Goal: Task Accomplishment & Management: Manage account settings

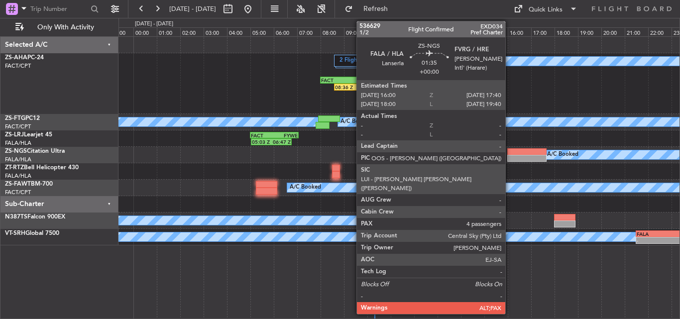
click at [510, 155] on div at bounding box center [526, 158] width 39 height 7
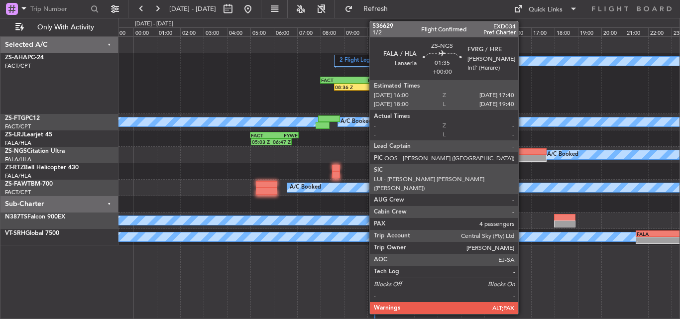
click at [523, 152] on div at bounding box center [526, 151] width 39 height 7
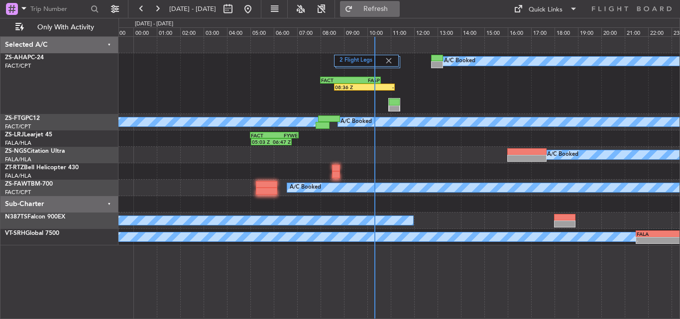
click at [377, 5] on button "Refresh" at bounding box center [370, 9] width 60 height 16
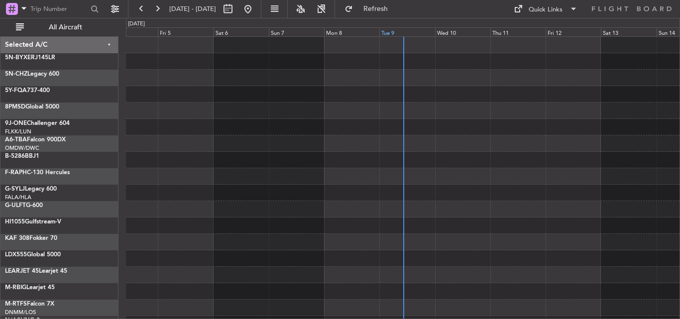
click at [394, 30] on div "Tue 9" at bounding box center [406, 31] width 55 height 9
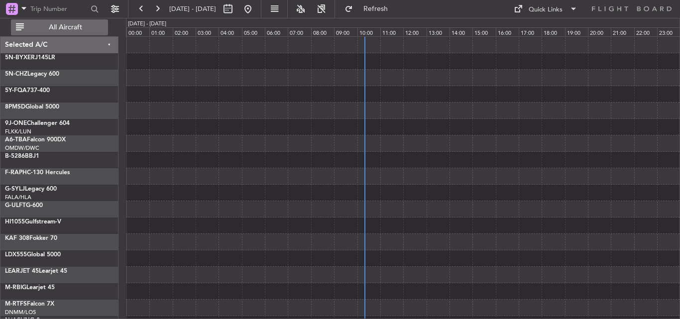
click at [61, 28] on span "All Aircraft" at bounding box center [65, 27] width 79 height 7
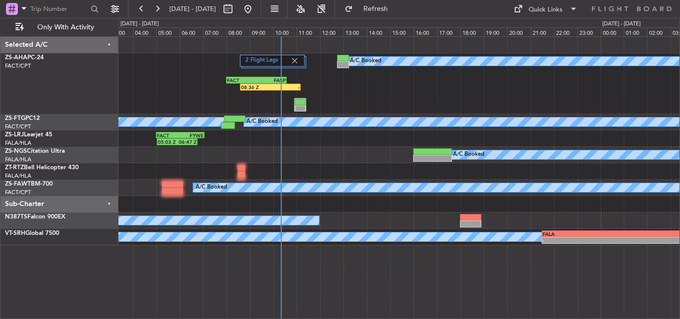
click at [342, 99] on div "2 Flight Legs A/C Booked 08:36 Z - FACT 08:00 Z FASP 10:35 Z" at bounding box center [399, 83] width 561 height 61
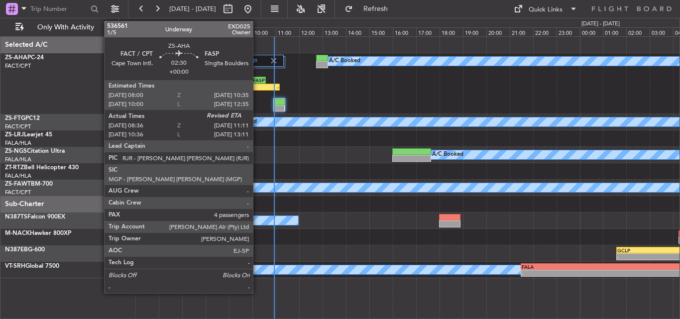
click at [257, 87] on div "-" at bounding box center [264, 87] width 29 height 6
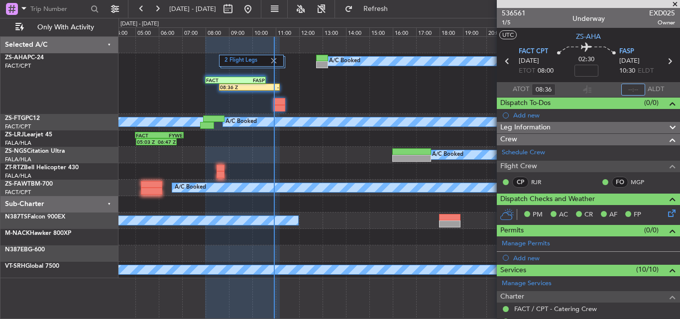
click at [632, 90] on input "text" at bounding box center [634, 90] width 24 height 12
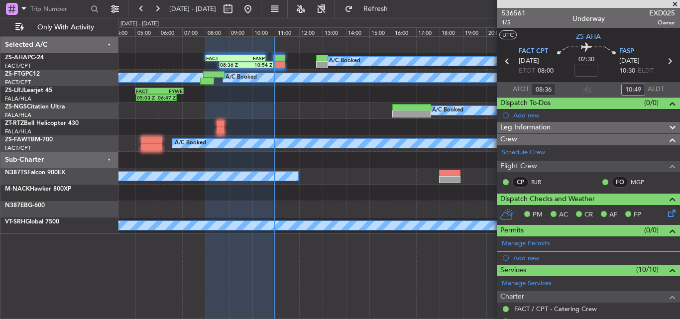
type input "10:49"
click at [676, 4] on span at bounding box center [675, 4] width 10 height 9
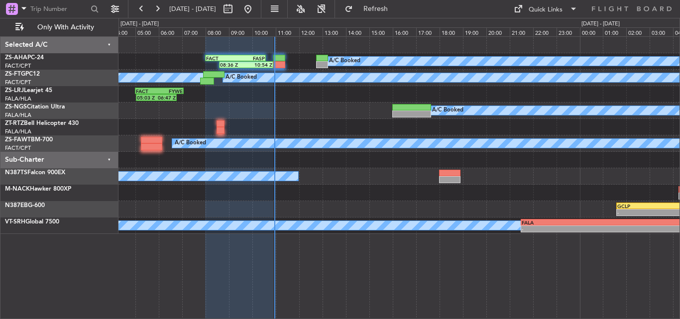
type input "0"
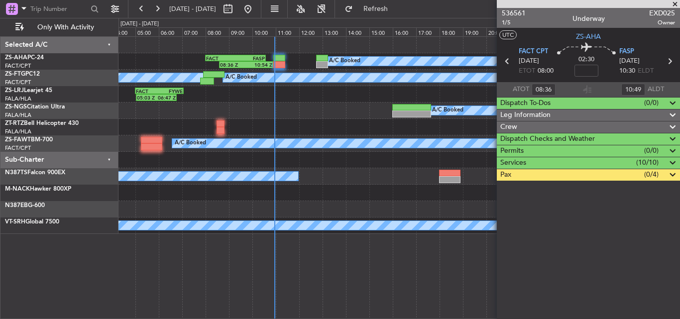
click at [327, 76] on div "A/C Booked 08:36 Z 10:54 Z FACT 08:00 Z FASP 10:35 Z A/C Booked A/C Booked 05:0…" at bounding box center [399, 135] width 561 height 197
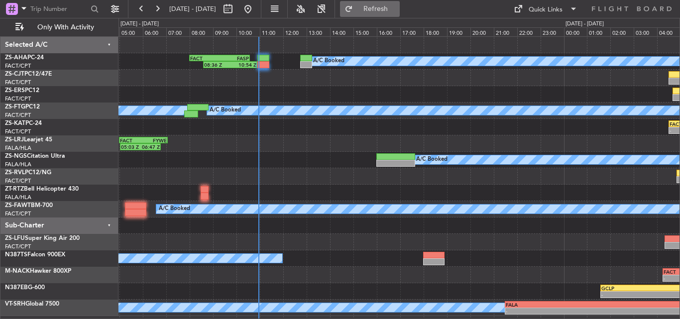
click at [397, 7] on span "Refresh" at bounding box center [376, 8] width 42 height 7
click at [392, 11] on span "Refresh" at bounding box center [376, 8] width 42 height 7
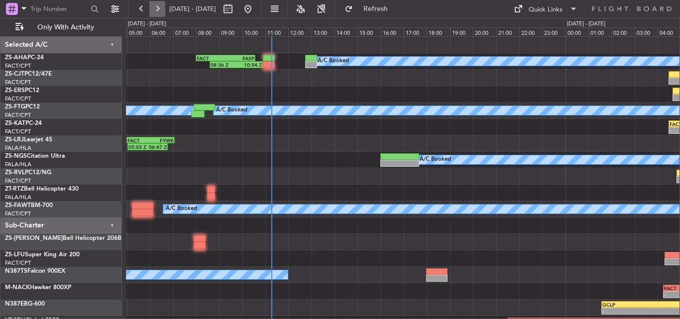
click at [160, 8] on button at bounding box center [157, 9] width 16 height 16
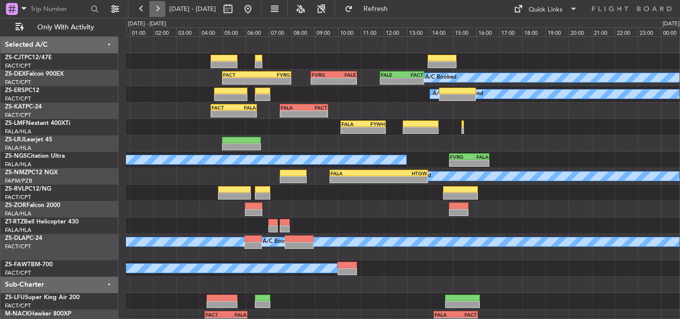
click at [153, 7] on button at bounding box center [157, 9] width 16 height 16
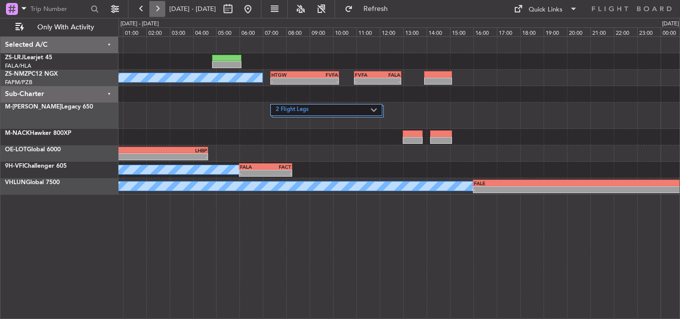
click at [157, 10] on button at bounding box center [157, 9] width 16 height 16
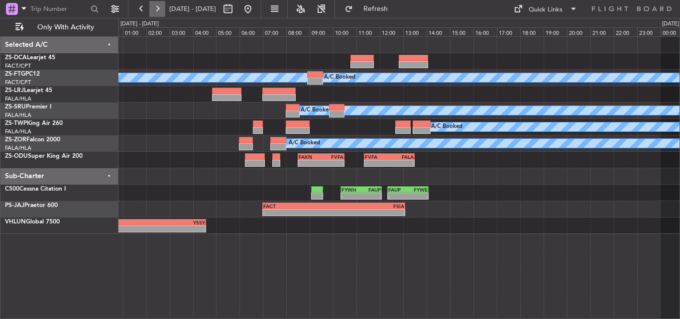
click at [158, 11] on button at bounding box center [157, 9] width 16 height 16
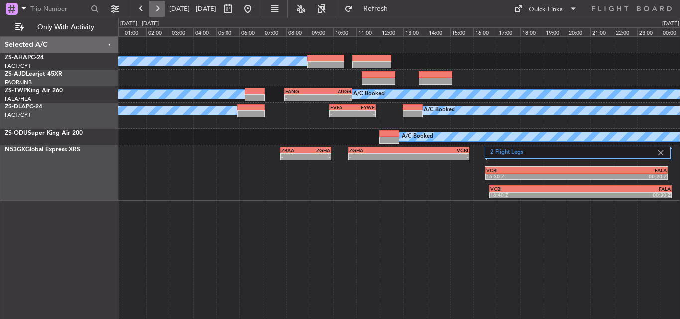
click at [157, 8] on button at bounding box center [157, 9] width 16 height 16
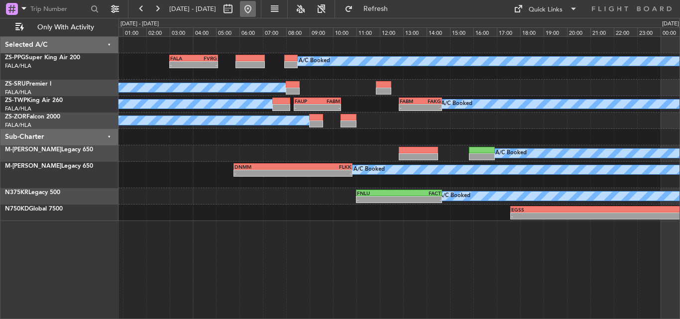
click at [256, 6] on button at bounding box center [248, 9] width 16 height 16
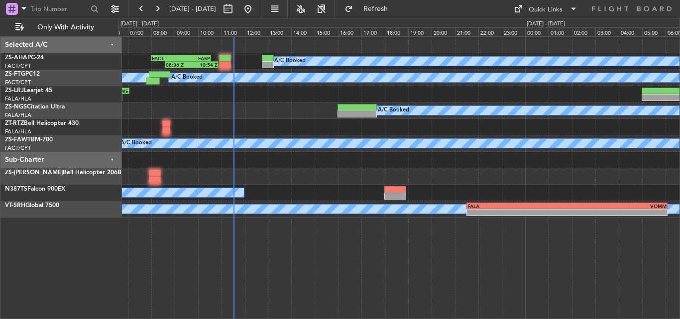
click at [245, 117] on div "A/C Booked 08:36 Z 10:54 Z FACT 08:00 Z FASP 10:35 Z A/C Booked A/C Booked 05:0…" at bounding box center [399, 127] width 561 height 181
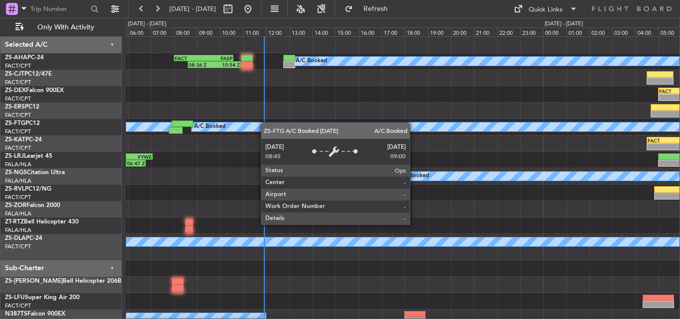
click at [266, 123] on div "A/C Booked 08:36 Z 10:54 Z FACT 08:00 Z FASP 10:35 Z - - FACT 05:00 Z FVRG 08:0…" at bounding box center [403, 206] width 554 height 339
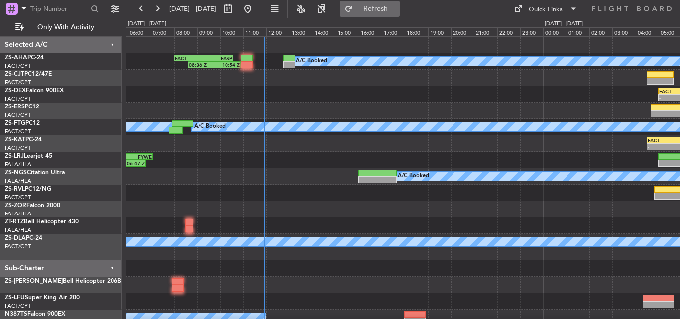
click at [384, 11] on button "Refresh" at bounding box center [370, 9] width 60 height 16
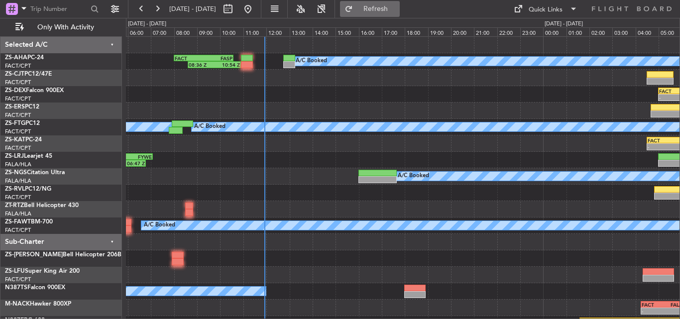
click at [383, 12] on button "Refresh" at bounding box center [370, 9] width 60 height 16
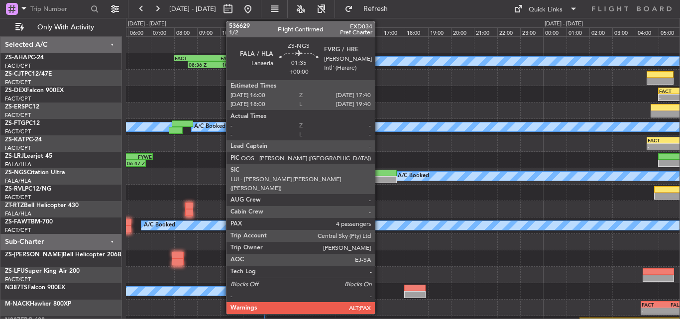
click at [379, 174] on div at bounding box center [378, 173] width 39 height 7
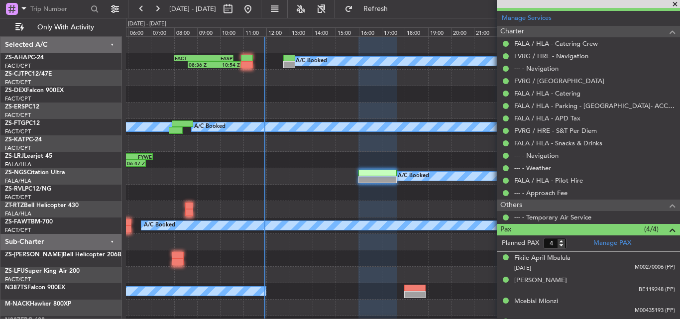
scroll to position [283, 0]
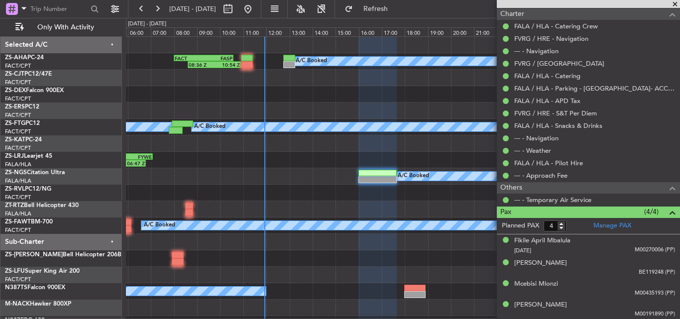
click at [677, 4] on span at bounding box center [675, 4] width 10 height 9
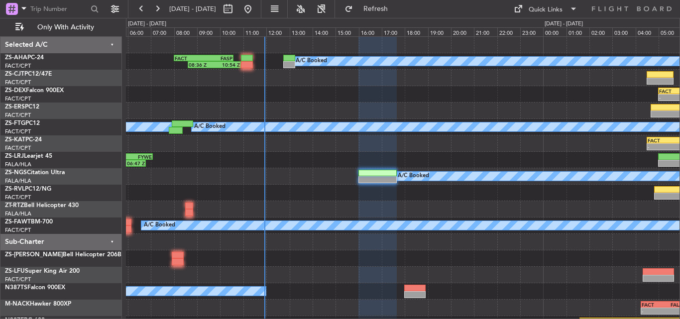
type input "0"
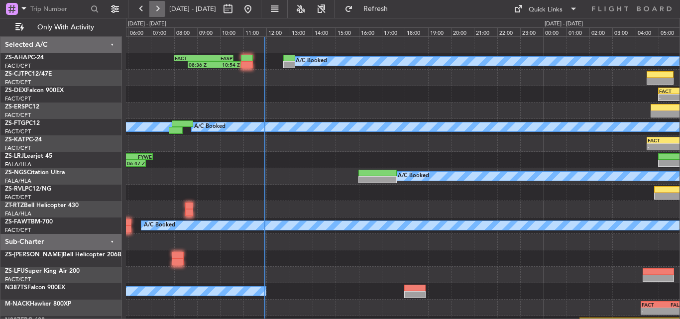
click at [153, 4] on button at bounding box center [157, 9] width 16 height 16
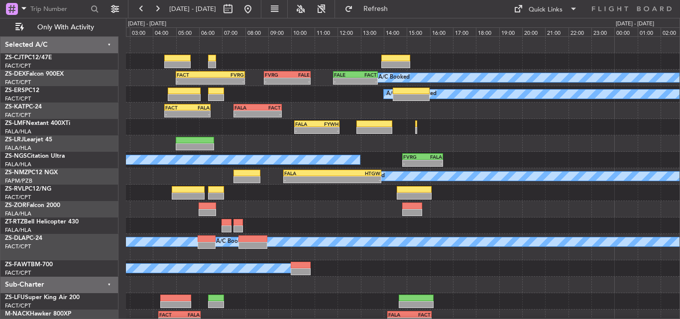
click at [284, 115] on div "- - FACT 05:00 Z FVRG 08:00 Z - - FVRG 08:50 Z FALE 10:50 Z - - FALE 11:50 Z FA…" at bounding box center [403, 223] width 554 height 372
click at [378, 9] on button "Refresh" at bounding box center [370, 9] width 60 height 16
click at [256, 7] on button at bounding box center [248, 9] width 16 height 16
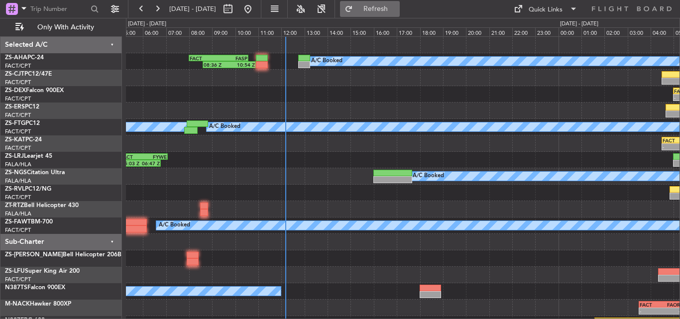
click at [384, 12] on button "Refresh" at bounding box center [370, 9] width 60 height 16
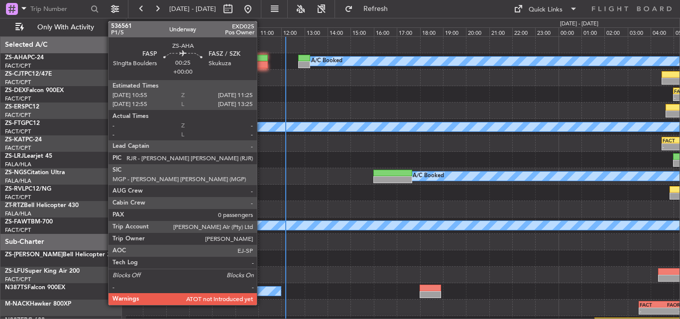
click at [261, 63] on div at bounding box center [262, 64] width 12 height 7
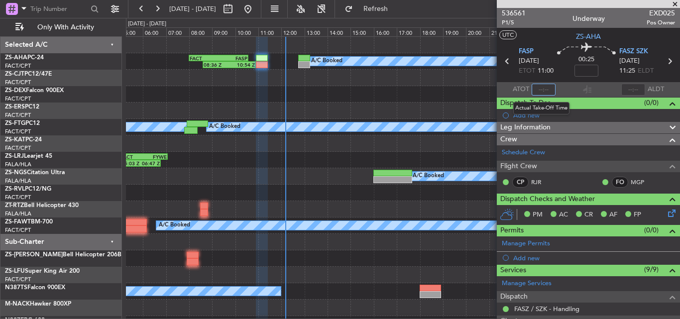
click at [543, 88] on input "text" at bounding box center [544, 90] width 24 height 12
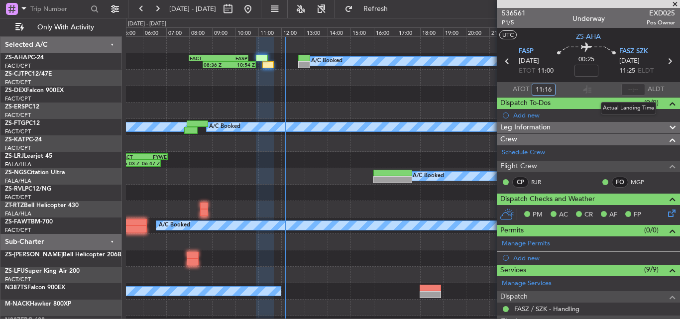
type input "11:16"
click at [631, 87] on input "text" at bounding box center [634, 90] width 24 height 12
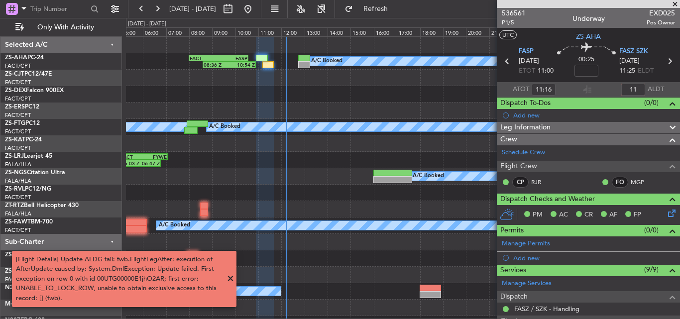
type input "1"
type input "11:19"
click at [674, 3] on span at bounding box center [675, 4] width 10 height 9
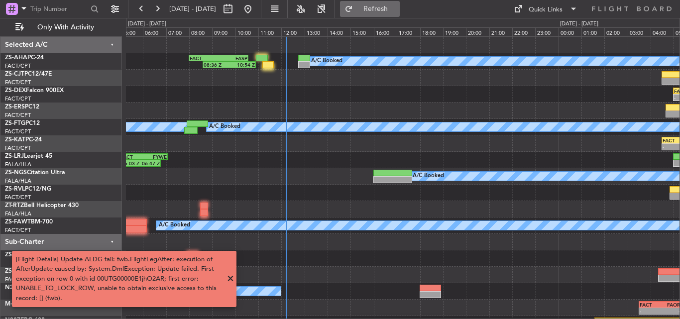
drag, startPoint x: 412, startPoint y: 4, endPoint x: 352, endPoint y: 25, distance: 64.4
click at [397, 5] on span "Refresh" at bounding box center [376, 8] width 42 height 7
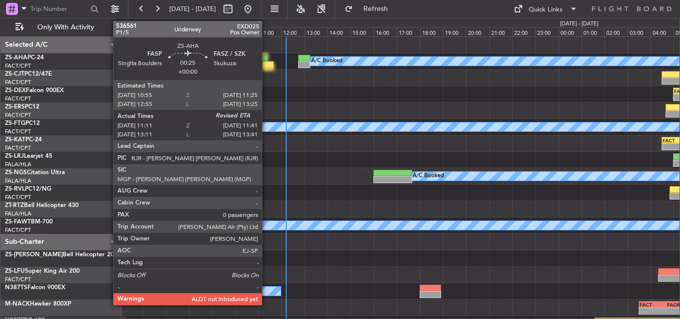
click at [266, 65] on div at bounding box center [268, 64] width 12 height 7
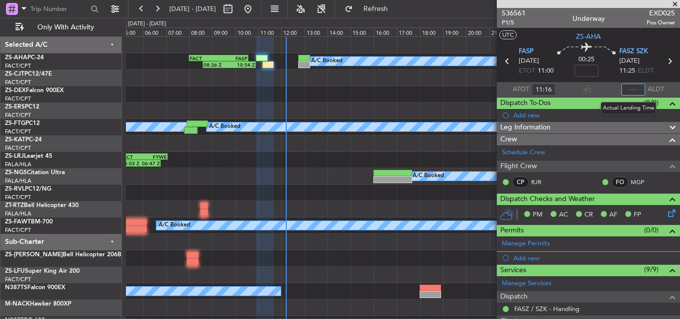
click at [631, 89] on input "text" at bounding box center [634, 90] width 24 height 12
type input "11:20"
click at [675, 2] on span at bounding box center [675, 4] width 10 height 9
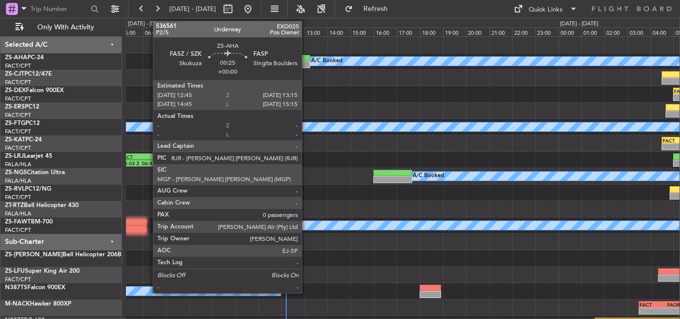
click at [307, 59] on div at bounding box center [304, 58] width 12 height 7
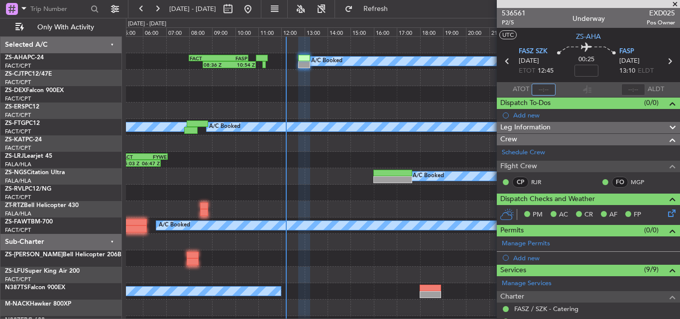
click at [539, 93] on input "text" at bounding box center [544, 90] width 24 height 12
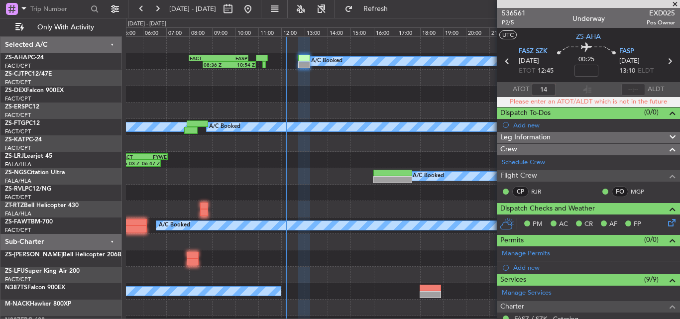
type input "1"
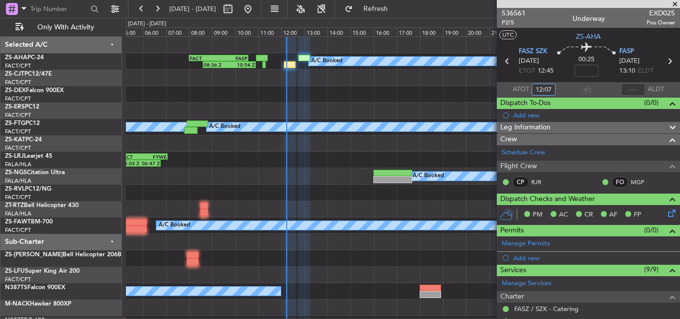
type input "12:07"
click at [626, 91] on input "text" at bounding box center [634, 90] width 24 height 12
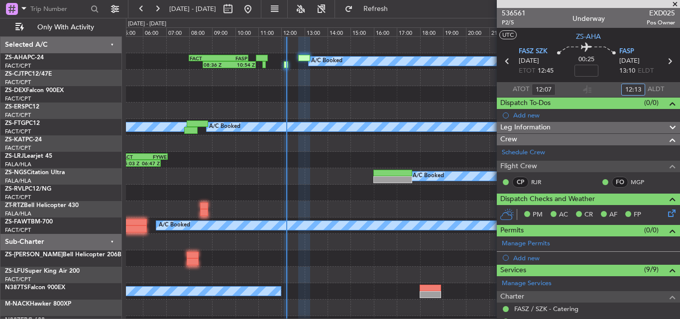
type input "12:13"
click at [677, 4] on span at bounding box center [675, 4] width 10 height 9
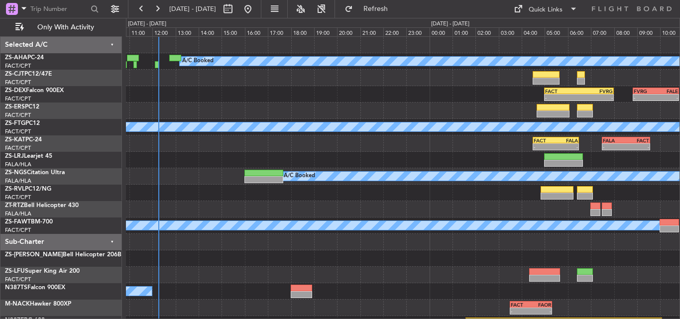
click at [212, 218] on div "A/C Booked 08:36 Z 10:54 Z FACT 08:00 Z FASP 10:35 Z - - FACT 05:00 Z FVRG 08:0…" at bounding box center [403, 193] width 554 height 312
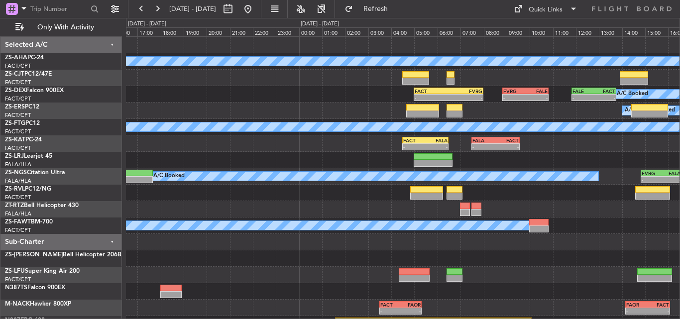
click at [190, 218] on div "A/C Booked 08:36 Z 10:54 Z FACT 08:00 Z FASP 10:35 Z - - FACT 05:00 Z FVRG 08:0…" at bounding box center [403, 193] width 554 height 312
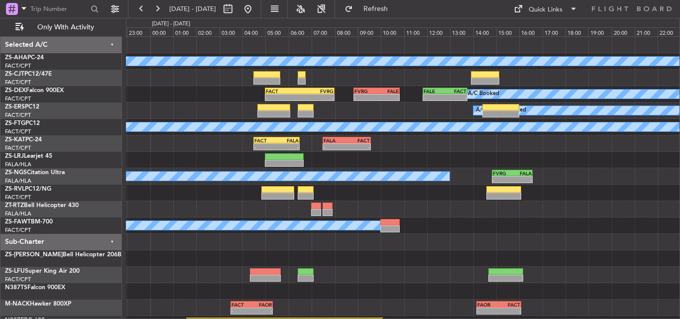
click at [183, 204] on div "A/C Booked - - FACT 05:00 Z FVRG 08:00 Z - - FVRG 08:50 Z FALE 10:50 Z - - FALE…" at bounding box center [403, 193] width 554 height 312
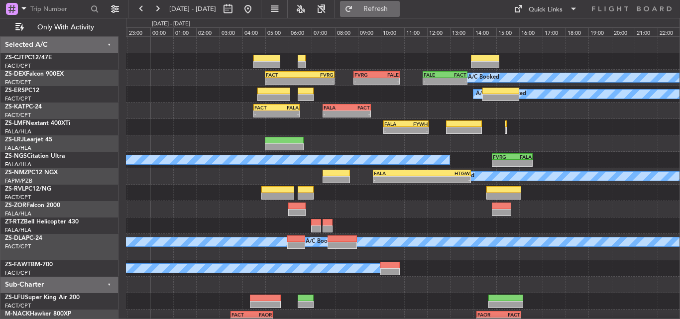
click at [388, 13] on button "Refresh" at bounding box center [370, 9] width 60 height 16
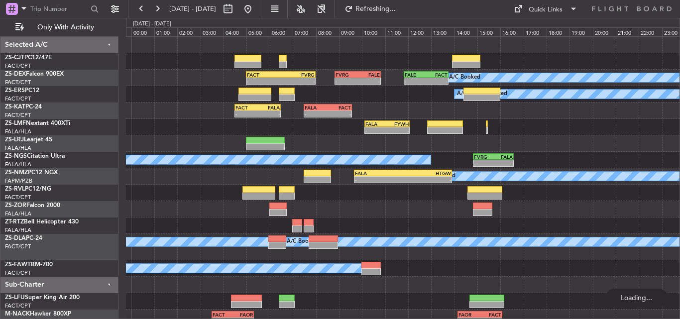
click at [328, 145] on div at bounding box center [403, 143] width 554 height 16
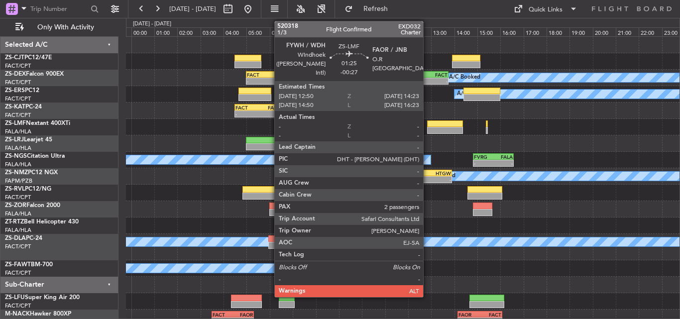
click at [428, 130] on div at bounding box center [445, 130] width 36 height 7
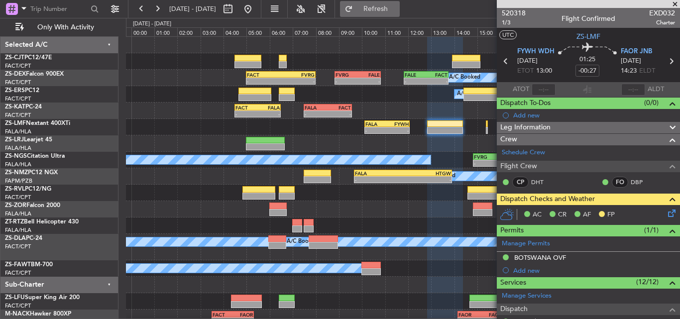
click at [397, 12] on span "Refresh" at bounding box center [376, 8] width 42 height 7
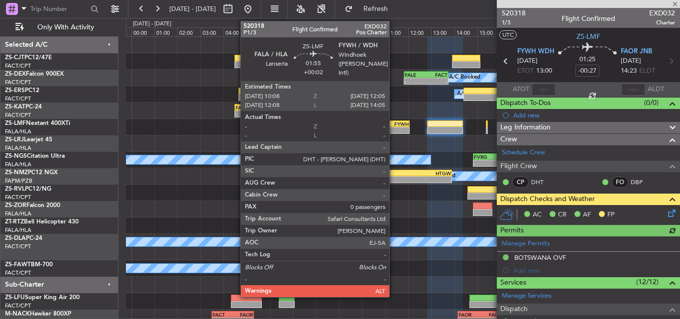
click at [394, 125] on div "FYWH" at bounding box center [397, 124] width 21 height 6
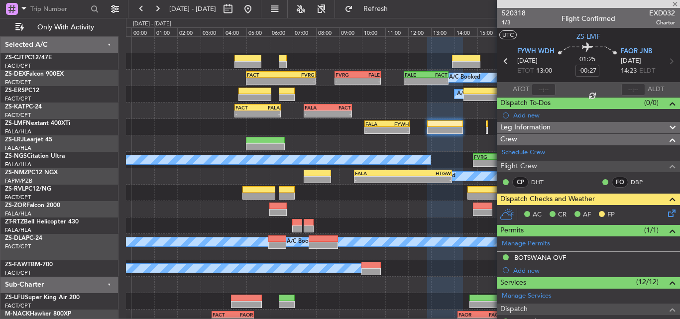
type input "+00:02"
type input "0"
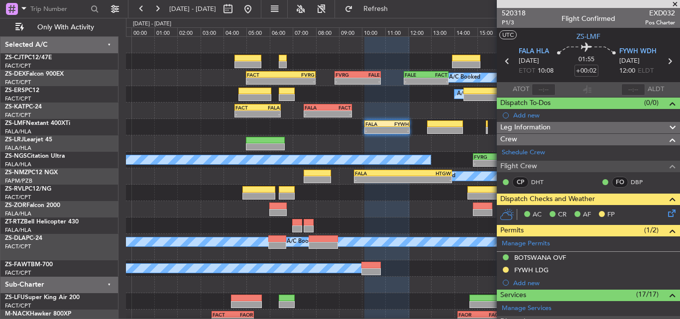
click at [674, 4] on span at bounding box center [675, 4] width 10 height 9
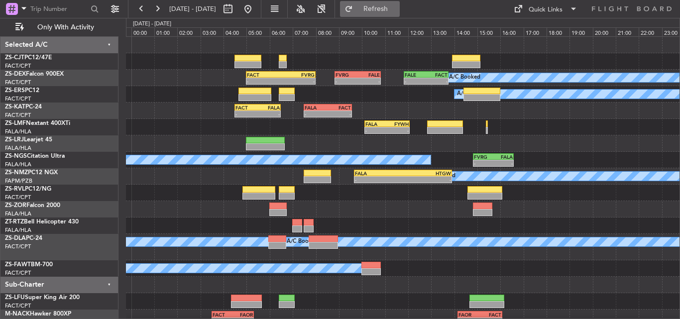
click at [397, 8] on span "Refresh" at bounding box center [376, 8] width 42 height 7
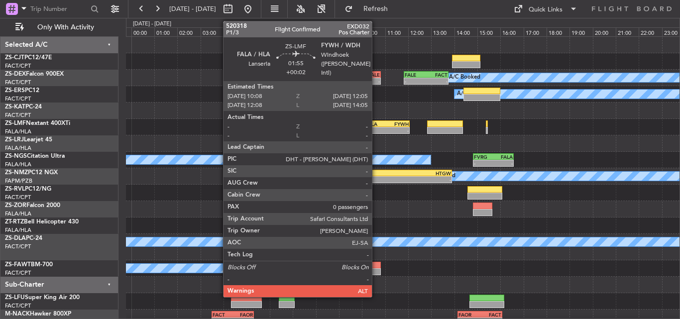
click at [377, 129] on div "-" at bounding box center [376, 130] width 21 height 6
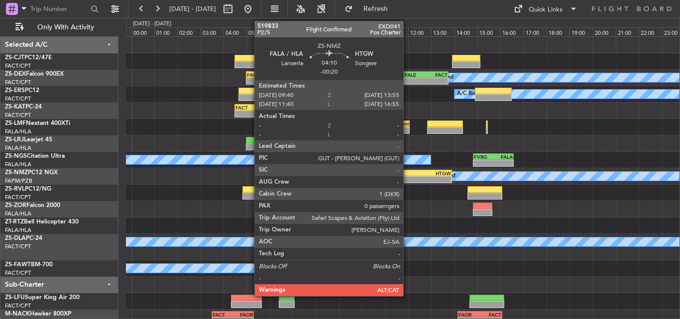
click at [408, 175] on div "HTGW" at bounding box center [427, 173] width 48 height 6
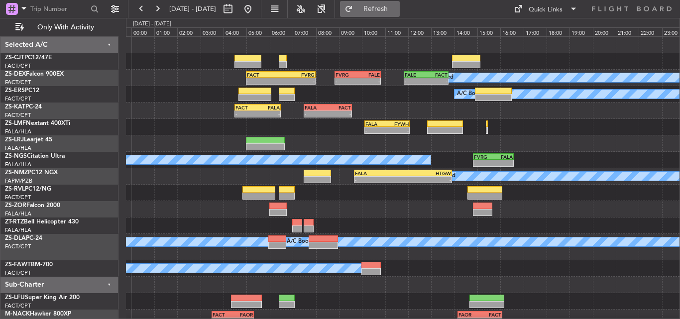
click at [397, 5] on span "Refresh" at bounding box center [376, 8] width 42 height 7
click at [256, 7] on button at bounding box center [248, 9] width 16 height 16
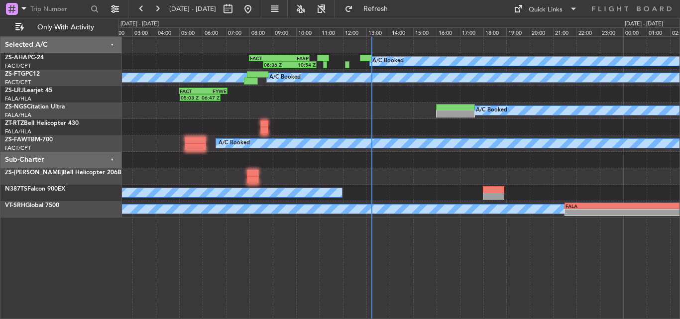
click at [320, 131] on div at bounding box center [399, 127] width 561 height 16
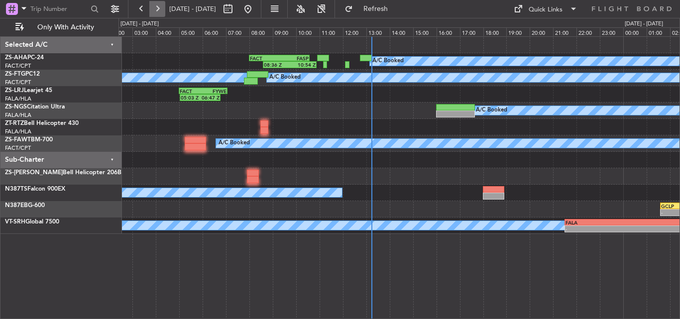
click at [152, 11] on button at bounding box center [157, 9] width 16 height 16
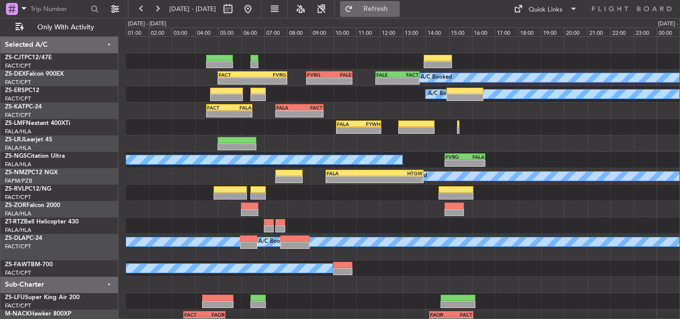
click at [394, 4] on button "Refresh" at bounding box center [370, 9] width 60 height 16
click at [397, 10] on span "Refresh" at bounding box center [376, 8] width 42 height 7
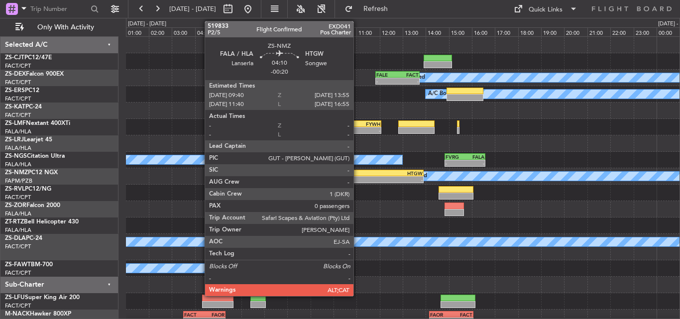
click at [358, 176] on div "- -" at bounding box center [375, 179] width 99 height 7
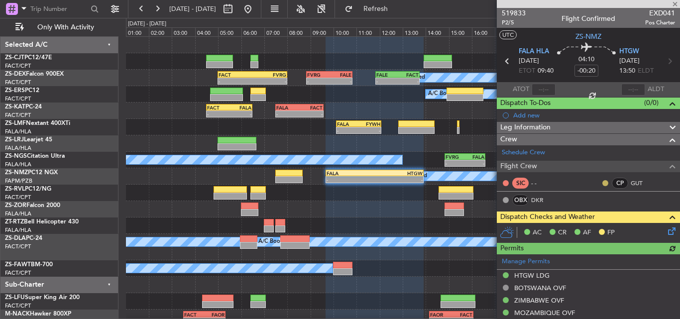
click at [600, 186] on mat-tooltip-component "Unread" at bounding box center [598, 199] width 36 height 26
click at [603, 183] on button at bounding box center [606, 183] width 6 height 6
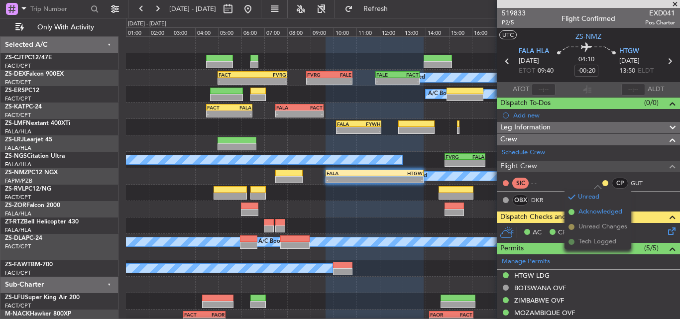
click at [602, 207] on span "Acknowledged" at bounding box center [601, 212] width 44 height 10
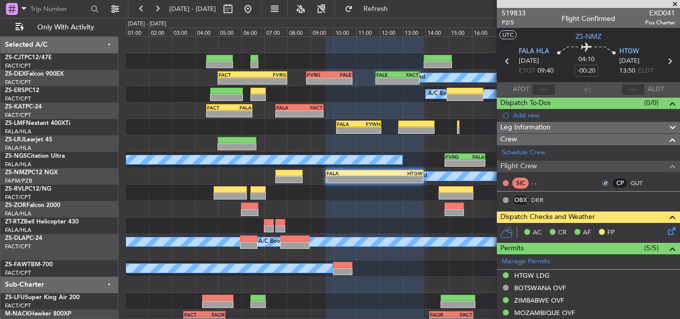
click at [666, 233] on icon at bounding box center [670, 230] width 8 height 8
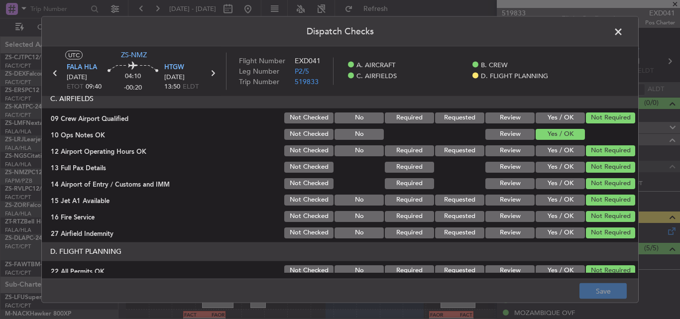
scroll to position [270, 0]
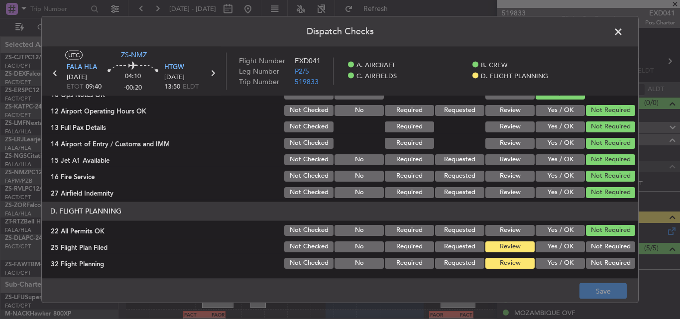
click at [562, 246] on button "Yes / OK" at bounding box center [560, 246] width 49 height 11
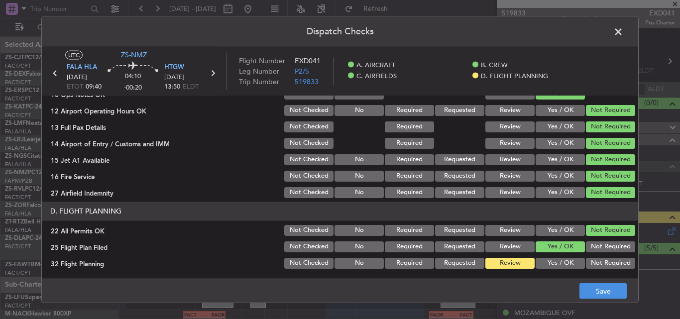
drag, startPoint x: 553, startPoint y: 266, endPoint x: 591, endPoint y: 279, distance: 39.5
click at [553, 266] on button "Yes / OK" at bounding box center [560, 262] width 49 height 11
click at [609, 288] on button "Save" at bounding box center [603, 291] width 47 height 16
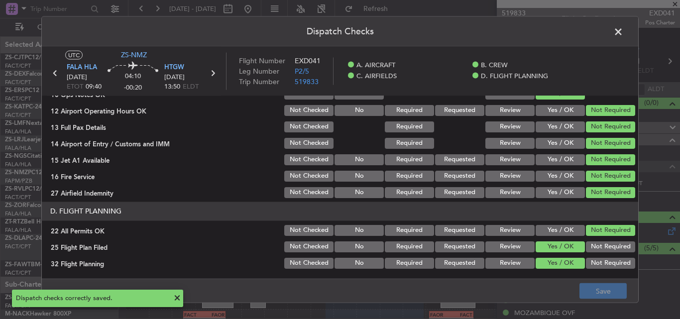
click at [624, 31] on span at bounding box center [624, 34] width 0 height 20
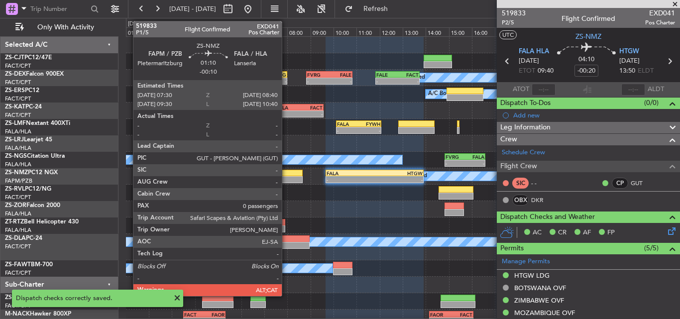
click at [286, 173] on div at bounding box center [288, 173] width 27 height 7
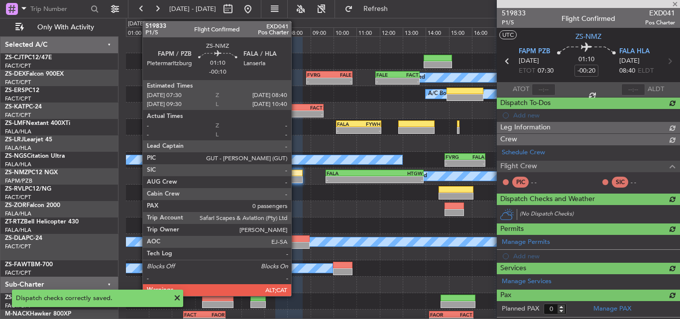
type input "-00:10"
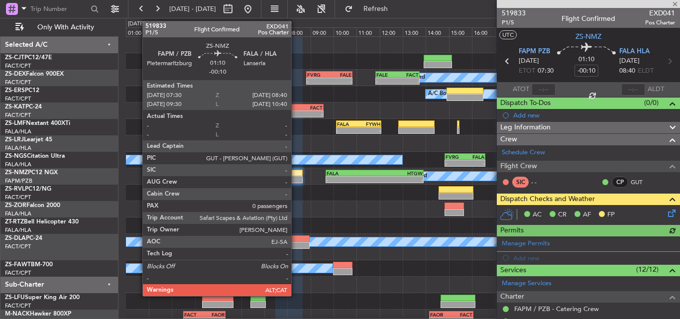
click at [666, 215] on icon at bounding box center [670, 212] width 8 height 8
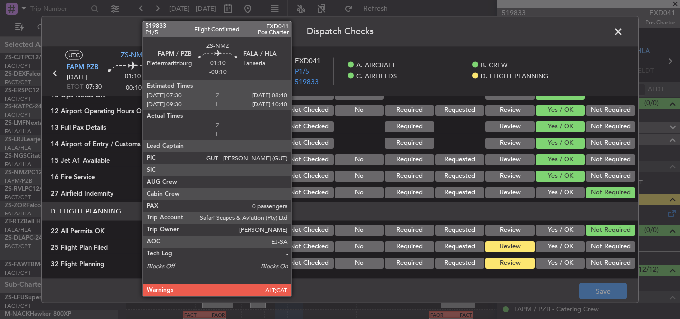
click at [566, 253] on div "Yes / OK" at bounding box center [559, 247] width 50 height 14
click at [566, 250] on button "Yes / OK" at bounding box center [560, 246] width 49 height 11
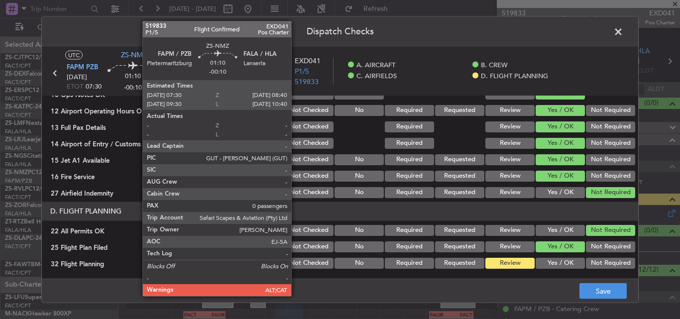
click at [560, 264] on button "Yes / OK" at bounding box center [560, 262] width 49 height 11
click at [601, 295] on button "Save" at bounding box center [603, 291] width 47 height 16
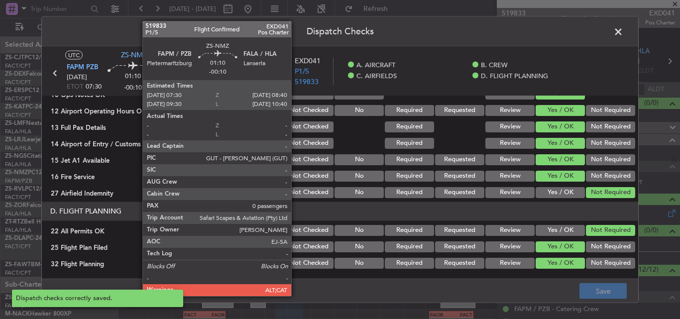
click at [624, 32] on span at bounding box center [624, 34] width 0 height 20
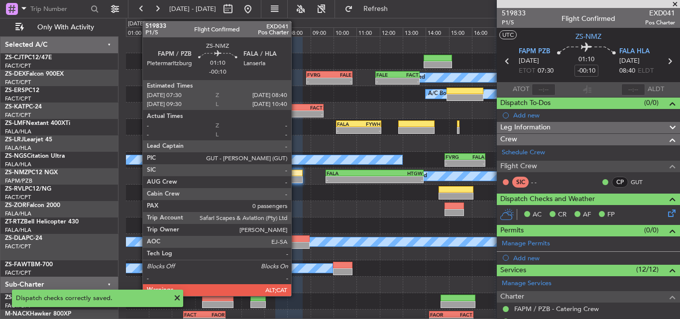
click at [680, 2] on span at bounding box center [675, 4] width 10 height 9
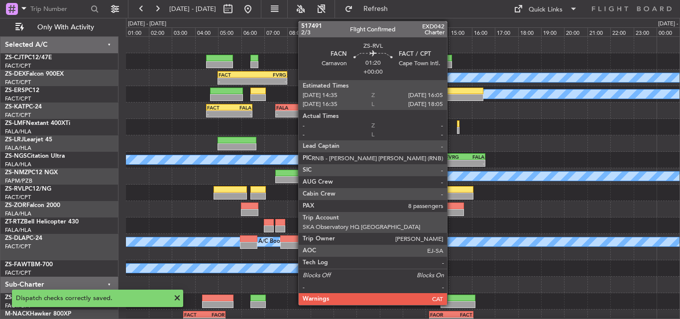
click at [452, 193] on div at bounding box center [456, 196] width 35 height 7
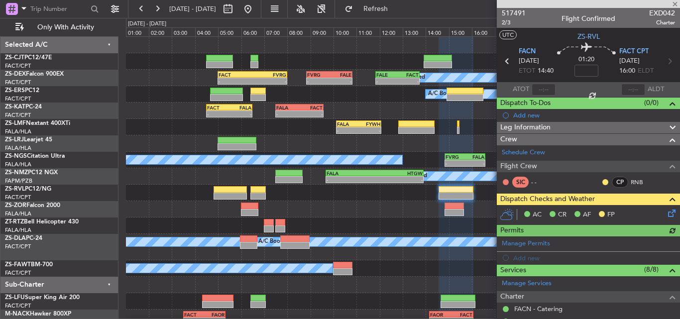
click at [666, 212] on icon at bounding box center [670, 212] width 8 height 8
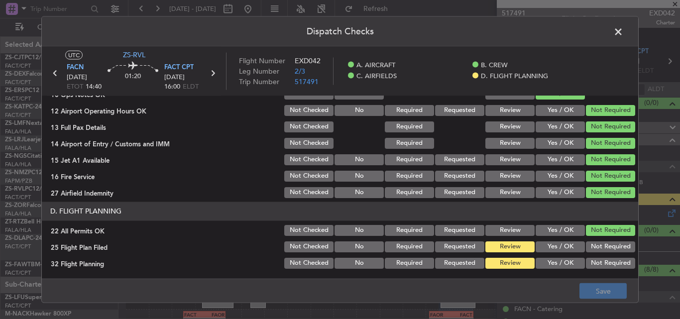
click at [551, 251] on button "Yes / OK" at bounding box center [560, 246] width 49 height 11
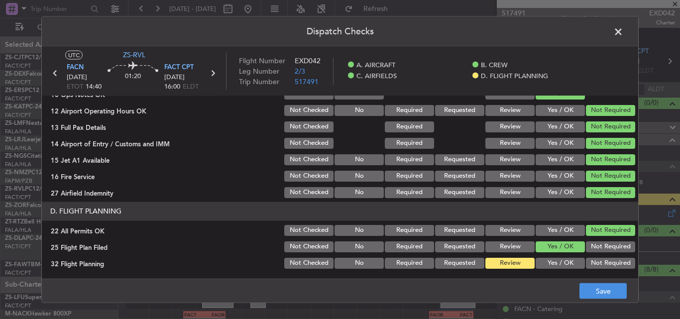
drag, startPoint x: 548, startPoint y: 259, endPoint x: 572, endPoint y: 281, distance: 32.5
click at [548, 260] on button "Yes / OK" at bounding box center [560, 262] width 49 height 11
click at [589, 292] on button "Save" at bounding box center [603, 291] width 47 height 16
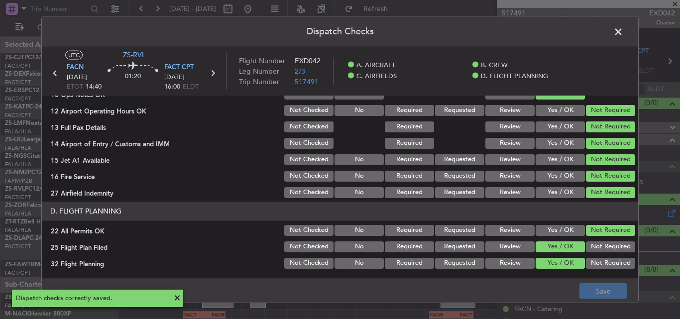
click at [624, 32] on span at bounding box center [624, 34] width 0 height 20
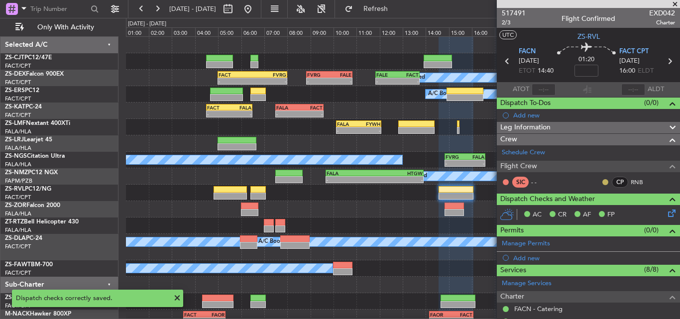
click at [603, 182] on button at bounding box center [606, 182] width 6 height 6
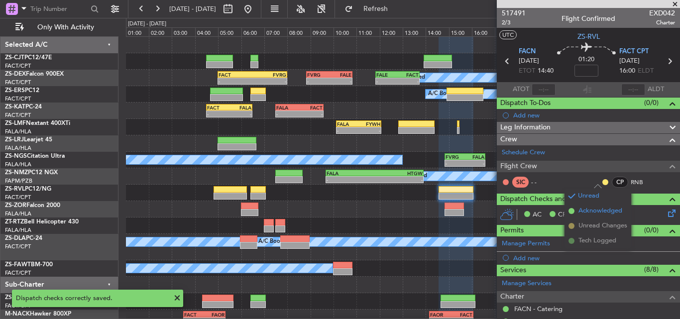
click at [596, 208] on span "Acknowledged" at bounding box center [601, 211] width 44 height 10
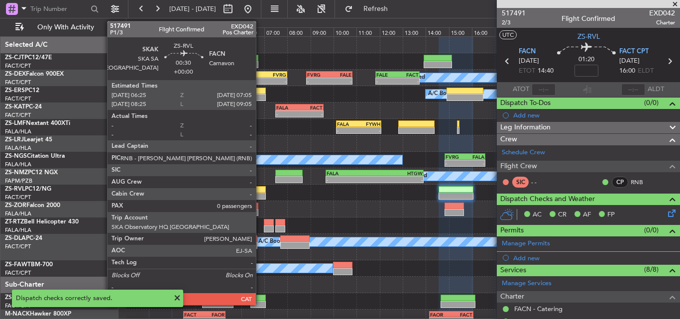
click at [260, 191] on div at bounding box center [258, 189] width 15 height 7
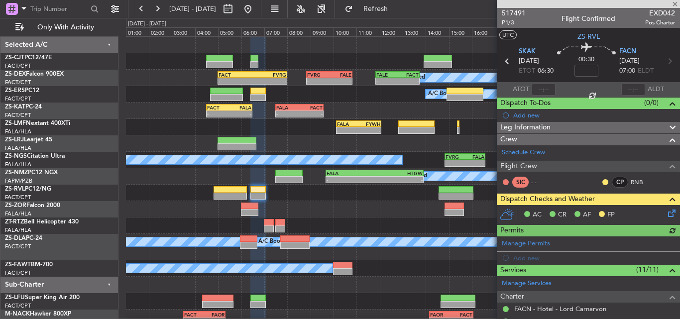
click at [666, 211] on icon at bounding box center [670, 212] width 8 height 8
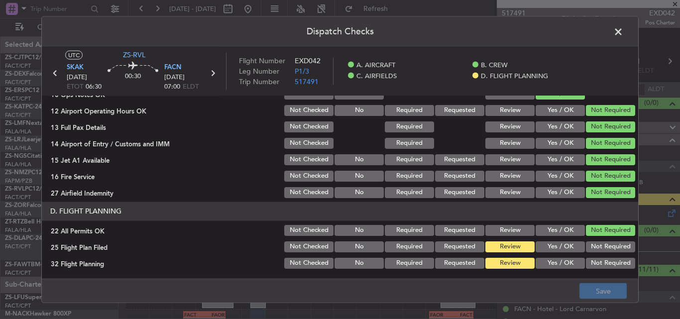
click at [546, 245] on button "Yes / OK" at bounding box center [560, 246] width 49 height 11
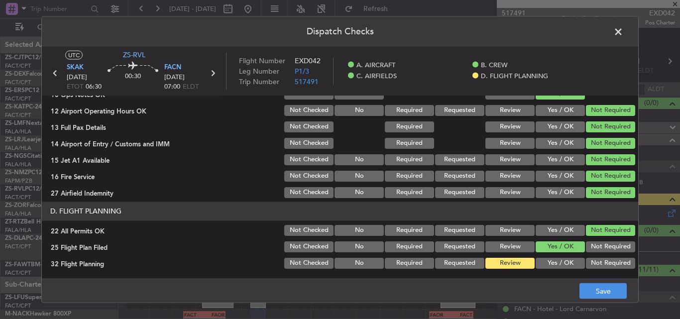
click at [547, 257] on button "Yes / OK" at bounding box center [560, 262] width 49 height 11
click at [585, 287] on button "Save" at bounding box center [603, 291] width 47 height 16
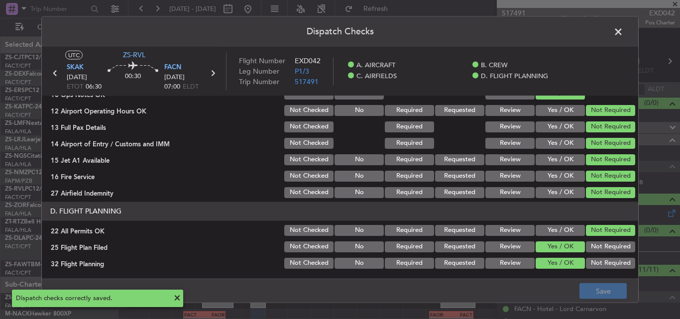
click at [624, 32] on span at bounding box center [624, 34] width 0 height 20
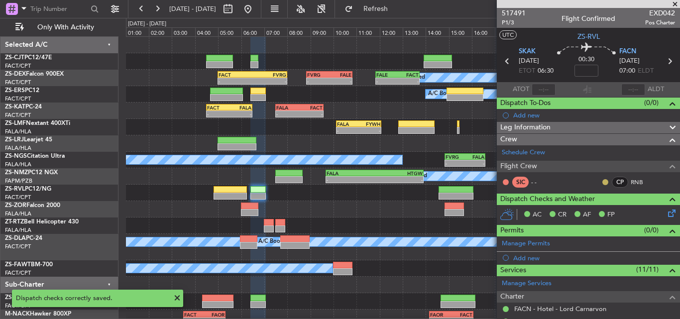
click at [603, 182] on button at bounding box center [606, 182] width 6 height 6
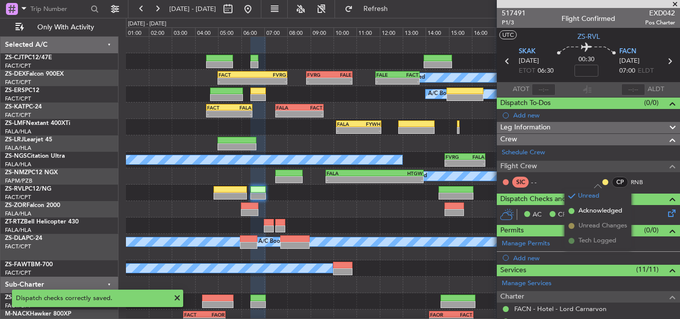
click at [586, 208] on span "Acknowledged" at bounding box center [601, 211] width 44 height 10
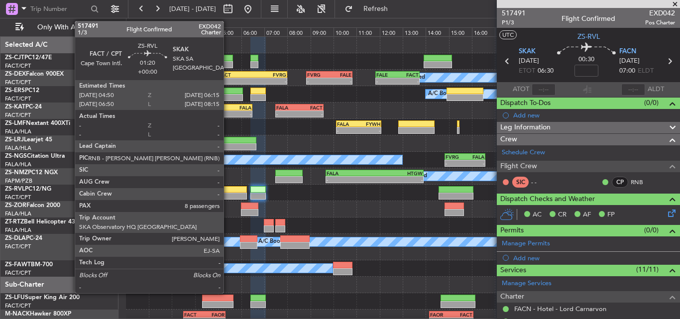
click at [228, 195] on div at bounding box center [230, 196] width 33 height 7
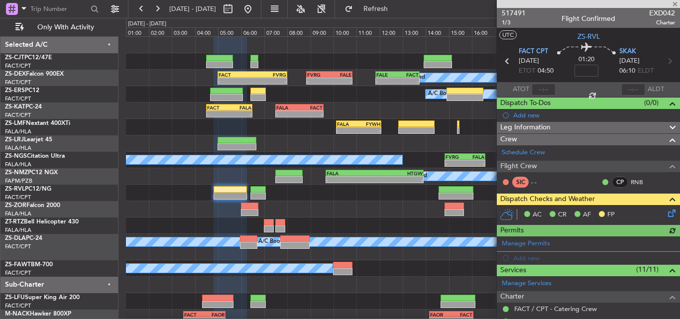
click at [666, 210] on icon at bounding box center [670, 212] width 8 height 8
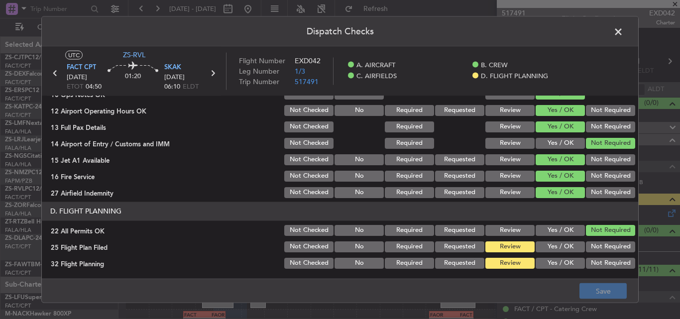
click at [548, 246] on button "Yes / OK" at bounding box center [560, 246] width 49 height 11
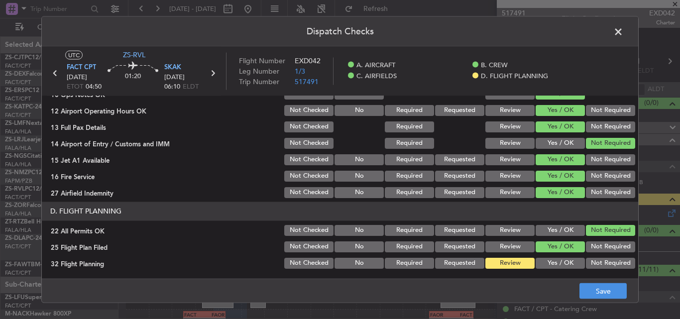
click at [550, 263] on button "Yes / OK" at bounding box center [560, 262] width 49 height 11
click at [592, 289] on button "Save" at bounding box center [603, 291] width 47 height 16
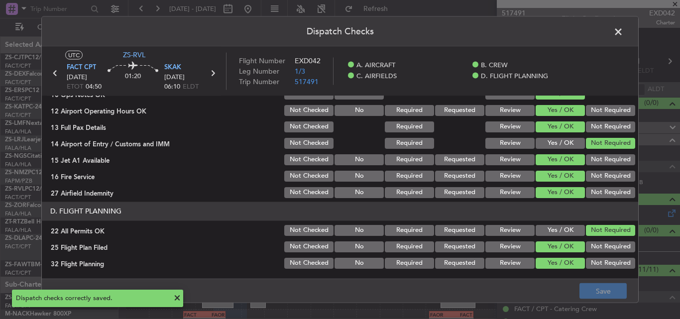
click at [624, 33] on span at bounding box center [624, 34] width 0 height 20
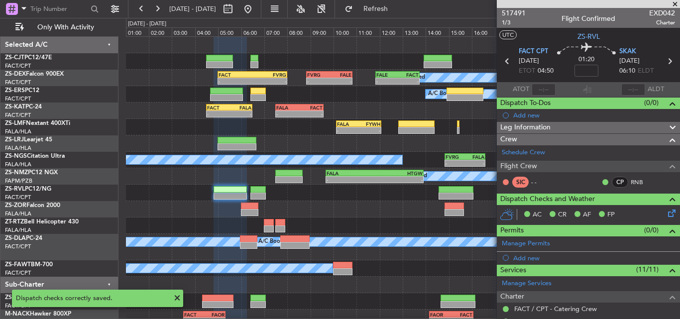
click at [677, 3] on span at bounding box center [675, 4] width 10 height 9
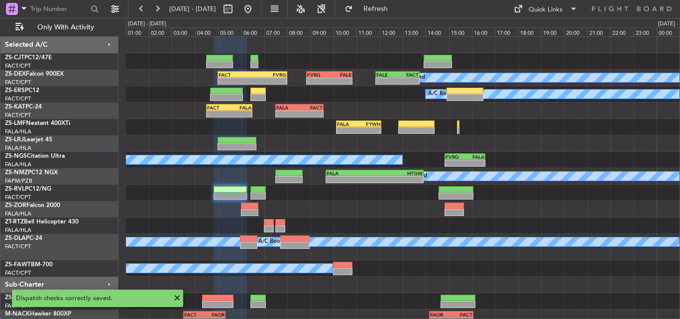
type input "0"
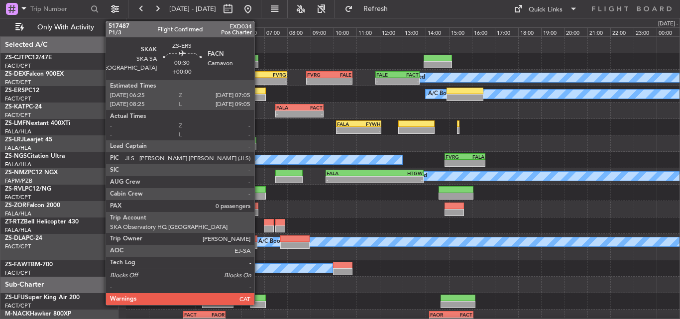
click at [259, 95] on div at bounding box center [258, 97] width 15 height 7
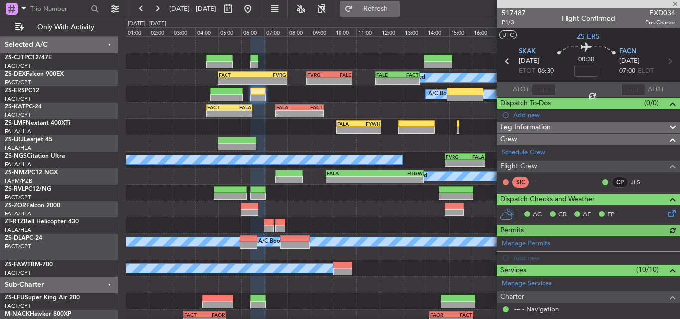
click at [385, 6] on button "Refresh" at bounding box center [370, 9] width 60 height 16
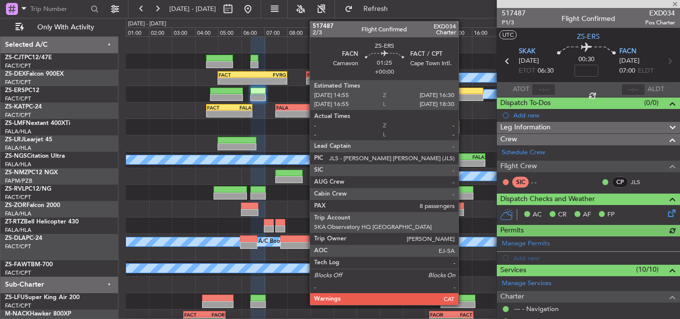
click at [463, 99] on div at bounding box center [465, 97] width 37 height 7
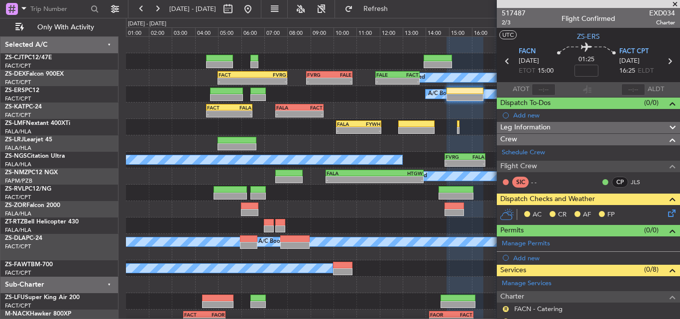
click at [666, 215] on icon at bounding box center [670, 212] width 8 height 8
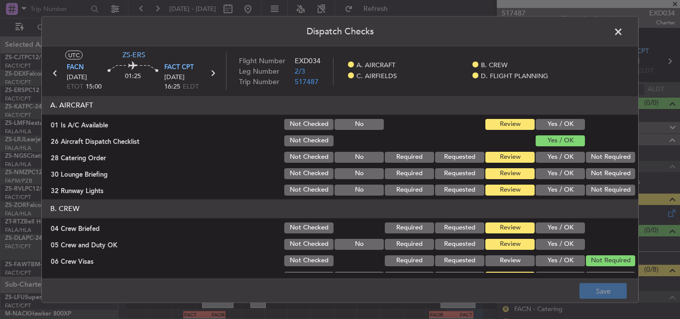
click at [553, 123] on button "Yes / OK" at bounding box center [560, 124] width 49 height 11
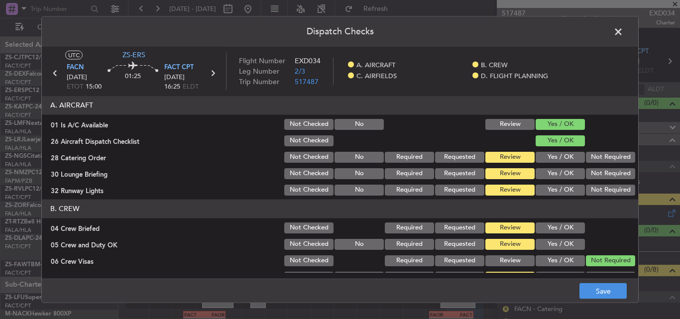
click at [587, 159] on button "Not Required" at bounding box center [610, 156] width 49 height 11
click at [588, 173] on button "Not Required" at bounding box center [610, 173] width 49 height 11
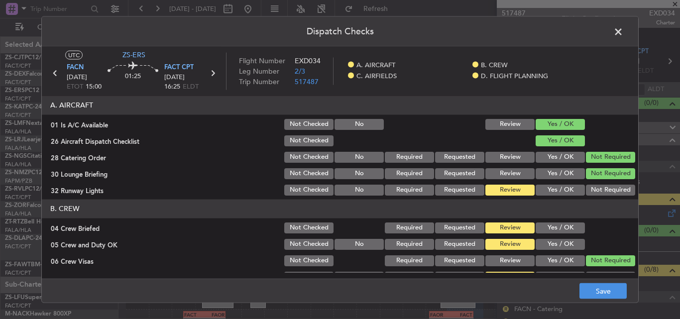
click at [589, 193] on button "Not Required" at bounding box center [610, 189] width 49 height 11
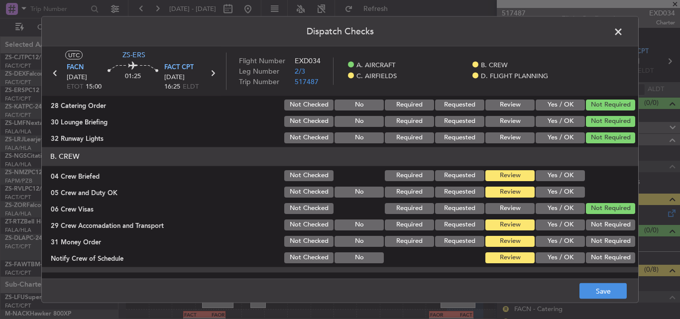
scroll to position [100, 0]
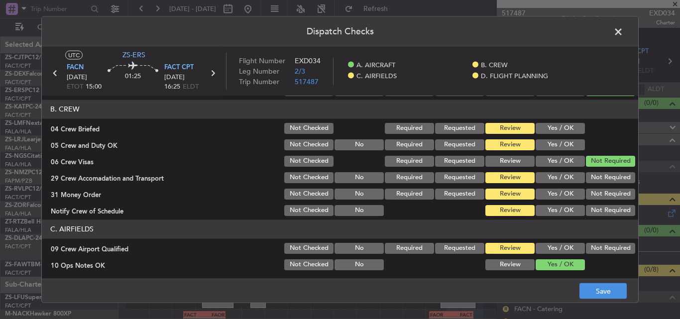
click at [557, 128] on button "Yes / OK" at bounding box center [560, 128] width 49 height 11
click at [562, 148] on button "Yes / OK" at bounding box center [560, 144] width 49 height 11
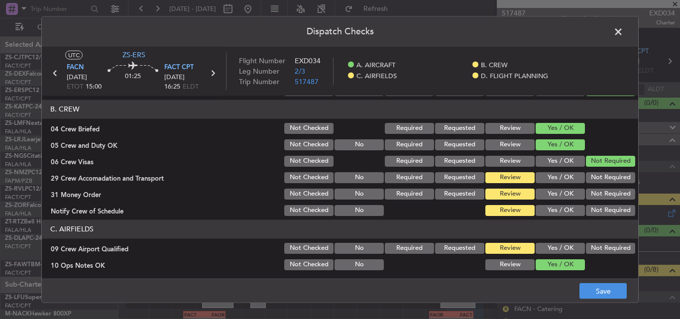
click at [592, 174] on button "Not Required" at bounding box center [610, 177] width 49 height 11
click at [592, 192] on button "Not Required" at bounding box center [610, 193] width 49 height 11
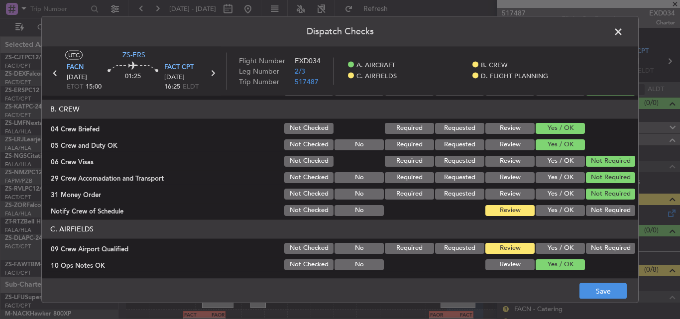
drag, startPoint x: 592, startPoint y: 200, endPoint x: 592, endPoint y: 207, distance: 7.0
click at [592, 205] on section "B. CREW 04 Crew Briefed Not Checked Required Requested Review Yes / OK 05 Crew …" at bounding box center [340, 159] width 597 height 118
click at [592, 207] on button "Not Required" at bounding box center [610, 210] width 49 height 11
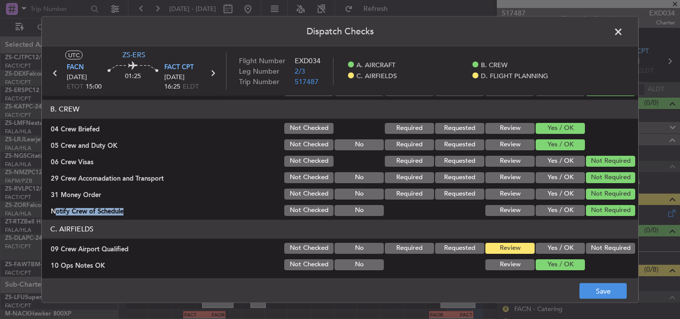
click at [588, 245] on button "Not Required" at bounding box center [610, 248] width 49 height 11
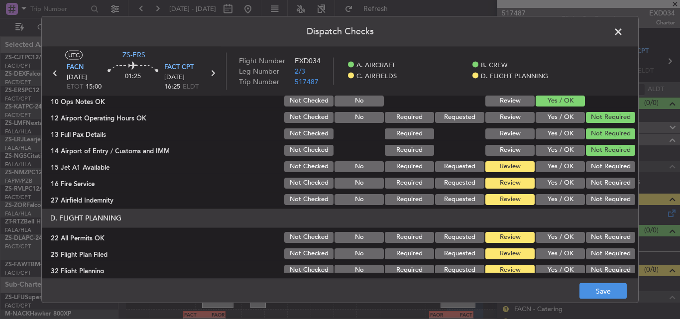
scroll to position [270, 0]
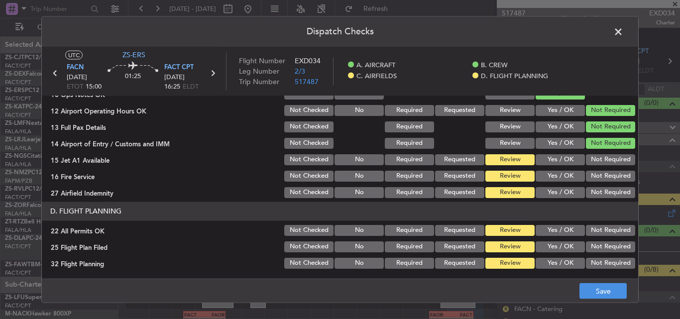
click at [601, 156] on button "Not Required" at bounding box center [610, 159] width 49 height 11
click at [598, 176] on button "Not Required" at bounding box center [610, 175] width 49 height 11
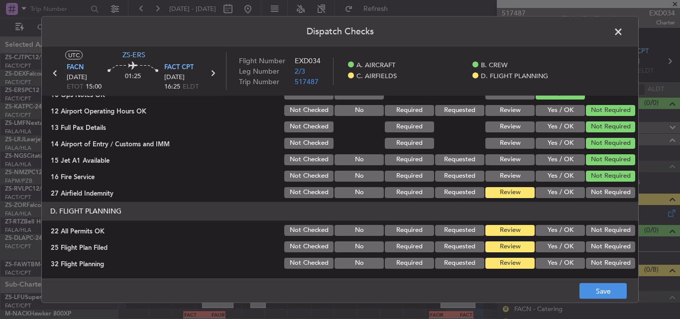
click at [598, 190] on button "Not Required" at bounding box center [610, 192] width 49 height 11
click at [591, 229] on button "Not Required" at bounding box center [610, 230] width 49 height 11
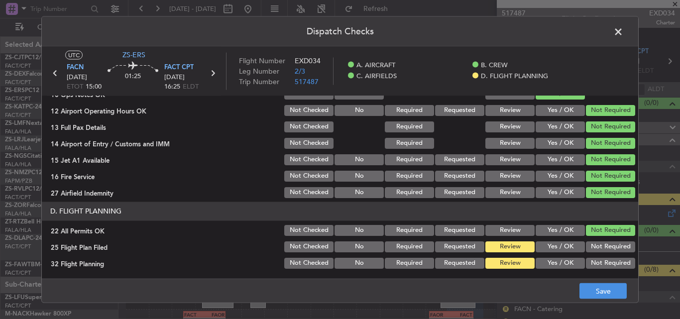
drag, startPoint x: 559, startPoint y: 250, endPoint x: 555, endPoint y: 254, distance: 5.3
click at [557, 250] on button "Yes / OK" at bounding box center [560, 246] width 49 height 11
click at [555, 260] on button "Yes / OK" at bounding box center [560, 262] width 49 height 11
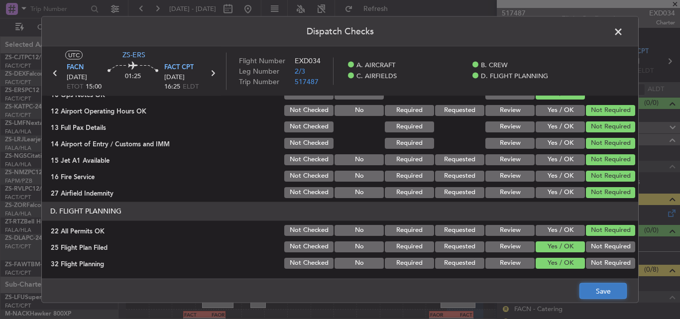
click at [586, 290] on button "Save" at bounding box center [603, 291] width 47 height 16
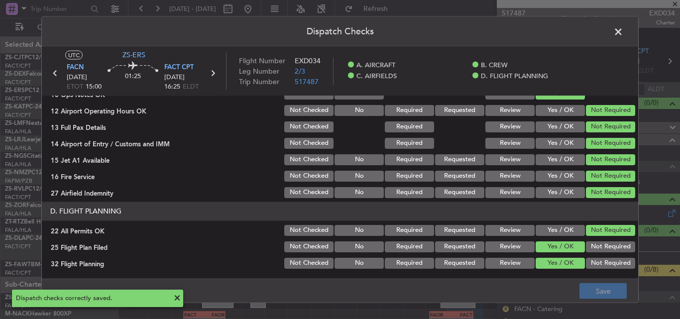
click at [624, 31] on span at bounding box center [624, 34] width 0 height 20
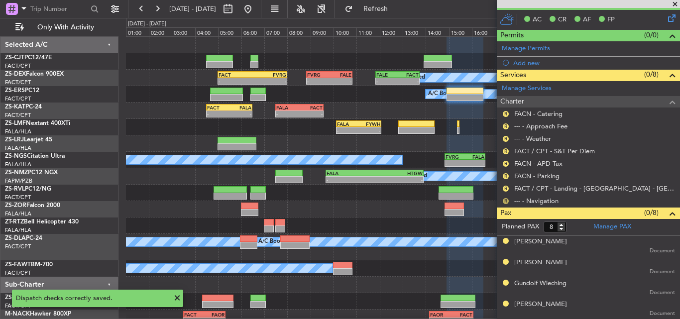
scroll to position [199, 0]
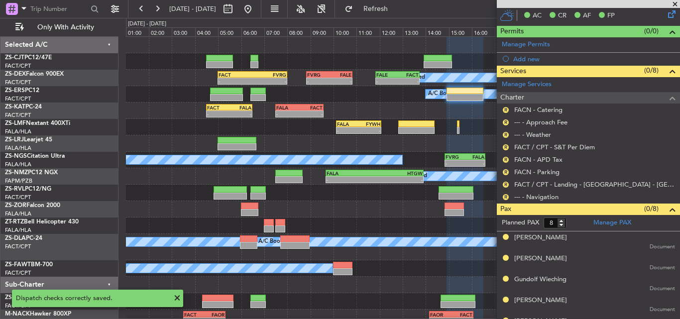
click at [503, 194] on div "R" at bounding box center [506, 197] width 8 height 8
click at [504, 196] on button "R" at bounding box center [506, 197] width 6 height 6
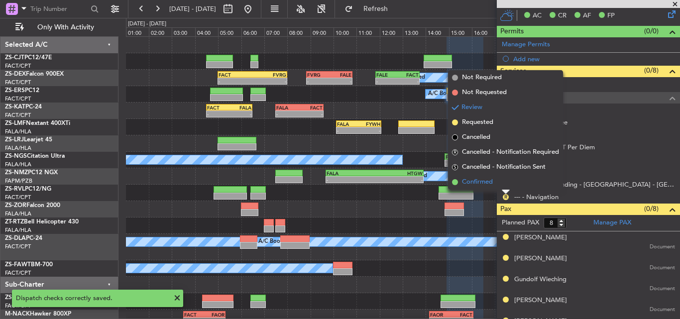
click at [482, 182] on span "Confirmed" at bounding box center [477, 182] width 31 height 10
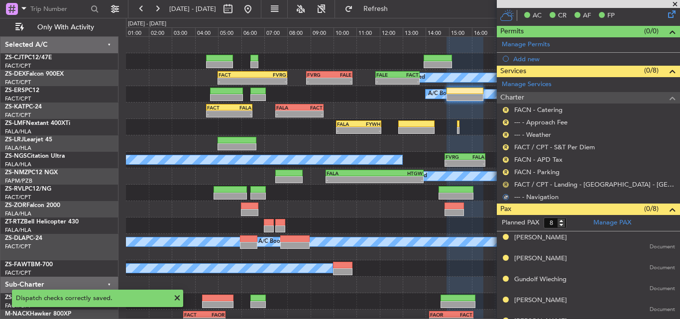
click at [507, 185] on button "R" at bounding box center [506, 185] width 6 height 6
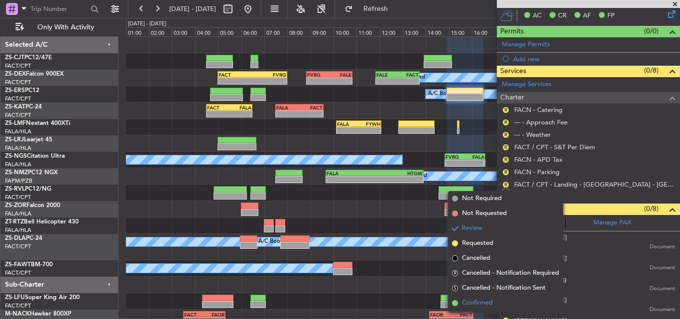
click at [492, 303] on span "Confirmed" at bounding box center [477, 303] width 31 height 10
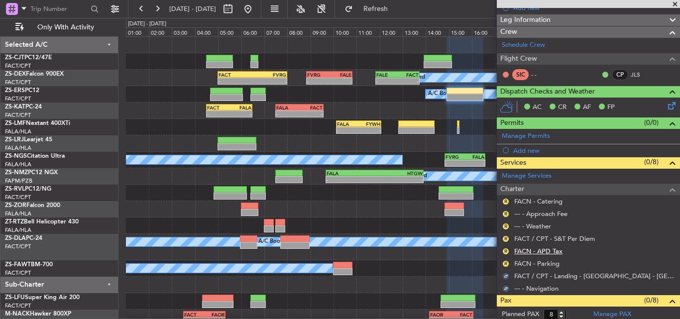
scroll to position [100, 0]
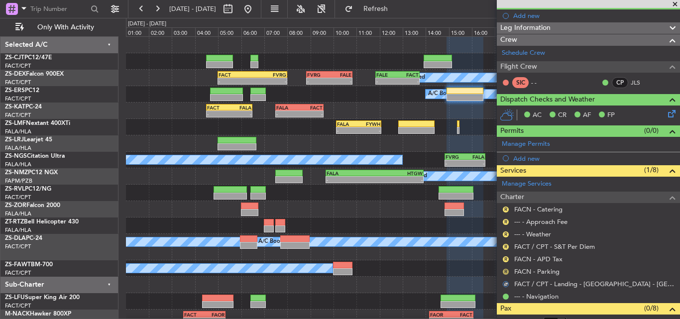
click at [505, 270] on button "R" at bounding box center [506, 272] width 6 height 6
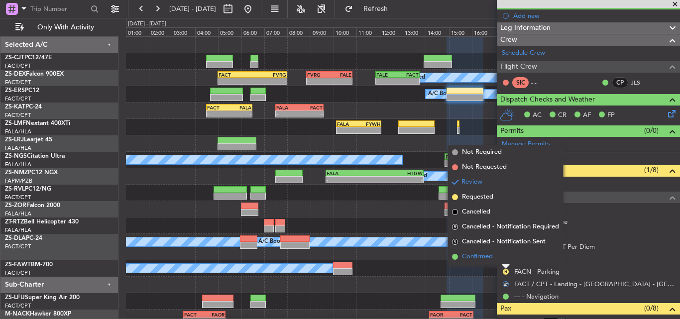
click at [493, 258] on span "Confirmed" at bounding box center [477, 257] width 31 height 10
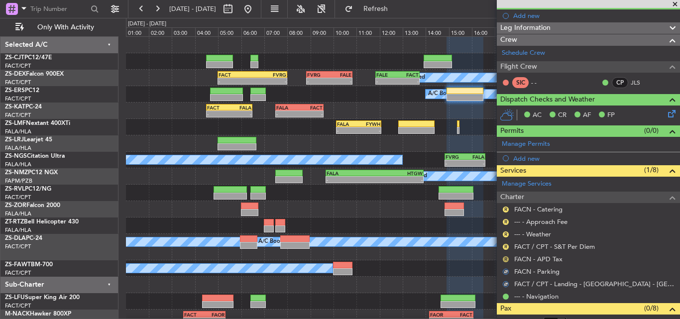
click at [505, 258] on button "R" at bounding box center [506, 259] width 6 height 6
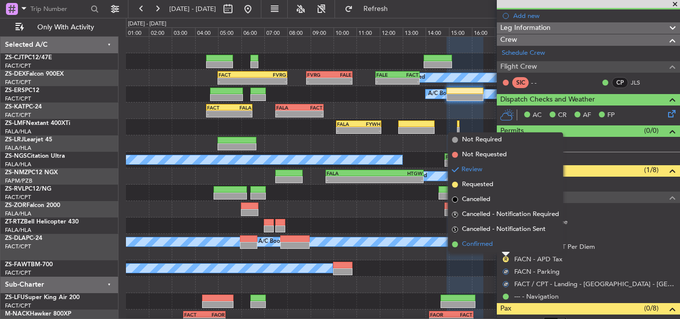
click at [505, 247] on li "Confirmed" at bounding box center [505, 244] width 115 height 15
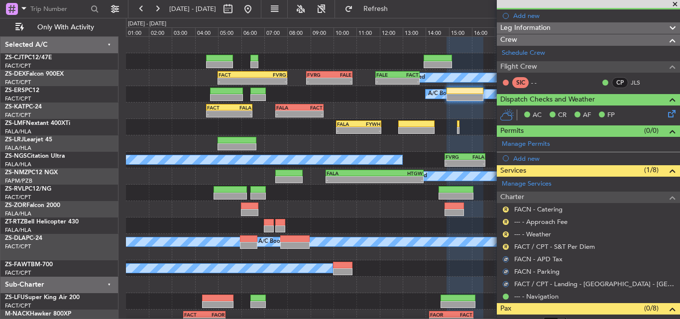
click at [505, 247] on button "R" at bounding box center [506, 247] width 6 height 6
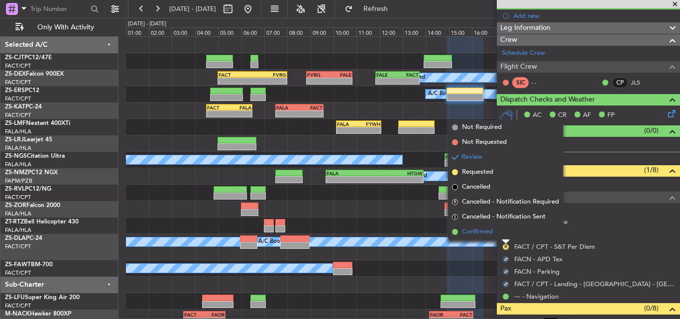
click at [502, 232] on li "Confirmed" at bounding box center [505, 232] width 115 height 15
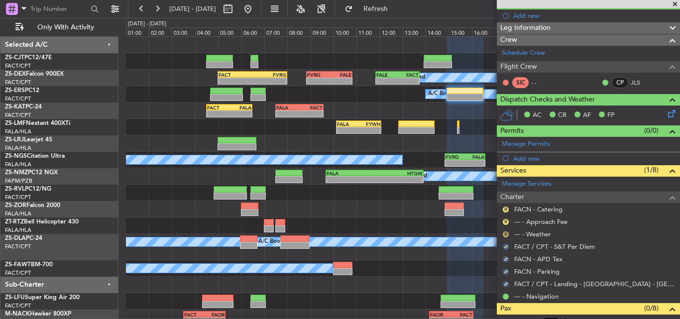
click at [504, 232] on button "R" at bounding box center [506, 235] width 6 height 6
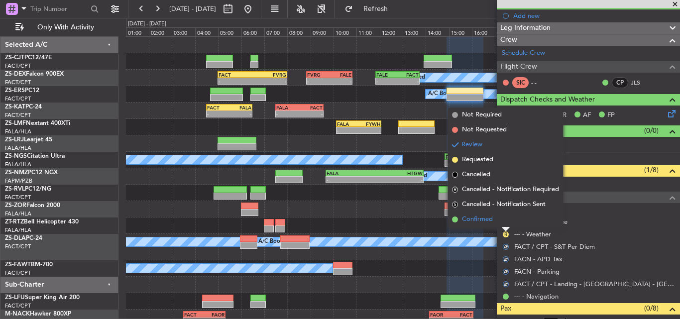
click at [497, 214] on li "Confirmed" at bounding box center [505, 219] width 115 height 15
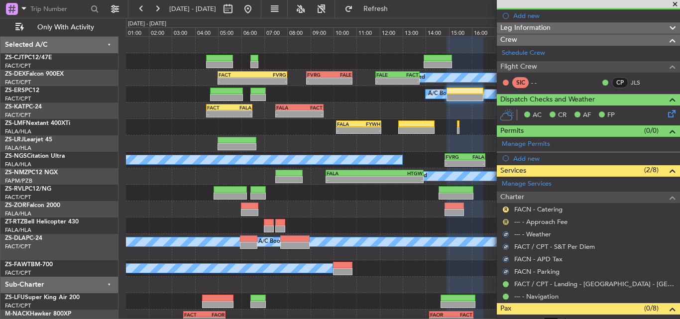
click at [504, 219] on button "R" at bounding box center [506, 222] width 6 height 6
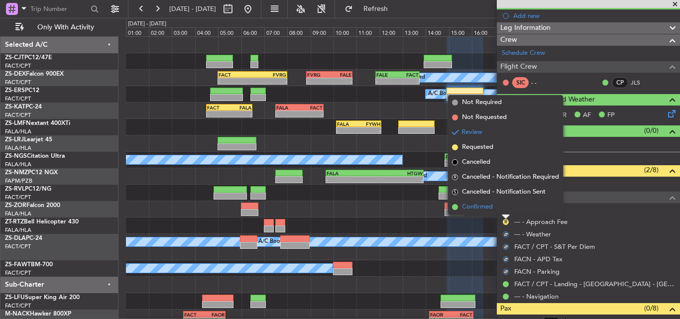
click at [501, 206] on li "Confirmed" at bounding box center [505, 207] width 115 height 15
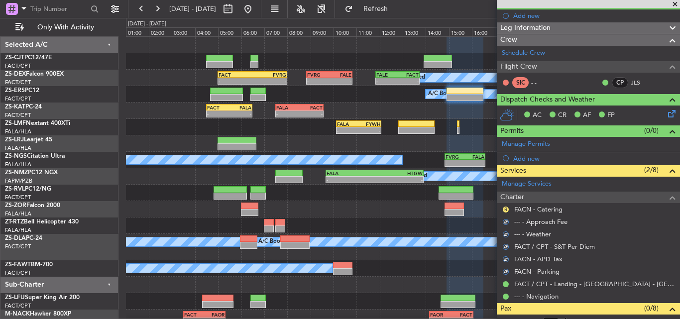
click at [509, 208] on div "R" at bounding box center [506, 210] width 8 height 8
click at [505, 208] on button "R" at bounding box center [506, 210] width 6 height 6
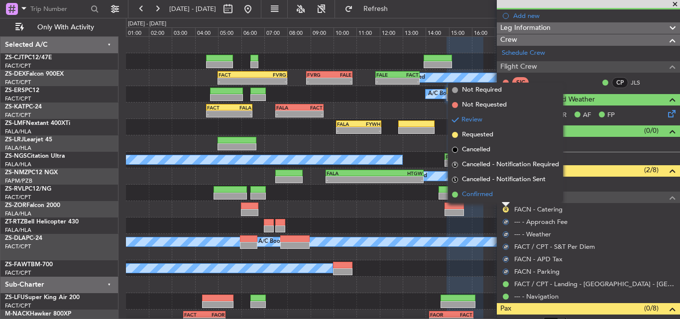
click at [500, 197] on li "Confirmed" at bounding box center [505, 194] width 115 height 15
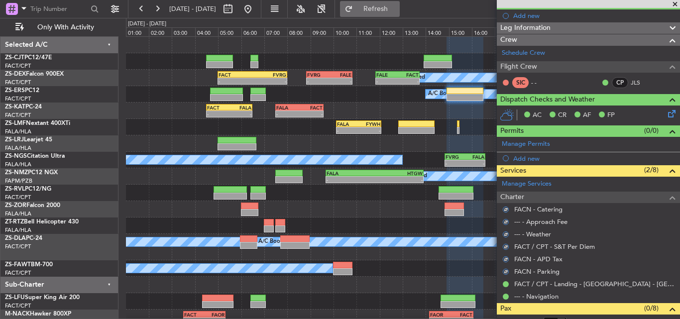
click at [386, 1] on button "Refresh" at bounding box center [370, 9] width 60 height 16
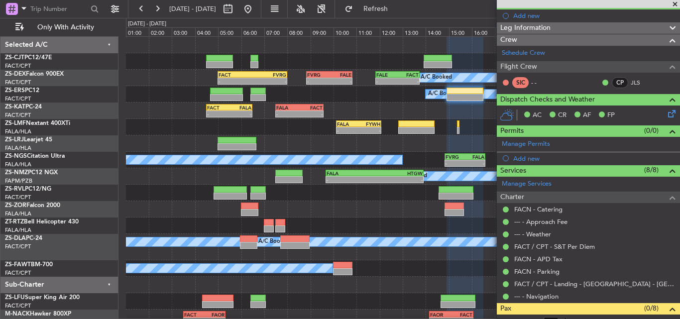
click at [674, 3] on span at bounding box center [675, 4] width 10 height 9
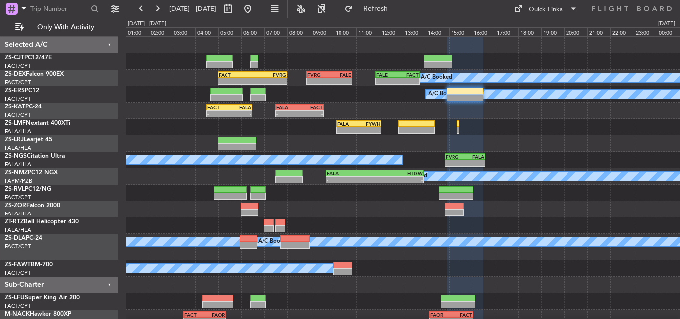
type input "0"
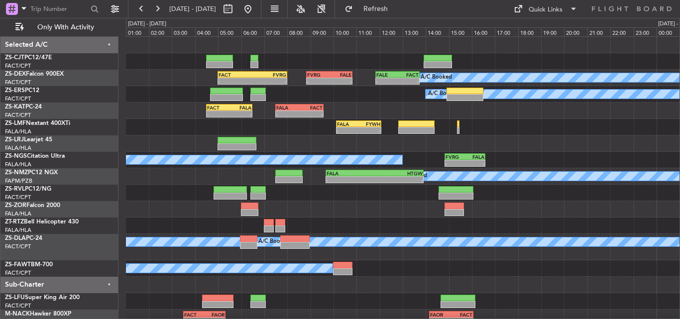
scroll to position [0, 0]
click at [386, 3] on button "Refresh" at bounding box center [370, 9] width 60 height 16
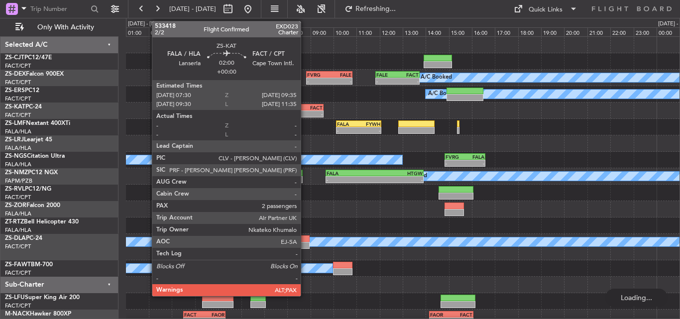
click at [305, 104] on div "FALA 07:30 Z FACT 09:35 Z" at bounding box center [299, 107] width 48 height 7
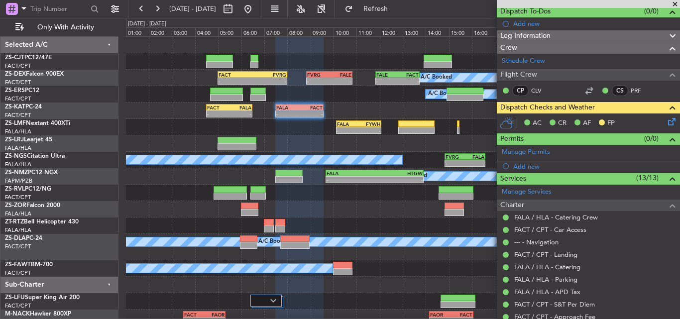
scroll to position [215, 0]
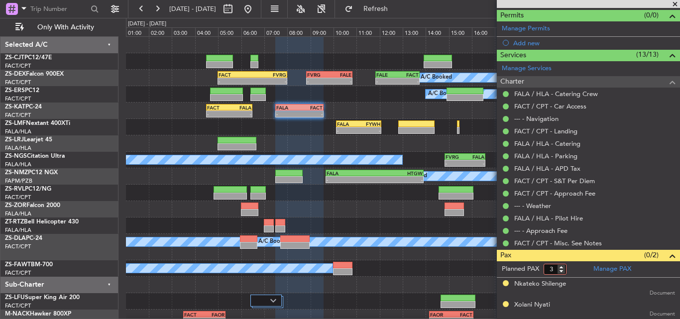
drag, startPoint x: 561, startPoint y: 266, endPoint x: 568, endPoint y: 272, distance: 9.2
type input "3"
click at [561, 266] on input "3" at bounding box center [555, 269] width 23 height 11
click at [571, 273] on form "Planned PAX" at bounding box center [543, 269] width 92 height 16
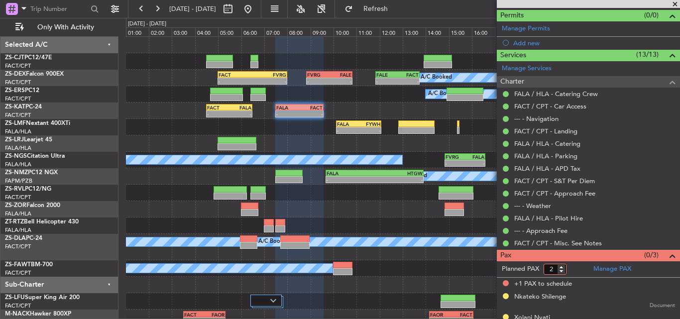
type input "2"
click at [561, 271] on input "2" at bounding box center [555, 269] width 23 height 11
click at [575, 272] on form "Planned PAX 2" at bounding box center [543, 269] width 92 height 16
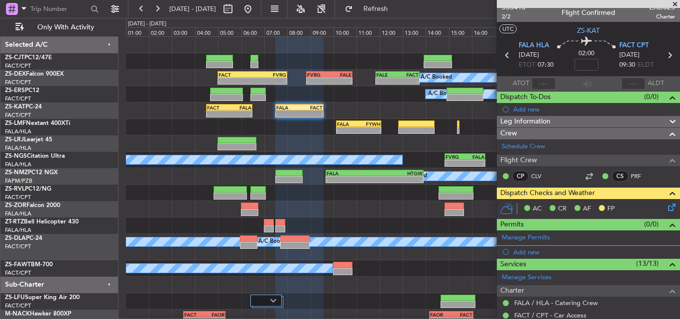
scroll to position [0, 0]
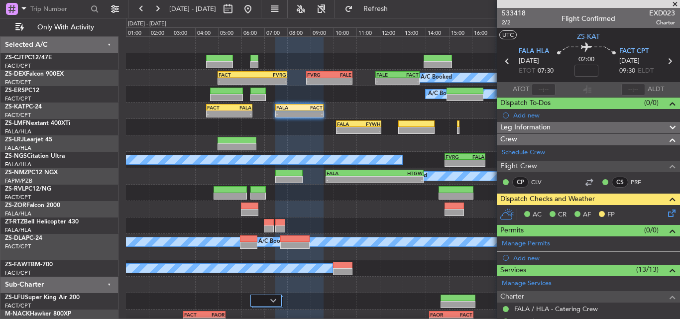
click at [676, 2] on span at bounding box center [675, 4] width 10 height 9
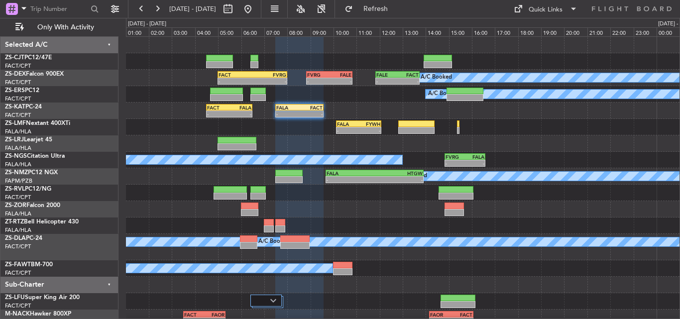
type input "0"
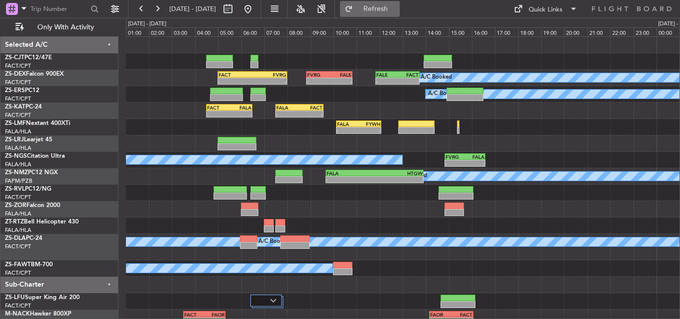
click at [389, 6] on span "Refresh" at bounding box center [376, 8] width 42 height 7
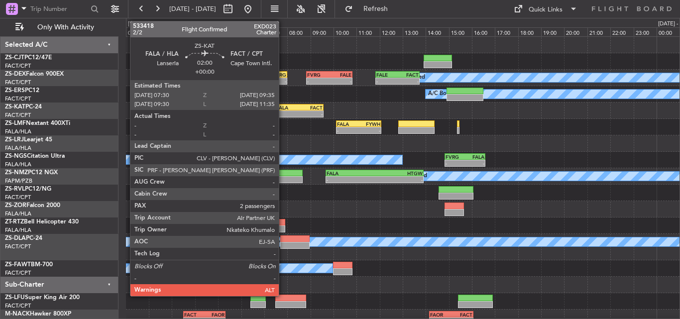
click at [283, 106] on div "FALA" at bounding box center [287, 108] width 23 height 6
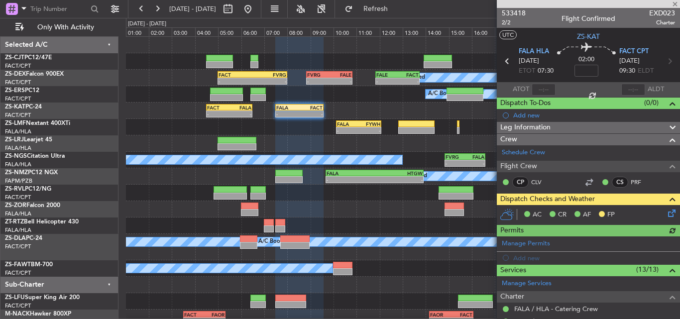
click at [666, 211] on icon at bounding box center [670, 212] width 8 height 8
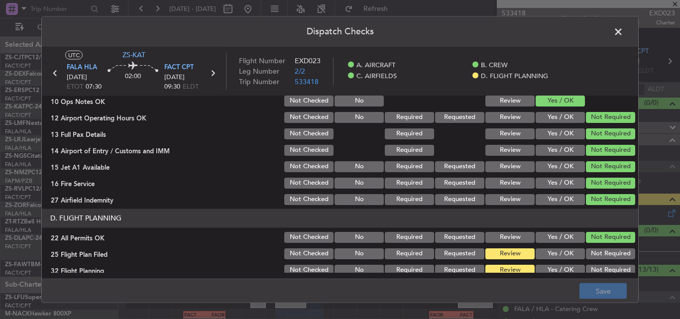
scroll to position [270, 0]
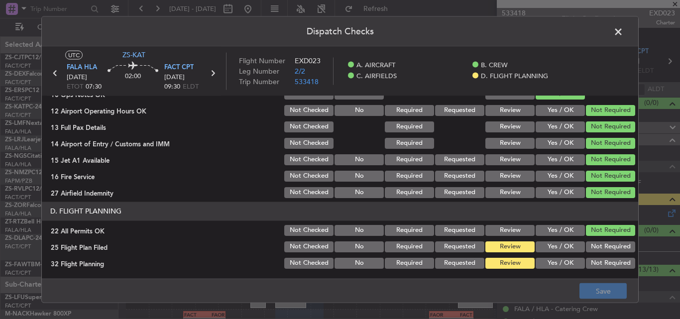
drag, startPoint x: 555, startPoint y: 243, endPoint x: 552, endPoint y: 248, distance: 5.8
click at [554, 244] on button "Yes / OK" at bounding box center [560, 246] width 49 height 11
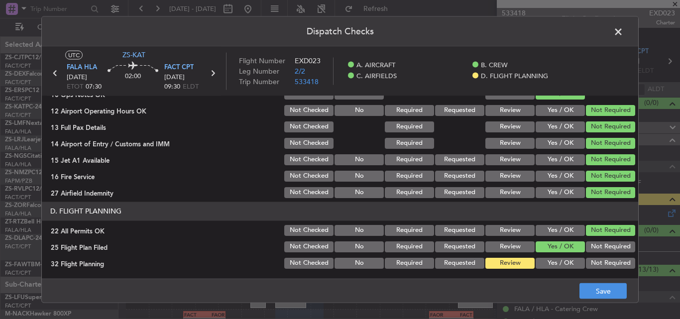
click at [551, 263] on button "Yes / OK" at bounding box center [560, 262] width 49 height 11
click at [604, 290] on button "Save" at bounding box center [603, 291] width 47 height 16
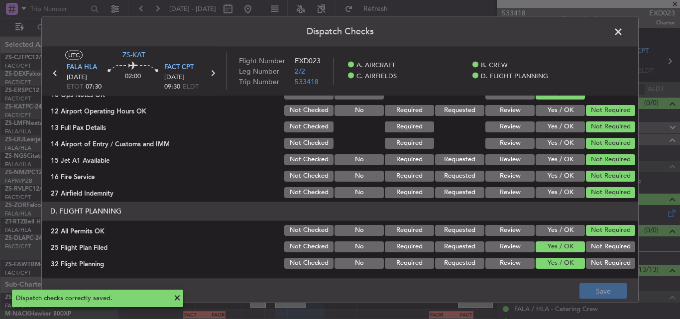
click at [624, 30] on span at bounding box center [624, 34] width 0 height 20
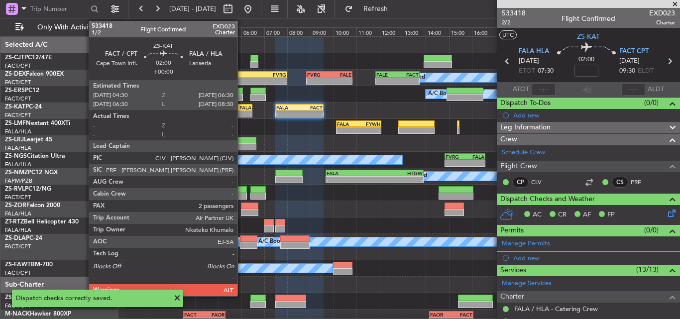
click at [242, 109] on div "FALA" at bounding box center [241, 108] width 22 height 6
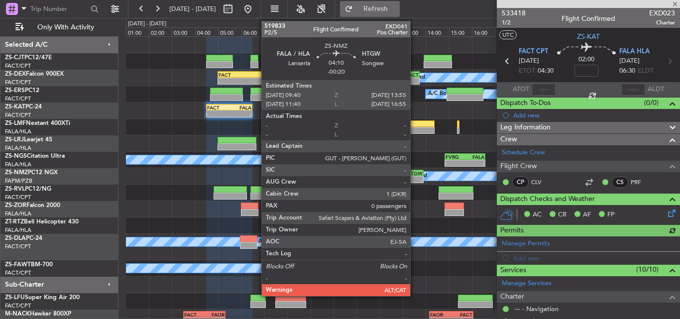
click at [397, 5] on span "Refresh" at bounding box center [376, 8] width 42 height 7
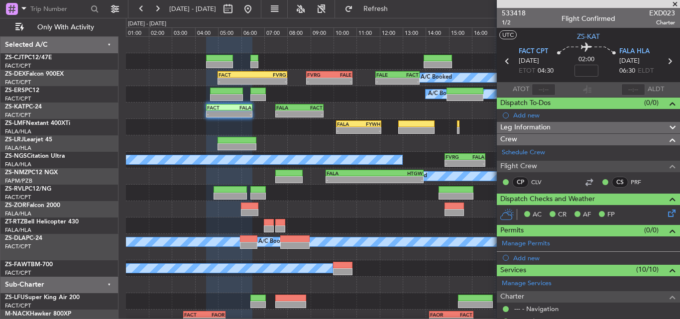
click at [674, 2] on span at bounding box center [675, 4] width 10 height 9
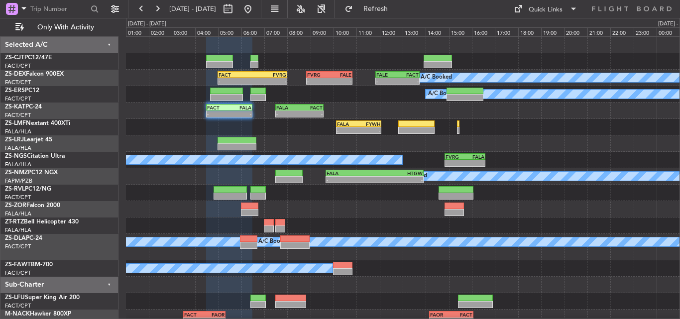
type input "0"
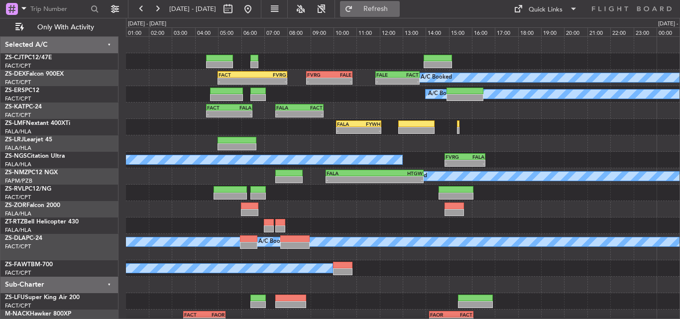
click at [397, 6] on span "Refresh" at bounding box center [376, 8] width 42 height 7
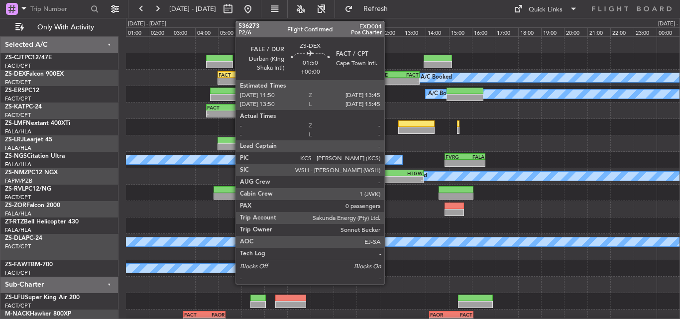
click at [393, 81] on div "-" at bounding box center [387, 81] width 21 height 6
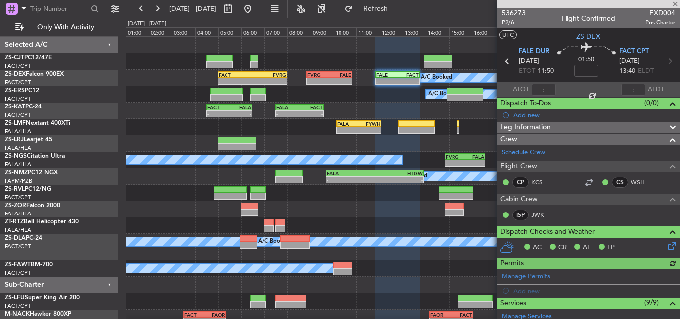
click at [666, 246] on icon at bounding box center [670, 245] width 8 height 8
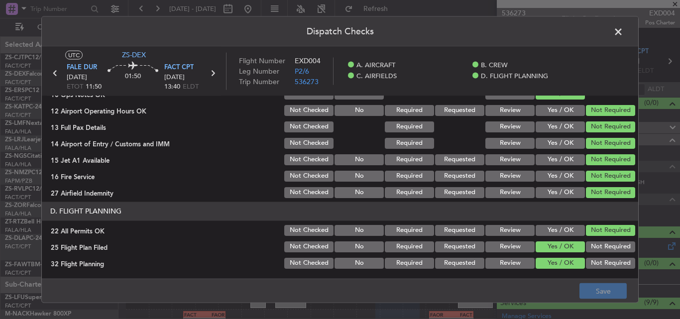
click at [509, 248] on button "Review" at bounding box center [510, 246] width 49 height 11
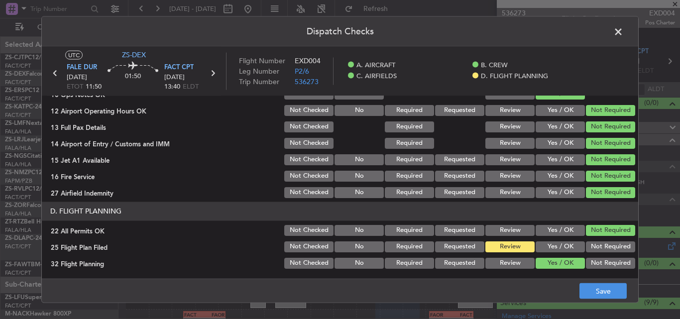
click at [509, 255] on section "D. FLIGHT PLANNING 22 All Permits OK Not Checked No Required Requested Review Y…" at bounding box center [340, 236] width 597 height 68
click at [509, 263] on button "Review" at bounding box center [510, 262] width 49 height 11
click at [591, 286] on button "Save" at bounding box center [603, 291] width 47 height 16
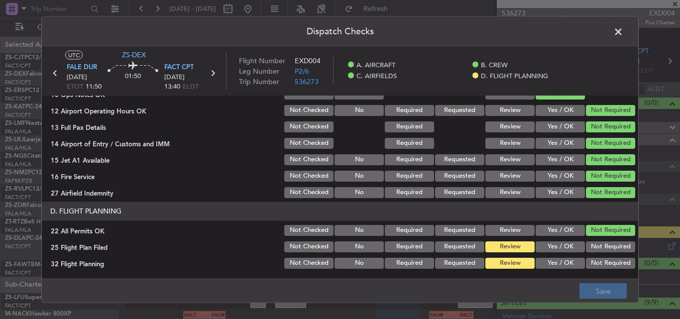
click at [624, 34] on span at bounding box center [624, 34] width 0 height 20
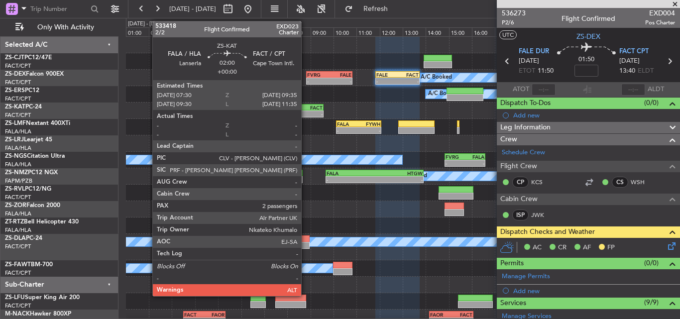
click at [306, 113] on div "-" at bounding box center [311, 114] width 23 height 6
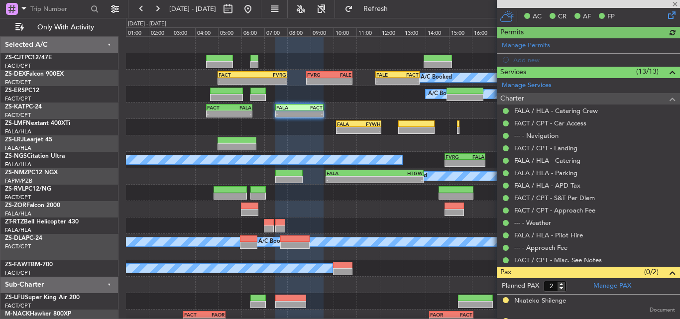
scroll to position [215, 0]
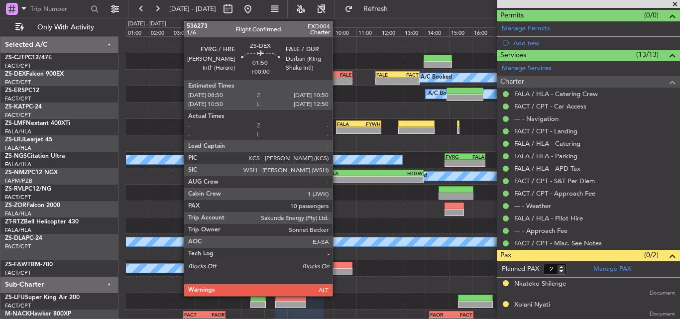
click at [337, 78] on div "-" at bounding box center [340, 81] width 22 height 6
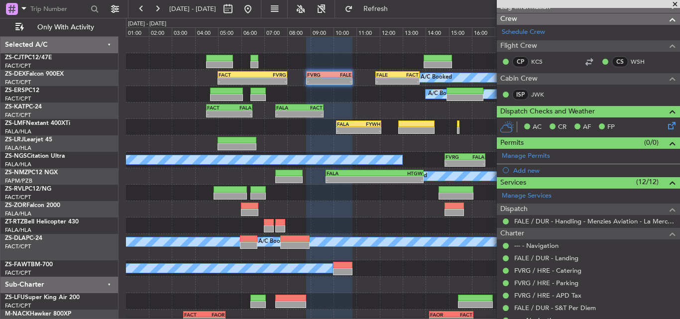
scroll to position [71, 0]
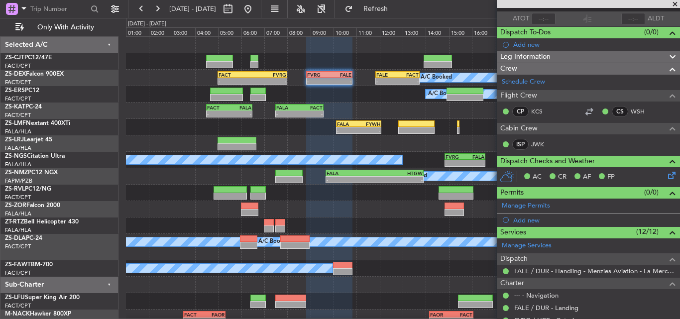
click at [667, 178] on icon at bounding box center [670, 174] width 8 height 8
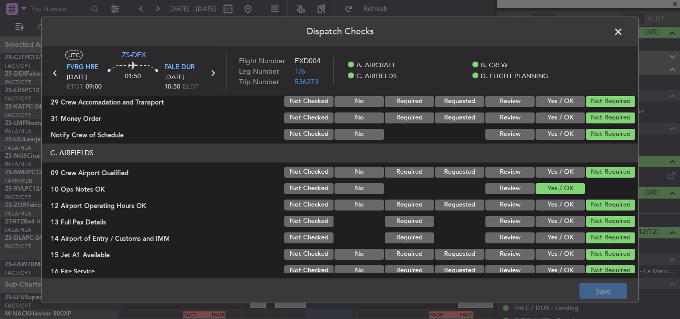
scroll to position [270, 0]
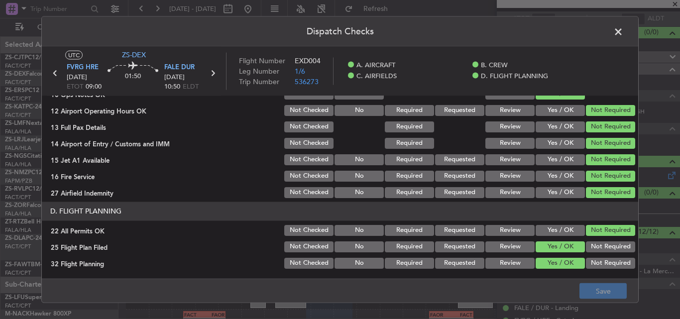
click at [500, 248] on button "Review" at bounding box center [510, 246] width 49 height 11
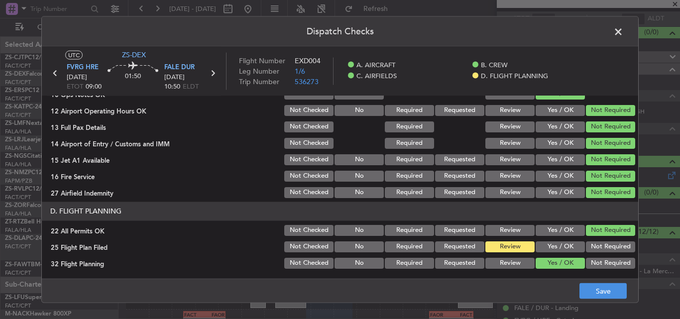
click at [496, 264] on button "Review" at bounding box center [510, 262] width 49 height 11
click at [594, 291] on button "Save" at bounding box center [603, 291] width 47 height 16
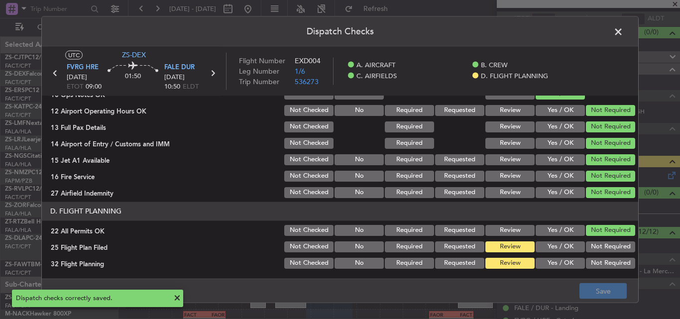
click at [624, 32] on span at bounding box center [624, 34] width 0 height 20
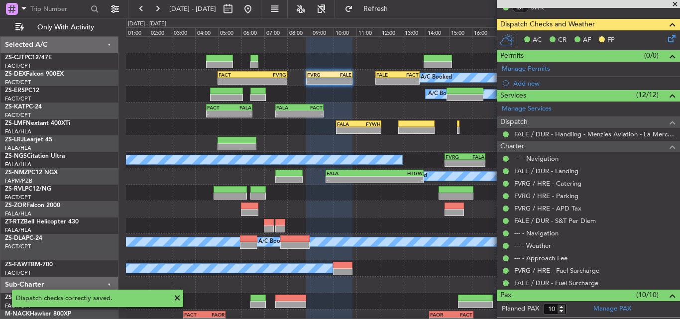
scroll to position [370, 0]
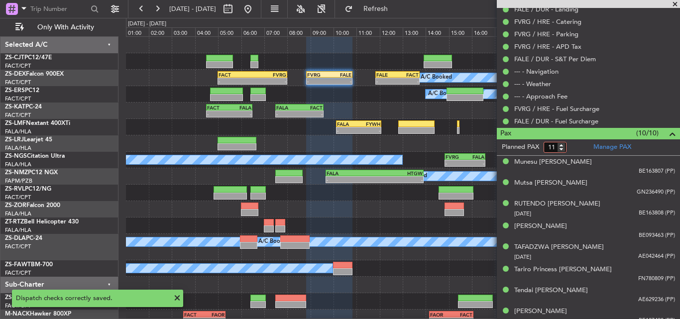
type input "11"
click at [560, 143] on input "11" at bounding box center [555, 147] width 23 height 11
click at [573, 152] on form "Planned PAX 11" at bounding box center [543, 147] width 92 height 16
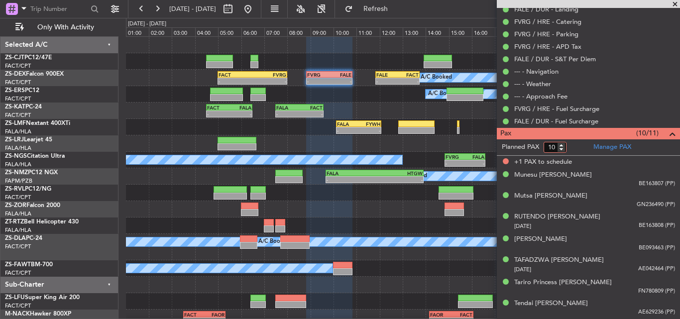
type input "10"
click at [560, 150] on input "10" at bounding box center [555, 147] width 23 height 11
click at [571, 148] on form "Planned PAX" at bounding box center [543, 147] width 92 height 16
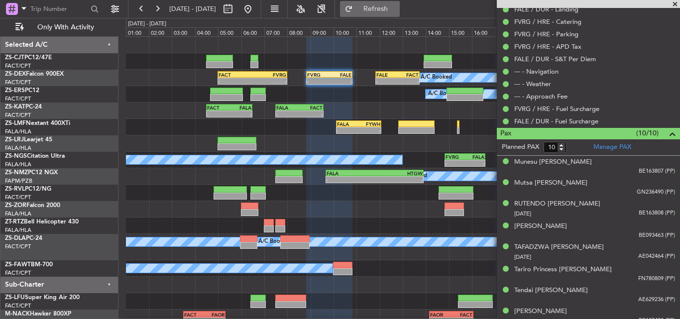
click at [389, 12] on span "Refresh" at bounding box center [376, 8] width 42 height 7
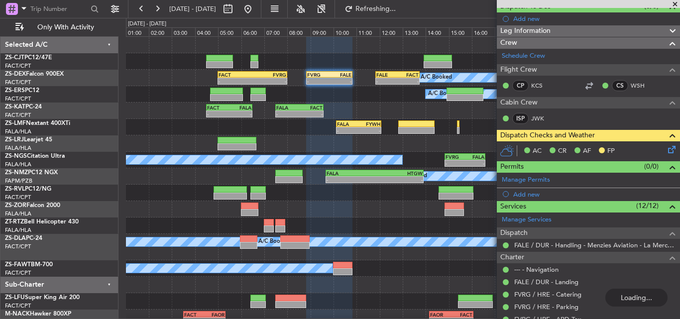
scroll to position [121, 0]
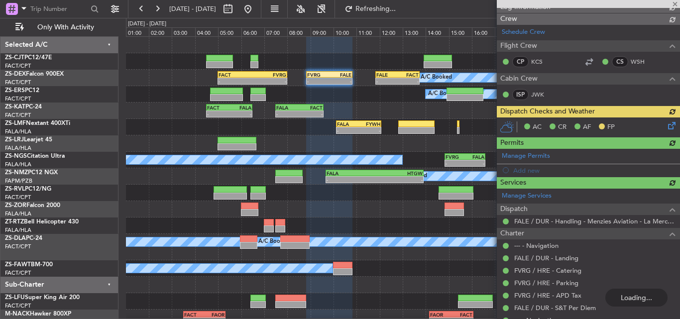
click at [675, 5] on div at bounding box center [588, 4] width 183 height 8
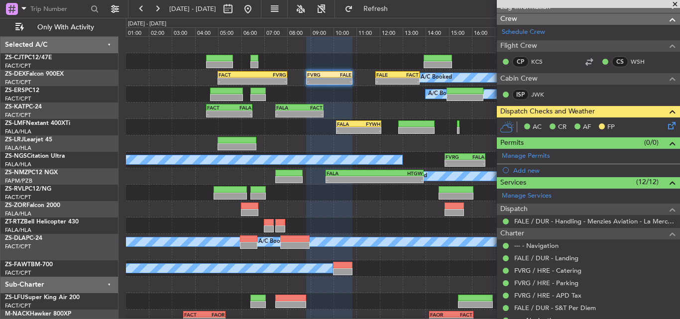
click at [675, 2] on span at bounding box center [675, 4] width 10 height 9
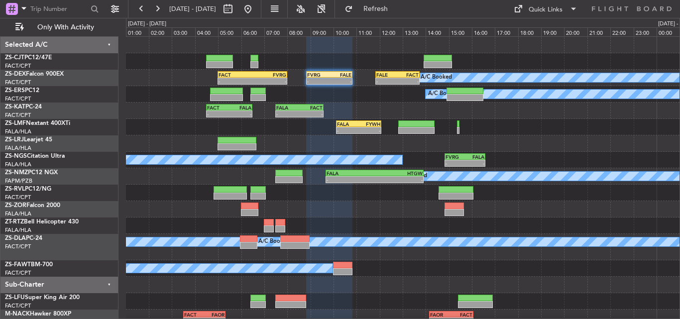
type input "0"
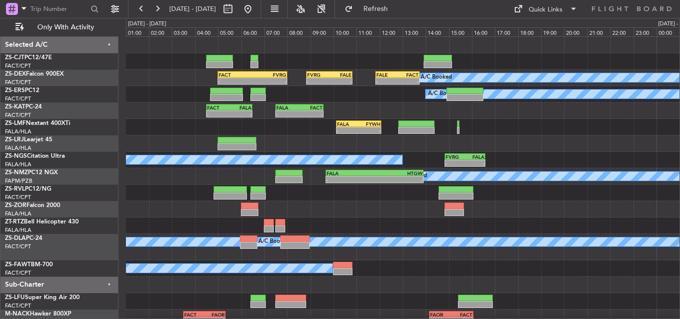
scroll to position [0, 0]
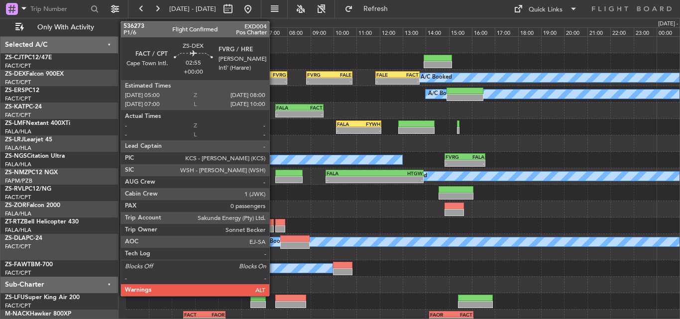
click at [274, 78] on div "- -" at bounding box center [253, 81] width 70 height 7
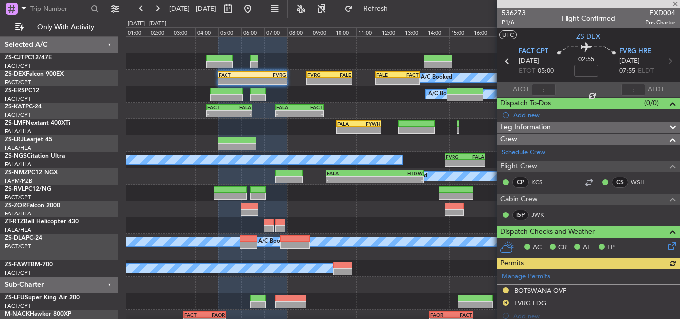
click at [666, 244] on icon at bounding box center [670, 245] width 8 height 8
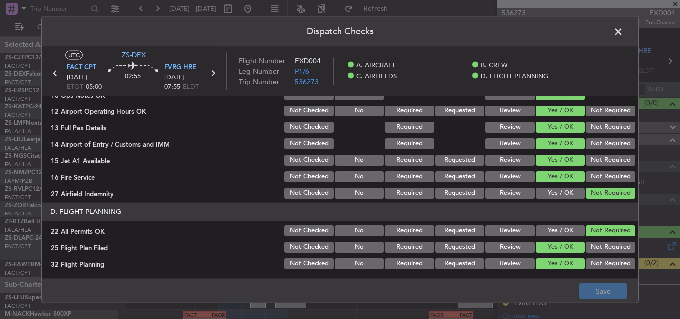
scroll to position [270, 0]
click at [503, 250] on button "Review" at bounding box center [510, 246] width 49 height 11
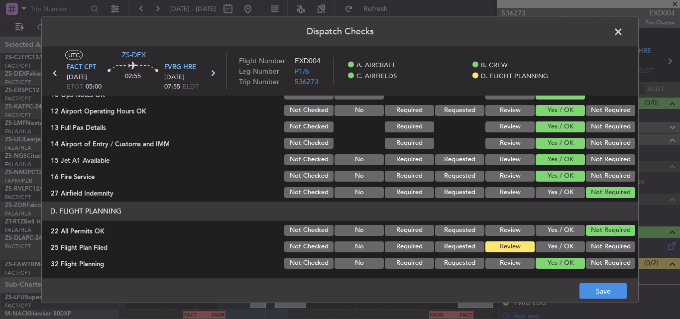
click at [508, 265] on button "Review" at bounding box center [510, 262] width 49 height 11
click at [588, 290] on button "Save" at bounding box center [603, 291] width 47 height 16
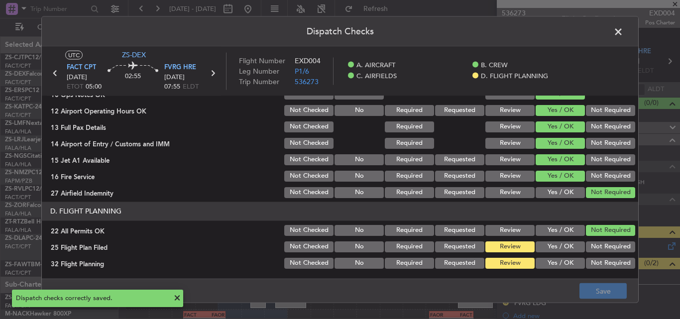
click at [624, 32] on span at bounding box center [624, 34] width 0 height 20
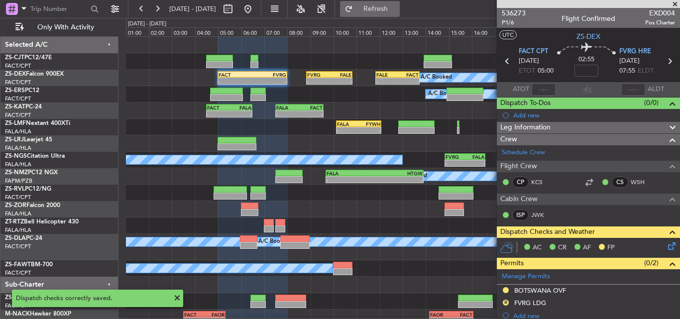
click at [397, 10] on span "Refresh" at bounding box center [376, 8] width 42 height 7
drag, startPoint x: 678, startPoint y: 5, endPoint x: 457, endPoint y: 42, distance: 224.2
click at [677, 5] on span at bounding box center [675, 4] width 10 height 9
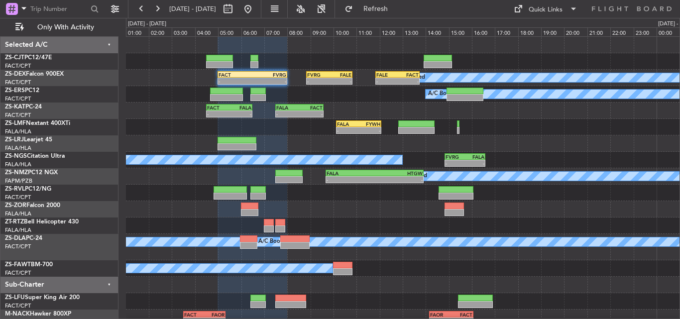
click at [457, 129] on div "- - FALA 10:08 Z FYWH 12:05 Z" at bounding box center [403, 127] width 554 height 16
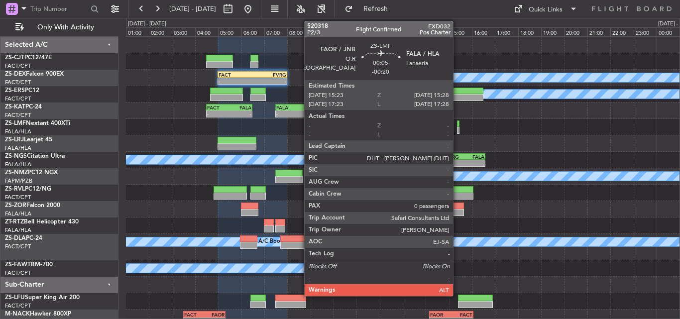
click at [458, 128] on div at bounding box center [458, 130] width 2 height 7
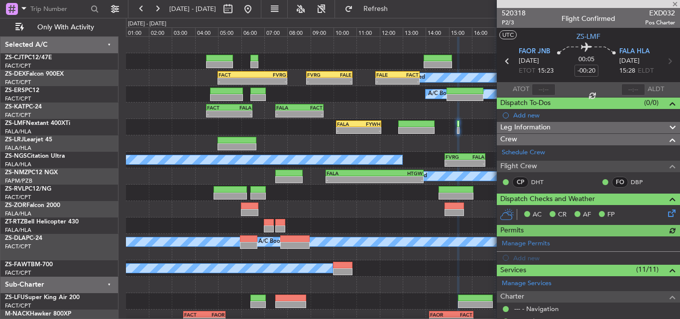
click at [666, 213] on icon at bounding box center [670, 212] width 8 height 8
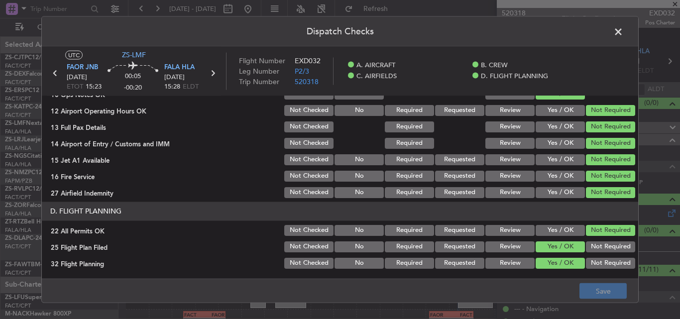
click at [498, 246] on button "Review" at bounding box center [510, 246] width 49 height 11
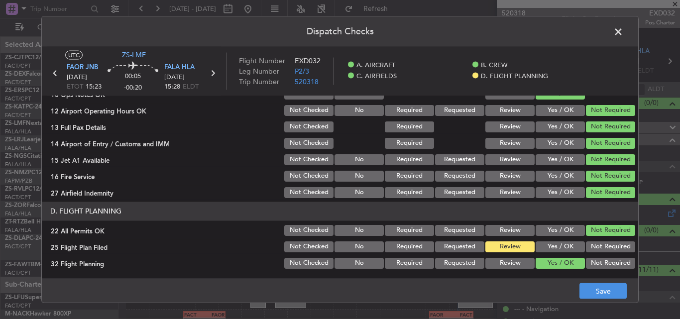
click at [498, 264] on button "Review" at bounding box center [510, 262] width 49 height 11
click at [597, 290] on button "Save" at bounding box center [603, 291] width 47 height 16
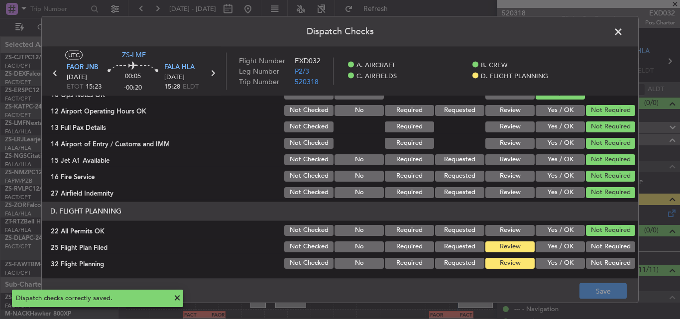
click at [624, 31] on span at bounding box center [624, 34] width 0 height 20
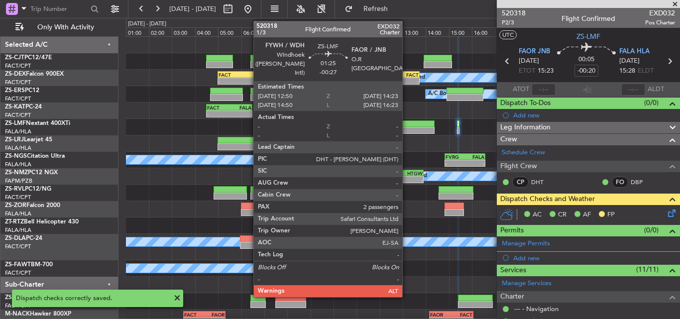
click at [407, 127] on div at bounding box center [416, 130] width 36 height 7
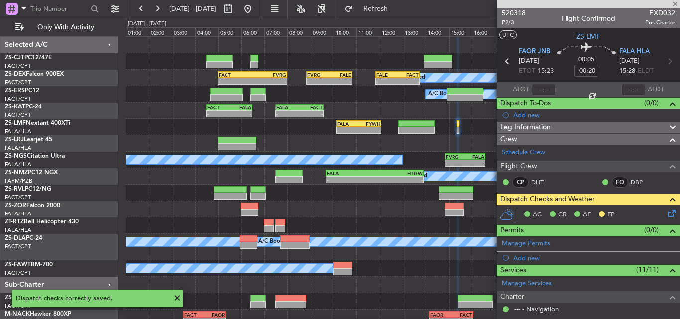
type input "-00:27"
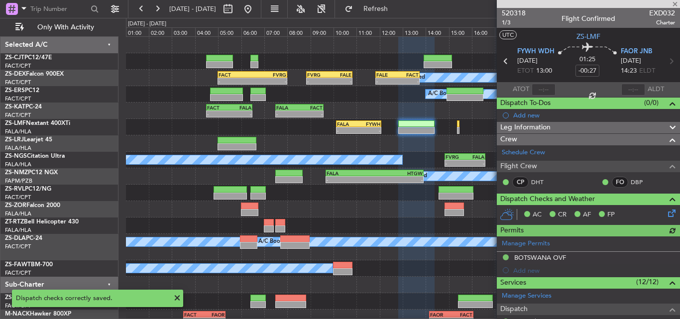
click at [666, 215] on icon at bounding box center [670, 212] width 8 height 8
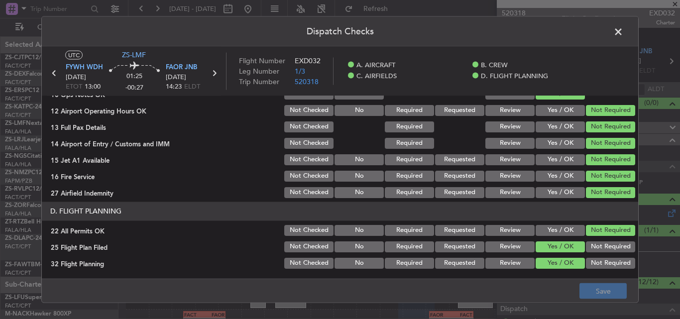
click at [490, 251] on button "Review" at bounding box center [510, 246] width 49 height 11
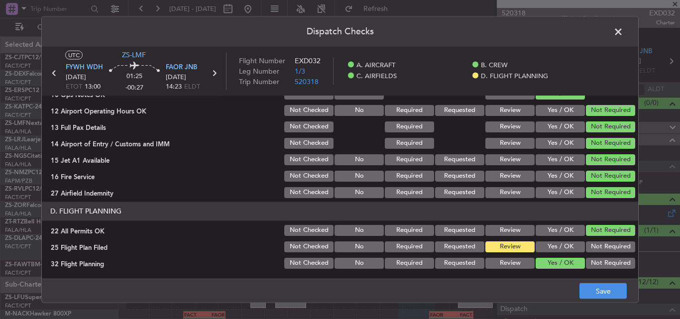
click at [493, 262] on button "Review" at bounding box center [510, 262] width 49 height 11
click at [596, 293] on button "Save" at bounding box center [603, 291] width 47 height 16
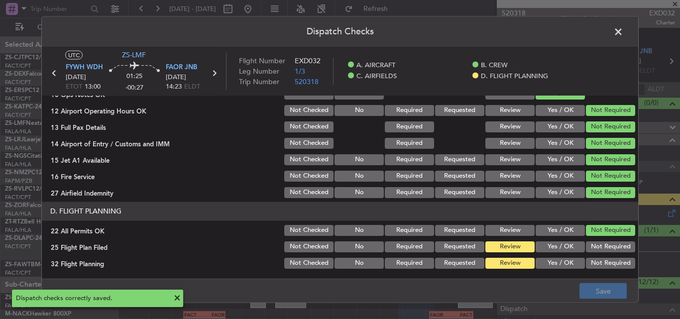
click at [624, 30] on span at bounding box center [624, 34] width 0 height 20
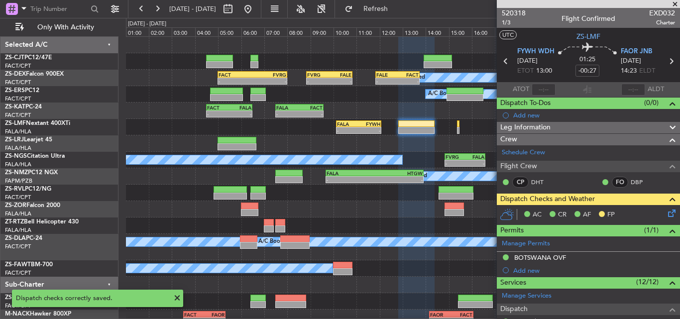
click at [677, 3] on span at bounding box center [675, 4] width 10 height 9
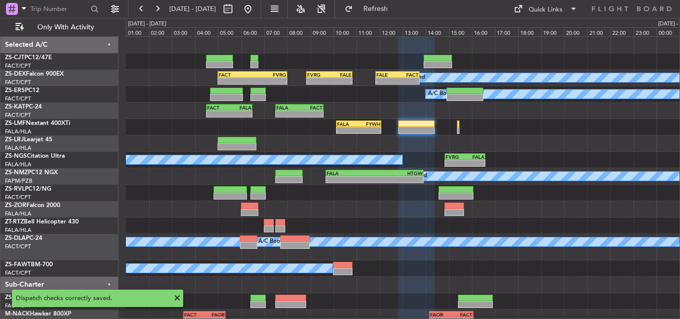
type input "0"
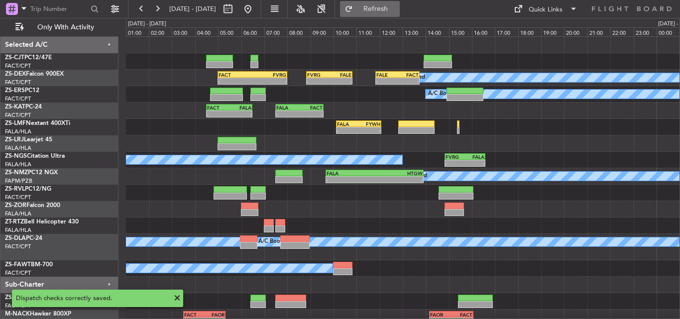
click at [397, 11] on span "Refresh" at bounding box center [376, 8] width 42 height 7
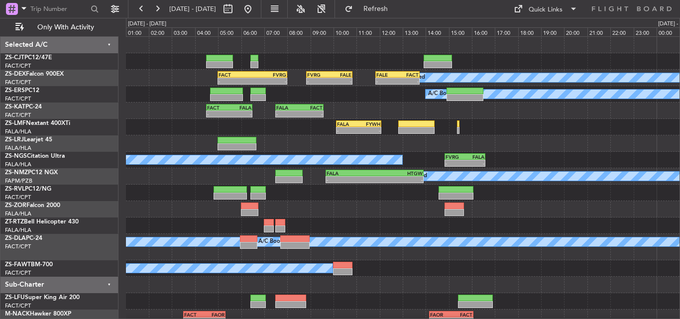
click at [401, 0] on fb-refresh-button "Refresh" at bounding box center [370, 9] width 70 height 18
click at [399, 15] on button "Refresh" at bounding box center [370, 9] width 60 height 16
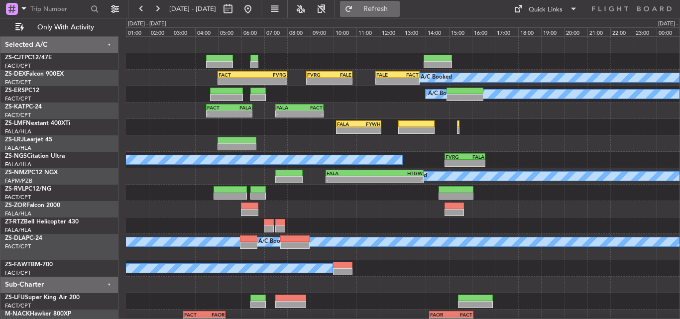
drag, startPoint x: 393, startPoint y: 4, endPoint x: 388, endPoint y: 7, distance: 5.6
click at [388, 7] on button "Refresh" at bounding box center [370, 9] width 60 height 16
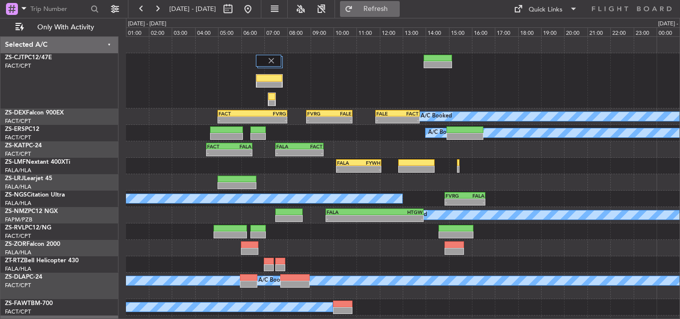
click at [382, 10] on button "Refresh" at bounding box center [370, 9] width 60 height 16
click at [397, 9] on span "Refresh" at bounding box center [376, 8] width 42 height 7
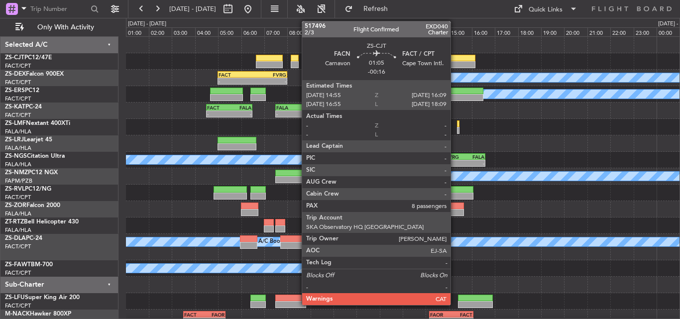
click at [455, 59] on div at bounding box center [461, 58] width 29 height 7
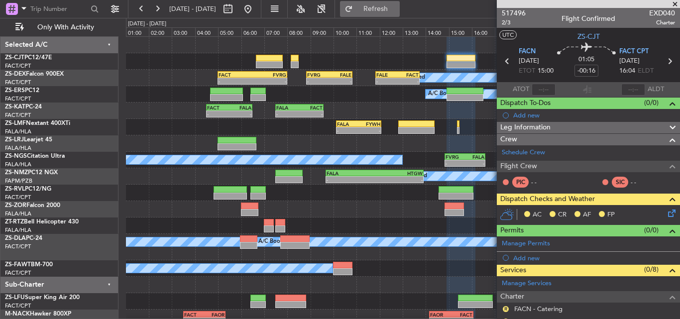
click at [397, 7] on span "Refresh" at bounding box center [376, 8] width 42 height 7
click at [666, 208] on icon at bounding box center [670, 212] width 8 height 8
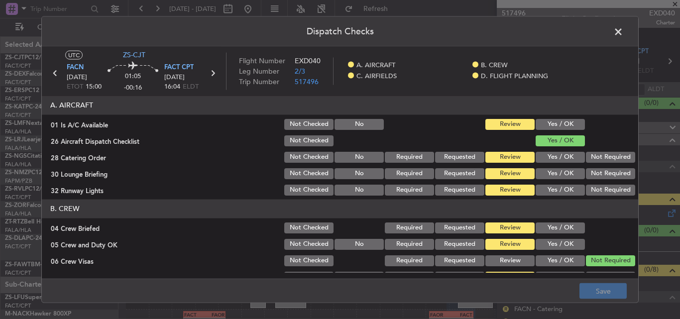
click at [557, 124] on button "Yes / OK" at bounding box center [560, 124] width 49 height 11
click at [607, 160] on button "Not Required" at bounding box center [610, 156] width 49 height 11
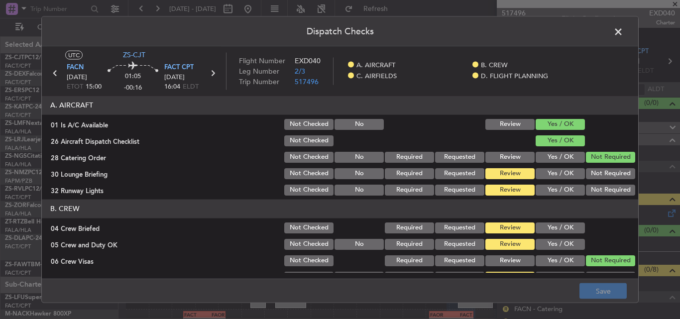
click at [602, 176] on button "Not Required" at bounding box center [610, 173] width 49 height 11
click at [597, 192] on button "Not Required" at bounding box center [610, 189] width 49 height 11
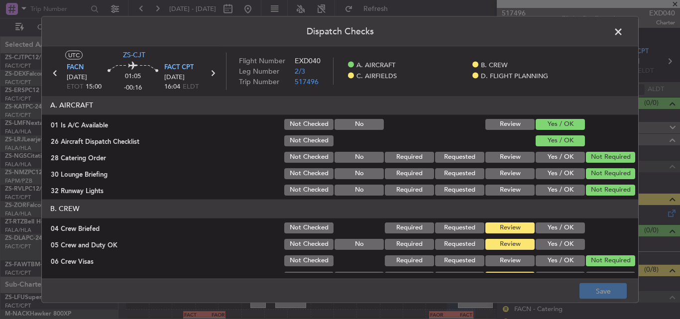
scroll to position [50, 0]
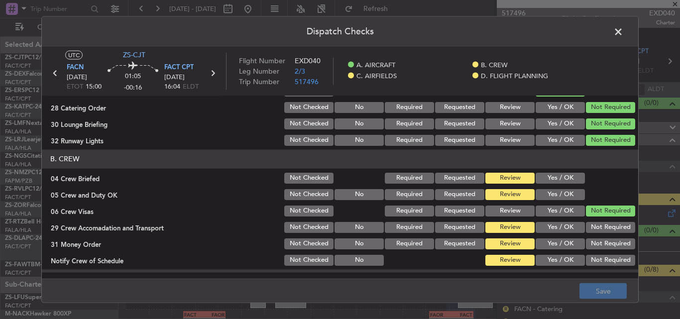
click at [624, 30] on span at bounding box center [624, 34] width 0 height 20
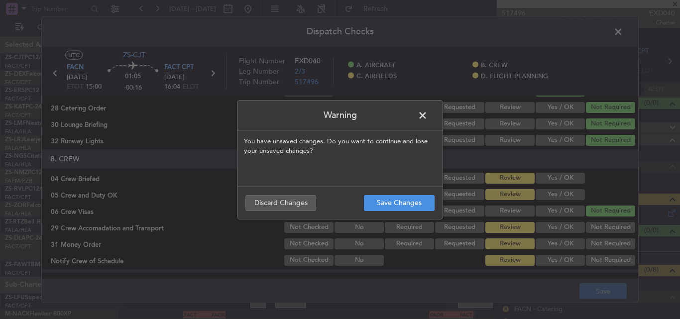
click at [428, 117] on span at bounding box center [428, 118] width 0 height 20
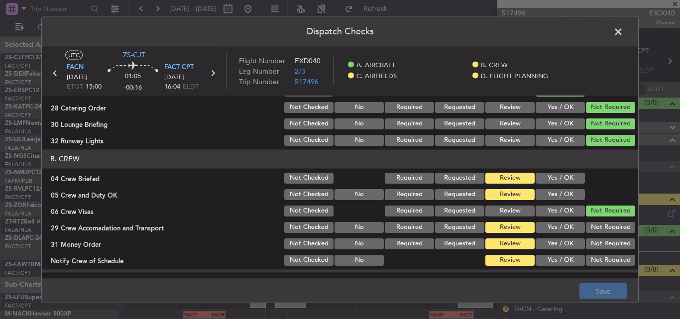
scroll to position [100, 0]
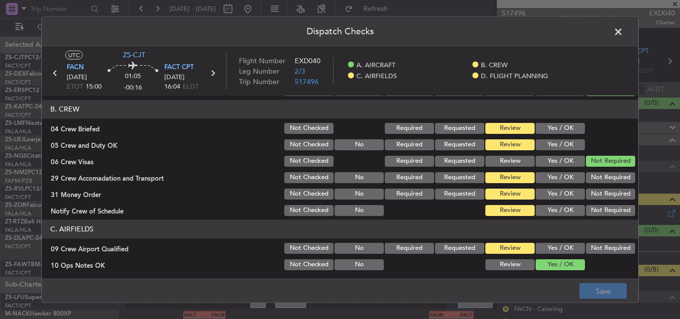
drag, startPoint x: 548, startPoint y: 129, endPoint x: 548, endPoint y: 142, distance: 13.0
click at [548, 130] on button "Yes / OK" at bounding box center [560, 128] width 49 height 11
click at [548, 142] on button "Yes / OK" at bounding box center [560, 144] width 49 height 11
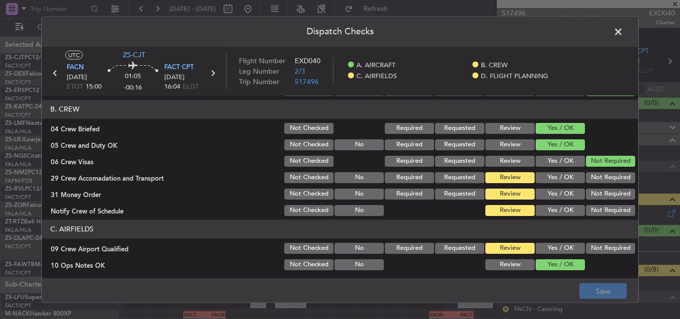
drag, startPoint x: 580, startPoint y: 173, endPoint x: 583, endPoint y: 183, distance: 10.4
click at [586, 175] on button "Not Required" at bounding box center [610, 177] width 49 height 11
drag, startPoint x: 584, startPoint y: 185, endPoint x: 582, endPoint y: 194, distance: 9.1
click at [583, 193] on section "B. CREW 04 Crew Briefed Not Checked Required Requested Review Yes / OK 05 Crew …" at bounding box center [340, 159] width 597 height 118
drag, startPoint x: 582, startPoint y: 194, endPoint x: 584, endPoint y: 202, distance: 7.7
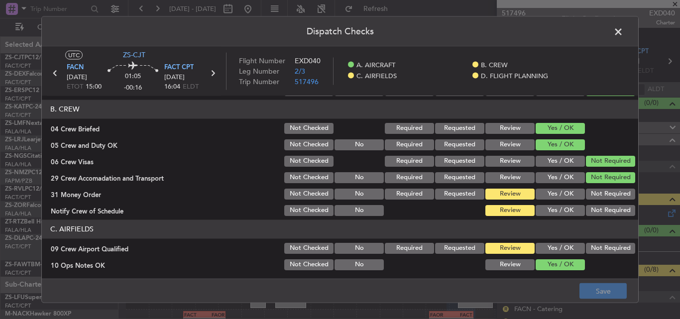
click at [586, 195] on button "Not Required" at bounding box center [610, 193] width 49 height 11
click at [586, 212] on button "Not Required" at bounding box center [610, 210] width 49 height 11
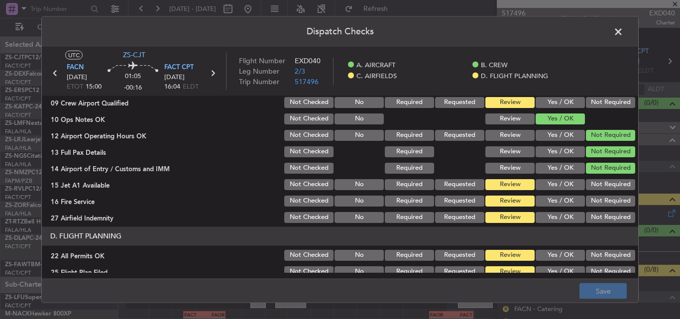
scroll to position [249, 0]
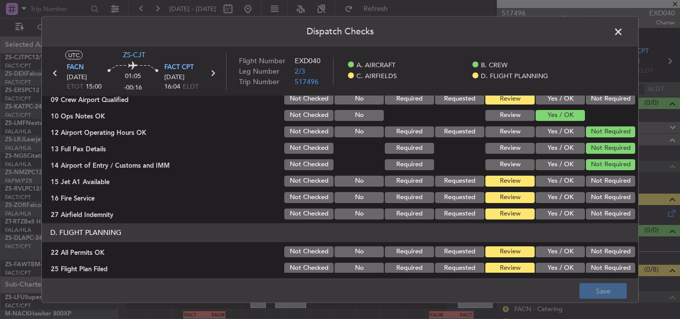
click at [600, 107] on section "C. AIRFIELDS 09 Crew Airport Qualified Not Checked No Required Requested Review…" at bounding box center [340, 145] width 597 height 150
click at [597, 98] on button "Not Required" at bounding box center [610, 98] width 49 height 11
click at [596, 180] on button "Not Required" at bounding box center [610, 180] width 49 height 11
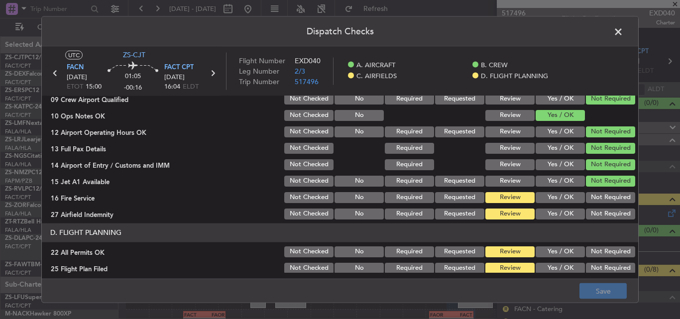
click at [591, 195] on button "Not Required" at bounding box center [610, 197] width 49 height 11
click at [588, 208] on button "Not Required" at bounding box center [610, 213] width 49 height 11
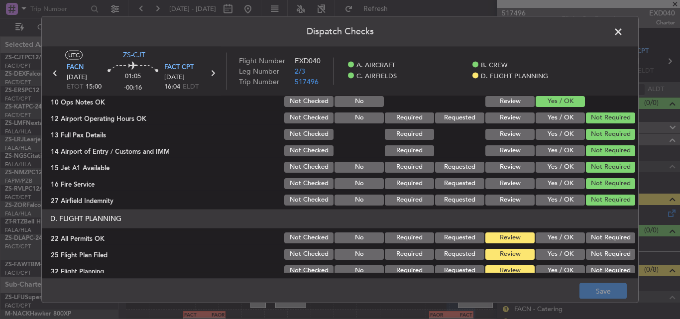
scroll to position [270, 0]
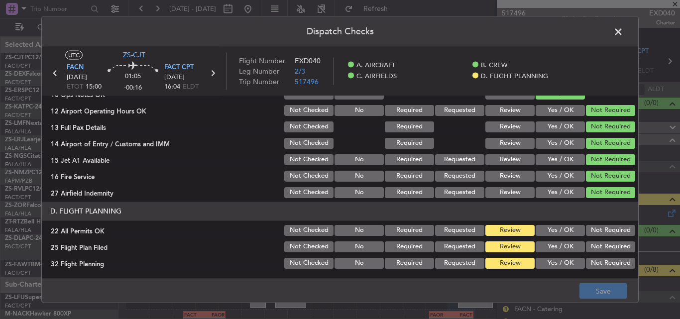
click at [595, 229] on button "Not Required" at bounding box center [610, 230] width 49 height 11
click at [574, 252] on button "Yes / OK" at bounding box center [560, 246] width 49 height 11
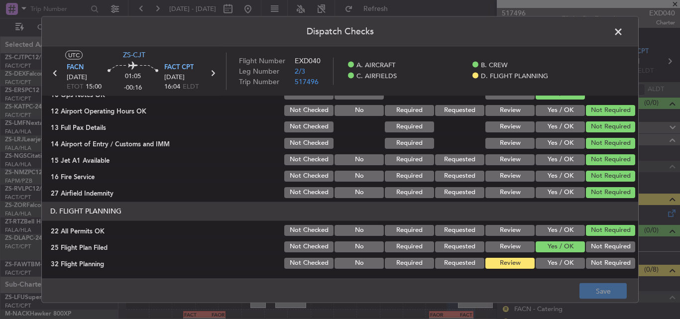
click at [567, 263] on button "Yes / OK" at bounding box center [560, 262] width 49 height 11
click at [589, 291] on footer "Save" at bounding box center [340, 291] width 597 height 24
click at [597, 290] on footer "Save" at bounding box center [340, 291] width 597 height 24
click at [624, 29] on span at bounding box center [624, 34] width 0 height 20
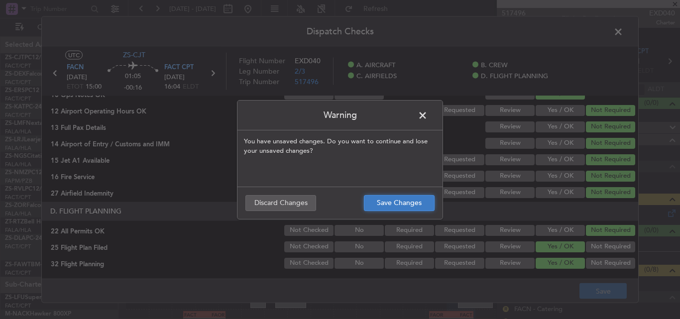
click at [384, 200] on button "Save Changes" at bounding box center [399, 203] width 71 height 16
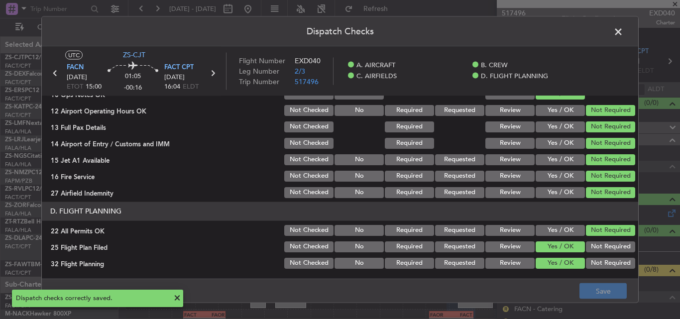
click at [624, 31] on span at bounding box center [624, 34] width 0 height 20
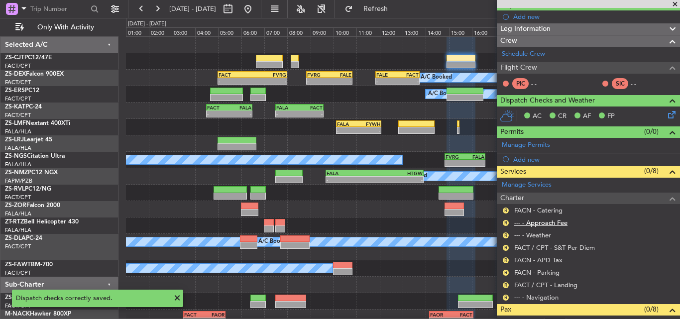
scroll to position [100, 0]
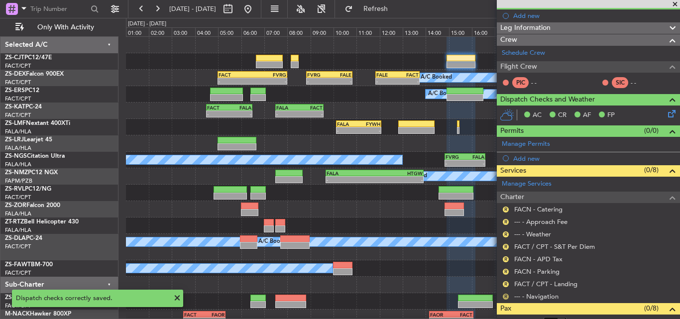
click at [508, 298] on button "R" at bounding box center [506, 297] width 6 height 6
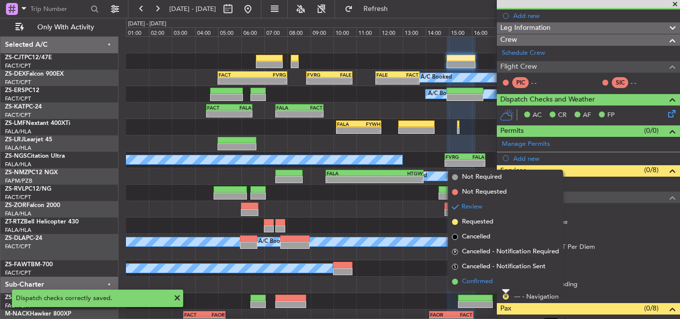
click at [485, 283] on span "Confirmed" at bounding box center [477, 282] width 31 height 10
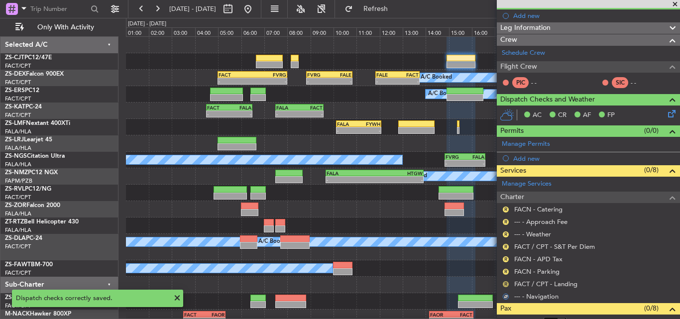
click at [506, 284] on button "R" at bounding box center [506, 284] width 6 height 6
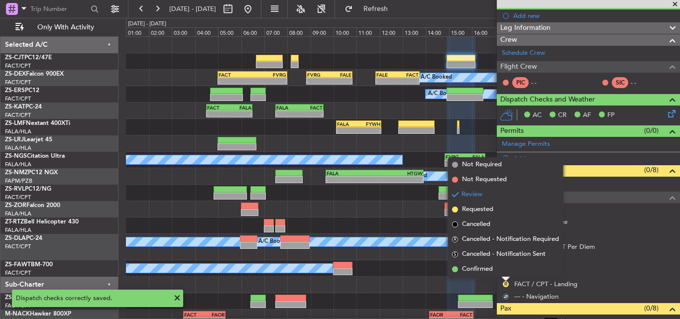
click at [501, 272] on li "Confirmed" at bounding box center [505, 269] width 115 height 15
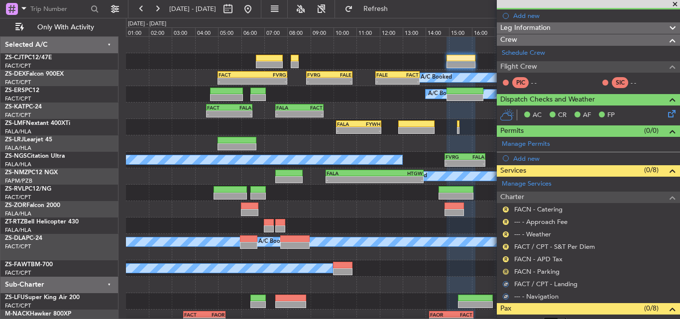
click at [506, 271] on button "R" at bounding box center [506, 272] width 6 height 6
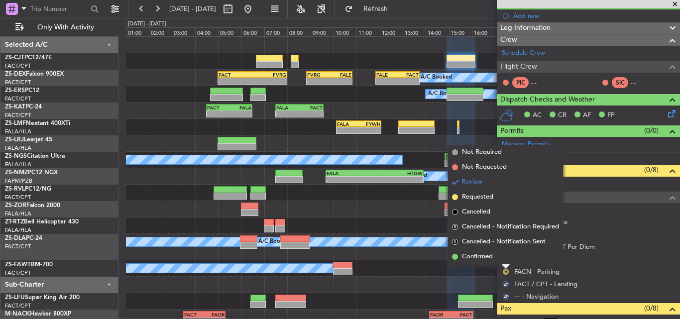
click at [506, 257] on li "Confirmed" at bounding box center [505, 257] width 115 height 15
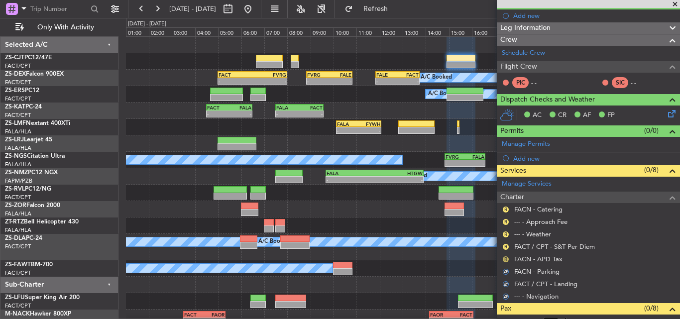
click at [506, 259] on button "R" at bounding box center [506, 259] width 6 height 6
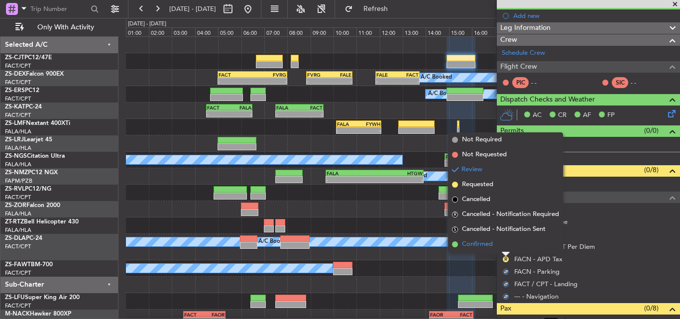
click at [506, 248] on li "Confirmed" at bounding box center [505, 244] width 115 height 15
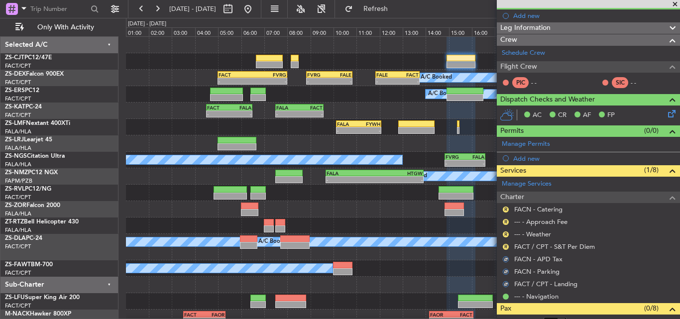
click at [506, 248] on button "R" at bounding box center [506, 247] width 6 height 6
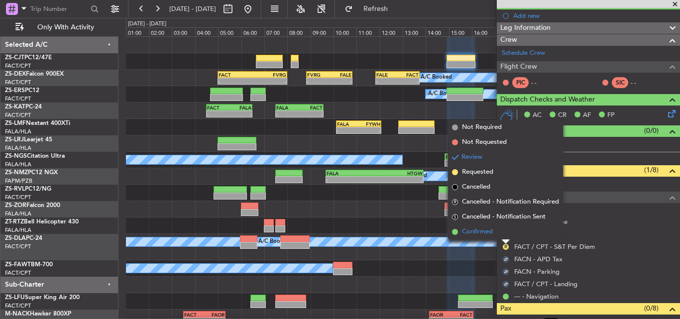
click at [507, 234] on li "Confirmed" at bounding box center [505, 232] width 115 height 15
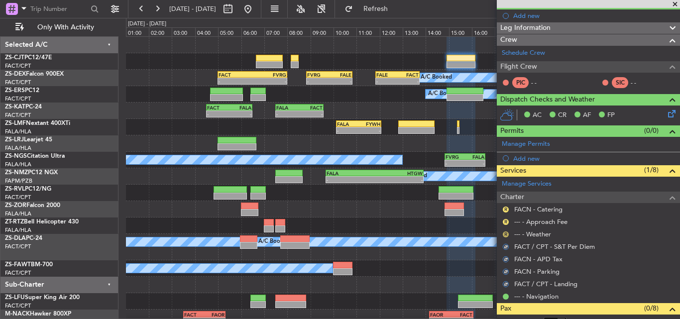
click at [507, 233] on button "R" at bounding box center [506, 235] width 6 height 6
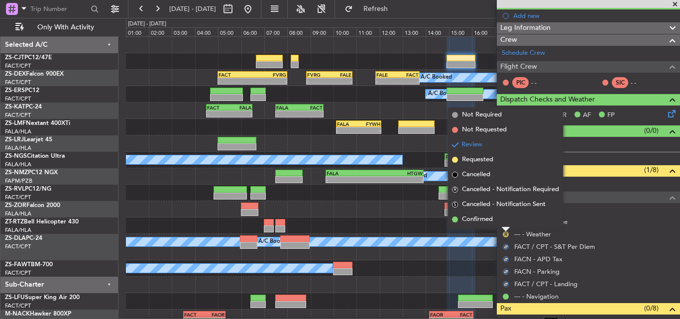
click at [504, 222] on li "Confirmed" at bounding box center [505, 219] width 115 height 15
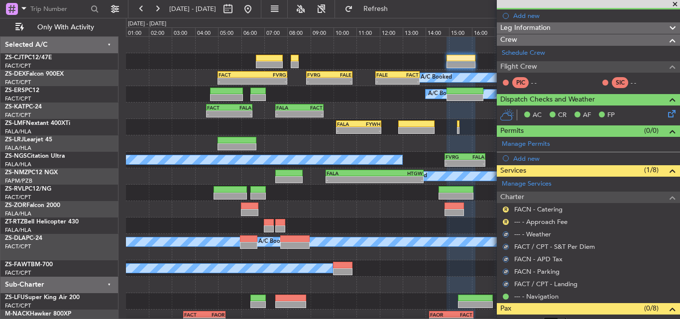
click at [504, 222] on button "R" at bounding box center [506, 222] width 6 height 6
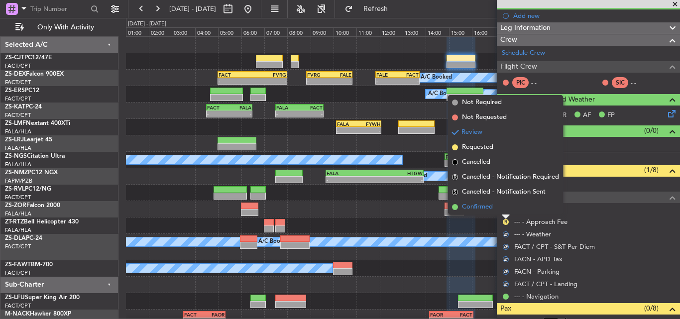
click at [502, 214] on li "Confirmed" at bounding box center [505, 207] width 115 height 15
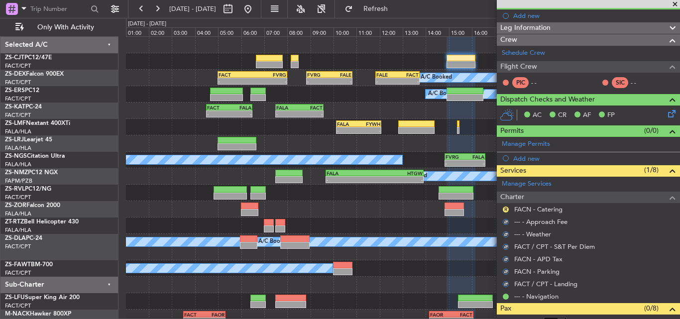
click at [503, 207] on div "R" at bounding box center [506, 210] width 8 height 8
click at [505, 211] on button "R" at bounding box center [506, 210] width 6 height 6
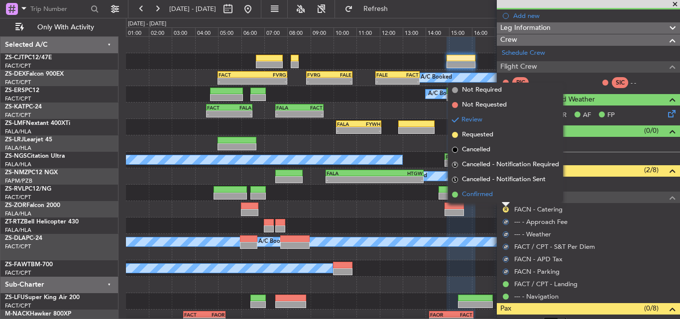
click at [503, 200] on li "Confirmed" at bounding box center [505, 194] width 115 height 15
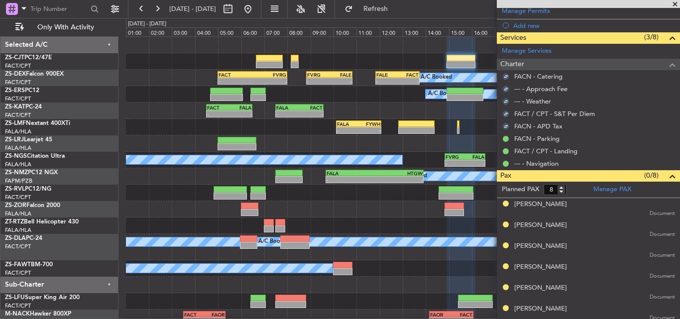
scroll to position [179, 0]
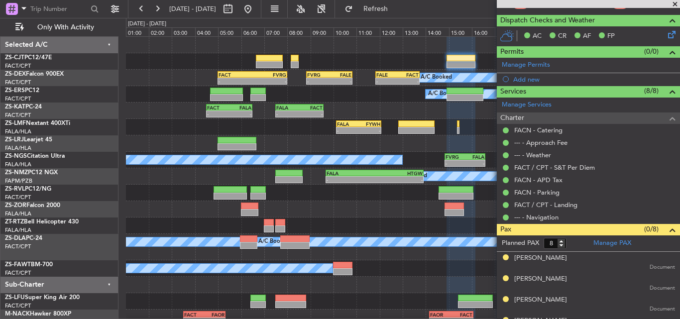
click at [676, 2] on span at bounding box center [675, 4] width 10 height 9
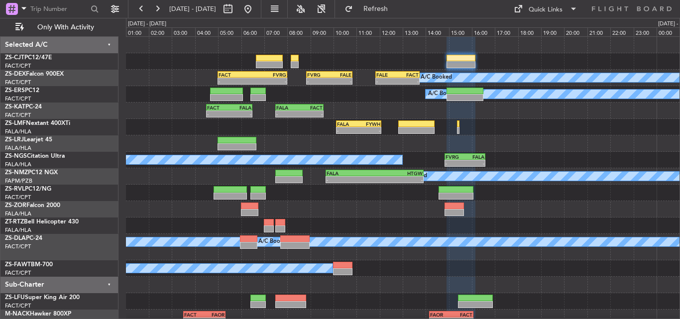
type input "0"
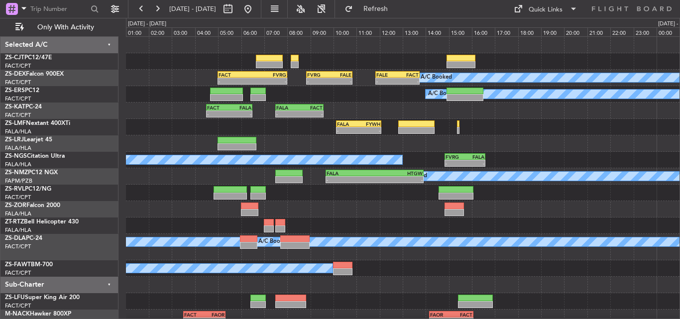
scroll to position [0, 0]
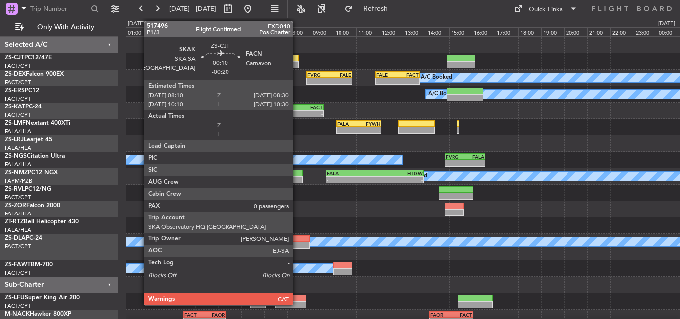
click at [297, 63] on div at bounding box center [295, 64] width 8 height 7
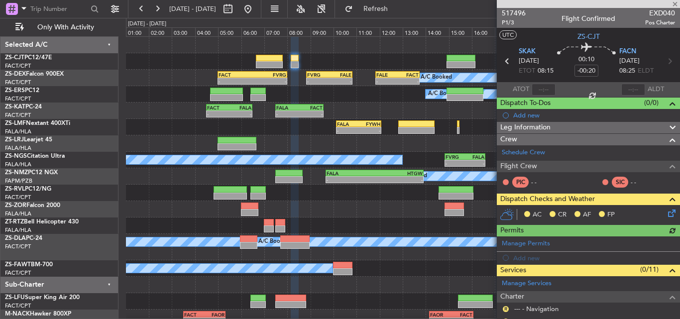
click at [666, 214] on icon at bounding box center [670, 212] width 8 height 8
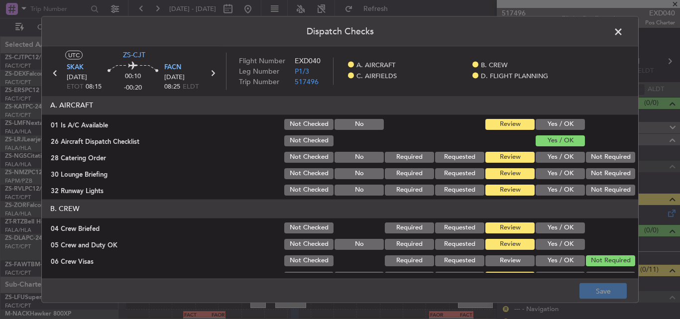
click at [552, 125] on button "Yes / OK" at bounding box center [560, 124] width 49 height 11
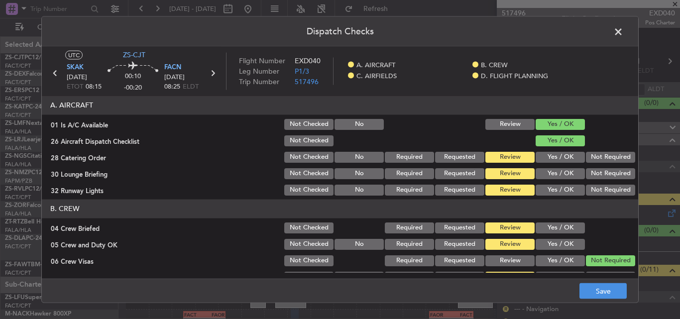
click at [600, 162] on button "Not Required" at bounding box center [610, 156] width 49 height 11
click at [599, 177] on button "Not Required" at bounding box center [610, 173] width 49 height 11
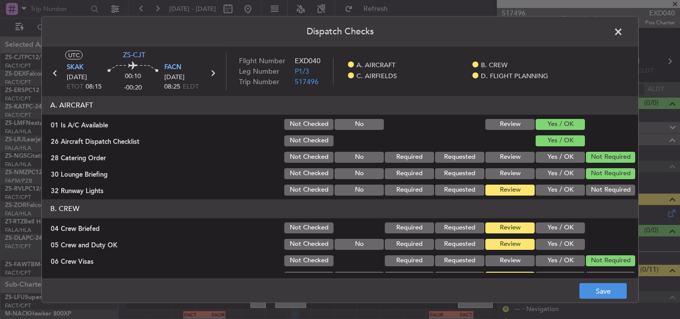
click at [597, 187] on button "Not Required" at bounding box center [610, 189] width 49 height 11
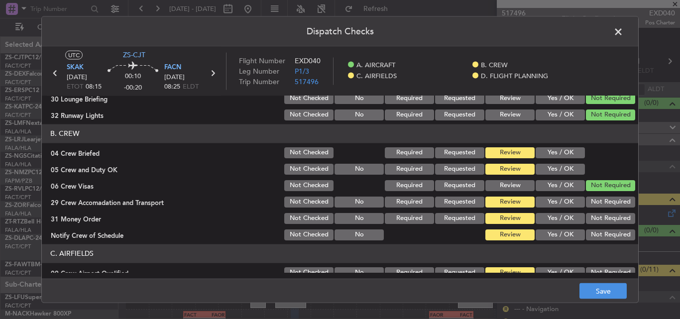
scroll to position [100, 0]
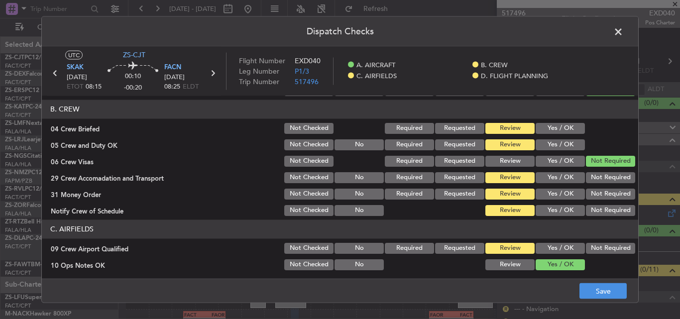
click at [550, 128] on button "Yes / OK" at bounding box center [560, 128] width 49 height 11
click at [551, 149] on button "Yes / OK" at bounding box center [560, 144] width 49 height 11
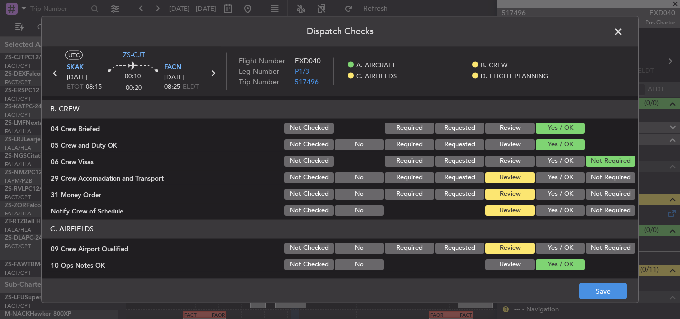
click at [593, 182] on button "Not Required" at bounding box center [610, 177] width 49 height 11
drag, startPoint x: 591, startPoint y: 195, endPoint x: 591, endPoint y: 200, distance: 5.5
click at [591, 196] on button "Not Required" at bounding box center [610, 193] width 49 height 11
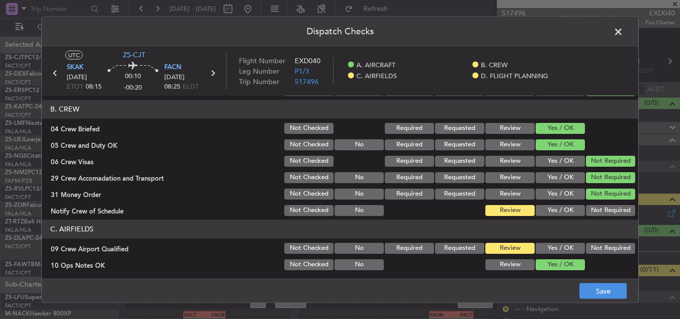
click at [597, 210] on button "Not Required" at bounding box center [610, 210] width 49 height 11
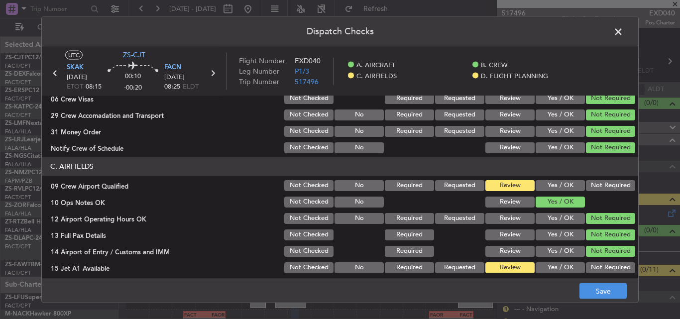
scroll to position [249, 0]
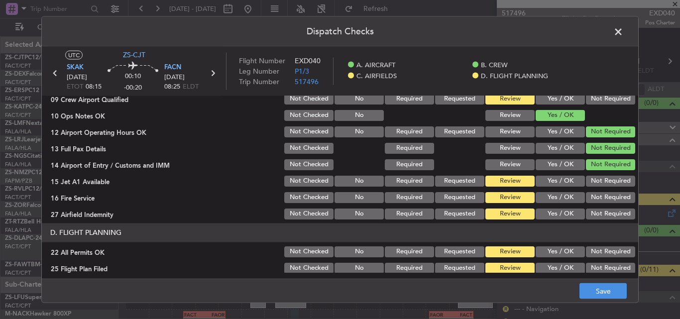
click at [597, 98] on button "Not Required" at bounding box center [610, 98] width 49 height 11
click at [607, 186] on button "Not Required" at bounding box center [610, 180] width 49 height 11
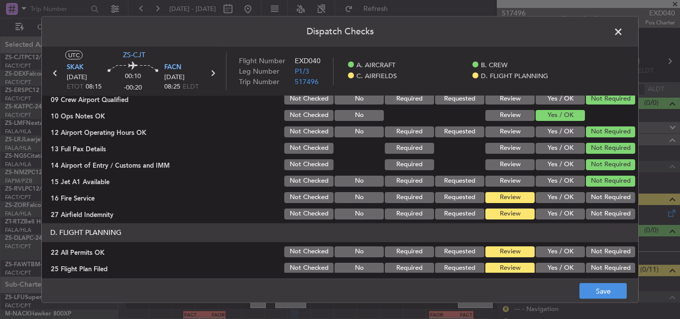
click at [604, 199] on button "Not Required" at bounding box center [610, 197] width 49 height 11
click at [601, 215] on button "Not Required" at bounding box center [610, 213] width 49 height 11
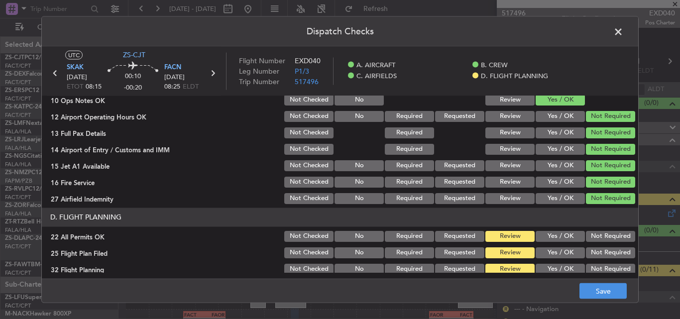
scroll to position [270, 0]
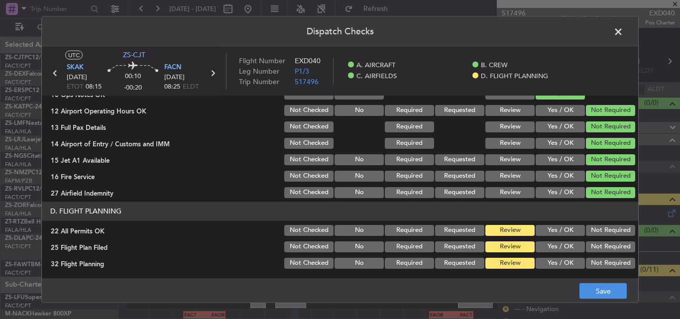
click at [598, 233] on button "Not Required" at bounding box center [610, 230] width 49 height 11
click at [556, 247] on button "Yes / OK" at bounding box center [560, 246] width 49 height 11
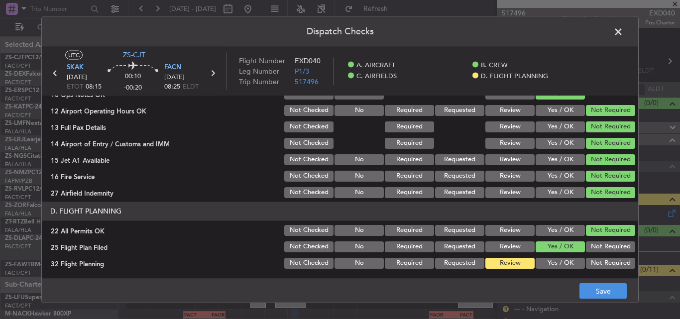
click at [566, 271] on article "A. AIRCRAFT 01 Is A/C Available Not Checked No Review Yes / OK 26 Aircraft Disp…" at bounding box center [340, 184] width 597 height 177
click at [571, 263] on button "Yes / OK" at bounding box center [560, 262] width 49 height 11
click at [589, 284] on footer "Save" at bounding box center [340, 291] width 597 height 24
click at [590, 289] on button "Save" at bounding box center [603, 291] width 47 height 16
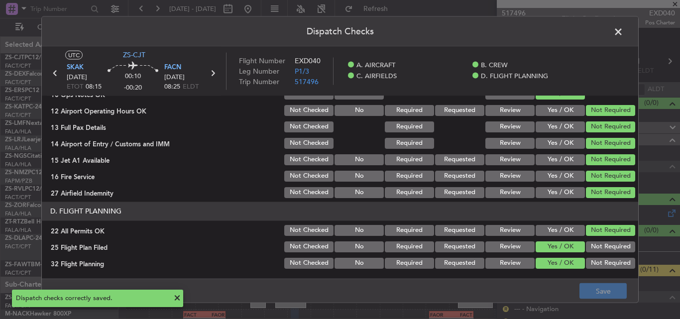
click at [624, 33] on span at bounding box center [624, 34] width 0 height 20
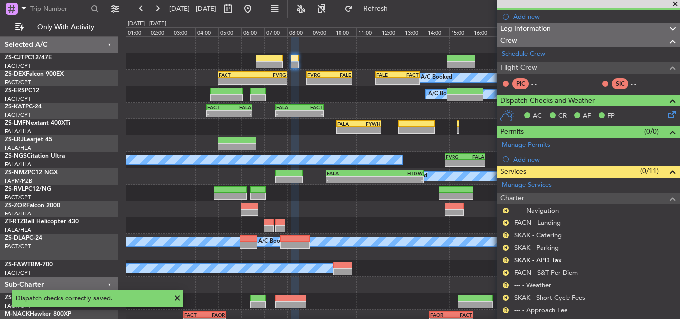
scroll to position [148, 0]
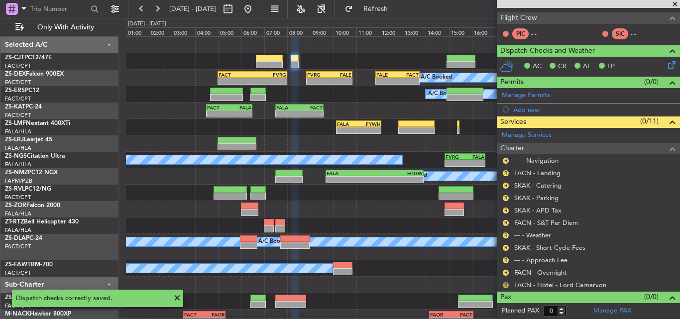
click at [504, 285] on button "R" at bounding box center [506, 285] width 6 height 6
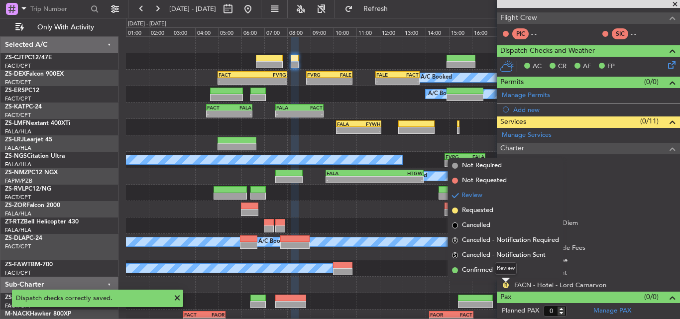
click at [497, 270] on div "Review" at bounding box center [506, 268] width 22 height 12
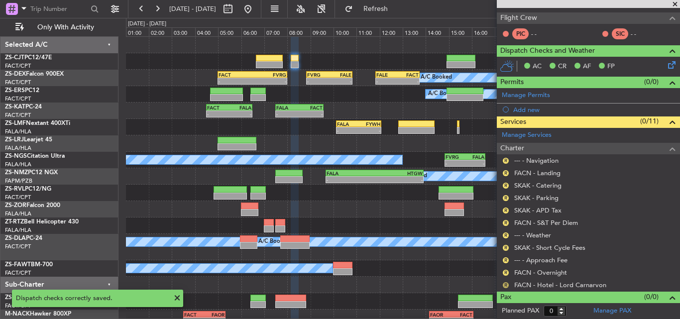
click at [505, 285] on button "R" at bounding box center [506, 285] width 6 height 6
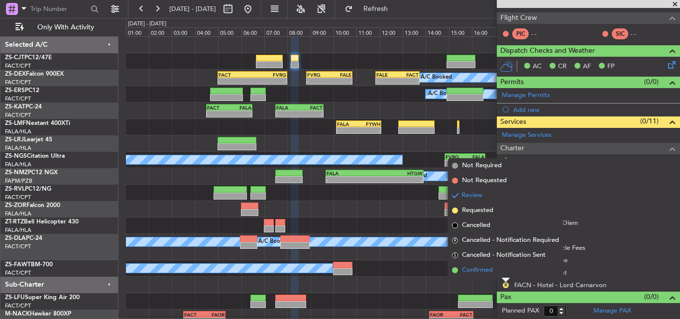
click at [484, 271] on span "Confirmed" at bounding box center [477, 270] width 31 height 10
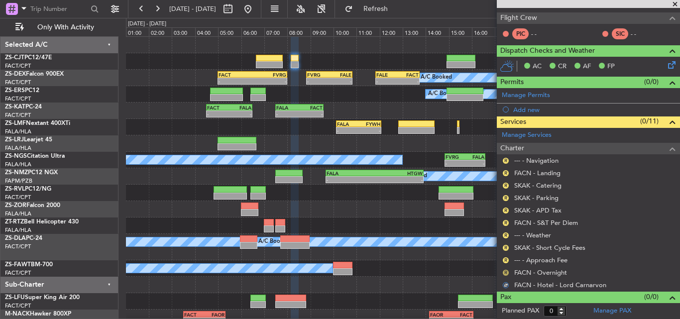
click at [505, 272] on button "R" at bounding box center [506, 273] width 6 height 6
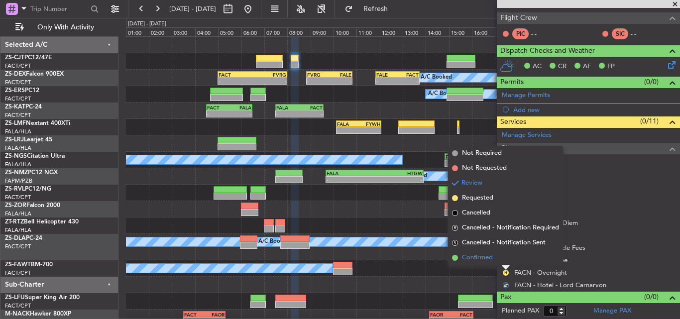
click at [496, 259] on li "Confirmed" at bounding box center [505, 258] width 115 height 15
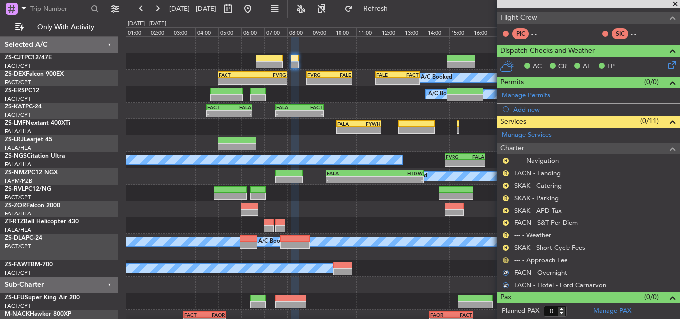
click at [505, 259] on button "R" at bounding box center [506, 260] width 6 height 6
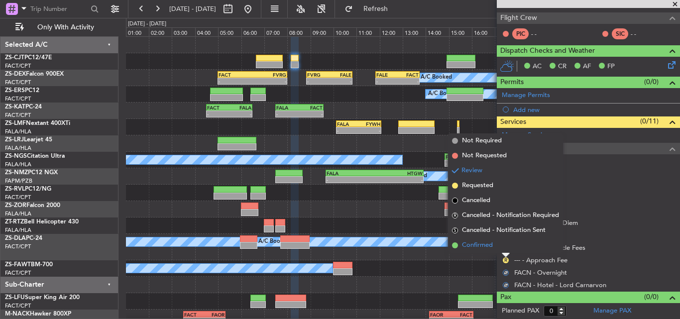
click at [503, 247] on li "Confirmed" at bounding box center [505, 245] width 115 height 15
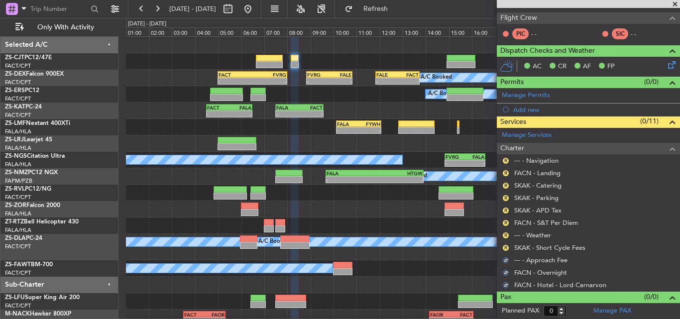
click at [503, 247] on div "R" at bounding box center [506, 248] width 8 height 8
click at [505, 245] on button "R" at bounding box center [506, 248] width 6 height 6
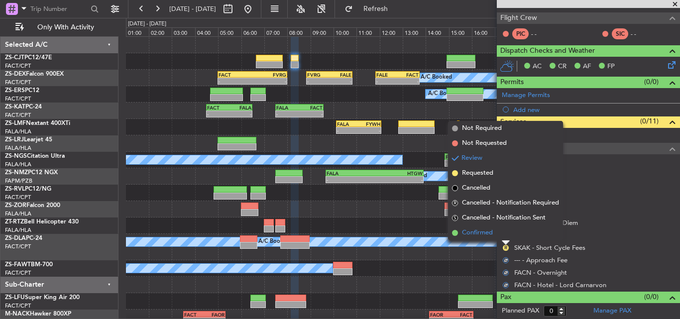
click at [503, 234] on li "Confirmed" at bounding box center [505, 233] width 115 height 15
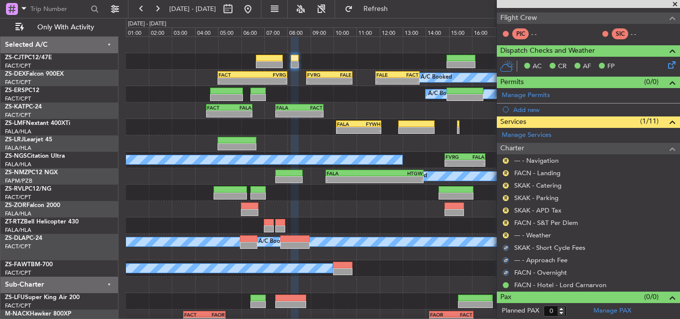
click at [508, 236] on button "R" at bounding box center [506, 236] width 6 height 6
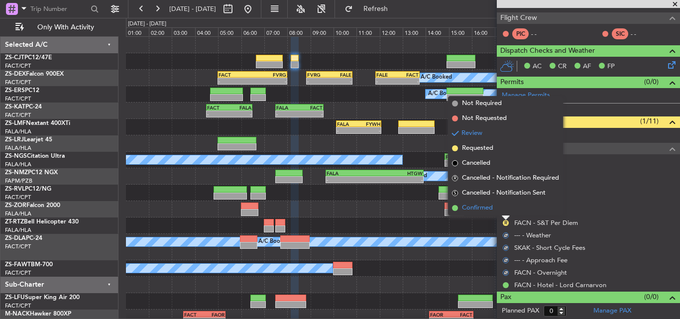
click at [498, 212] on li "Confirmed" at bounding box center [505, 208] width 115 height 15
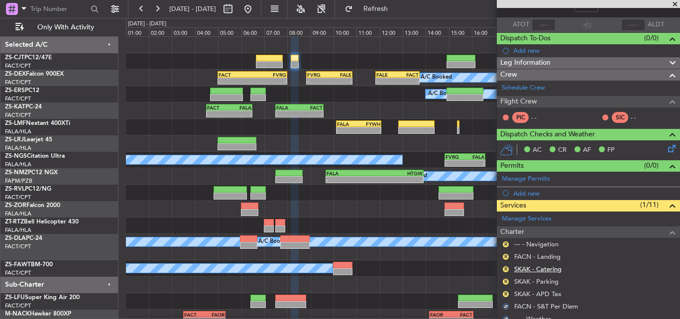
scroll to position [49, 0]
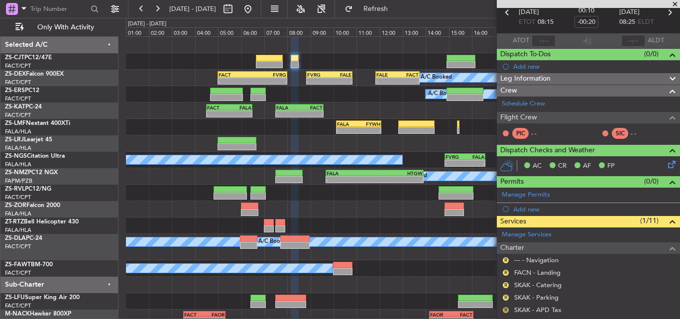
click at [506, 310] on button "R" at bounding box center [506, 310] width 6 height 6
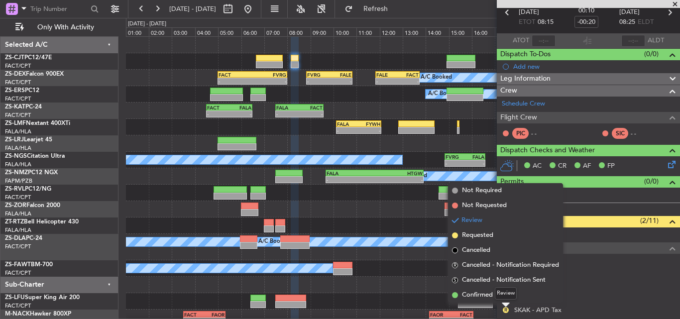
click at [490, 291] on mat-tooltip-component "Review" at bounding box center [506, 293] width 36 height 26
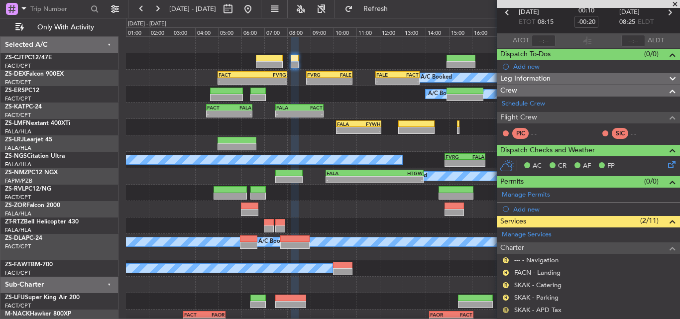
click at [506, 311] on button "R" at bounding box center [506, 310] width 6 height 6
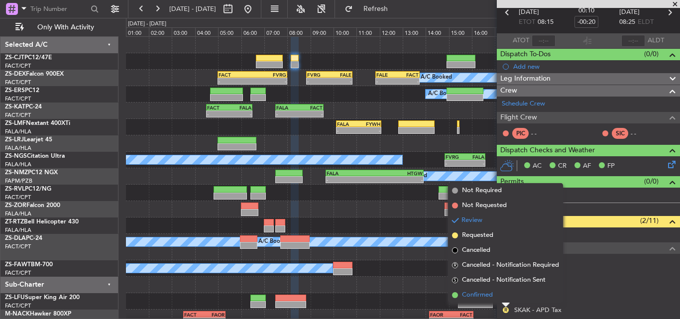
click at [486, 294] on span "Confirmed" at bounding box center [477, 295] width 31 height 10
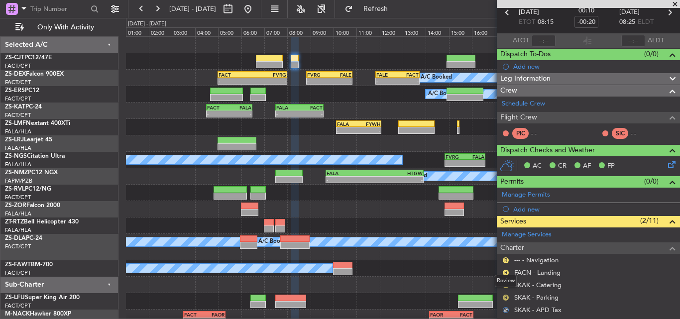
click at [507, 298] on button "R" at bounding box center [506, 298] width 6 height 6
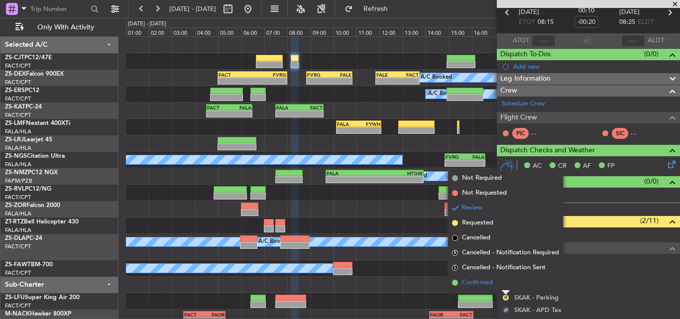
click at [486, 282] on span "Confirmed" at bounding box center [477, 283] width 31 height 10
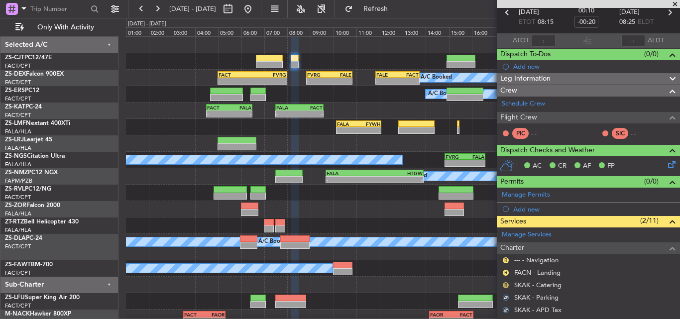
click at [508, 285] on button "R" at bounding box center [506, 285] width 6 height 6
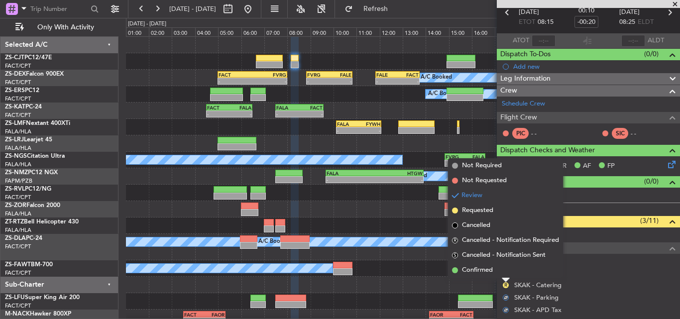
click at [497, 272] on div "Review" at bounding box center [506, 268] width 22 height 12
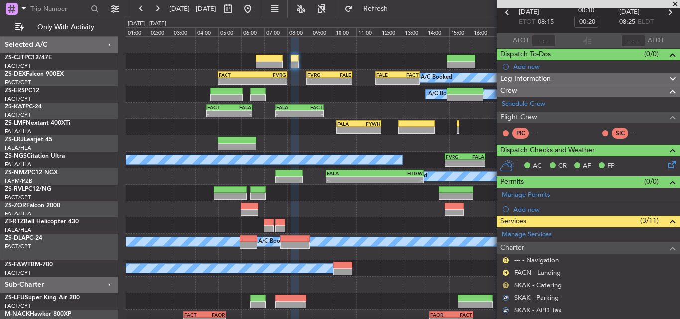
click at [507, 284] on button "R" at bounding box center [506, 285] width 6 height 6
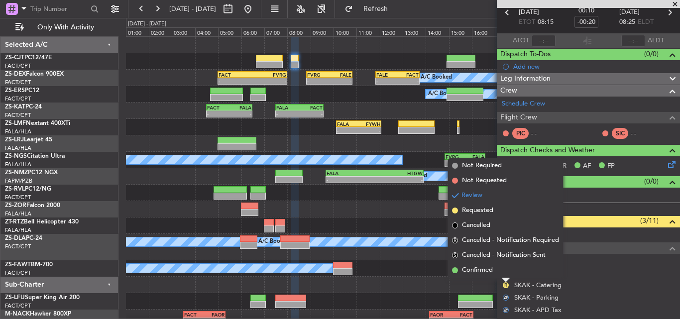
click at [485, 268] on span "Confirmed" at bounding box center [477, 270] width 31 height 10
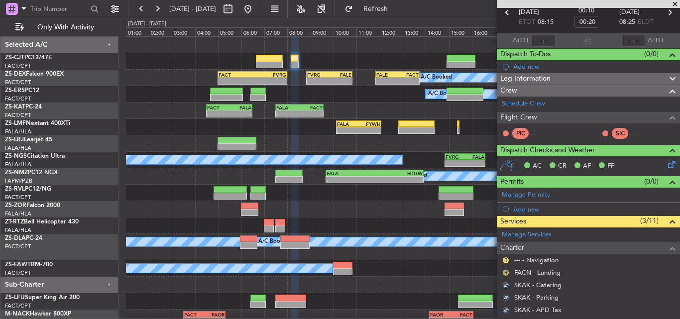
click at [507, 271] on button "R" at bounding box center [506, 273] width 6 height 6
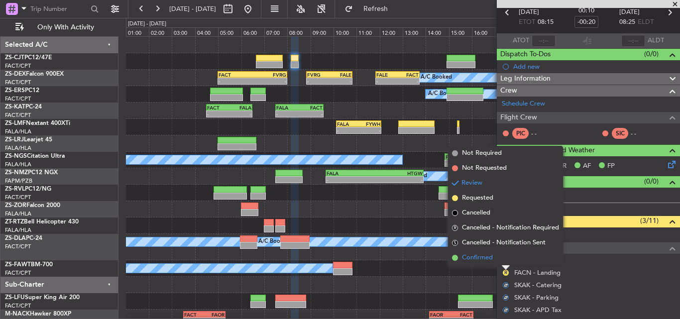
click at [486, 254] on span "Confirmed" at bounding box center [477, 258] width 31 height 10
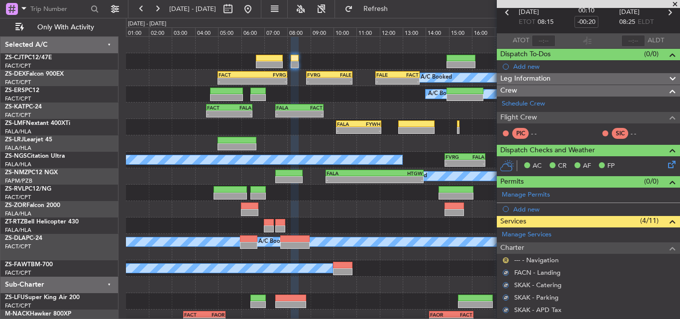
click at [506, 259] on button "R" at bounding box center [506, 260] width 6 height 6
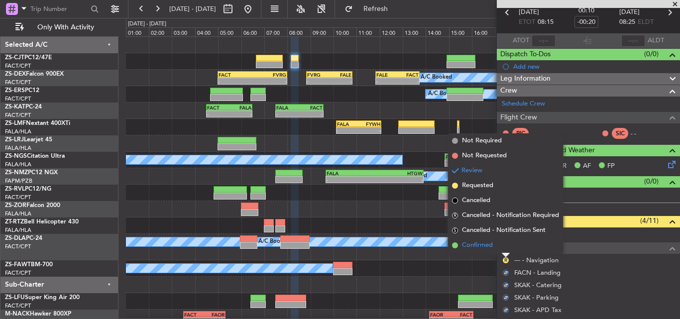
click at [489, 246] on span "Confirmed" at bounding box center [477, 246] width 31 height 10
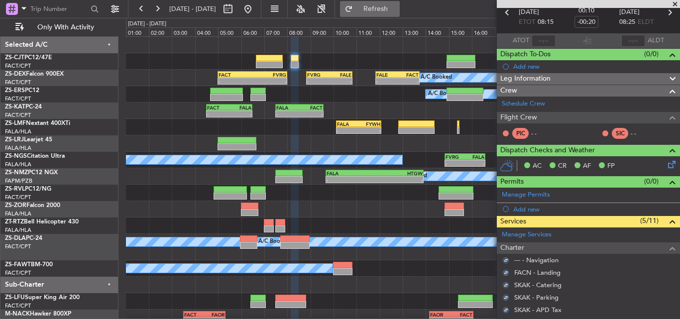
click at [397, 5] on span "Refresh" at bounding box center [376, 8] width 42 height 7
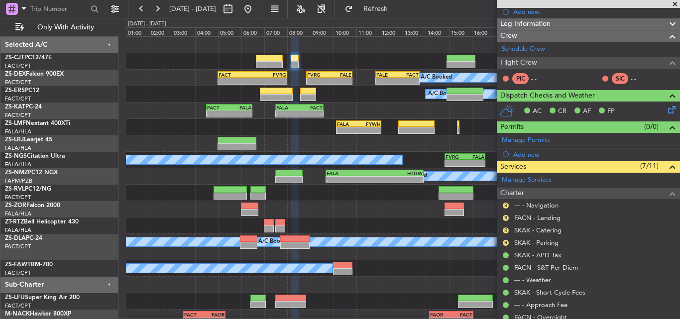
scroll to position [148, 0]
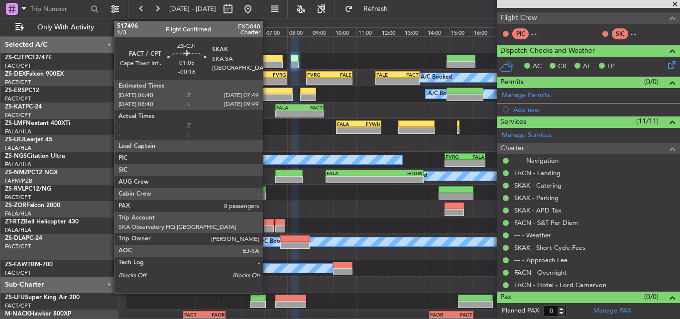
click at [267, 62] on div at bounding box center [269, 64] width 27 height 7
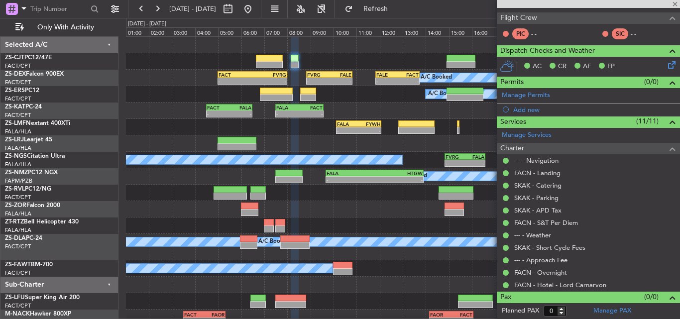
type input "-00:16"
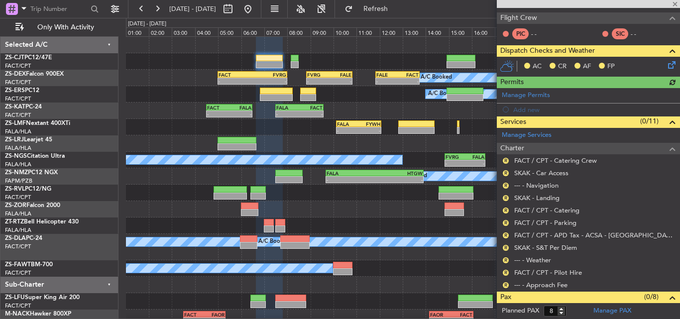
click at [666, 66] on icon at bounding box center [670, 63] width 8 height 8
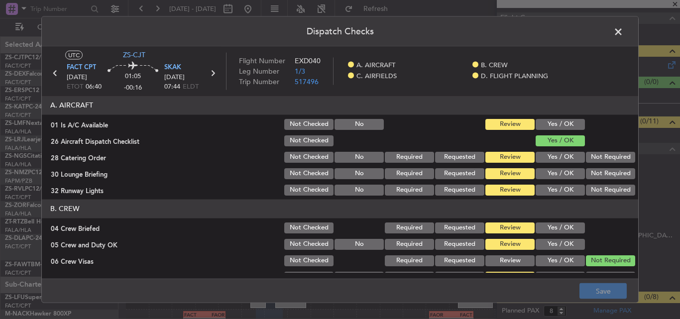
click at [562, 122] on button "Yes / OK" at bounding box center [560, 124] width 49 height 11
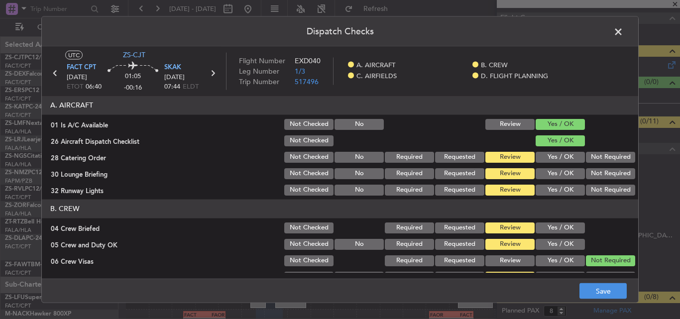
click at [595, 156] on button "Not Required" at bounding box center [610, 156] width 49 height 11
click at [595, 171] on button "Not Required" at bounding box center [610, 173] width 49 height 11
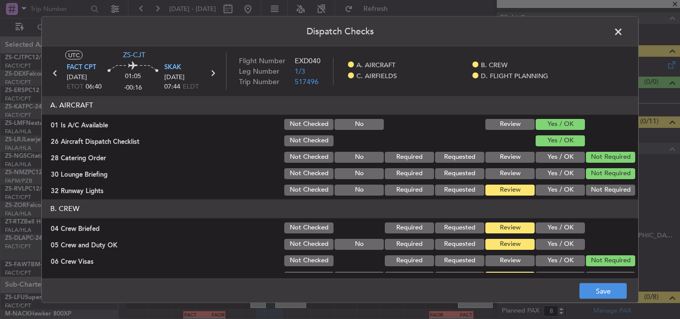
click at [597, 192] on button "Not Required" at bounding box center [610, 189] width 49 height 11
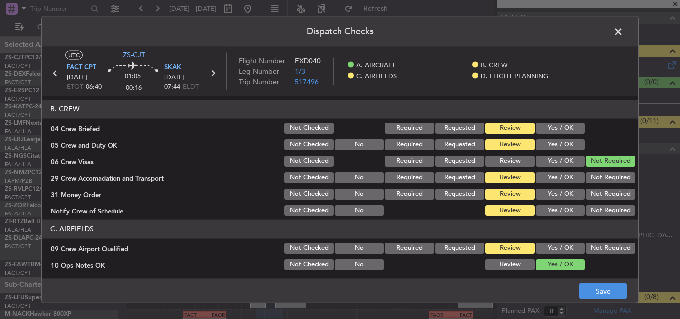
click at [553, 122] on div "Yes / OK" at bounding box center [559, 128] width 50 height 14
click at [552, 133] on button "Yes / OK" at bounding box center [560, 128] width 49 height 11
click at [551, 144] on button "Yes / OK" at bounding box center [560, 144] width 49 height 11
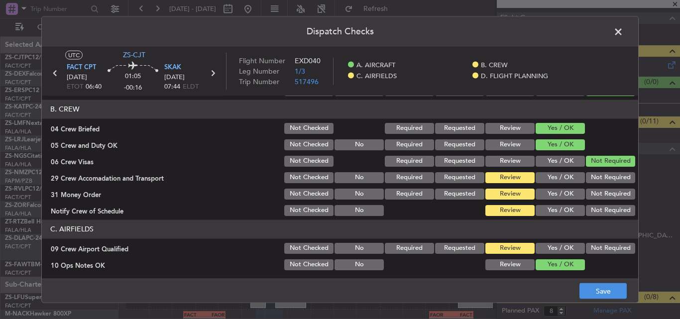
drag, startPoint x: 598, startPoint y: 174, endPoint x: 597, endPoint y: 190, distance: 16.4
click at [598, 174] on button "Not Required" at bounding box center [610, 177] width 49 height 11
drag, startPoint x: 597, startPoint y: 191, endPoint x: 598, endPoint y: 199, distance: 8.5
click at [598, 194] on button "Not Required" at bounding box center [610, 193] width 49 height 11
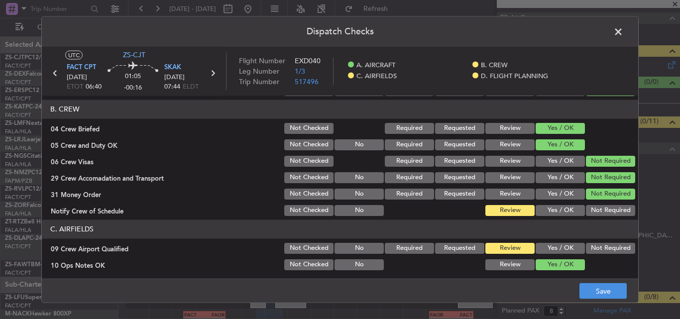
click at [600, 208] on button "Not Required" at bounding box center [610, 210] width 49 height 11
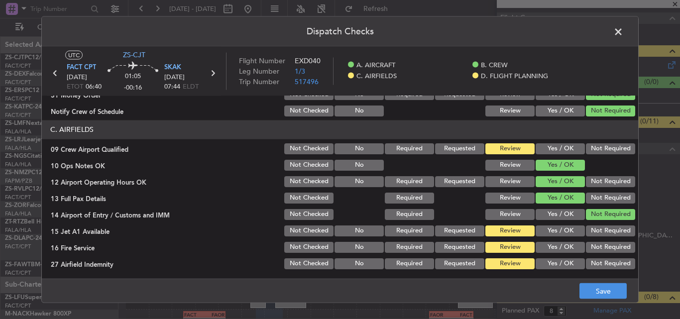
click at [586, 152] on button "Not Required" at bounding box center [610, 148] width 49 height 11
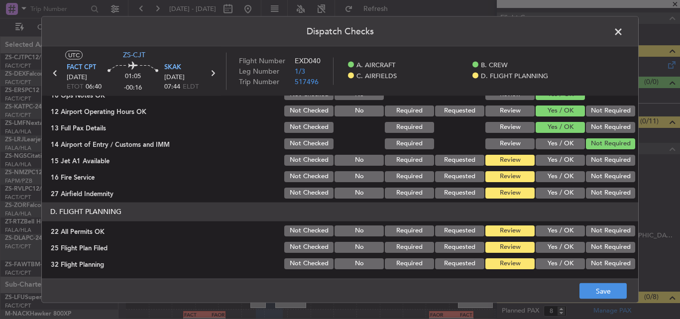
scroll to position [270, 0]
click at [595, 162] on button "Not Required" at bounding box center [610, 159] width 49 height 11
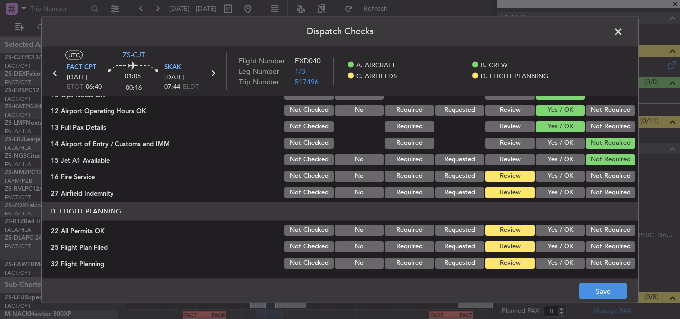
click at [596, 175] on button "Not Required" at bounding box center [610, 175] width 49 height 11
drag, startPoint x: 596, startPoint y: 189, endPoint x: 596, endPoint y: 194, distance: 5.5
click at [596, 191] on button "Not Required" at bounding box center [610, 192] width 49 height 11
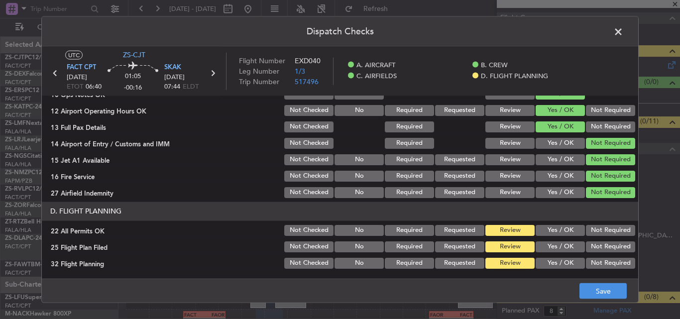
click at [594, 228] on button "Not Required" at bounding box center [610, 230] width 49 height 11
click at [539, 250] on button "Yes / OK" at bounding box center [560, 246] width 49 height 11
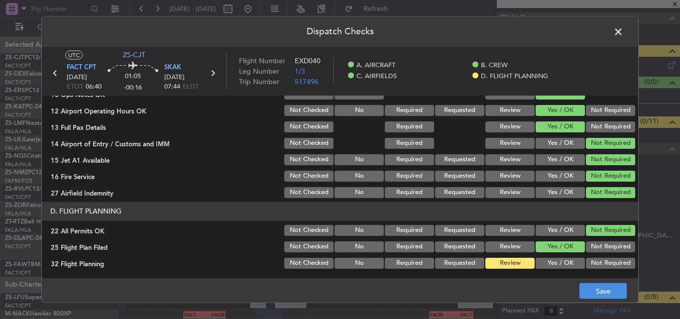
click at [545, 261] on div "Yes / OK" at bounding box center [559, 263] width 50 height 14
click at [564, 266] on button "Yes / OK" at bounding box center [560, 262] width 49 height 11
click at [585, 289] on button "Save" at bounding box center [603, 291] width 47 height 16
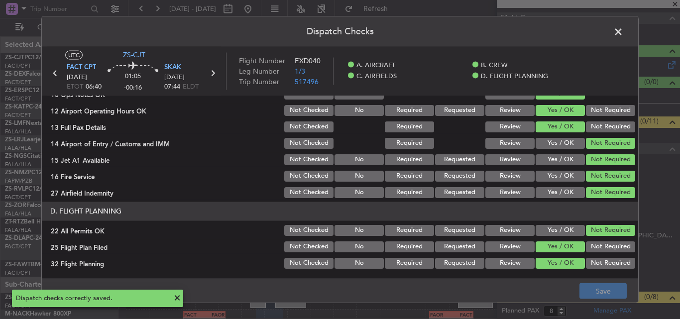
click at [624, 31] on span at bounding box center [624, 34] width 0 height 20
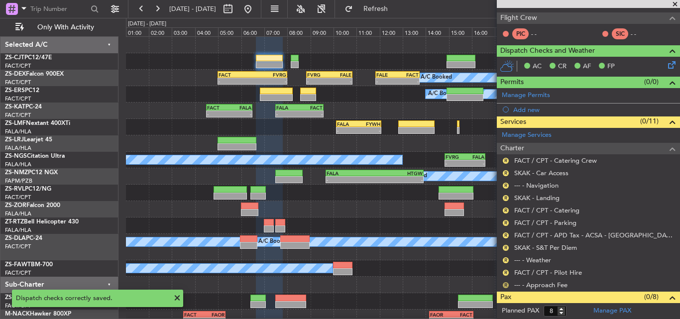
click at [505, 286] on button "R" at bounding box center [506, 285] width 6 height 6
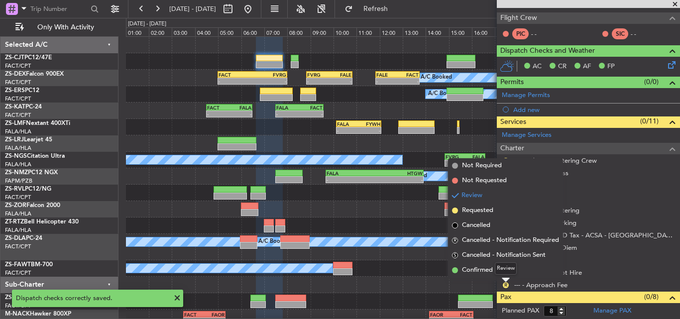
click at [494, 270] on mat-tooltip-component "Review" at bounding box center [506, 268] width 36 height 26
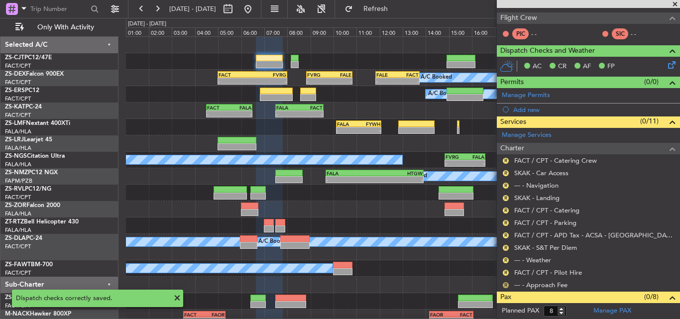
click at [505, 286] on button "R" at bounding box center [506, 285] width 6 height 6
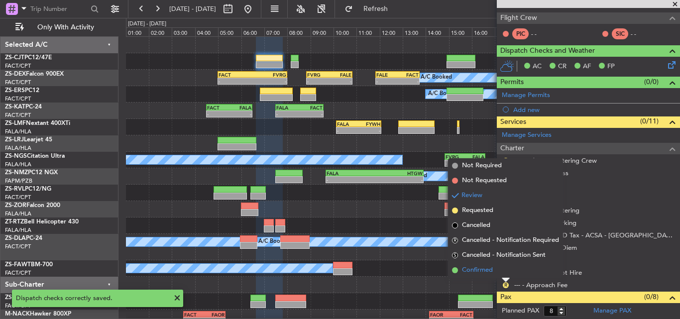
click at [491, 269] on span "Confirmed" at bounding box center [477, 270] width 31 height 10
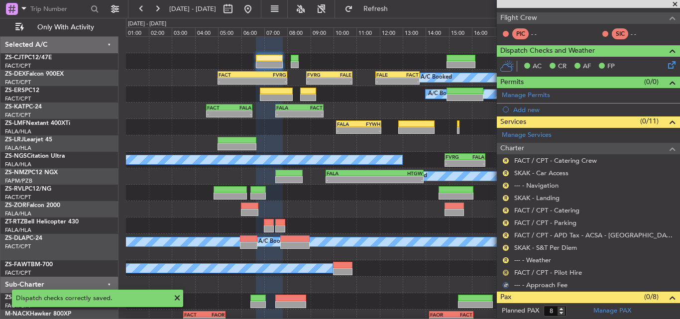
click at [506, 274] on button "R" at bounding box center [506, 273] width 6 height 6
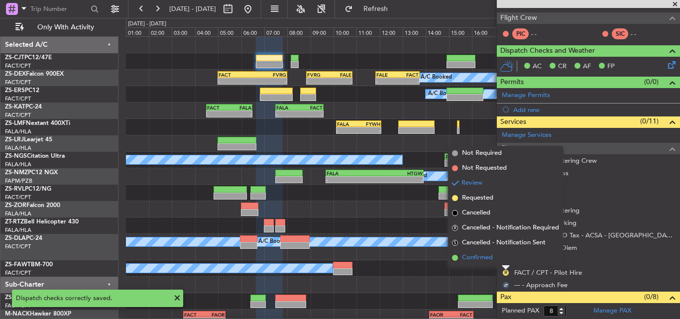
click at [498, 257] on li "Confirmed" at bounding box center [505, 258] width 115 height 15
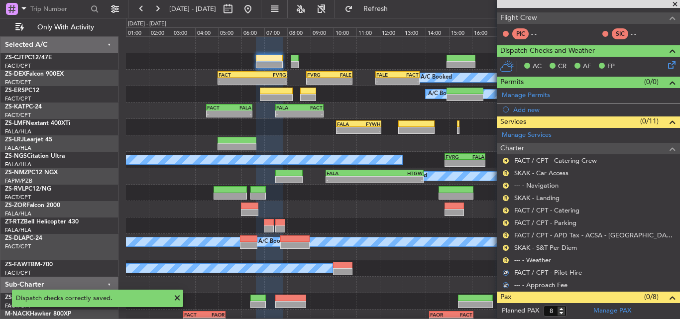
click at [505, 263] on mat-tooltip-component "Review" at bounding box center [506, 276] width 36 height 26
click at [505, 254] on div "R --- - Weather" at bounding box center [588, 260] width 183 height 12
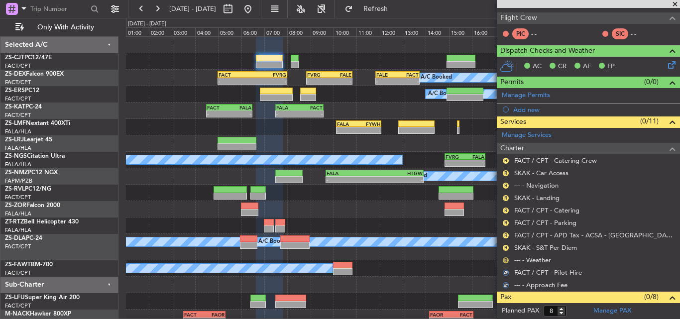
click at [505, 259] on button "R" at bounding box center [506, 260] width 6 height 6
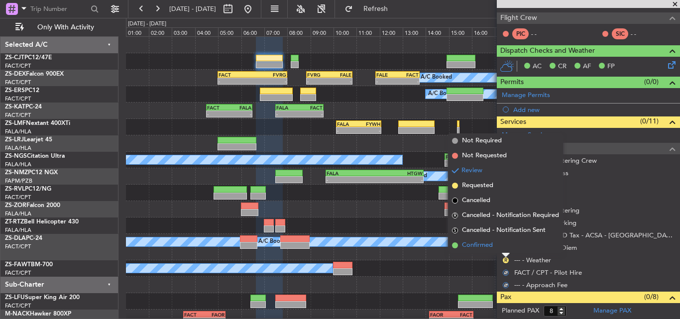
click at [499, 247] on li "Confirmed" at bounding box center [505, 245] width 115 height 15
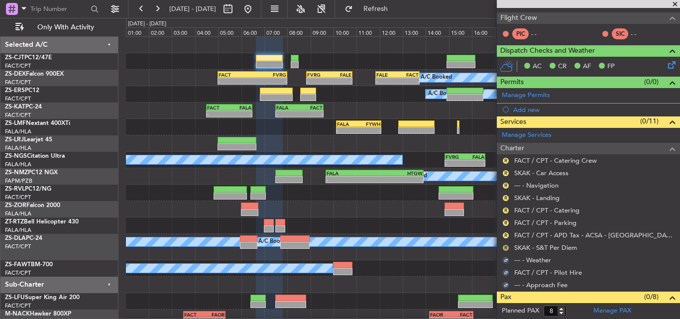
click at [504, 250] on button "R" at bounding box center [506, 248] width 6 height 6
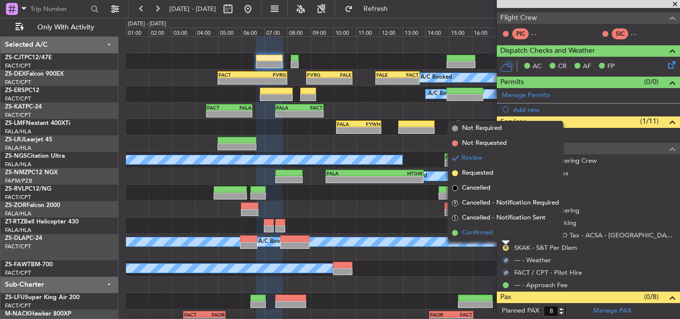
click at [504, 236] on li "Confirmed" at bounding box center [505, 233] width 115 height 15
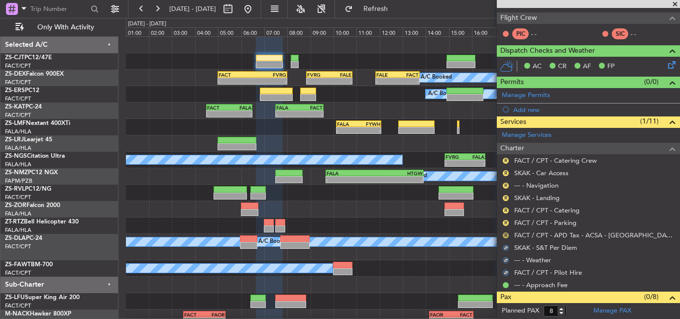
click at [505, 236] on button "R" at bounding box center [506, 236] width 6 height 6
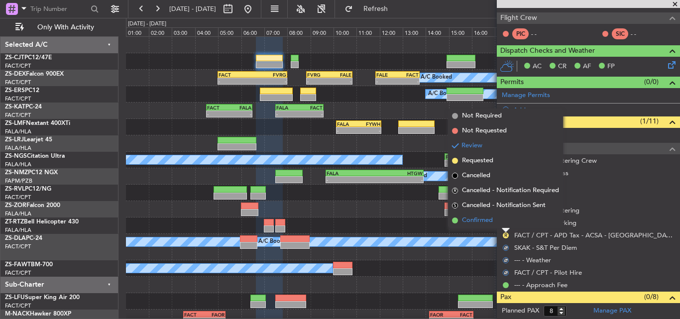
click at [505, 225] on li "Confirmed" at bounding box center [505, 220] width 115 height 15
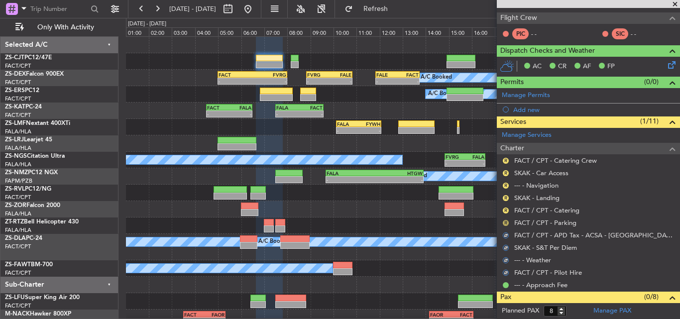
click at [505, 223] on button "R" at bounding box center [506, 223] width 6 height 6
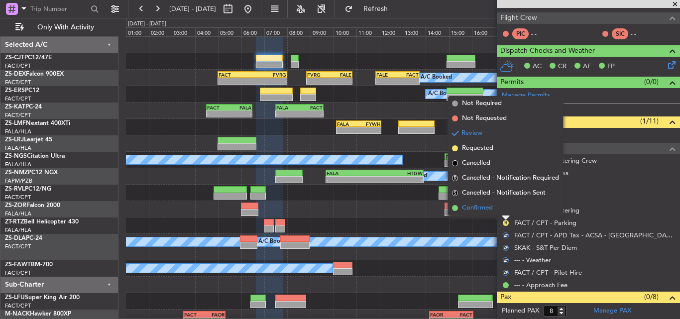
click at [501, 210] on li "Confirmed" at bounding box center [505, 208] width 115 height 15
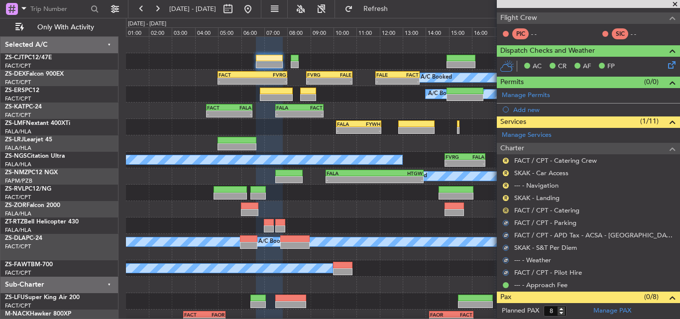
click at [508, 211] on button "R" at bounding box center [506, 211] width 6 height 6
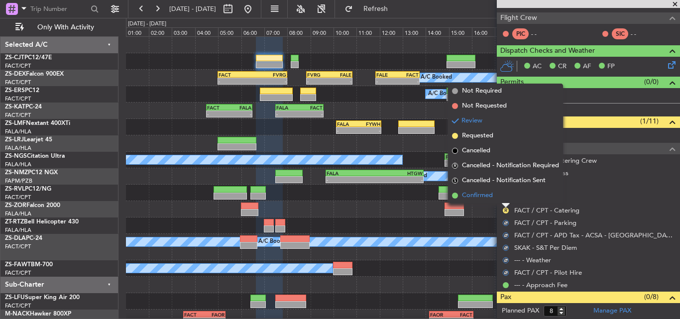
click at [501, 199] on li "Confirmed" at bounding box center [505, 195] width 115 height 15
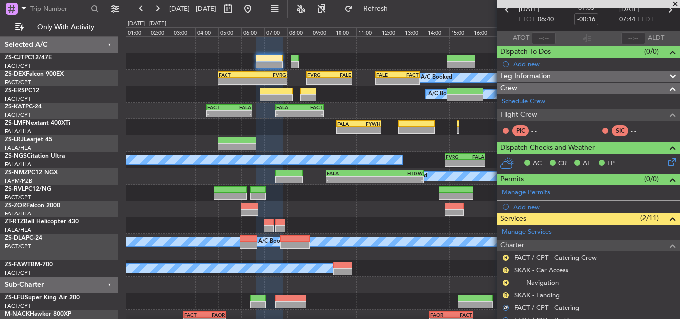
scroll to position [49, 0]
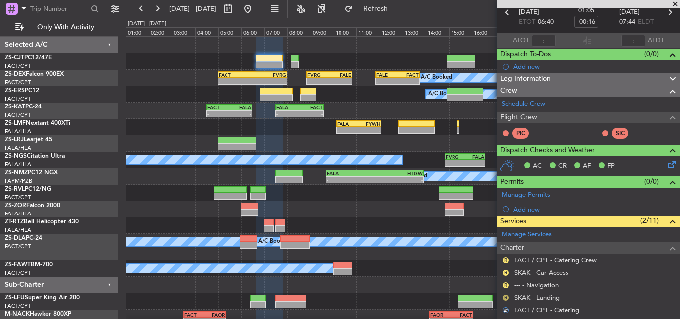
click at [504, 296] on button "R" at bounding box center [506, 298] width 6 height 6
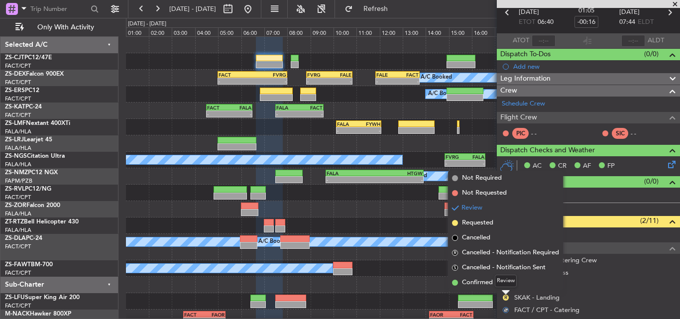
click at [492, 283] on mat-tooltip-component "Review" at bounding box center [506, 281] width 36 height 26
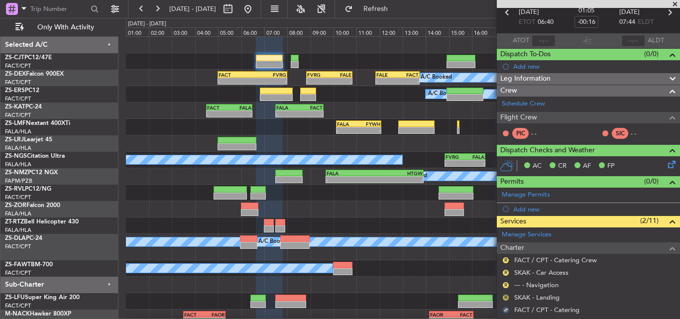
click at [507, 296] on button "R" at bounding box center [506, 298] width 6 height 6
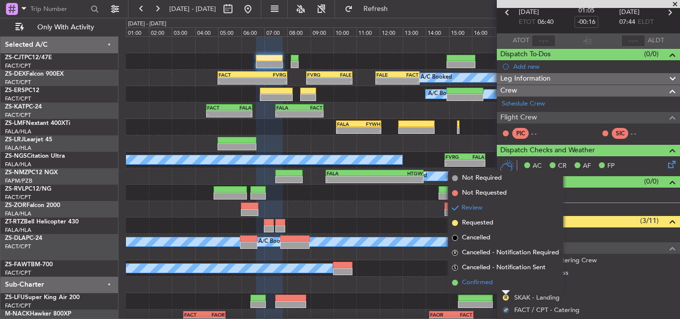
click at [480, 281] on span "Confirmed" at bounding box center [477, 283] width 31 height 10
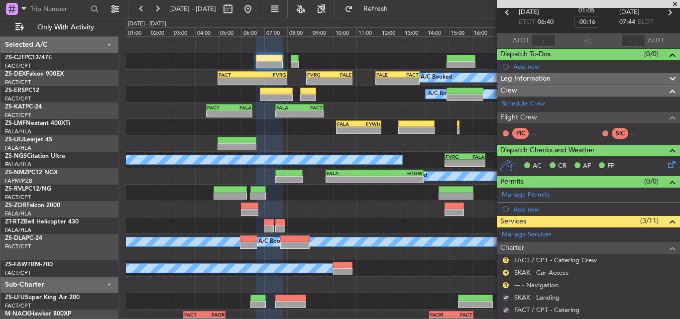
click at [505, 281] on div "R" at bounding box center [506, 285] width 8 height 8
click at [505, 282] on button "R" at bounding box center [506, 285] width 6 height 6
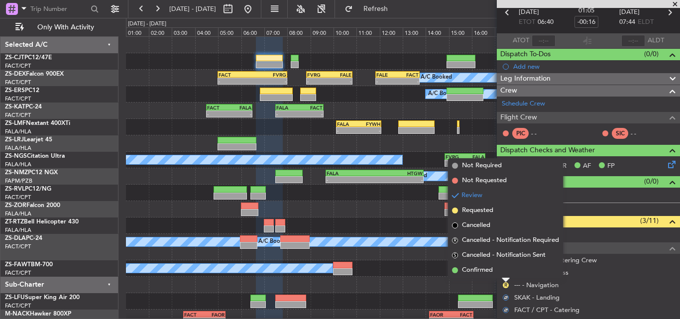
click at [492, 272] on span "Confirmed" at bounding box center [477, 270] width 31 height 10
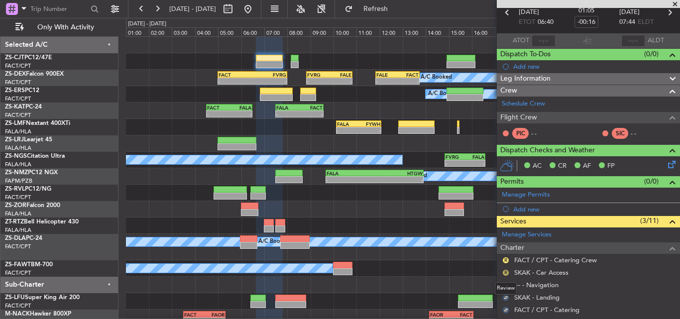
click at [504, 270] on button "R" at bounding box center [506, 273] width 6 height 6
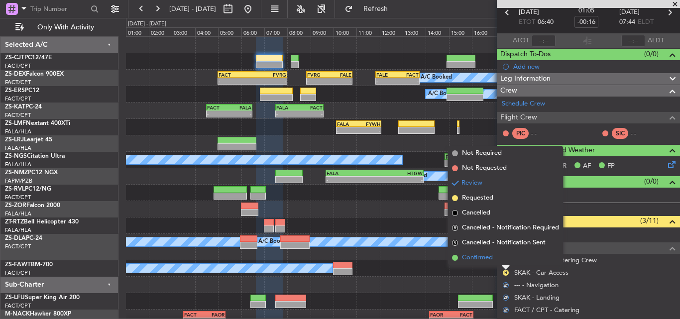
click at [491, 258] on span "Confirmed" at bounding box center [477, 258] width 31 height 10
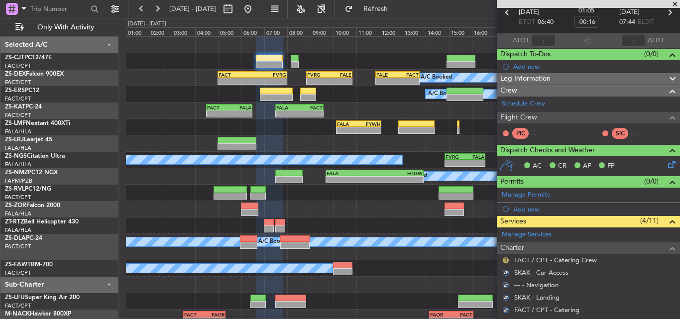
click at [505, 262] on button "R" at bounding box center [506, 260] width 6 height 6
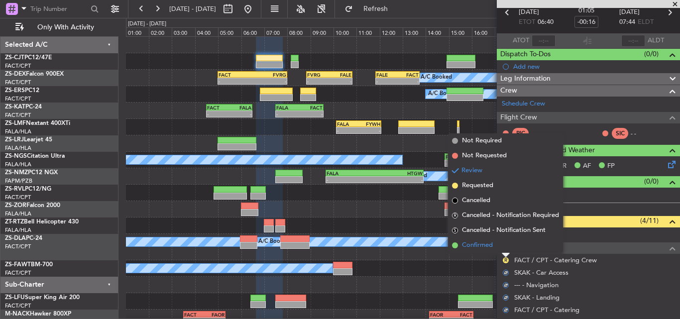
click at [494, 246] on li "Confirmed" at bounding box center [505, 245] width 115 height 15
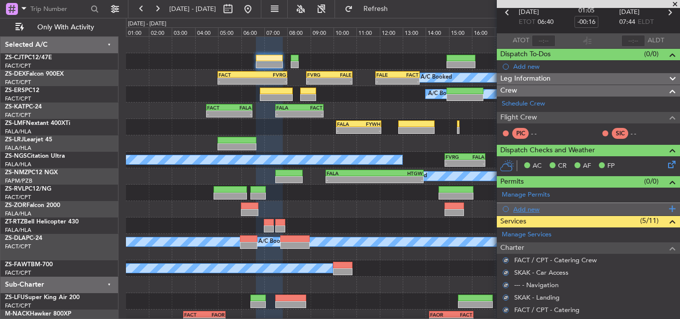
scroll to position [99, 0]
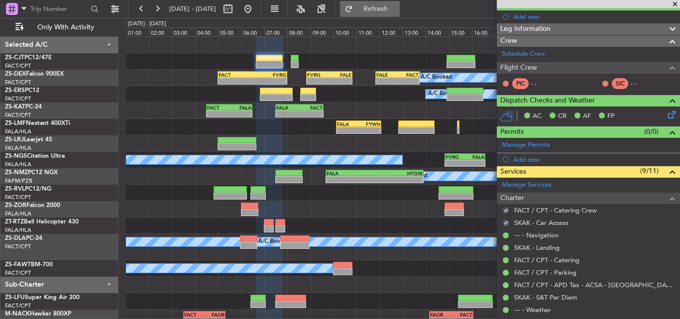
click at [397, 10] on span "Refresh" at bounding box center [376, 8] width 42 height 7
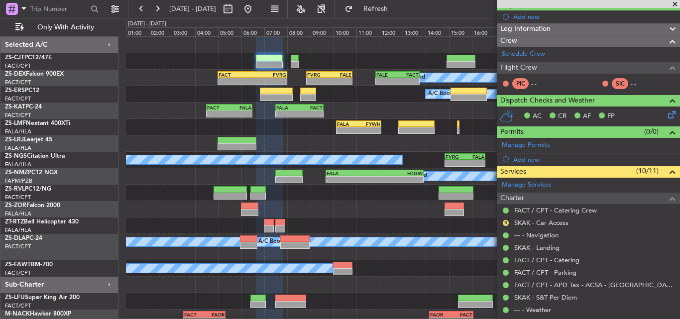
click at [676, 3] on span at bounding box center [675, 4] width 10 height 9
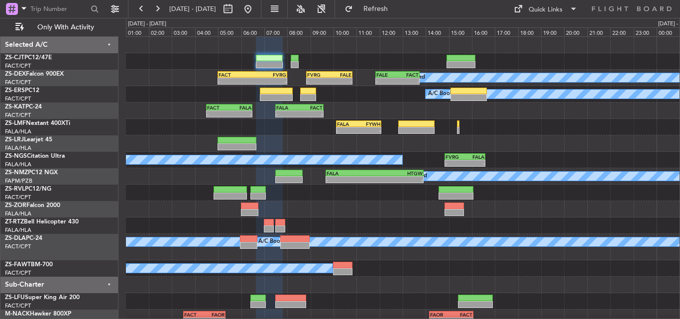
type input "0"
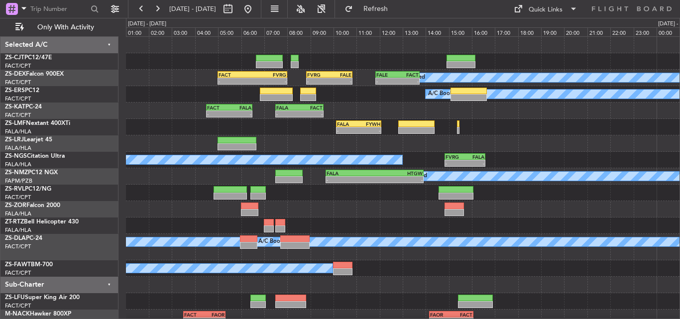
scroll to position [0, 0]
click at [397, 5] on span "Refresh" at bounding box center [376, 8] width 42 height 7
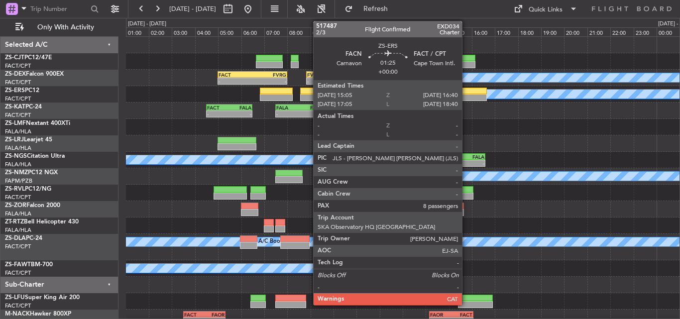
click at [467, 96] on div at bounding box center [469, 97] width 37 height 7
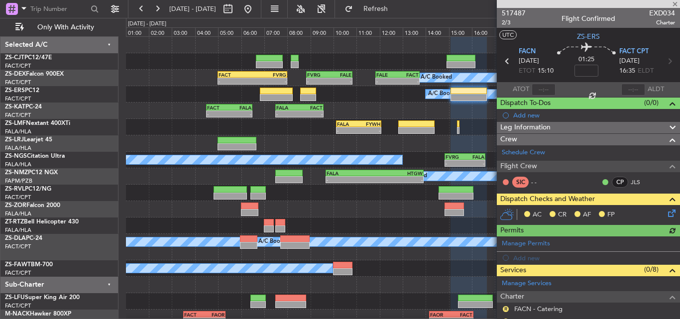
click at [666, 215] on icon at bounding box center [670, 212] width 8 height 8
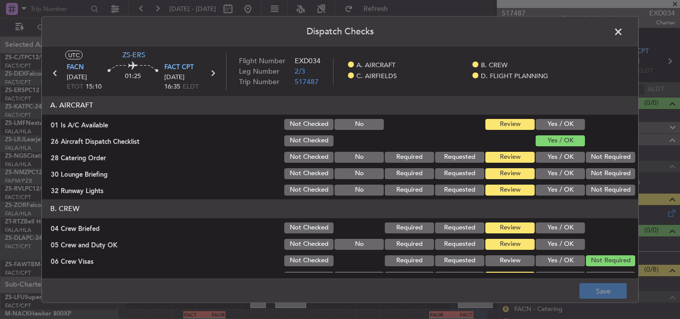
click at [551, 123] on button "Yes / OK" at bounding box center [560, 124] width 49 height 11
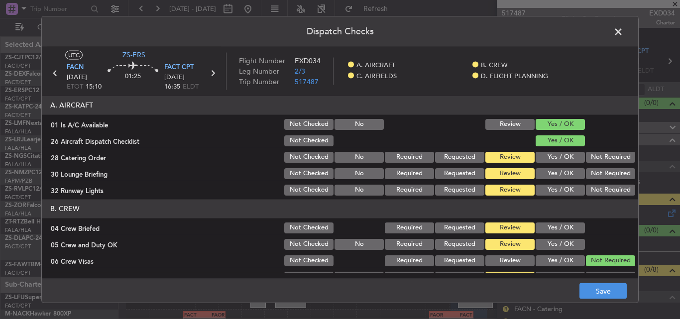
drag, startPoint x: 597, startPoint y: 153, endPoint x: 596, endPoint y: 165, distance: 12.0
click at [597, 158] on button "Not Required" at bounding box center [610, 156] width 49 height 11
click at [596, 175] on button "Not Required" at bounding box center [610, 173] width 49 height 11
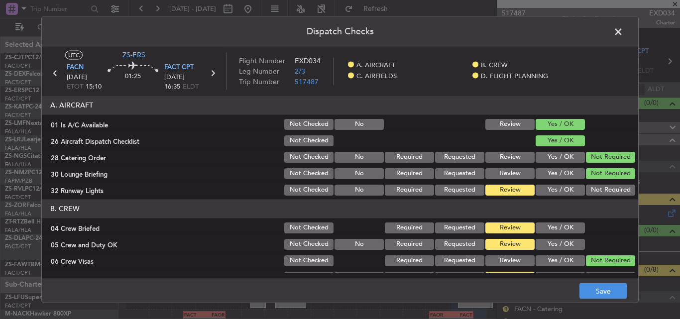
click at [594, 191] on button "Not Required" at bounding box center [610, 189] width 49 height 11
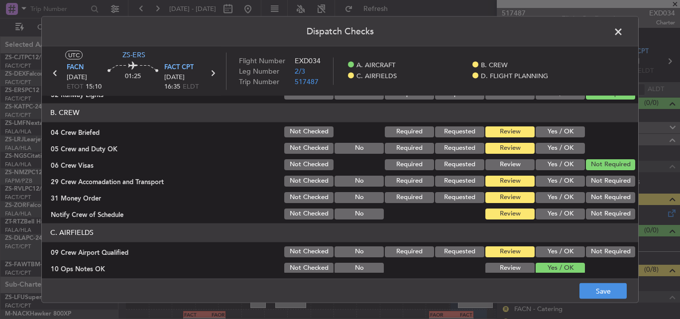
scroll to position [100, 0]
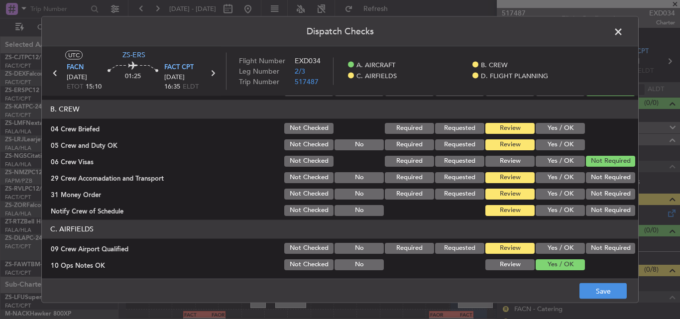
click at [565, 126] on button "Yes / OK" at bounding box center [560, 128] width 49 height 11
drag, startPoint x: 565, startPoint y: 143, endPoint x: 570, endPoint y: 156, distance: 14.1
click at [565, 144] on button "Yes / OK" at bounding box center [560, 144] width 49 height 11
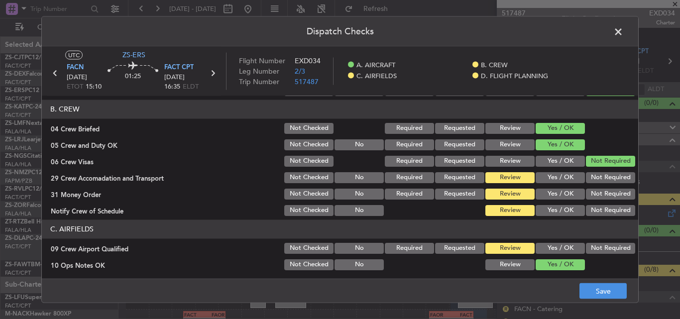
drag, startPoint x: 594, startPoint y: 179, endPoint x: 593, endPoint y: 184, distance: 5.0
click at [594, 179] on button "Not Required" at bounding box center [610, 177] width 49 height 11
click at [594, 194] on button "Not Required" at bounding box center [610, 193] width 49 height 11
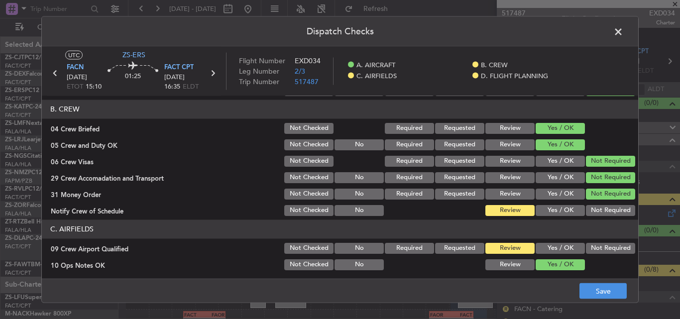
click at [592, 212] on button "Not Required" at bounding box center [610, 210] width 49 height 11
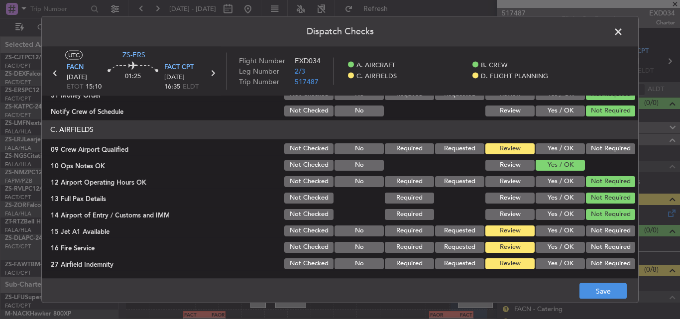
click at [593, 151] on button "Not Required" at bounding box center [610, 148] width 49 height 11
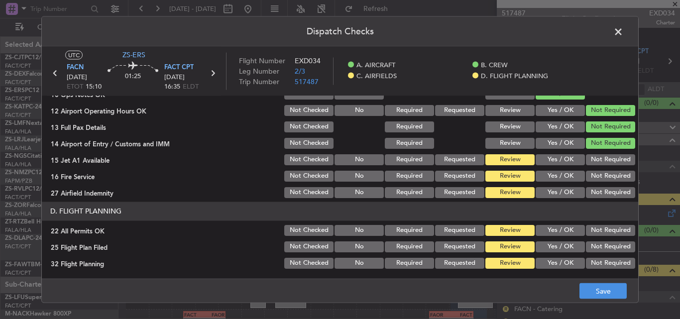
click at [588, 167] on section "C. AIRFIELDS 09 Crew Airport Qualified Not Checked No Required Requested Review…" at bounding box center [340, 124] width 597 height 150
click at [589, 165] on button "Not Required" at bounding box center [610, 159] width 49 height 11
drag, startPoint x: 587, startPoint y: 175, endPoint x: 589, endPoint y: 194, distance: 18.6
click at [587, 176] on button "Not Required" at bounding box center [610, 175] width 49 height 11
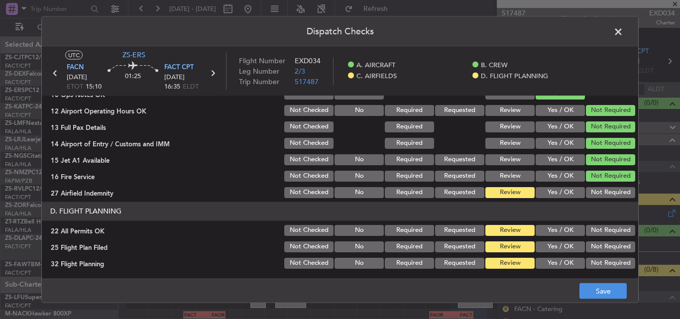
click at [589, 194] on button "Not Required" at bounding box center [610, 192] width 49 height 11
drag, startPoint x: 602, startPoint y: 230, endPoint x: 576, endPoint y: 239, distance: 27.4
click at [602, 230] on button "Not Required" at bounding box center [610, 230] width 49 height 11
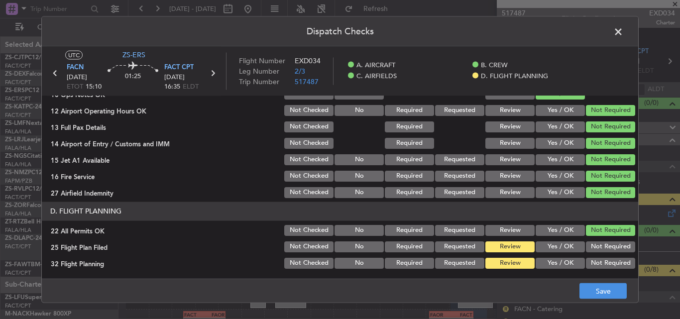
click at [556, 243] on button "Yes / OK" at bounding box center [560, 246] width 49 height 11
click at [560, 263] on button "Yes / OK" at bounding box center [560, 262] width 49 height 11
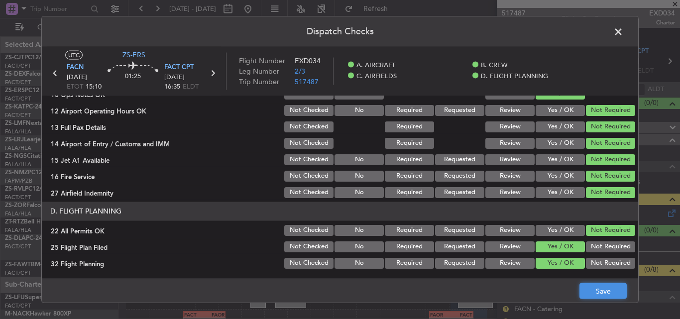
drag, startPoint x: 597, startPoint y: 297, endPoint x: 594, endPoint y: 285, distance: 12.7
click at [596, 297] on button "Save" at bounding box center [603, 291] width 47 height 16
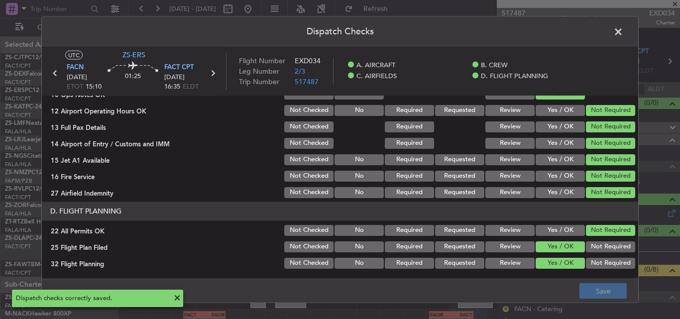
click at [624, 31] on span at bounding box center [624, 34] width 0 height 20
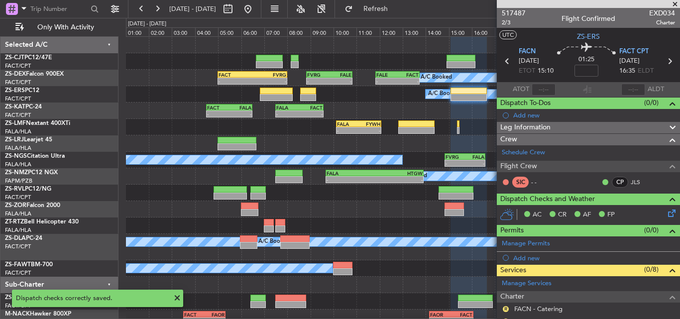
scroll to position [100, 0]
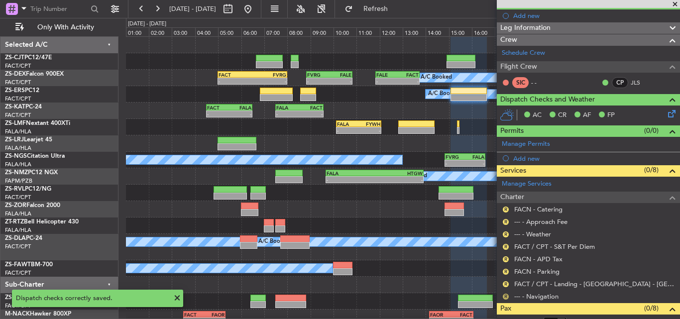
click at [505, 298] on button "R" at bounding box center [506, 297] width 6 height 6
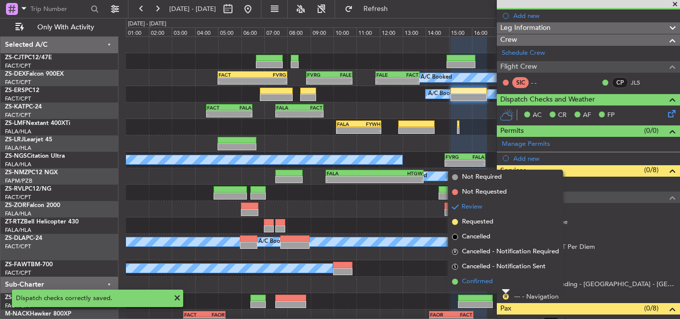
click at [494, 282] on li "Confirmed" at bounding box center [505, 281] width 115 height 15
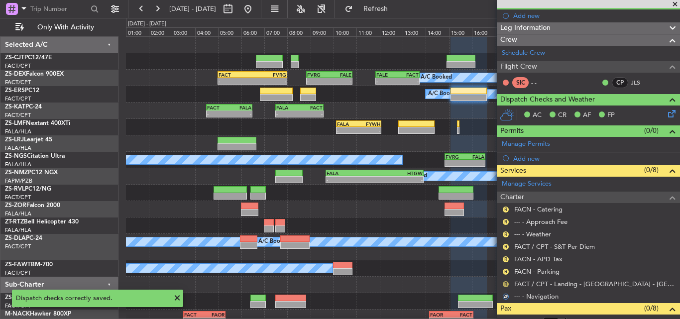
click at [505, 284] on button "R" at bounding box center [506, 284] width 6 height 6
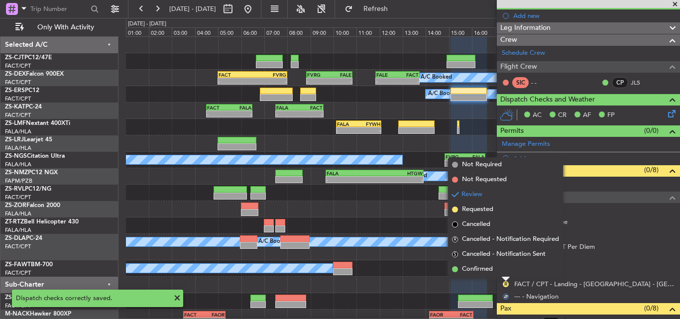
click at [500, 269] on li "Confirmed" at bounding box center [505, 269] width 115 height 15
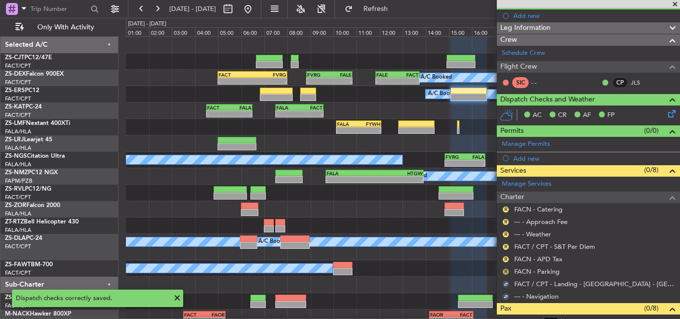
click at [505, 271] on button "R" at bounding box center [506, 272] width 6 height 6
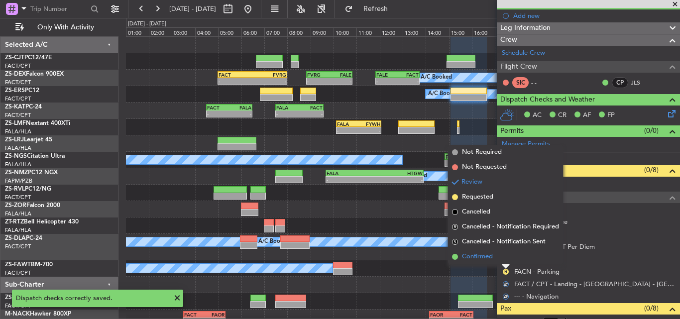
click at [503, 257] on li "Confirmed" at bounding box center [505, 257] width 115 height 15
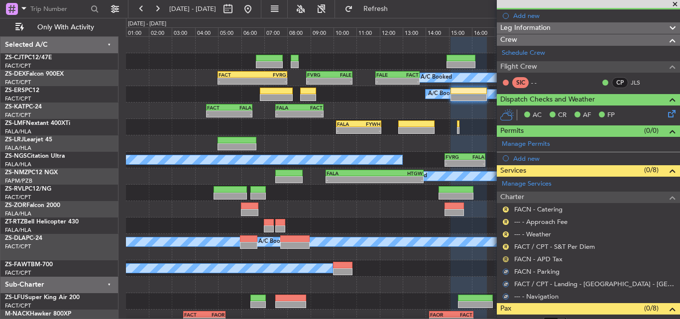
click at [504, 257] on button "R" at bounding box center [506, 259] width 6 height 6
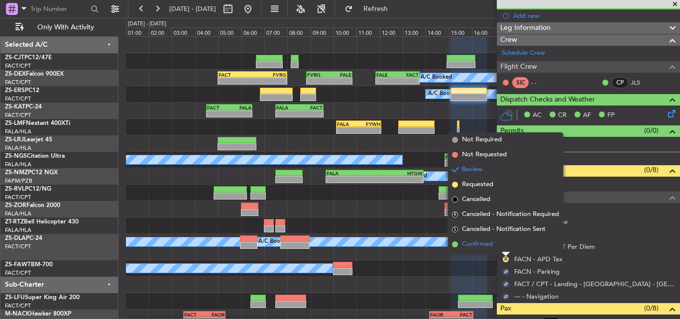
click at [499, 242] on li "Confirmed" at bounding box center [505, 244] width 115 height 15
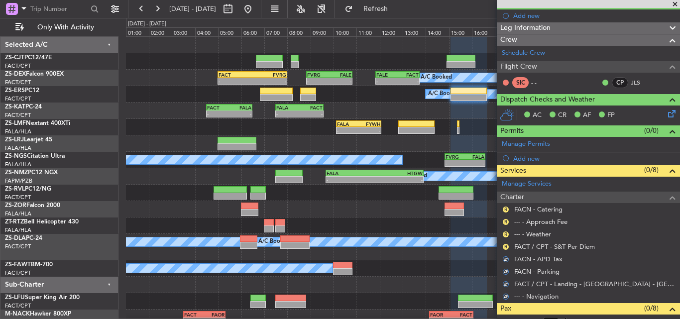
click at [508, 243] on div "R" at bounding box center [506, 247] width 8 height 8
click at [507, 245] on button "R" at bounding box center [506, 247] width 6 height 6
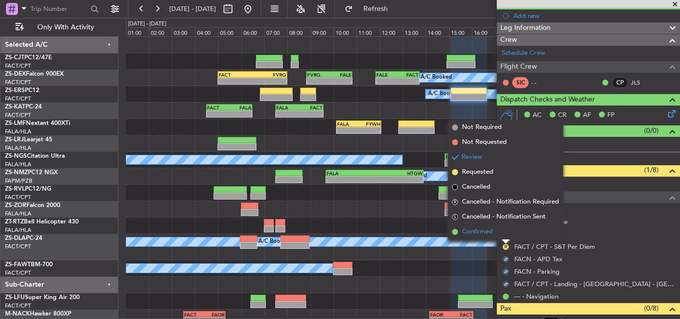
click at [505, 234] on li "Confirmed" at bounding box center [505, 232] width 115 height 15
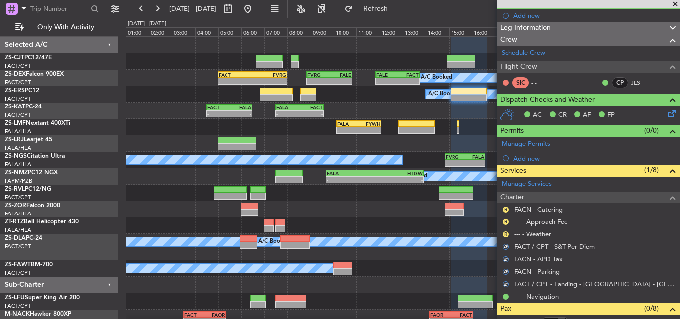
click at [505, 234] on button "R" at bounding box center [506, 235] width 6 height 6
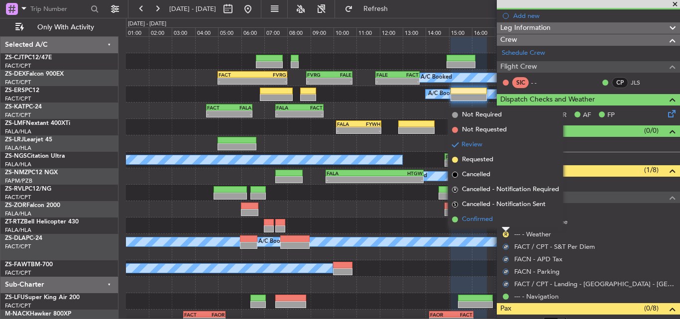
click at [499, 221] on li "Confirmed" at bounding box center [505, 219] width 115 height 15
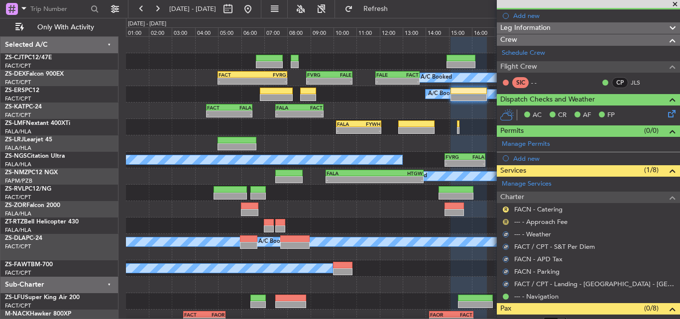
click at [505, 221] on button "R" at bounding box center [506, 222] width 6 height 6
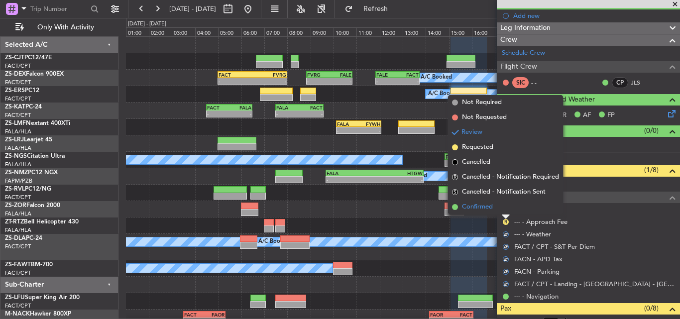
click at [502, 210] on li "Confirmed" at bounding box center [505, 207] width 115 height 15
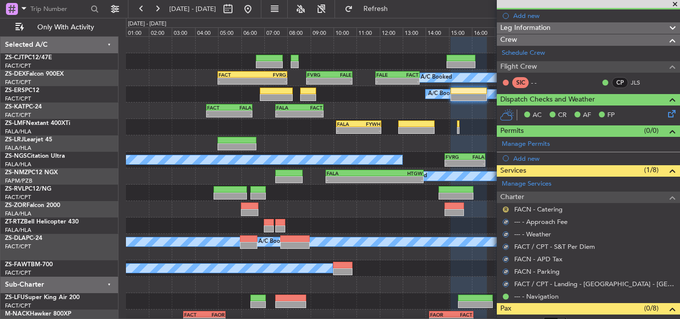
click at [505, 211] on button "R" at bounding box center [506, 210] width 6 height 6
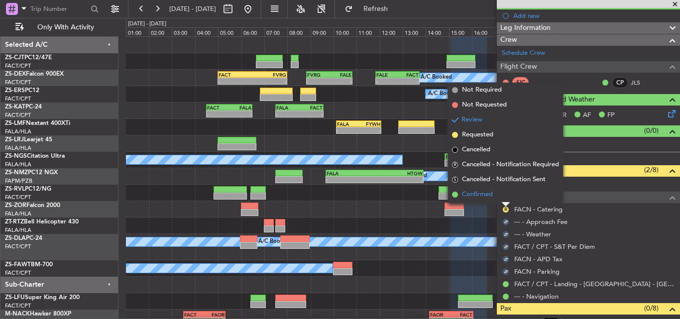
click at [499, 193] on li "Confirmed" at bounding box center [505, 194] width 115 height 15
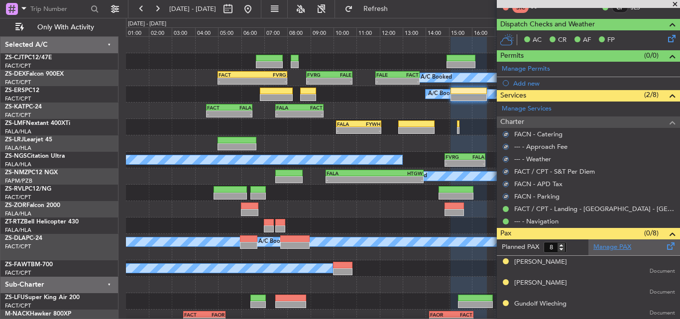
scroll to position [179, 0]
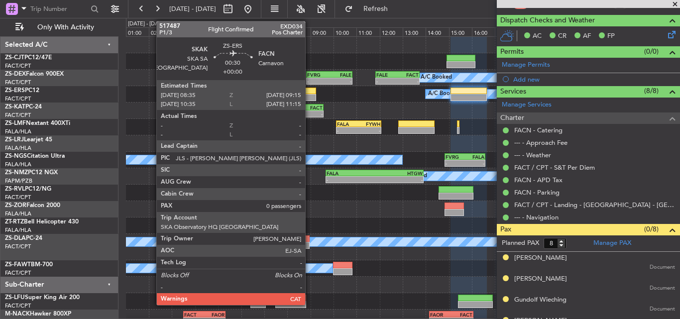
click at [310, 94] on div at bounding box center [307, 97] width 15 height 7
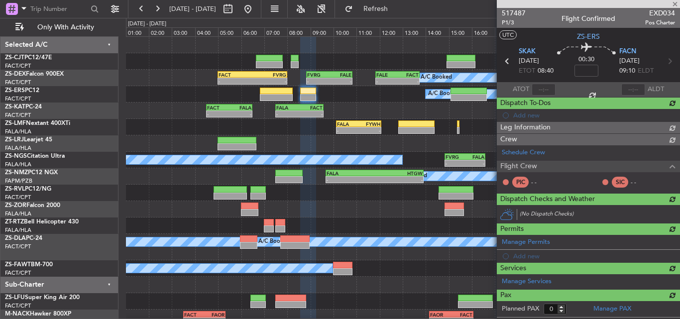
scroll to position [0, 0]
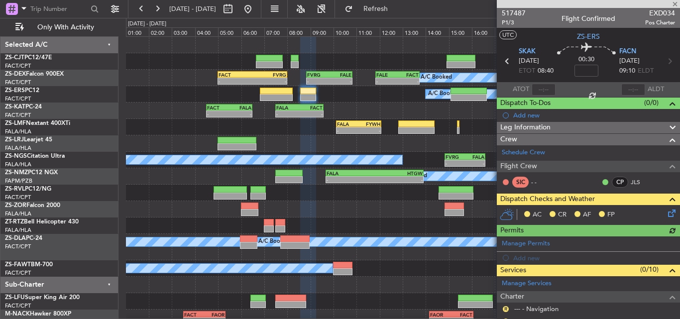
click at [666, 212] on icon at bounding box center [670, 212] width 8 height 8
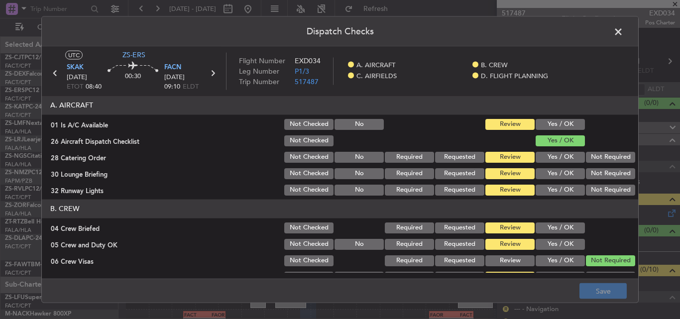
click at [550, 124] on button "Yes / OK" at bounding box center [560, 124] width 49 height 11
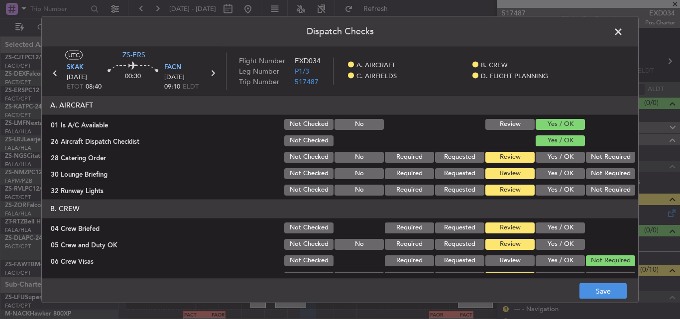
click at [596, 161] on button "Not Required" at bounding box center [610, 156] width 49 height 11
drag, startPoint x: 593, startPoint y: 171, endPoint x: 592, endPoint y: 179, distance: 8.6
click at [593, 173] on button "Not Required" at bounding box center [610, 173] width 49 height 11
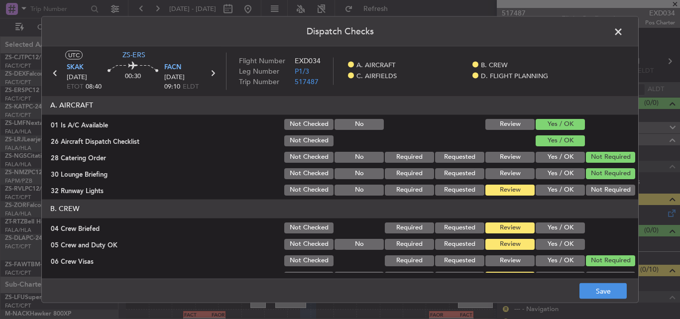
click at [591, 187] on button "Not Required" at bounding box center [610, 189] width 49 height 11
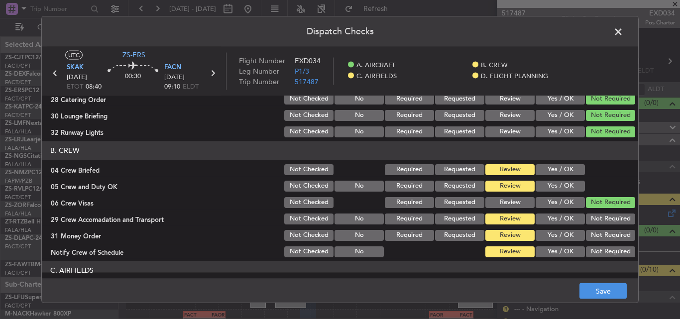
scroll to position [100, 0]
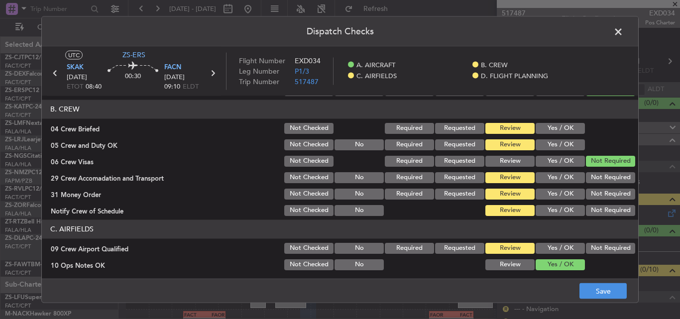
drag, startPoint x: 546, startPoint y: 127, endPoint x: 538, endPoint y: 141, distance: 16.5
click at [544, 129] on button "Yes / OK" at bounding box center [560, 128] width 49 height 11
click at [538, 141] on button "Yes / OK" at bounding box center [560, 144] width 49 height 11
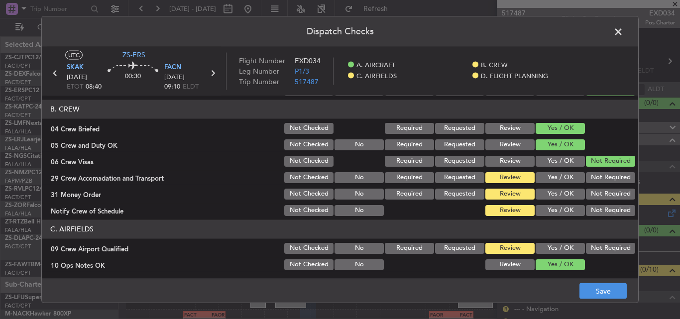
click at [595, 174] on button "Not Required" at bounding box center [610, 177] width 49 height 11
drag, startPoint x: 592, startPoint y: 189, endPoint x: 575, endPoint y: 199, distance: 19.6
click at [575, 199] on div "31 Money Order Not Checked No Required Requested Review Yes / OK Not Required" at bounding box center [340, 194] width 597 height 14
click at [591, 194] on button "Not Required" at bounding box center [610, 193] width 49 height 11
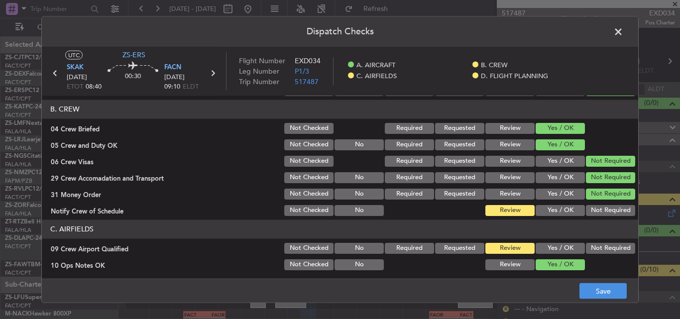
click at [591, 210] on button "Not Required" at bounding box center [610, 210] width 49 height 11
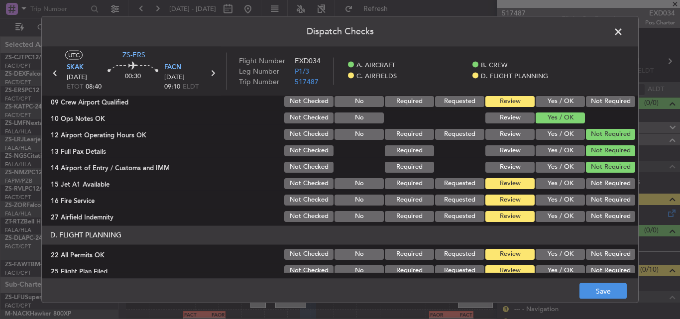
scroll to position [249, 0]
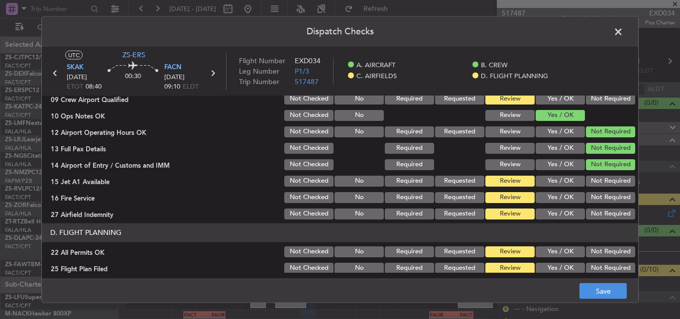
click at [591, 100] on button "Not Required" at bounding box center [610, 98] width 49 height 11
click at [603, 182] on button "Not Required" at bounding box center [610, 180] width 49 height 11
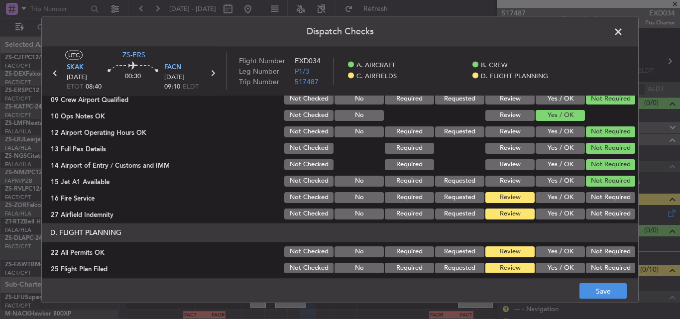
drag, startPoint x: 599, startPoint y: 195, endPoint x: 596, endPoint y: 209, distance: 14.4
click at [598, 199] on button "Not Required" at bounding box center [610, 197] width 49 height 11
click at [595, 212] on button "Not Required" at bounding box center [610, 213] width 49 height 11
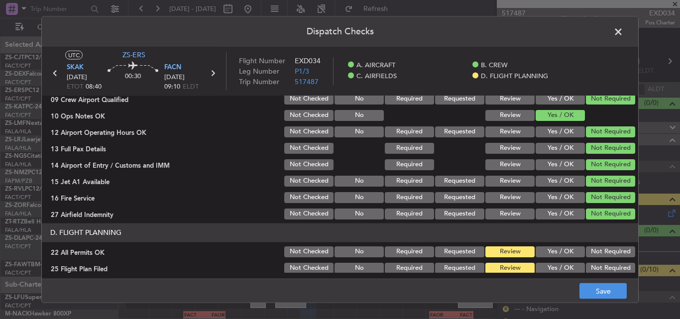
scroll to position [270, 0]
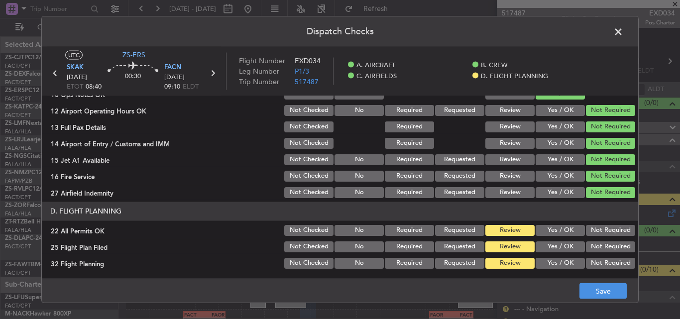
click at [603, 233] on button "Not Required" at bounding box center [610, 230] width 49 height 11
click at [550, 248] on button "Yes / OK" at bounding box center [560, 246] width 49 height 11
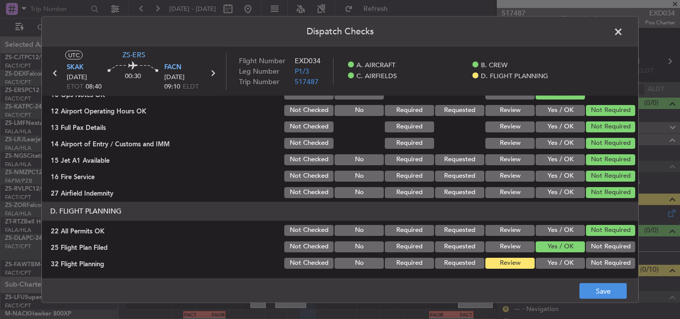
drag, startPoint x: 549, startPoint y: 260, endPoint x: 558, endPoint y: 267, distance: 11.5
click at [549, 261] on button "Yes / OK" at bounding box center [560, 262] width 49 height 11
click at [588, 289] on button "Save" at bounding box center [603, 291] width 47 height 16
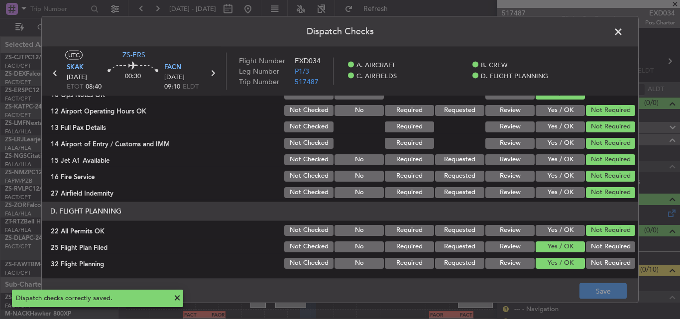
click at [624, 31] on span at bounding box center [624, 34] width 0 height 20
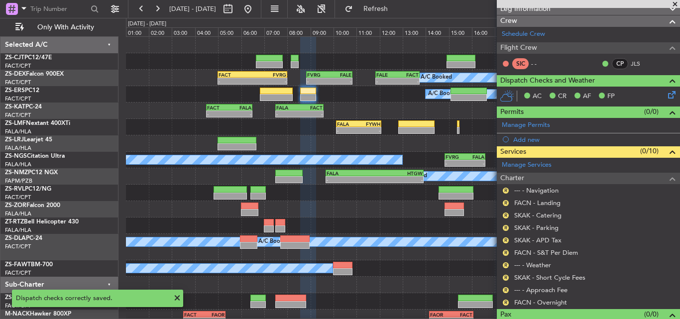
scroll to position [136, 0]
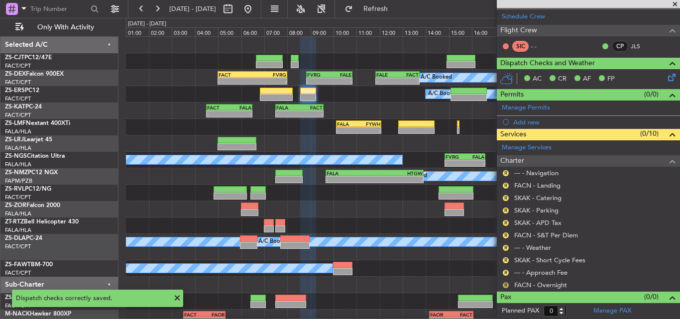
click at [506, 285] on button "R" at bounding box center [506, 285] width 6 height 6
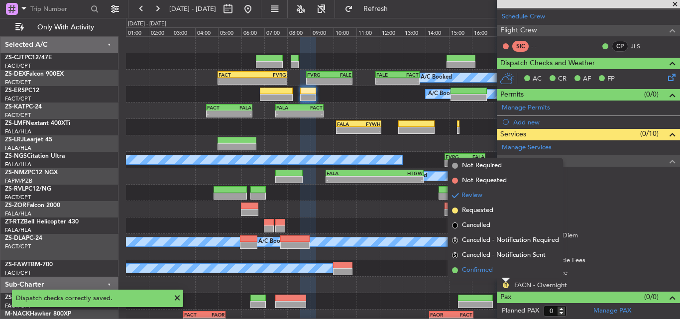
click at [484, 270] on span "Confirmed" at bounding box center [477, 270] width 31 height 10
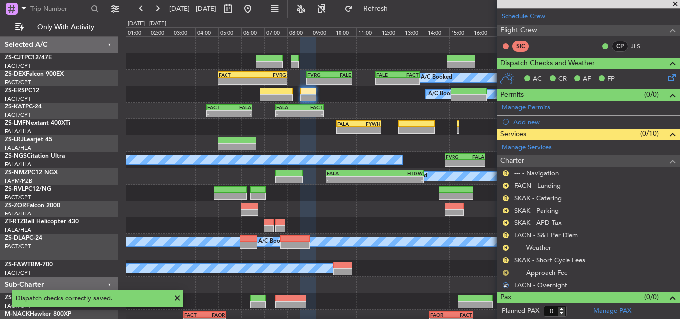
click at [508, 272] on button "R" at bounding box center [506, 273] width 6 height 6
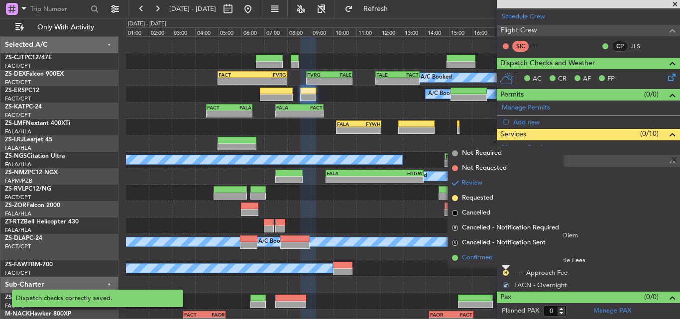
click at [497, 259] on li "Confirmed" at bounding box center [505, 258] width 115 height 15
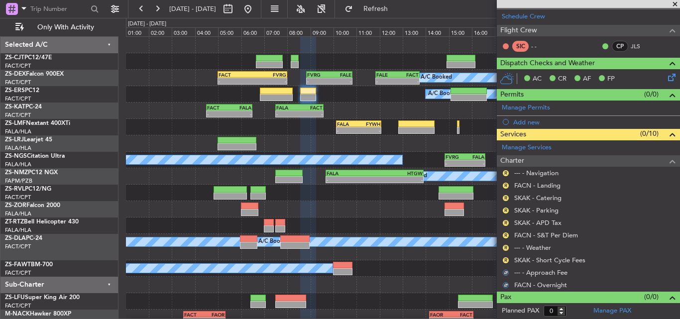
click at [503, 261] on div "R" at bounding box center [506, 260] width 8 height 8
click at [506, 258] on button "R" at bounding box center [506, 260] width 6 height 6
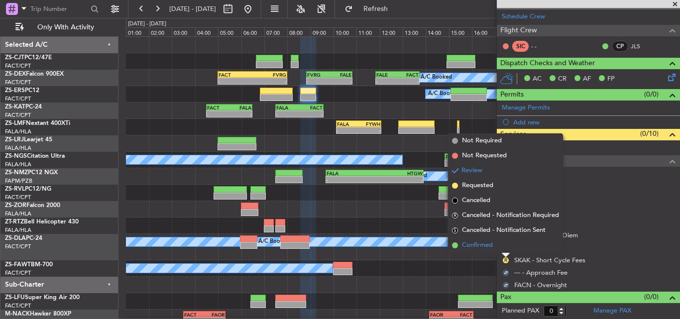
click at [502, 247] on li "Confirmed" at bounding box center [505, 245] width 115 height 15
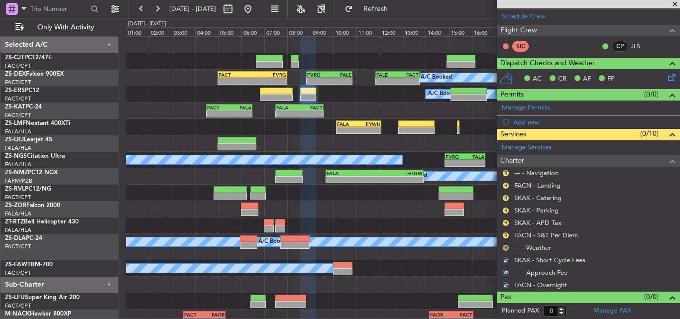
click at [505, 249] on button "R" at bounding box center [506, 248] width 6 height 6
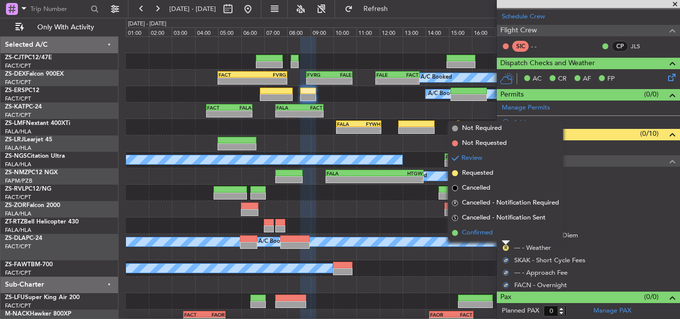
click at [502, 232] on li "Confirmed" at bounding box center [505, 233] width 115 height 15
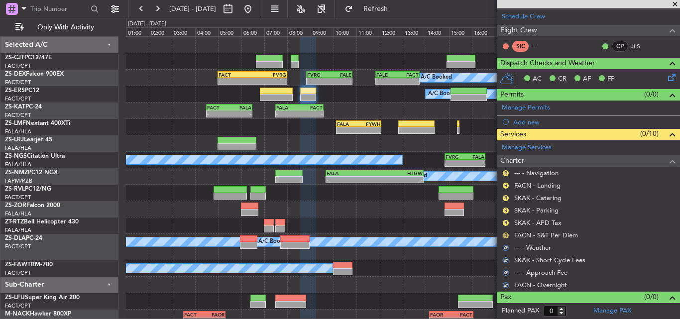
click at [504, 234] on button "R" at bounding box center [506, 236] width 6 height 6
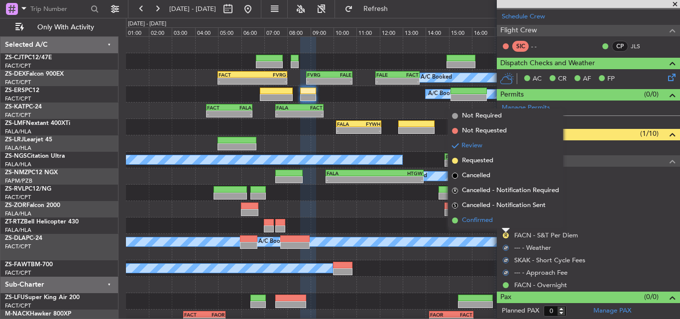
click at [502, 222] on li "Confirmed" at bounding box center [505, 220] width 115 height 15
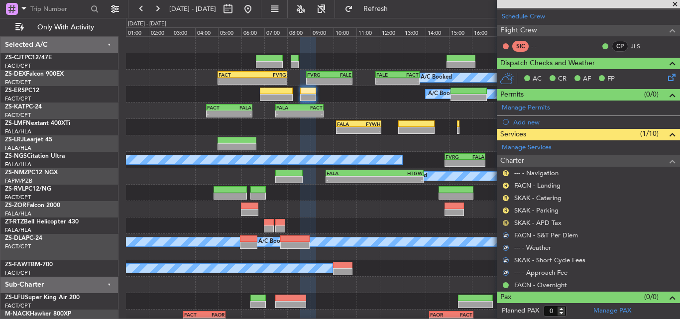
click at [507, 223] on button "R" at bounding box center [506, 223] width 6 height 6
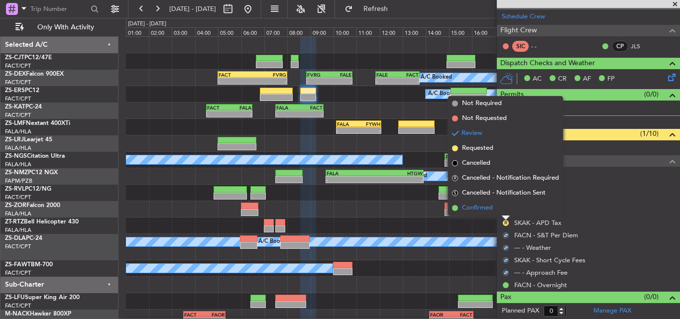
click at [505, 211] on li "Confirmed" at bounding box center [505, 208] width 115 height 15
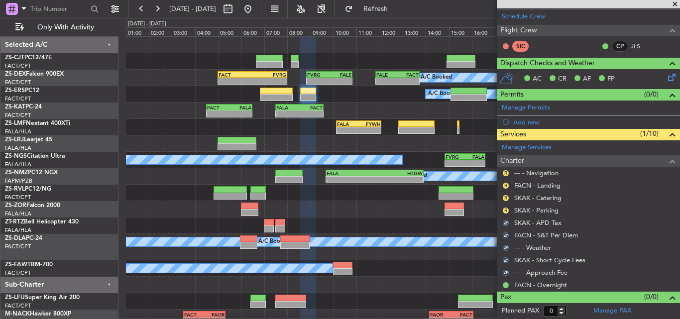
click at [505, 211] on button "R" at bounding box center [506, 211] width 6 height 6
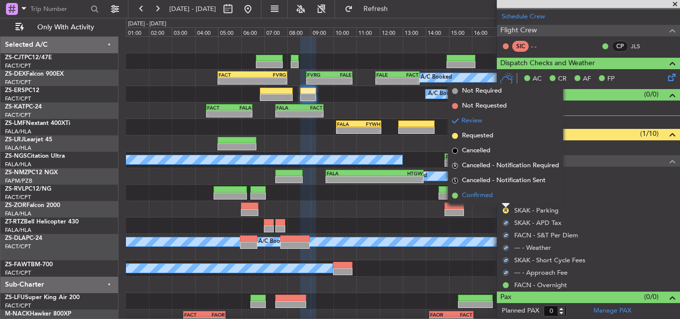
click at [503, 196] on li "Confirmed" at bounding box center [505, 195] width 115 height 15
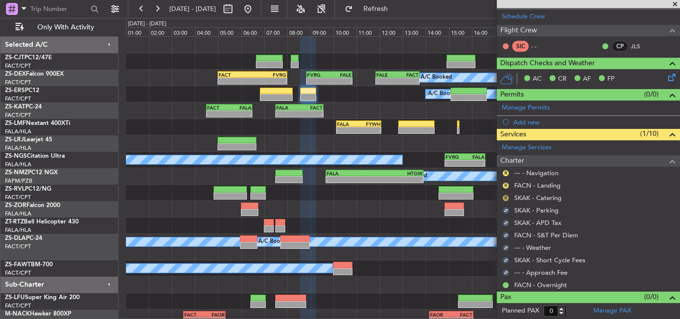
click at [505, 196] on button "R" at bounding box center [506, 198] width 6 height 6
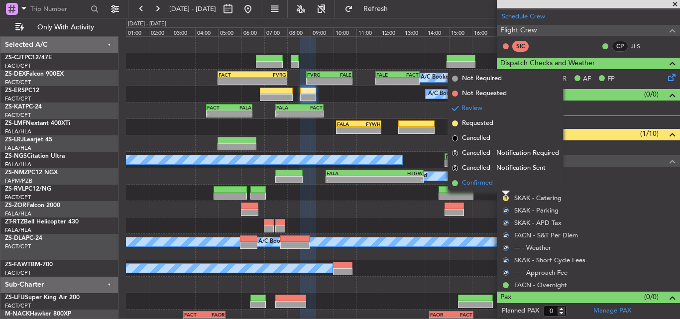
click at [500, 188] on li "Confirmed" at bounding box center [505, 183] width 115 height 15
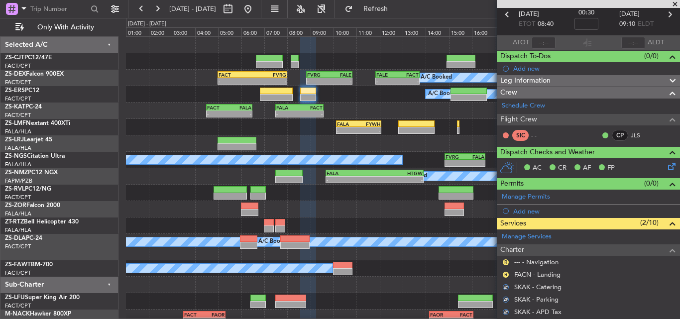
scroll to position [36, 0]
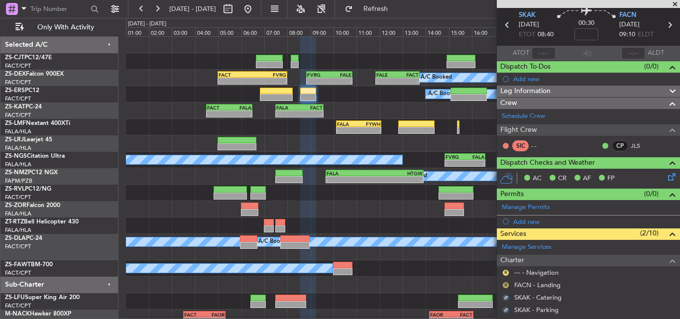
click at [505, 286] on button "R" at bounding box center [506, 285] width 6 height 6
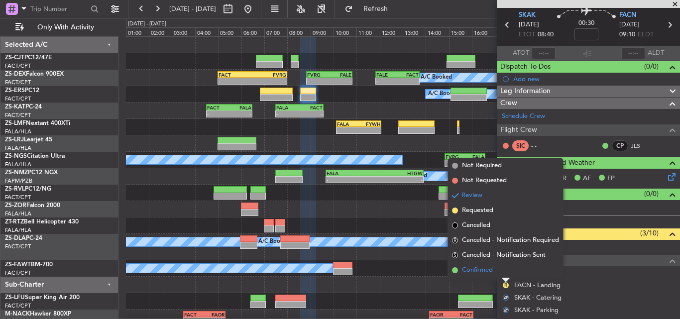
click at [489, 267] on span "Confirmed" at bounding box center [477, 270] width 31 height 10
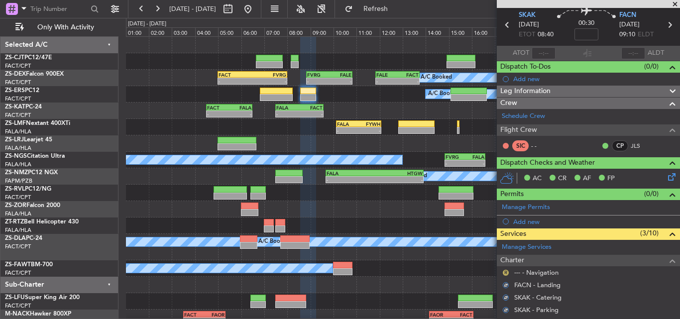
click at [507, 273] on button "R" at bounding box center [506, 273] width 6 height 6
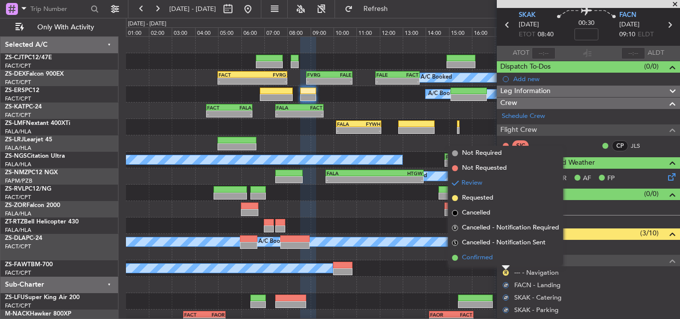
click at [487, 255] on span "Confirmed" at bounding box center [477, 258] width 31 height 10
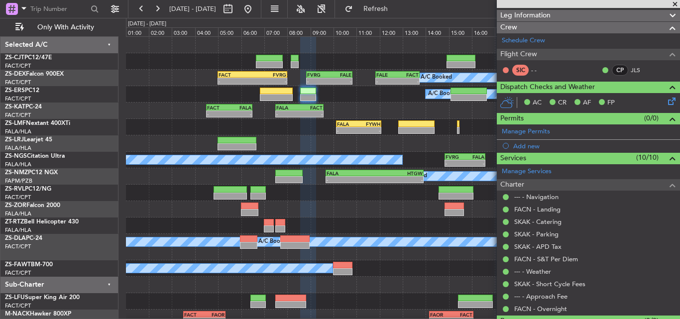
scroll to position [136, 0]
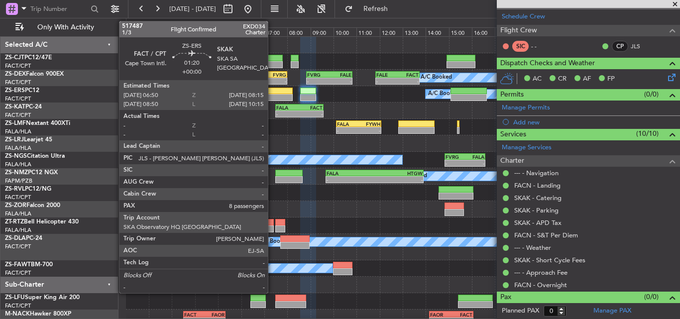
click at [272, 93] on div at bounding box center [276, 91] width 33 height 7
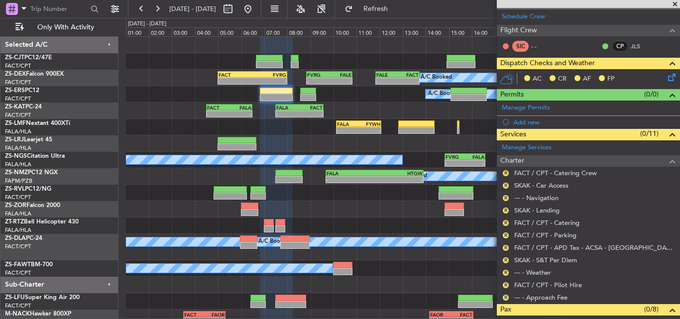
click at [666, 76] on icon at bounding box center [670, 76] width 8 height 8
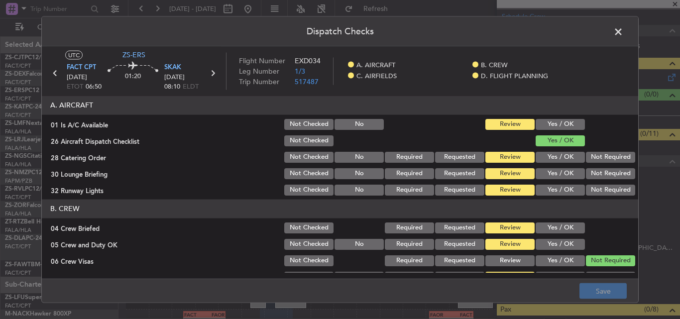
click at [554, 126] on button "Yes / OK" at bounding box center [560, 124] width 49 height 11
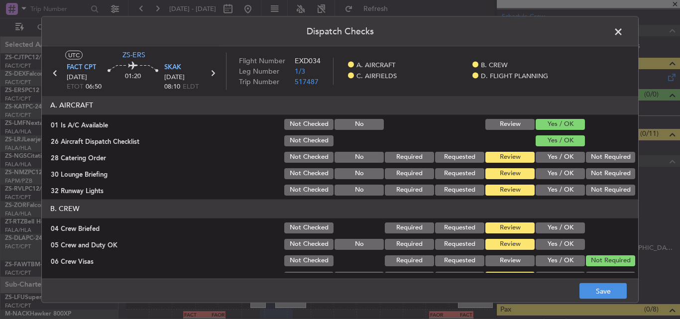
click at [594, 155] on button "Not Required" at bounding box center [610, 156] width 49 height 11
drag, startPoint x: 595, startPoint y: 178, endPoint x: 596, endPoint y: 186, distance: 8.5
click at [596, 178] on button "Not Required" at bounding box center [610, 173] width 49 height 11
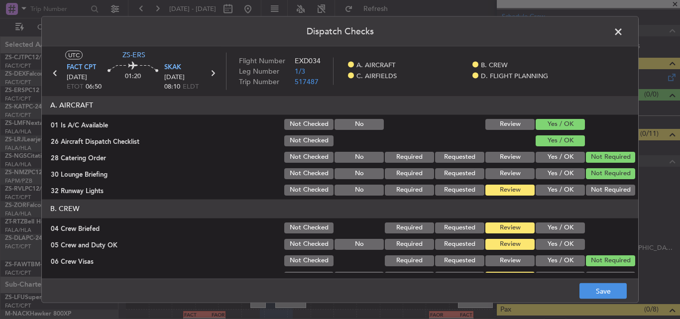
click at [596, 188] on button "Not Required" at bounding box center [610, 189] width 49 height 11
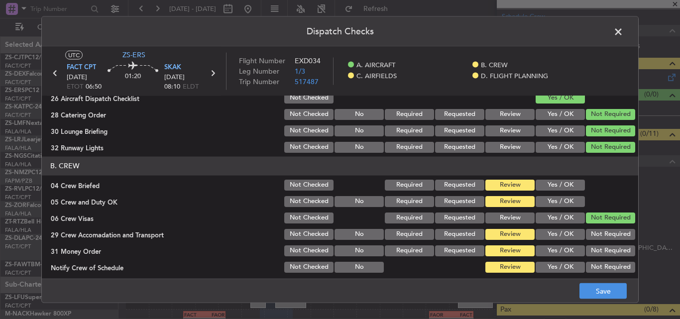
scroll to position [100, 0]
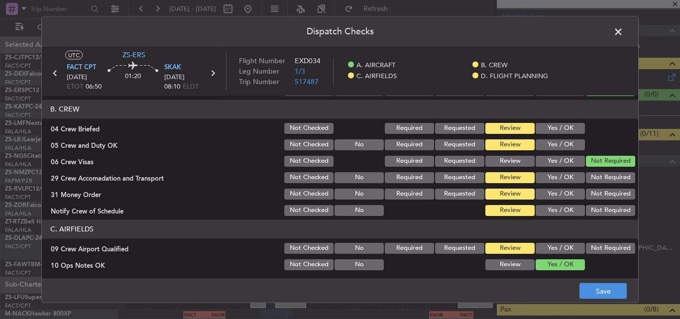
click at [554, 122] on div "Yes / OK" at bounding box center [559, 128] width 50 height 14
click at [554, 134] on div "Yes / OK" at bounding box center [559, 128] width 50 height 14
click at [555, 129] on button "Yes / OK" at bounding box center [560, 128] width 49 height 11
click at [548, 154] on div "Yes / OK" at bounding box center [559, 161] width 50 height 14
click at [551, 148] on button "Yes / OK" at bounding box center [560, 144] width 49 height 11
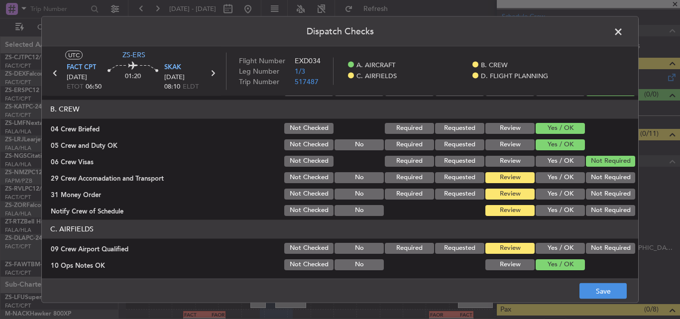
click at [608, 177] on button "Not Required" at bounding box center [610, 177] width 49 height 11
click at [603, 191] on button "Not Required" at bounding box center [610, 193] width 49 height 11
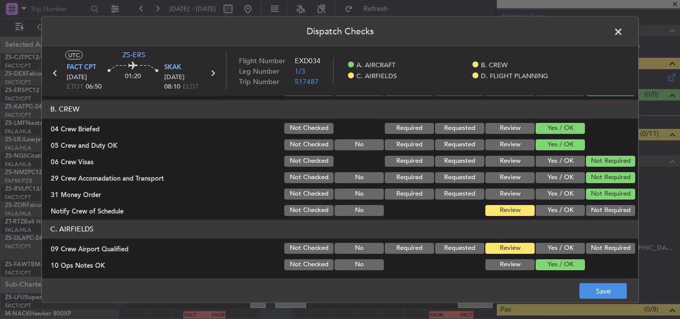
click at [608, 211] on button "Not Required" at bounding box center [610, 210] width 49 height 11
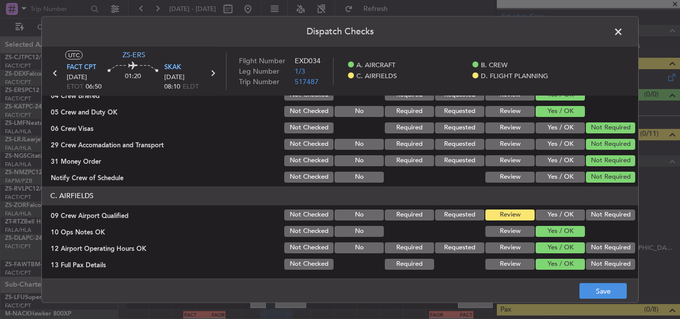
scroll to position [149, 0]
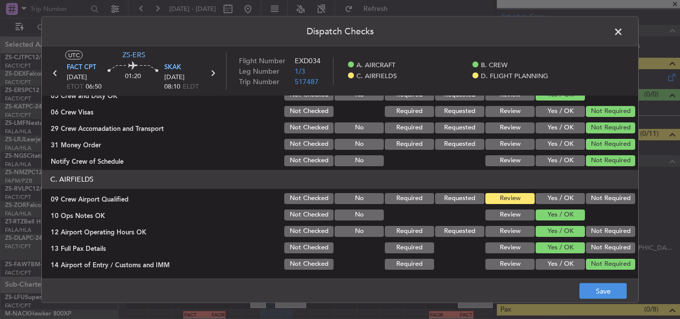
click at [603, 202] on button "Not Required" at bounding box center [610, 198] width 49 height 11
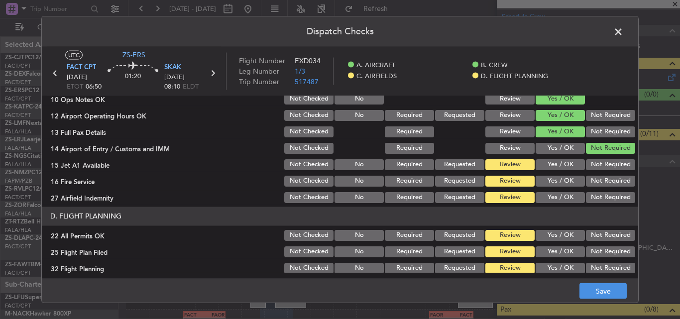
scroll to position [270, 0]
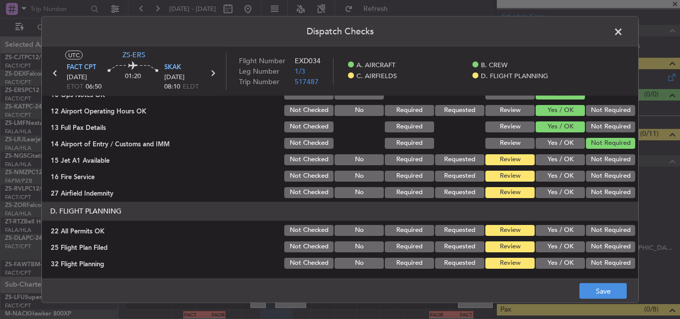
click at [598, 159] on button "Not Required" at bounding box center [610, 159] width 49 height 11
click at [601, 167] on section "C. AIRFIELDS 09 Crew Airport Qualified Not Checked No Required Requested Review…" at bounding box center [340, 124] width 597 height 150
click at [600, 181] on button "Not Required" at bounding box center [610, 175] width 49 height 11
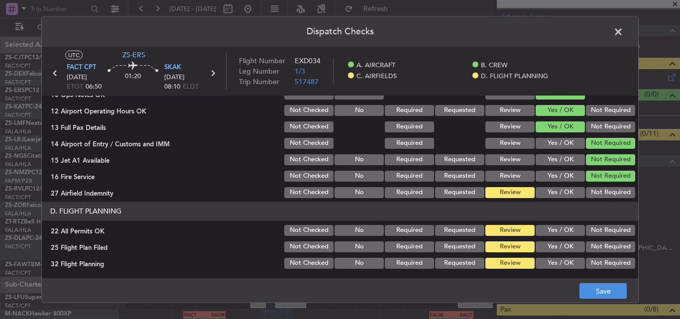
click at [596, 194] on button "Not Required" at bounding box center [610, 192] width 49 height 11
click at [596, 226] on button "Not Required" at bounding box center [610, 230] width 49 height 11
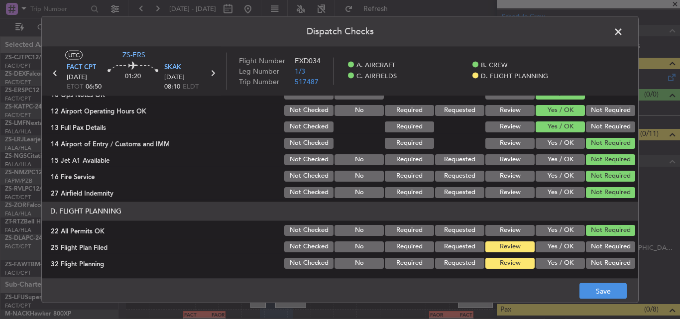
click at [559, 248] on button "Yes / OK" at bounding box center [560, 246] width 49 height 11
drag, startPoint x: 555, startPoint y: 259, endPoint x: 556, endPoint y: 265, distance: 5.7
click at [555, 260] on button "Yes / OK" at bounding box center [560, 262] width 49 height 11
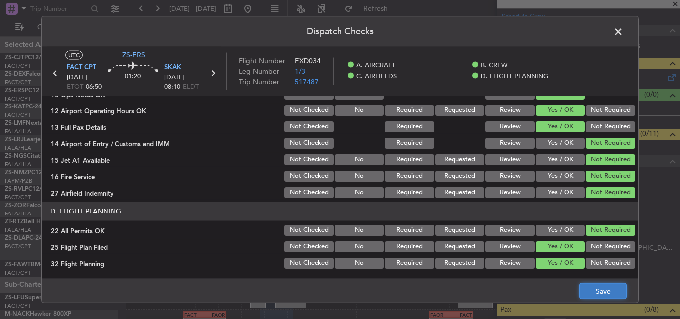
click at [593, 289] on button "Save" at bounding box center [603, 291] width 47 height 16
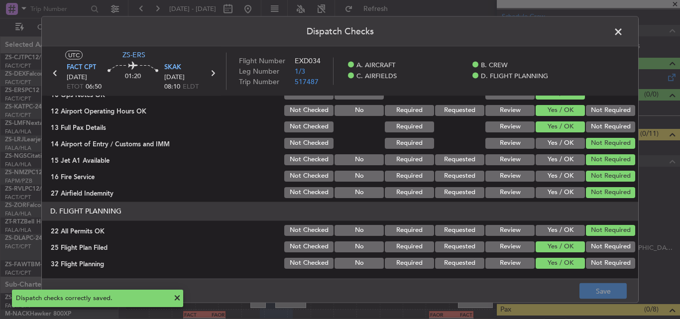
click at [624, 31] on span at bounding box center [624, 34] width 0 height 20
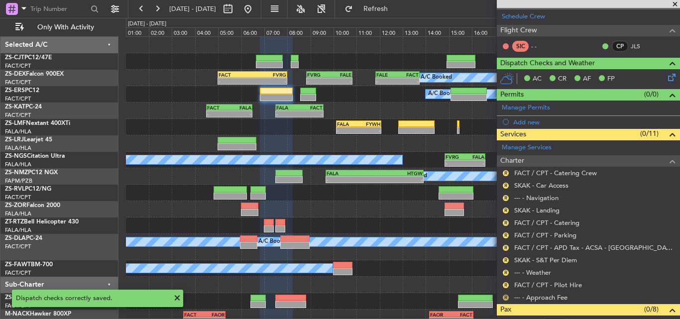
click at [506, 297] on button "R" at bounding box center [506, 298] width 6 height 6
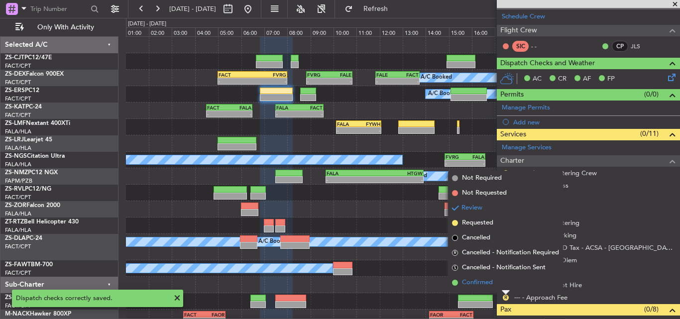
click at [494, 286] on li "Confirmed" at bounding box center [505, 282] width 115 height 15
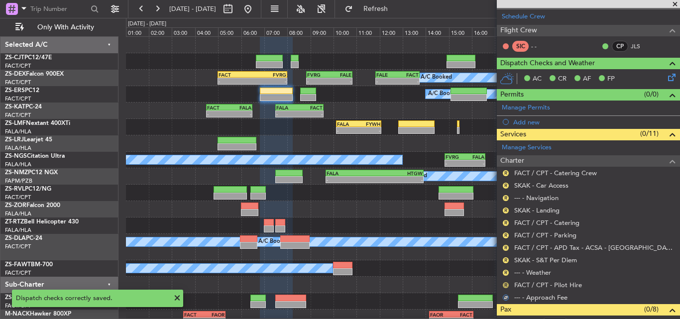
click at [507, 283] on button "R" at bounding box center [506, 285] width 6 height 6
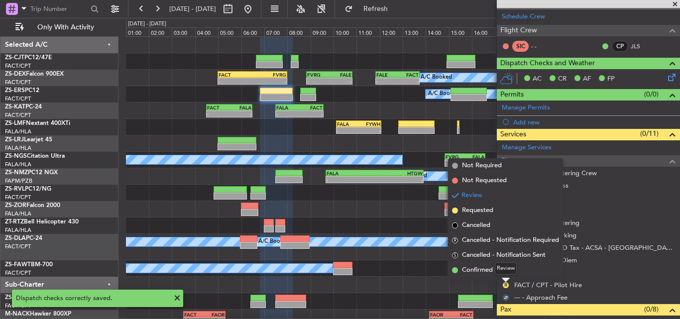
click at [499, 273] on div "Review" at bounding box center [506, 268] width 22 height 12
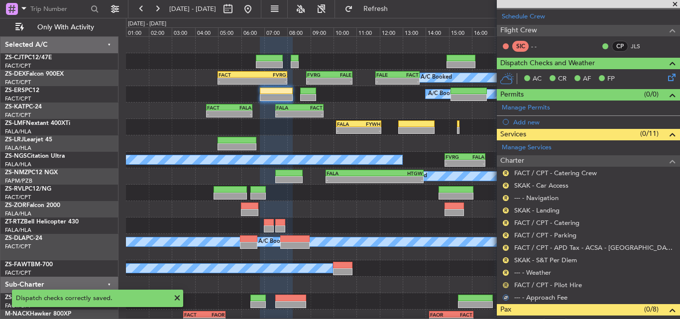
click at [504, 283] on button "R" at bounding box center [506, 285] width 6 height 6
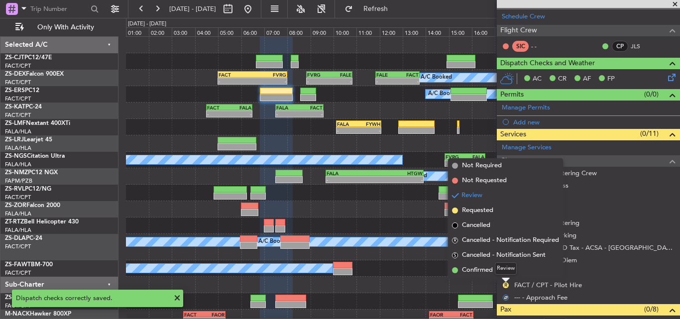
click at [497, 267] on div "Review" at bounding box center [506, 268] width 22 height 12
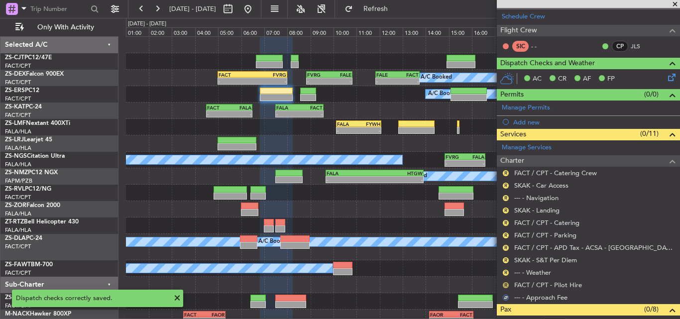
click at [505, 286] on button "R" at bounding box center [506, 285] width 6 height 6
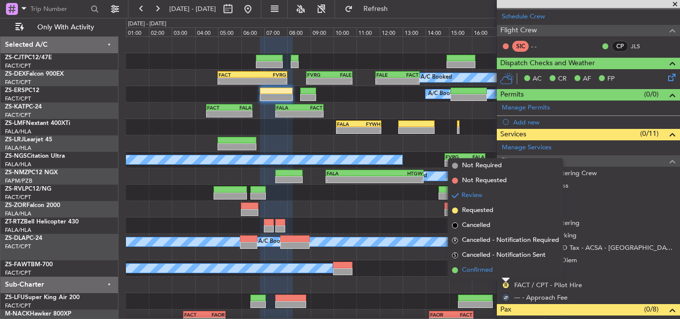
click at [484, 268] on span "Confirmed" at bounding box center [477, 270] width 31 height 10
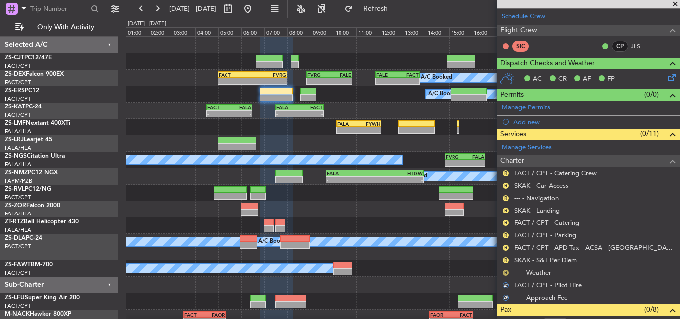
click at [506, 273] on button "R" at bounding box center [506, 273] width 6 height 6
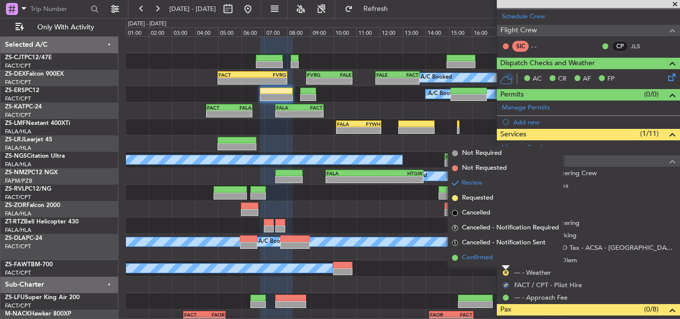
click at [490, 258] on span "Confirmed" at bounding box center [477, 258] width 31 height 10
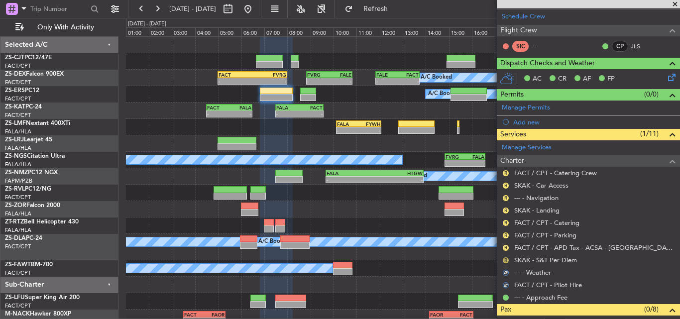
click at [506, 260] on button "R" at bounding box center [506, 260] width 6 height 6
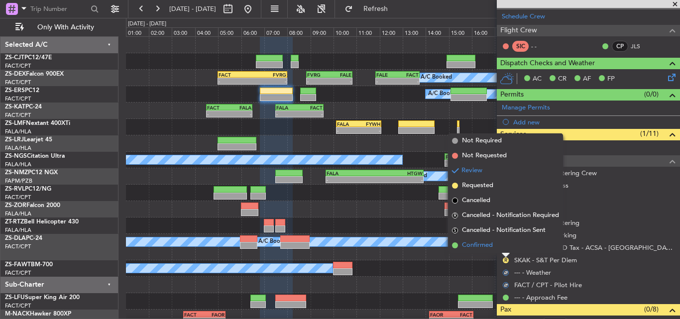
click at [497, 248] on li "Confirmed" at bounding box center [505, 245] width 115 height 15
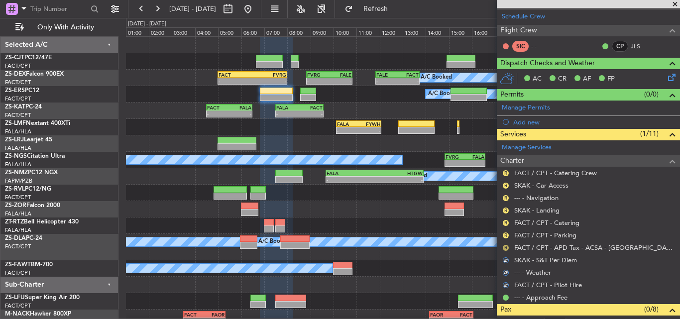
click at [505, 247] on button "R" at bounding box center [506, 248] width 6 height 6
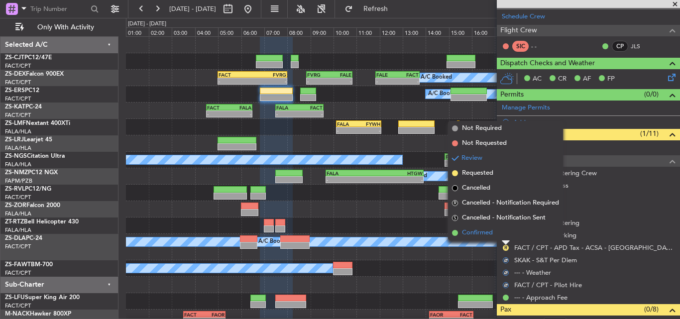
click at [496, 233] on li "Confirmed" at bounding box center [505, 233] width 115 height 15
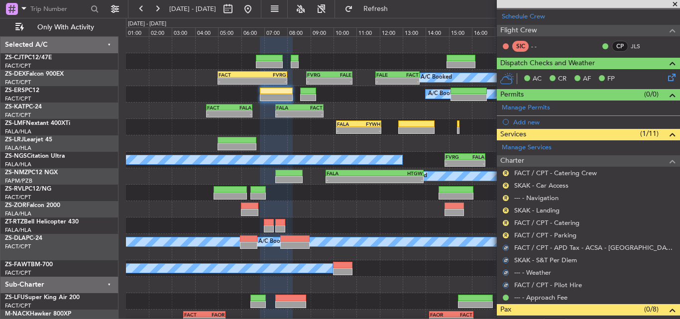
click at [504, 236] on button "R" at bounding box center [506, 236] width 6 height 6
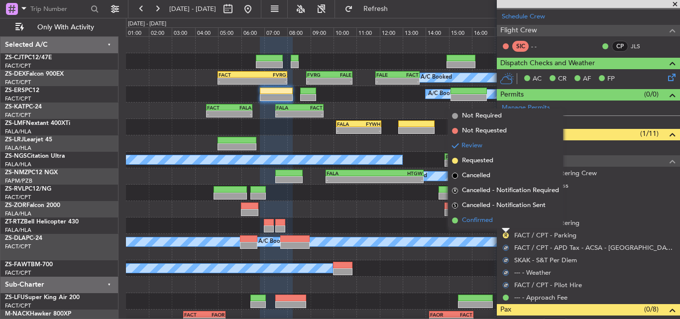
click at [495, 221] on li "Confirmed" at bounding box center [505, 220] width 115 height 15
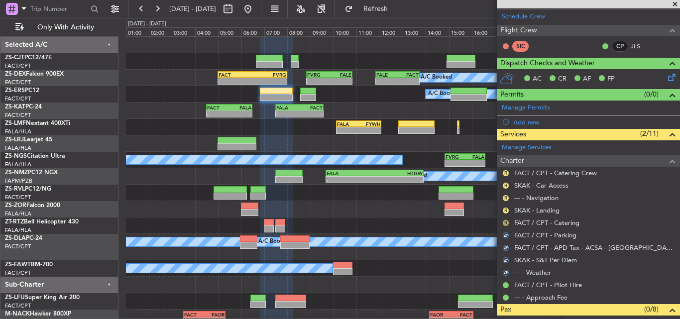
click at [504, 222] on button "R" at bounding box center [506, 223] width 6 height 6
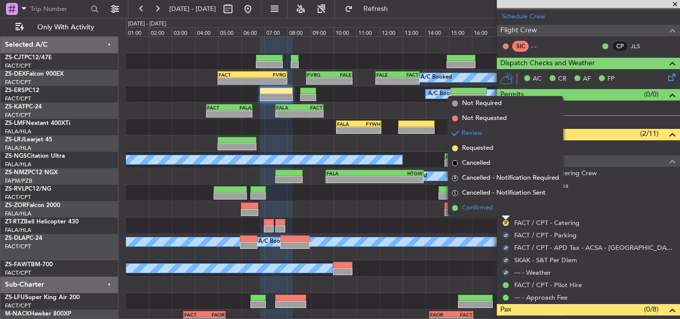
click at [499, 213] on li "Confirmed" at bounding box center [505, 208] width 115 height 15
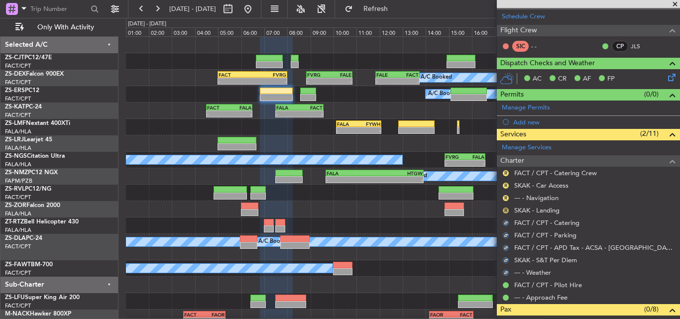
click at [505, 211] on button "R" at bounding box center [506, 211] width 6 height 6
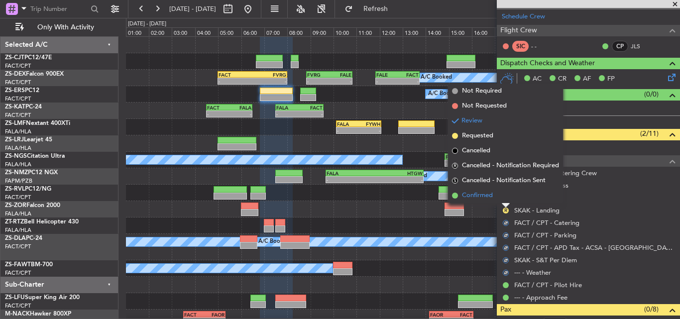
click at [505, 196] on li "Confirmed" at bounding box center [505, 195] width 115 height 15
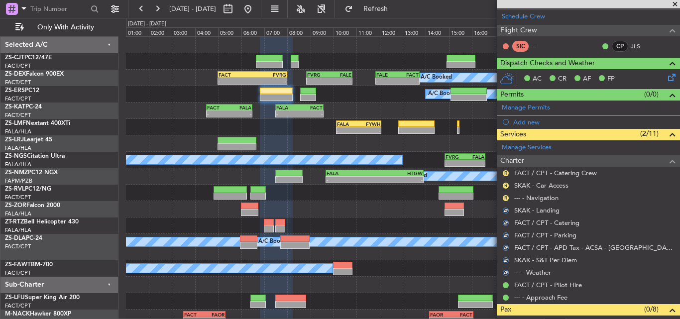
click at [505, 196] on button "R" at bounding box center [506, 198] width 6 height 6
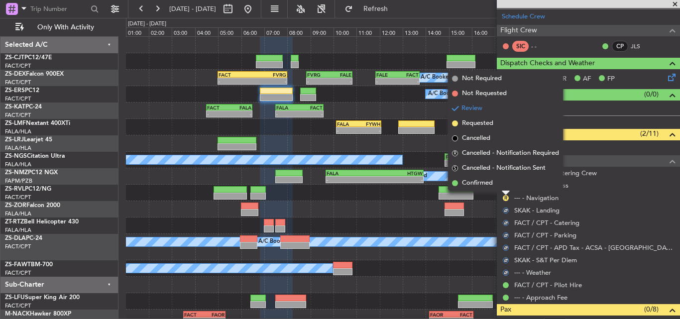
click at [503, 187] on li "Confirmed" at bounding box center [505, 183] width 115 height 15
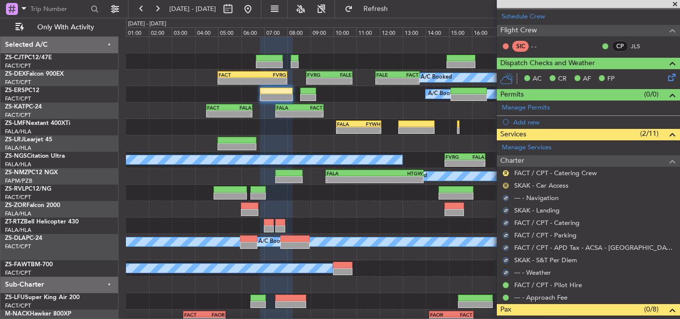
click at [505, 185] on button "R" at bounding box center [506, 186] width 6 height 6
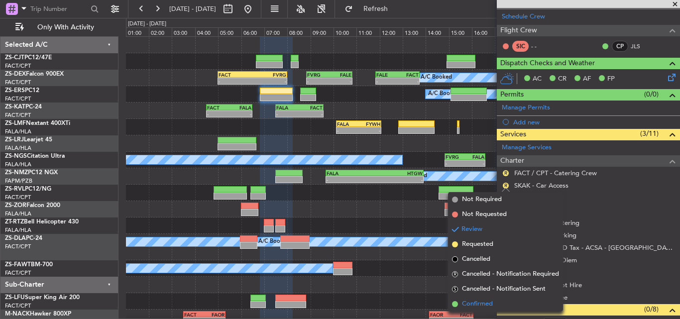
click at [477, 303] on span "Confirmed" at bounding box center [477, 304] width 31 height 10
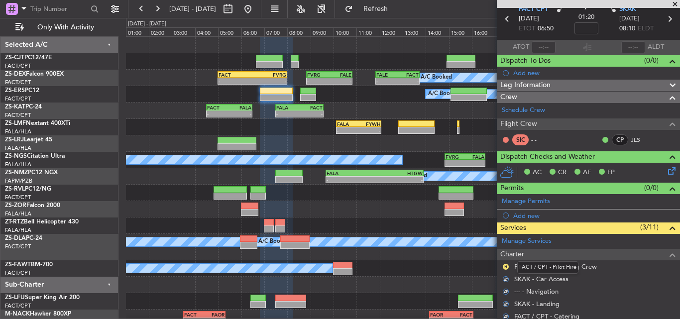
scroll to position [36, 0]
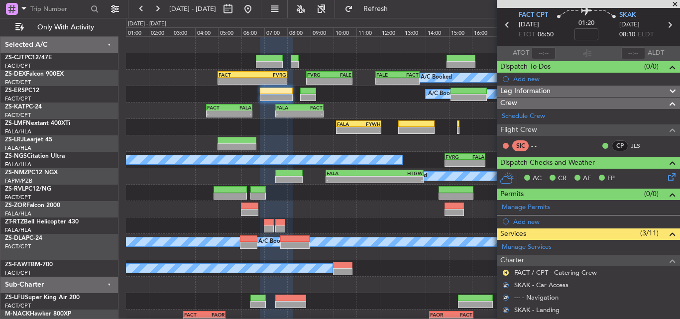
click at [505, 272] on button "R" at bounding box center [506, 273] width 6 height 6
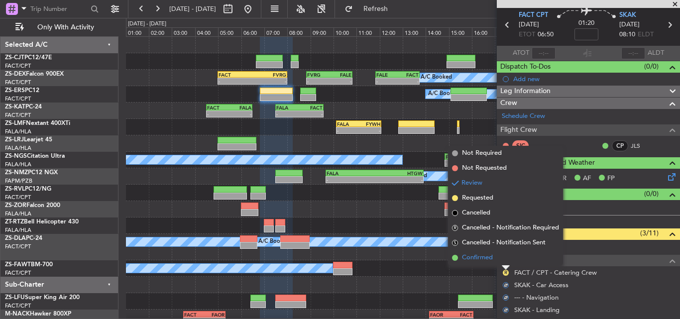
click at [494, 254] on li "Confirmed" at bounding box center [505, 258] width 115 height 15
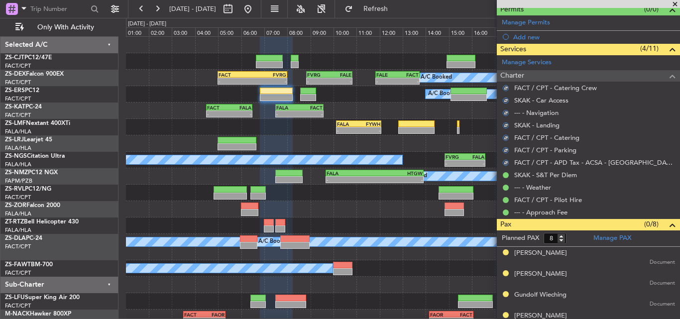
scroll to position [216, 0]
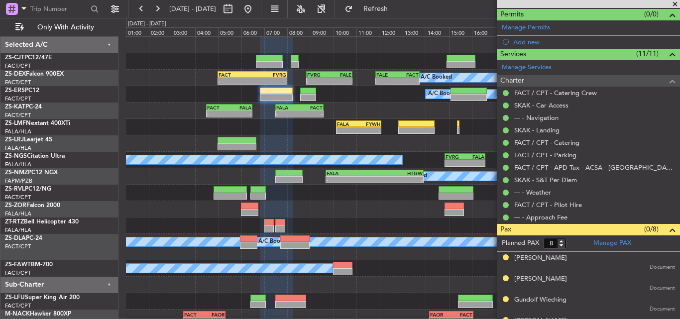
click at [676, 3] on span at bounding box center [675, 4] width 10 height 9
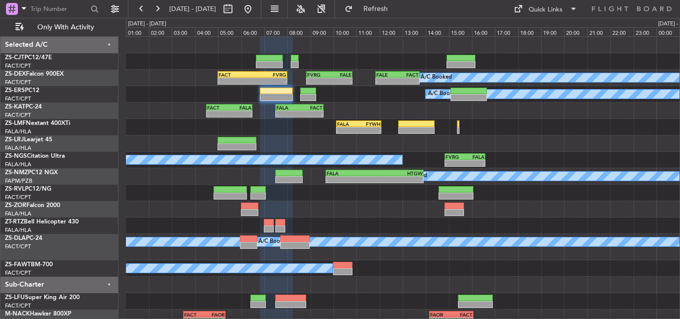
type input "0"
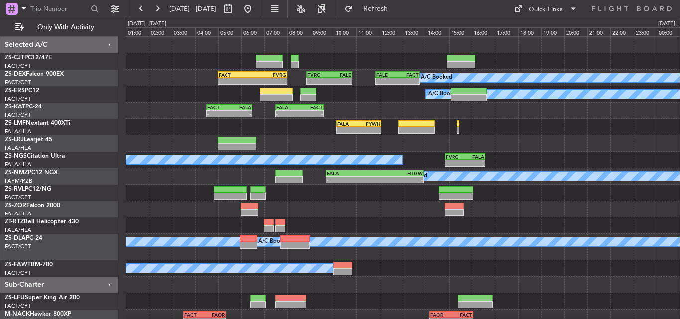
scroll to position [0, 0]
click at [390, 6] on span "Refresh" at bounding box center [376, 8] width 42 height 7
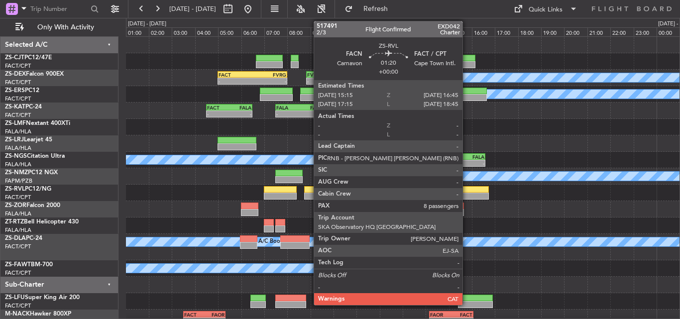
click at [467, 193] on div at bounding box center [471, 196] width 35 height 7
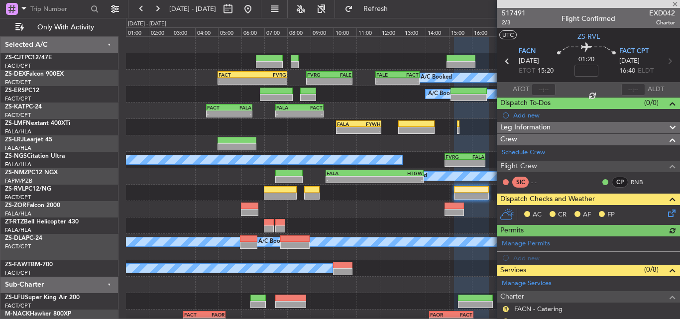
click at [666, 212] on icon at bounding box center [670, 212] width 8 height 8
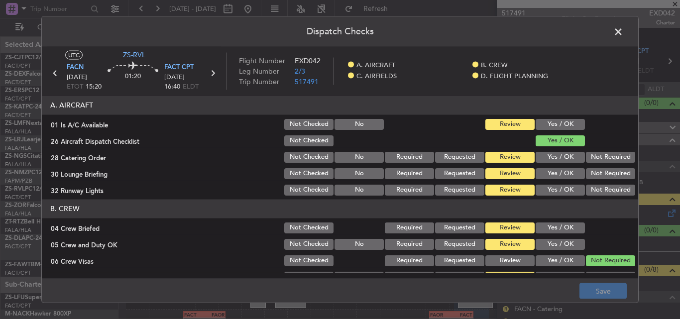
click at [563, 127] on button "Yes / OK" at bounding box center [560, 124] width 49 height 11
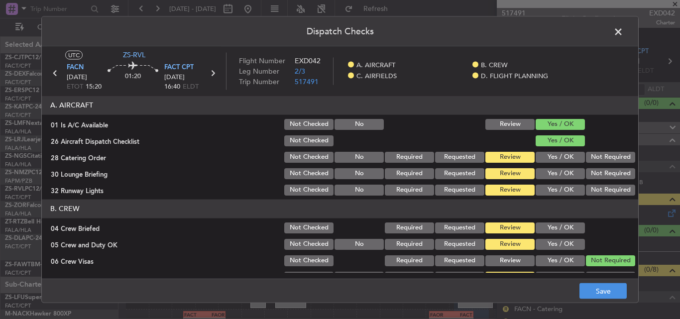
drag, startPoint x: 586, startPoint y: 158, endPoint x: 586, endPoint y: 171, distance: 13.0
click at [586, 159] on button "Not Required" at bounding box center [610, 156] width 49 height 11
click at [586, 172] on button "Not Required" at bounding box center [610, 173] width 49 height 11
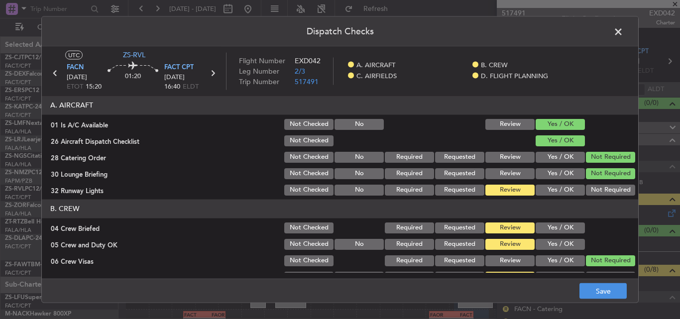
click at [586, 190] on button "Not Required" at bounding box center [610, 189] width 49 height 11
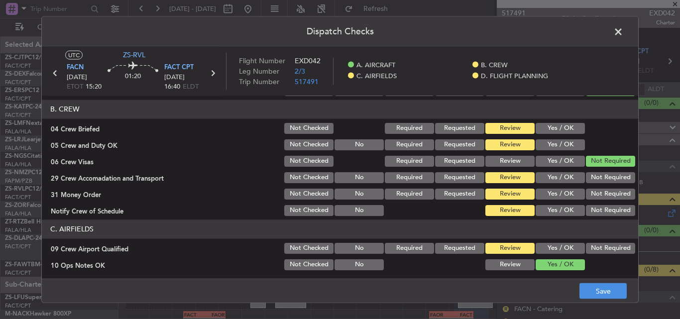
click at [556, 126] on button "Yes / OK" at bounding box center [560, 128] width 49 height 11
drag, startPoint x: 558, startPoint y: 147, endPoint x: 597, endPoint y: 169, distance: 44.8
click at [558, 147] on button "Yes / OK" at bounding box center [560, 144] width 49 height 11
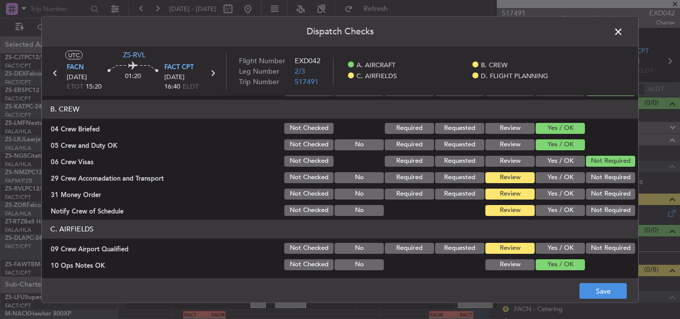
drag, startPoint x: 599, startPoint y: 177, endPoint x: 597, endPoint y: 188, distance: 11.7
click at [598, 178] on button "Not Required" at bounding box center [610, 177] width 49 height 11
click at [596, 191] on button "Not Required" at bounding box center [610, 193] width 49 height 11
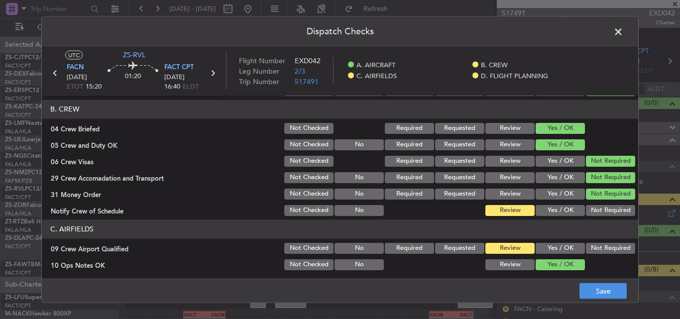
click at [596, 206] on button "Not Required" at bounding box center [610, 210] width 49 height 11
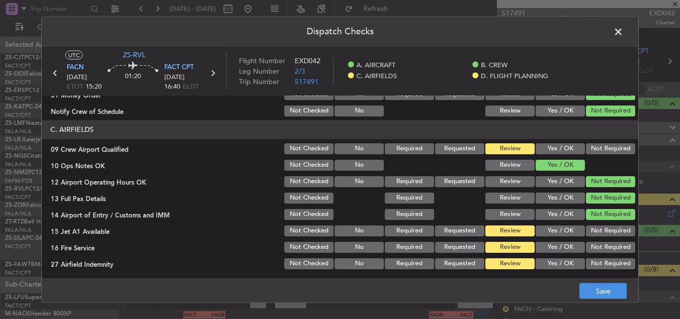
click at [588, 149] on button "Not Required" at bounding box center [610, 148] width 49 height 11
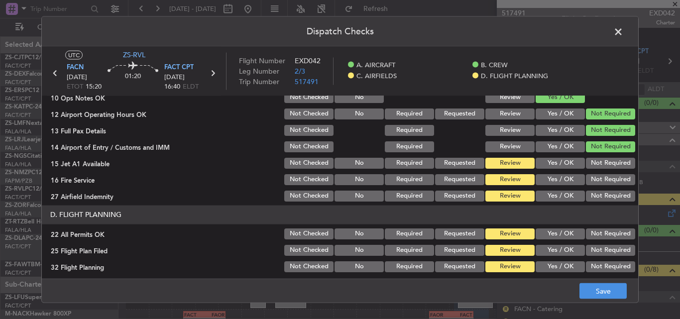
scroll to position [270, 0]
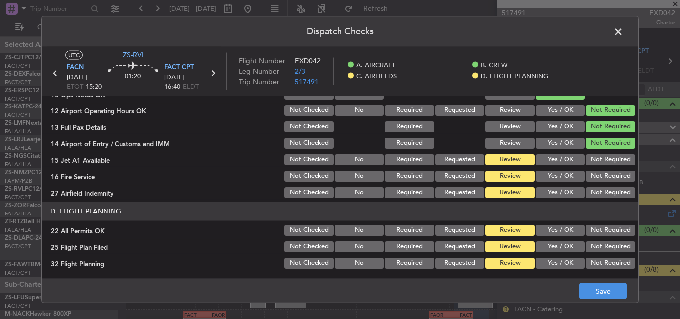
drag, startPoint x: 591, startPoint y: 161, endPoint x: 590, endPoint y: 166, distance: 5.1
click at [591, 163] on button "Not Required" at bounding box center [610, 159] width 49 height 11
drag, startPoint x: 590, startPoint y: 175, endPoint x: 589, endPoint y: 180, distance: 5.6
click at [590, 176] on button "Not Required" at bounding box center [610, 175] width 49 height 11
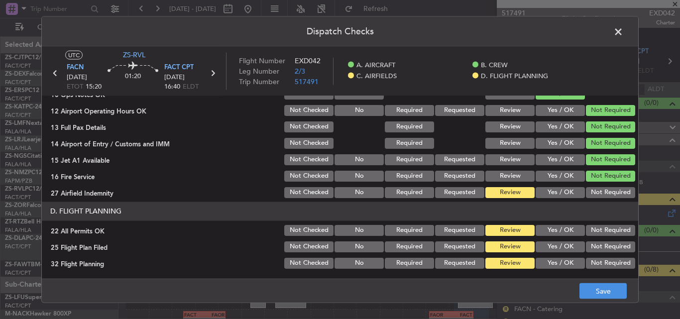
click at [588, 190] on button "Not Required" at bounding box center [610, 192] width 49 height 11
click at [592, 231] on button "Not Required" at bounding box center [610, 230] width 49 height 11
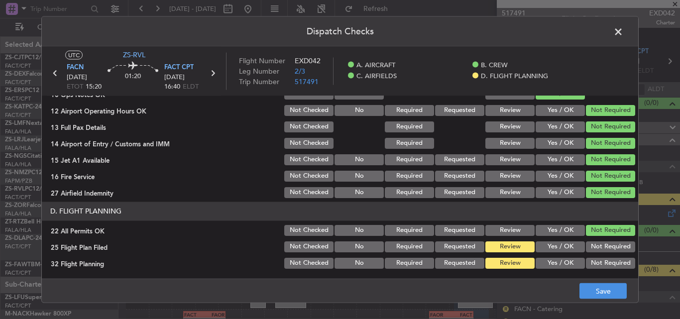
click at [566, 250] on button "Yes / OK" at bounding box center [560, 246] width 49 height 11
click at [564, 258] on button "Yes / OK" at bounding box center [560, 262] width 49 height 11
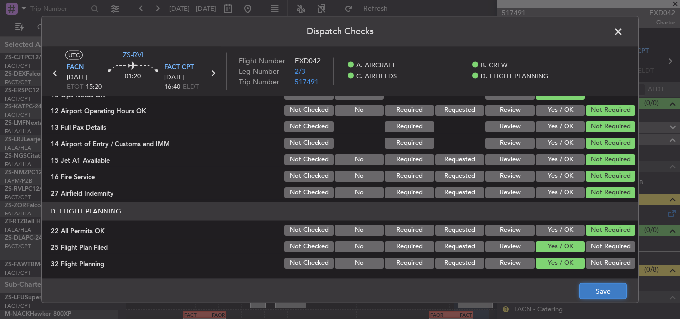
click at [592, 286] on button "Save" at bounding box center [603, 291] width 47 height 16
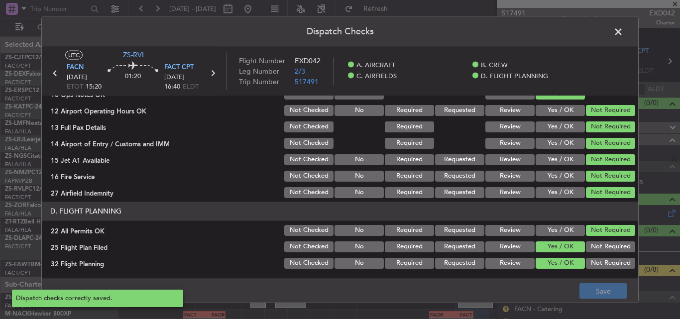
click at [624, 29] on span at bounding box center [624, 34] width 0 height 20
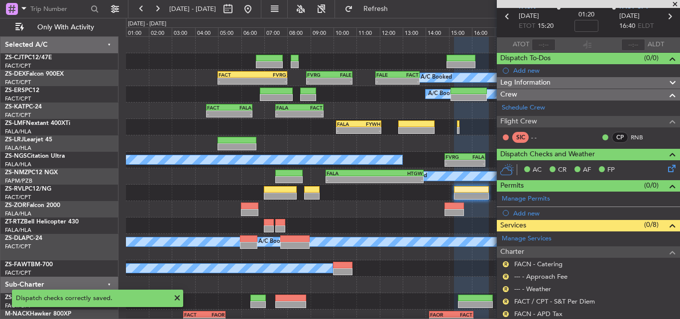
scroll to position [100, 0]
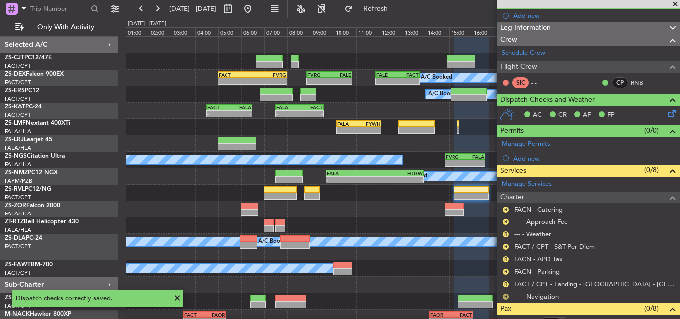
click at [506, 296] on button "R" at bounding box center [506, 297] width 6 height 6
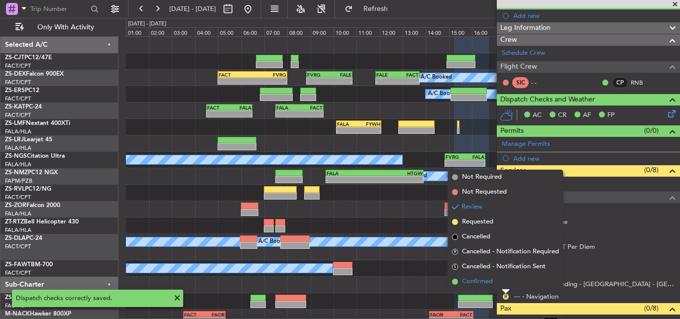
click at [493, 279] on span "Confirmed" at bounding box center [477, 282] width 31 height 10
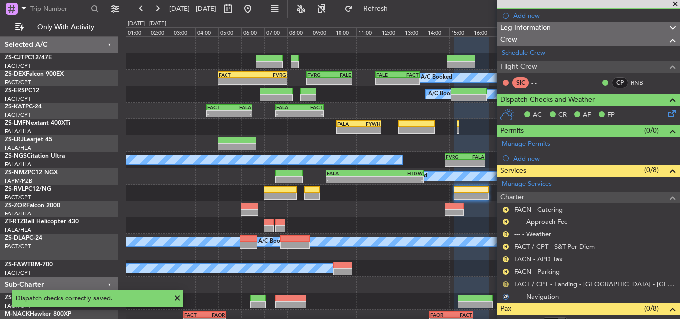
click at [506, 284] on button "R" at bounding box center [506, 284] width 6 height 6
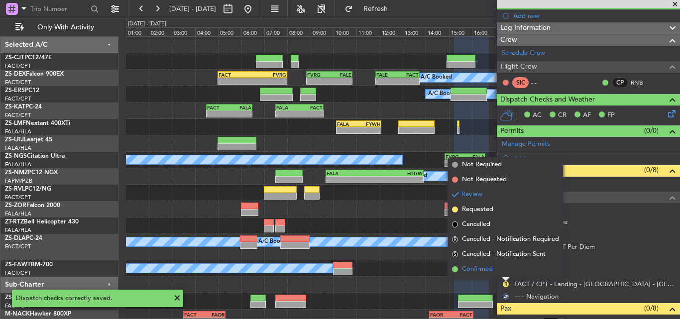
click at [497, 271] on li "Confirmed" at bounding box center [505, 269] width 115 height 15
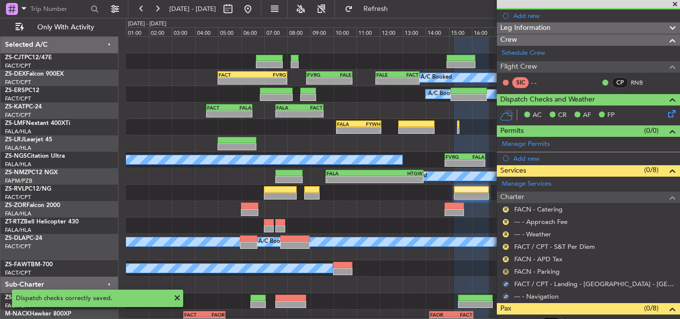
click at [505, 272] on button "R" at bounding box center [506, 272] width 6 height 6
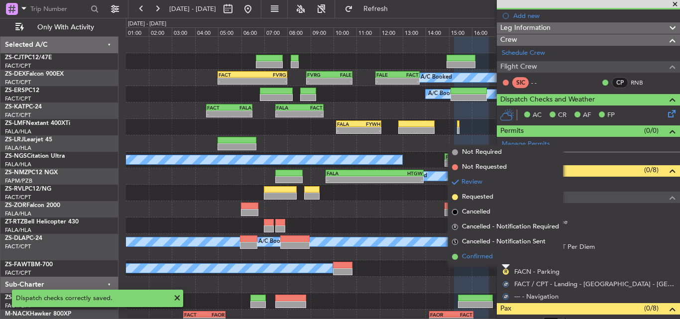
click at [502, 259] on li "Confirmed" at bounding box center [505, 257] width 115 height 15
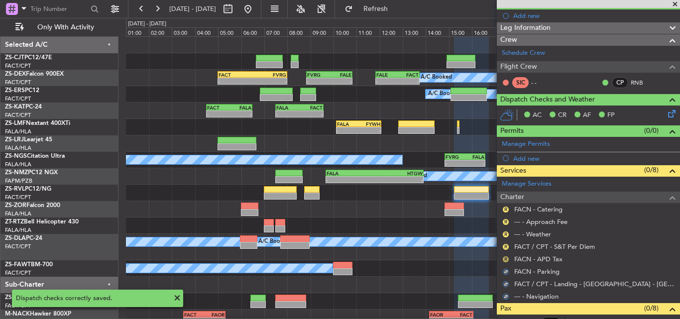
click at [505, 259] on button "R" at bounding box center [506, 259] width 6 height 6
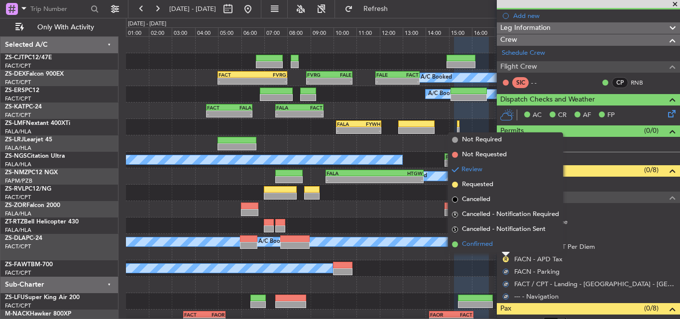
click at [504, 244] on li "Confirmed" at bounding box center [505, 244] width 115 height 15
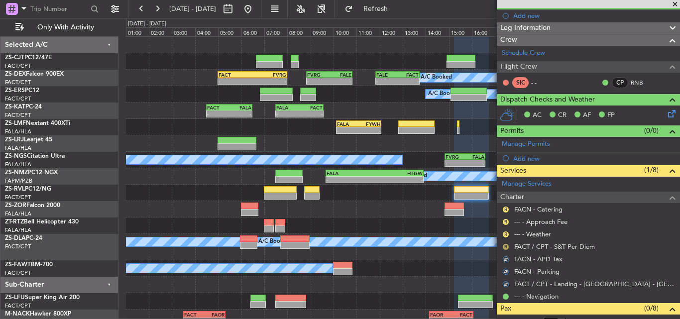
click at [504, 247] on button "R" at bounding box center [506, 247] width 6 height 6
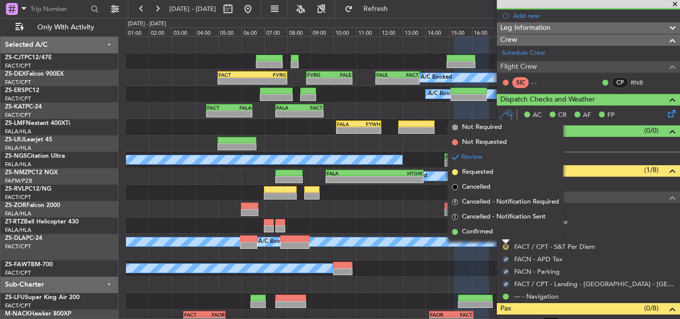
click at [505, 234] on li "Confirmed" at bounding box center [505, 232] width 115 height 15
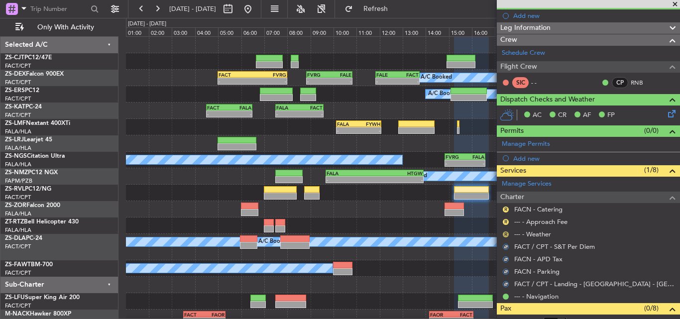
click at [506, 234] on button "R" at bounding box center [506, 235] width 6 height 6
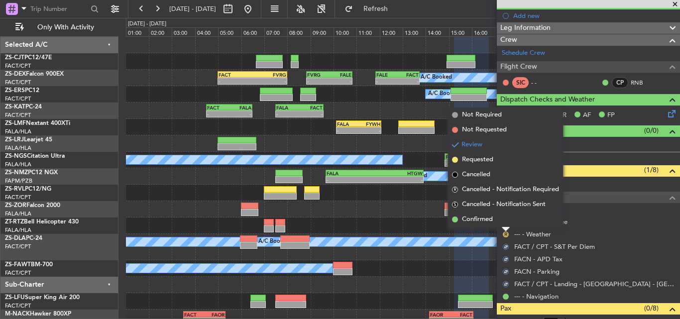
click at [503, 223] on li "Confirmed" at bounding box center [505, 219] width 115 height 15
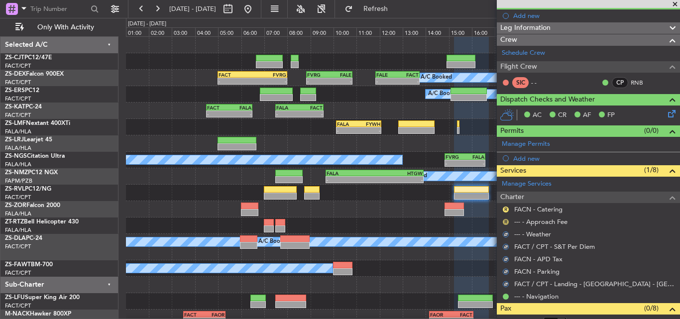
click at [504, 221] on button "R" at bounding box center [506, 222] width 6 height 6
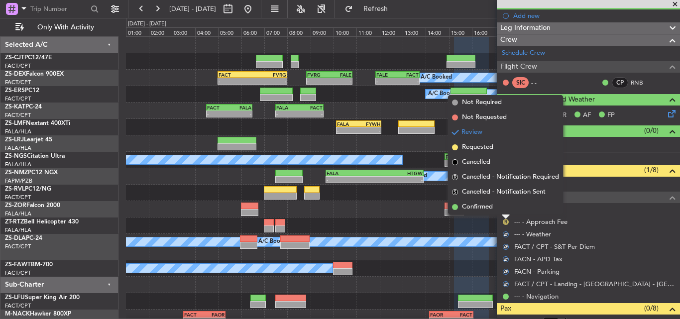
click at [504, 212] on li "Confirmed" at bounding box center [505, 207] width 115 height 15
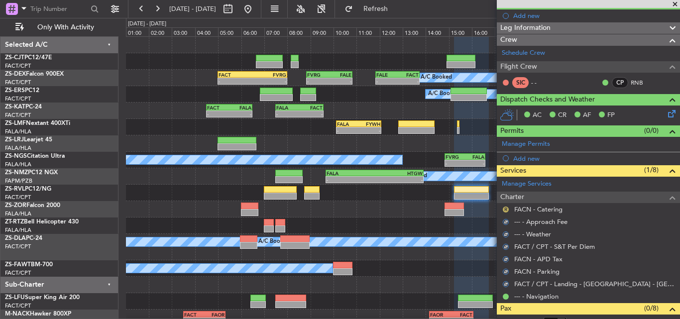
click at [504, 211] on button "R" at bounding box center [506, 210] width 6 height 6
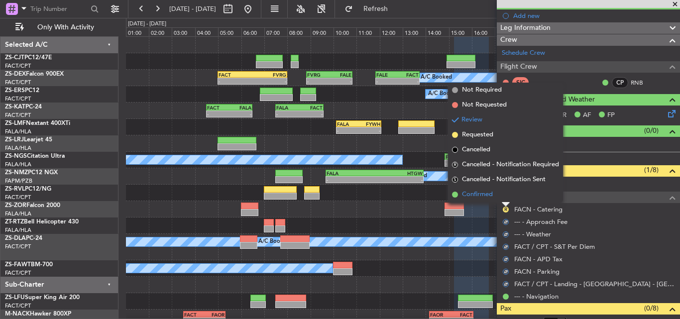
click at [502, 199] on li "Confirmed" at bounding box center [505, 194] width 115 height 15
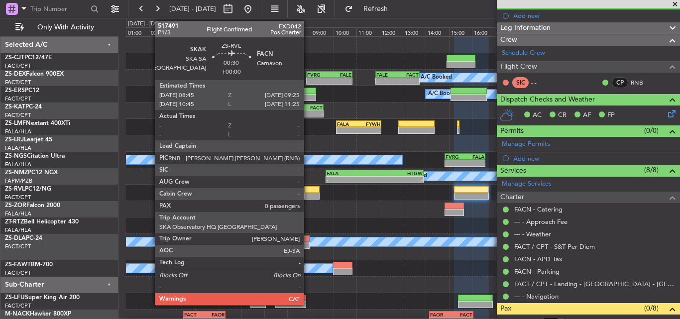
click at [308, 191] on div at bounding box center [311, 189] width 15 height 7
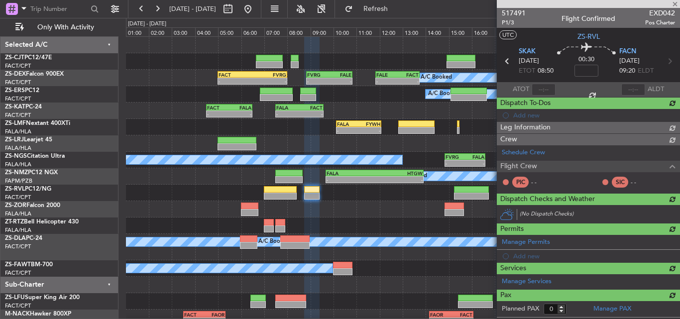
scroll to position [0, 0]
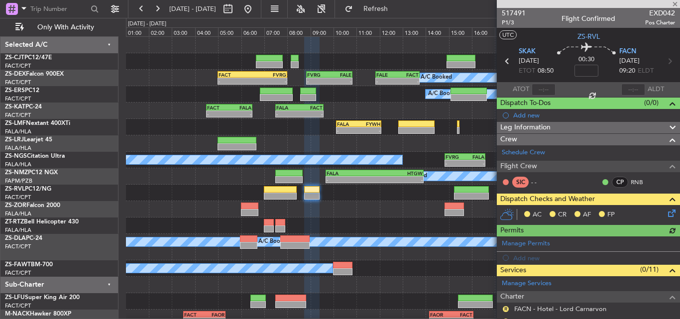
click at [666, 211] on icon at bounding box center [670, 212] width 8 height 8
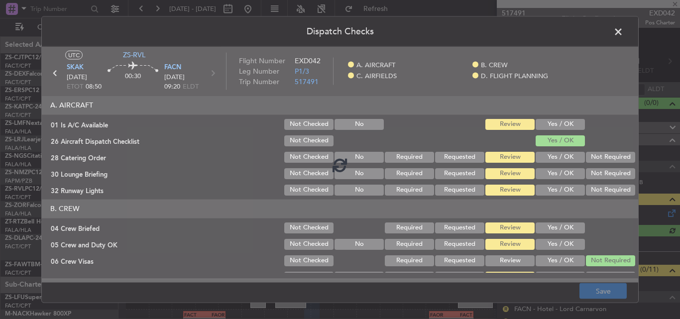
click at [550, 122] on div at bounding box center [340, 164] width 597 height 237
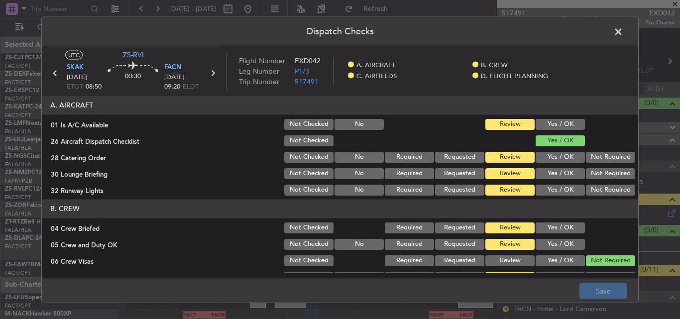
click at [552, 125] on button "Yes / OK" at bounding box center [560, 124] width 49 height 11
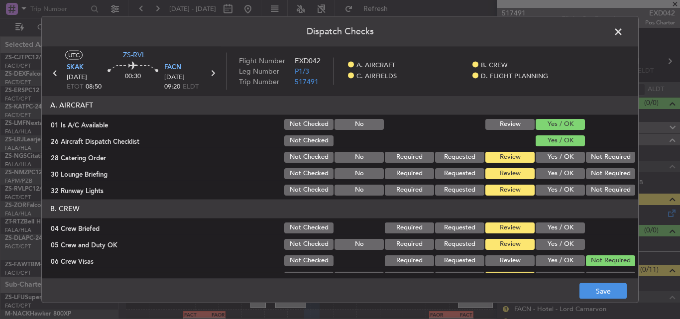
click at [600, 161] on button "Not Required" at bounding box center [610, 156] width 49 height 11
click at [596, 171] on button "Not Required" at bounding box center [610, 173] width 49 height 11
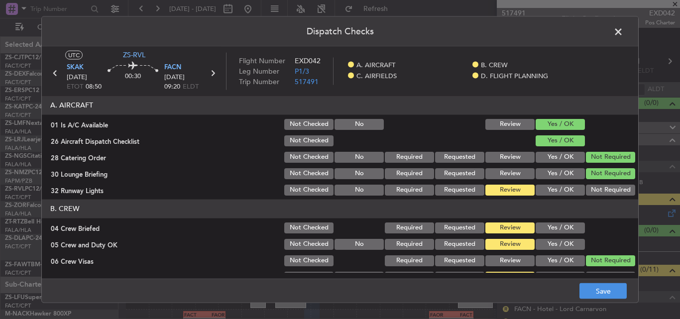
click at [596, 189] on button "Not Required" at bounding box center [610, 189] width 49 height 11
drag, startPoint x: 557, startPoint y: 227, endPoint x: 555, endPoint y: 245, distance: 18.0
click at [557, 232] on button "Yes / OK" at bounding box center [560, 227] width 49 height 11
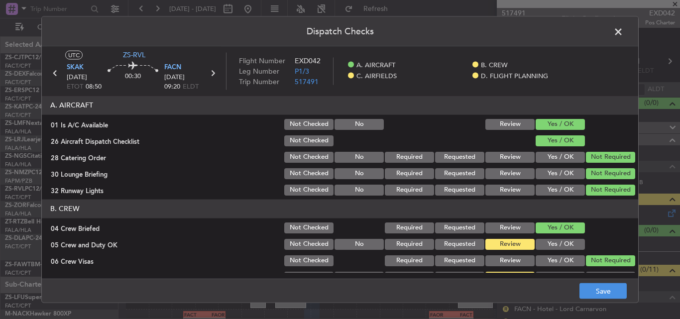
click at [554, 245] on button "Yes / OK" at bounding box center [560, 244] width 49 height 11
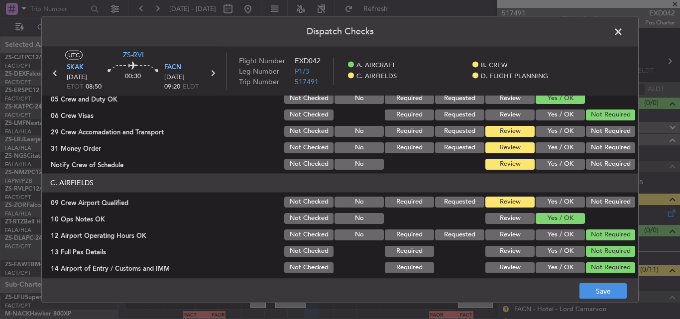
scroll to position [149, 0]
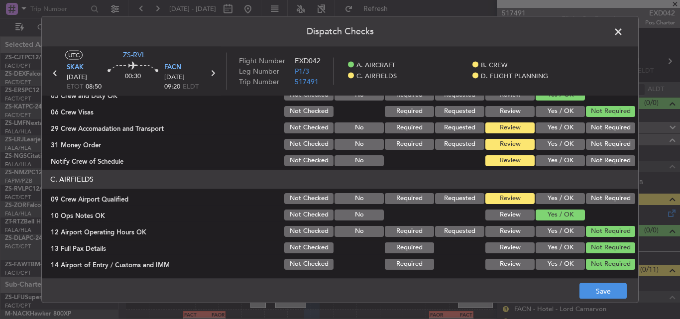
click at [601, 133] on button "Not Required" at bounding box center [610, 127] width 49 height 11
drag, startPoint x: 601, startPoint y: 144, endPoint x: 598, endPoint y: 151, distance: 7.9
click at [599, 146] on button "Not Required" at bounding box center [610, 143] width 49 height 11
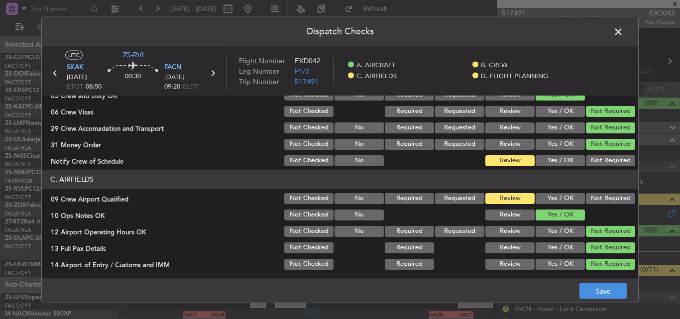
click at [597, 167] on div "Not Required" at bounding box center [610, 160] width 50 height 14
click at [601, 195] on button "Not Required" at bounding box center [610, 198] width 49 height 11
click at [599, 159] on button "Not Required" at bounding box center [610, 160] width 49 height 11
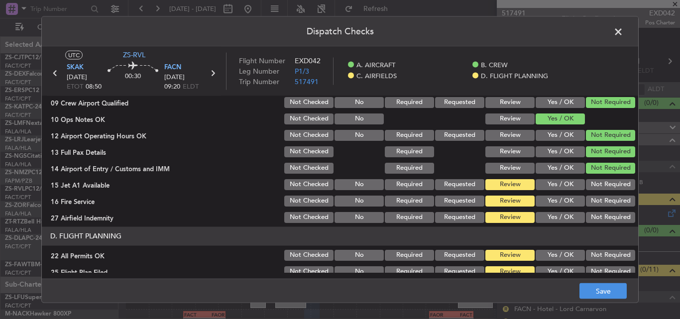
scroll to position [270, 0]
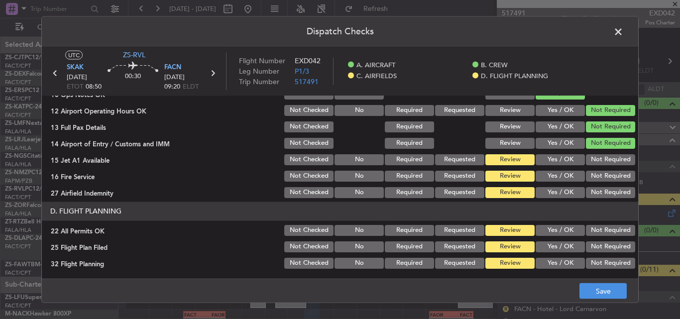
click at [599, 161] on button "Not Required" at bounding box center [610, 159] width 49 height 11
click at [598, 174] on button "Not Required" at bounding box center [610, 175] width 49 height 11
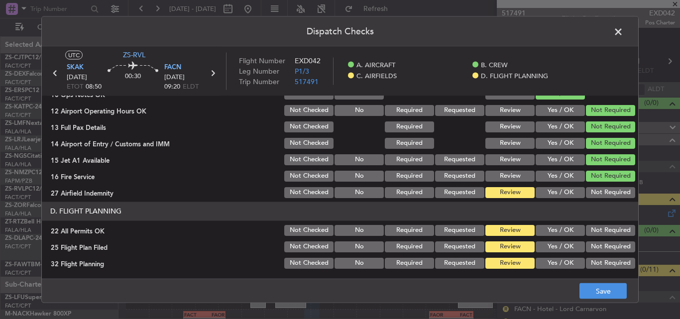
click at [597, 191] on div "Not Required" at bounding box center [610, 192] width 50 height 14
click at [597, 190] on button "Not Required" at bounding box center [610, 192] width 49 height 11
click at [608, 234] on button "Not Required" at bounding box center [610, 230] width 49 height 11
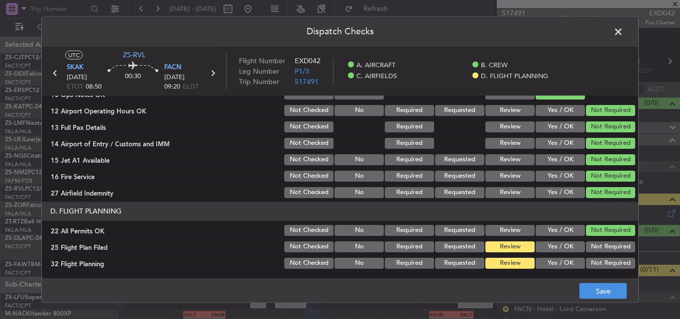
click at [538, 252] on button "Yes / OK" at bounding box center [560, 246] width 49 height 11
drag, startPoint x: 541, startPoint y: 260, endPoint x: 589, endPoint y: 273, distance: 49.2
click at [543, 262] on button "Yes / OK" at bounding box center [560, 262] width 49 height 11
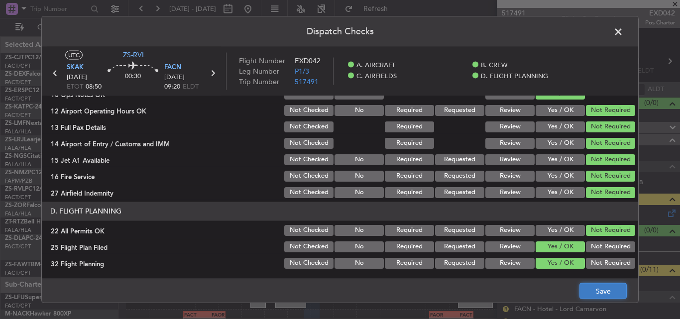
click at [599, 287] on button "Save" at bounding box center [603, 291] width 47 height 16
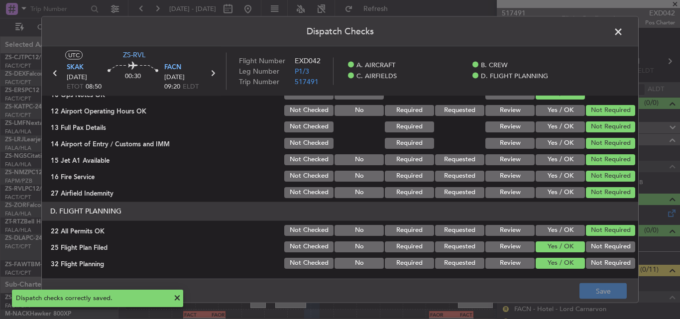
click at [624, 32] on span at bounding box center [624, 34] width 0 height 20
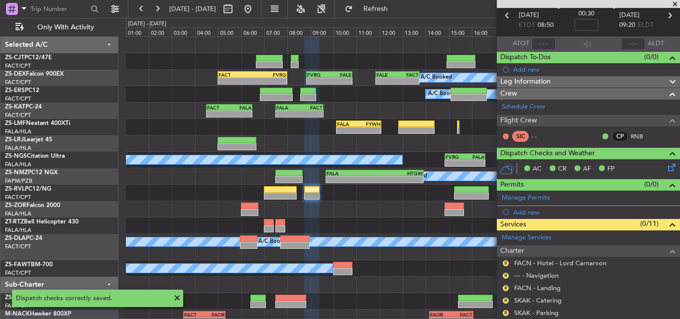
scroll to position [148, 0]
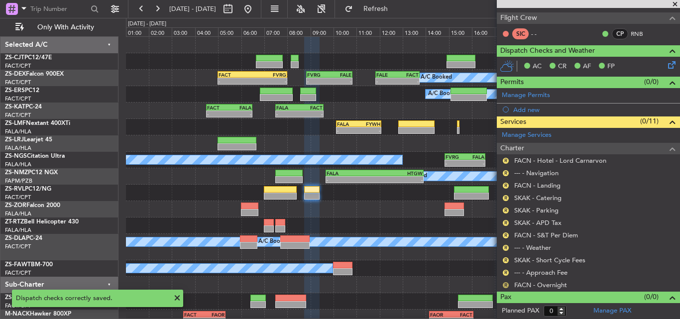
click at [505, 285] on button "R" at bounding box center [506, 285] width 6 height 6
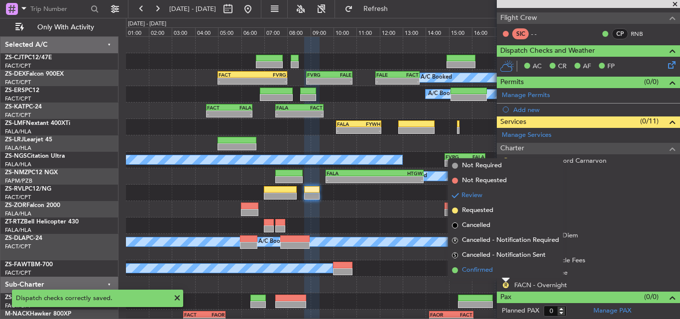
click at [497, 273] on li "Confirmed" at bounding box center [505, 270] width 115 height 15
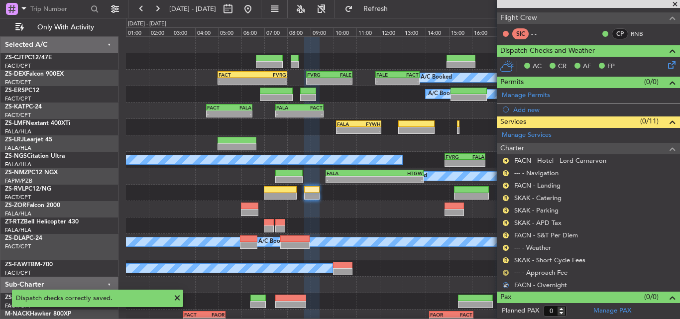
click at [505, 274] on button "R" at bounding box center [506, 273] width 6 height 6
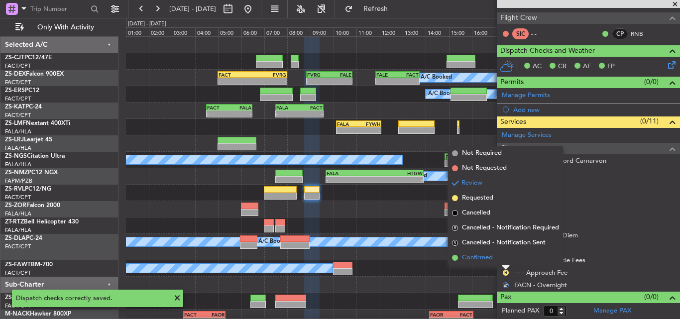
click at [502, 259] on li "Confirmed" at bounding box center [505, 258] width 115 height 15
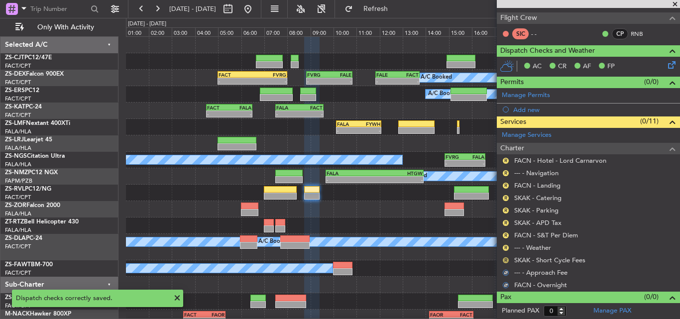
click at [504, 259] on button "R" at bounding box center [506, 260] width 6 height 6
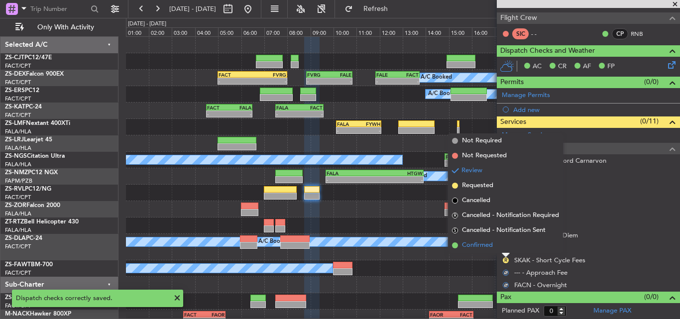
click at [505, 246] on li "Confirmed" at bounding box center [505, 245] width 115 height 15
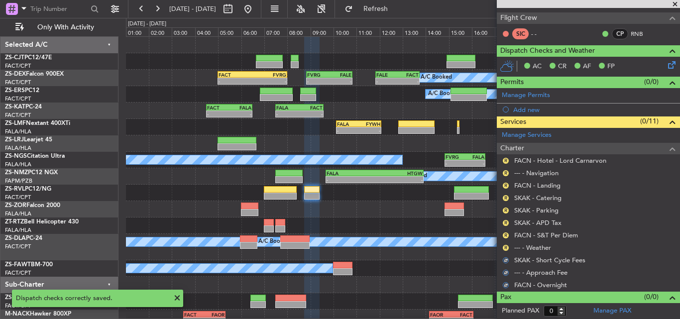
click at [505, 246] on button "R" at bounding box center [506, 248] width 6 height 6
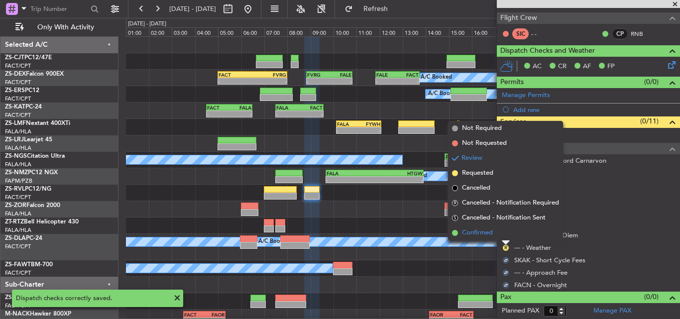
click at [500, 234] on li "Confirmed" at bounding box center [505, 233] width 115 height 15
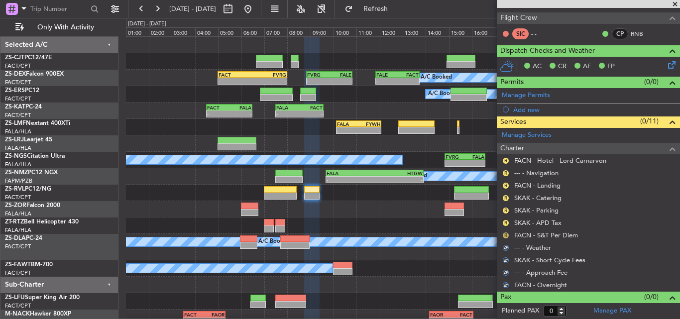
click at [507, 235] on button "R" at bounding box center [506, 236] width 6 height 6
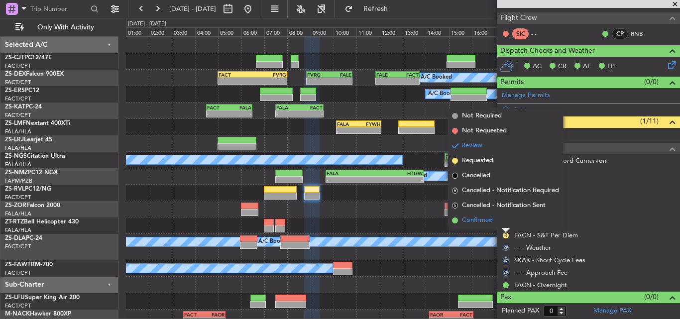
click at [503, 221] on li "Confirmed" at bounding box center [505, 220] width 115 height 15
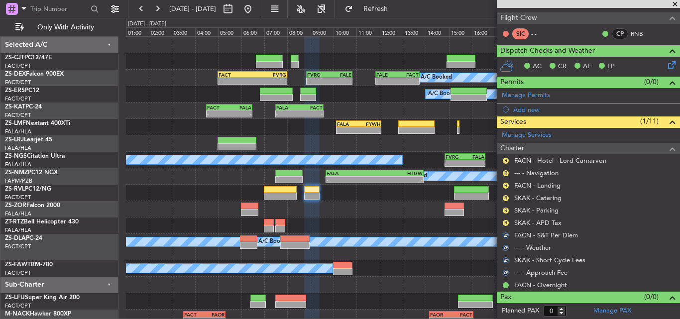
click at [506, 226] on mat-tooltip-component "Review" at bounding box center [506, 239] width 36 height 26
click at [504, 224] on button "R" at bounding box center [506, 223] width 6 height 6
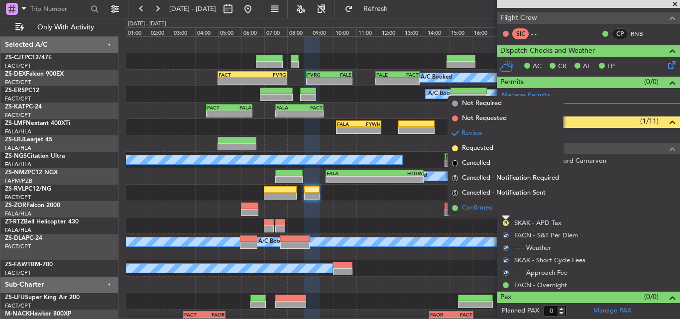
click at [502, 214] on li "Confirmed" at bounding box center [505, 208] width 115 height 15
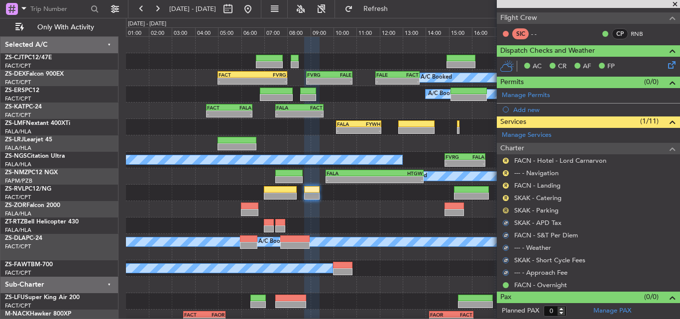
click at [505, 210] on button "R" at bounding box center [506, 211] width 6 height 6
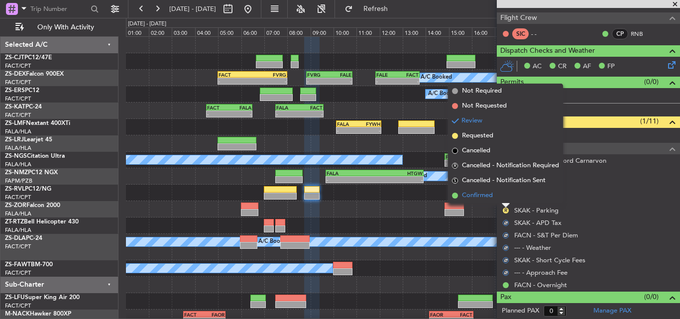
click at [501, 197] on li "Confirmed" at bounding box center [505, 195] width 115 height 15
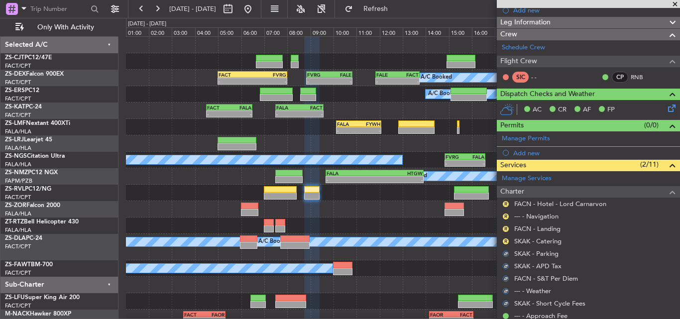
scroll to position [49, 0]
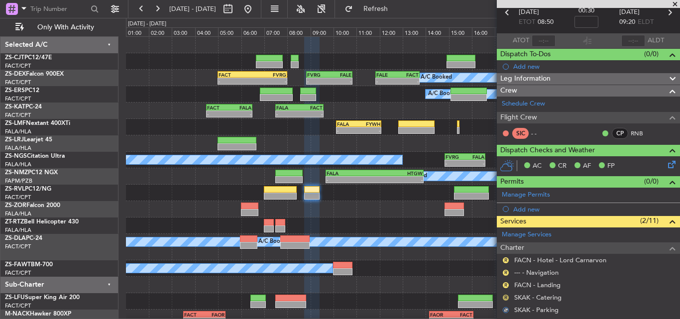
click at [507, 299] on button "R" at bounding box center [506, 298] width 6 height 6
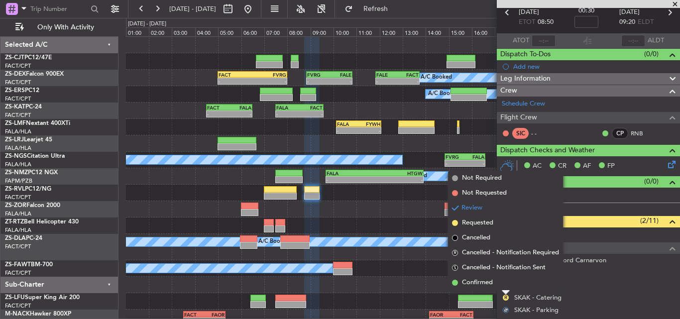
click at [495, 287] on li "Confirmed" at bounding box center [505, 282] width 115 height 15
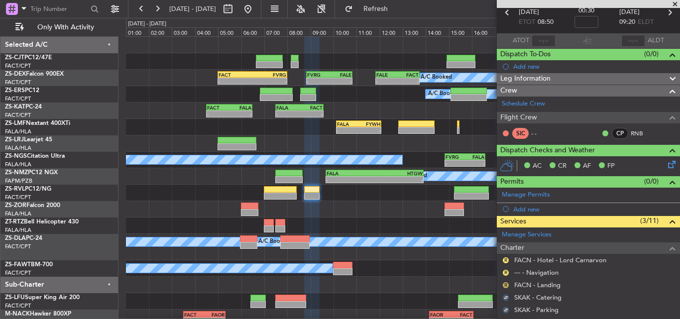
click at [504, 283] on button "R" at bounding box center [506, 285] width 6 height 6
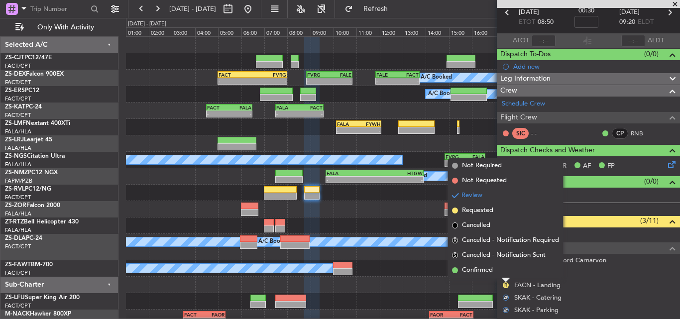
click at [496, 272] on li "Confirmed" at bounding box center [505, 270] width 115 height 15
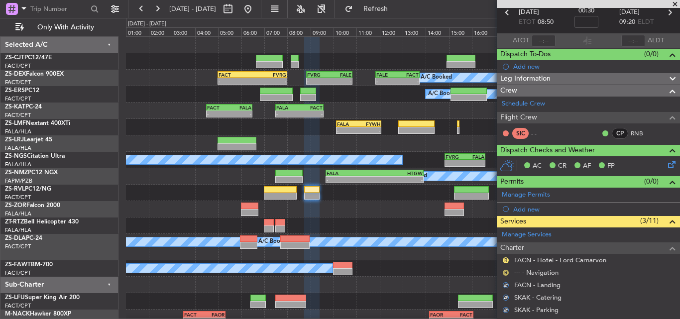
click at [505, 273] on button "R" at bounding box center [506, 273] width 6 height 6
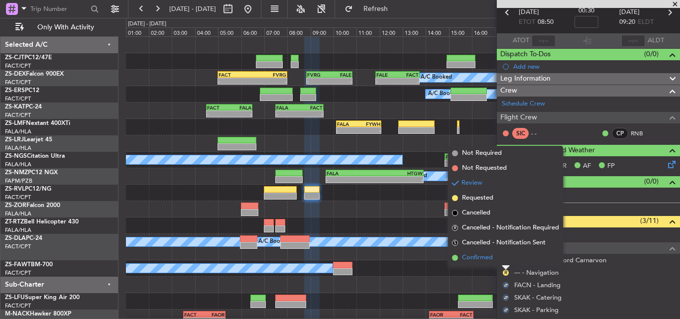
click at [501, 262] on li "Confirmed" at bounding box center [505, 258] width 115 height 15
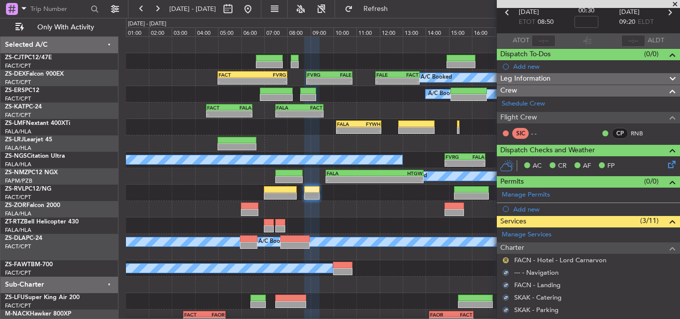
click at [506, 259] on button "R" at bounding box center [506, 260] width 6 height 6
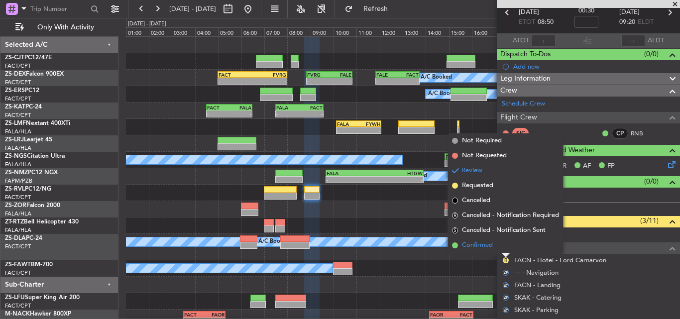
click at [498, 245] on li "Confirmed" at bounding box center [505, 245] width 115 height 15
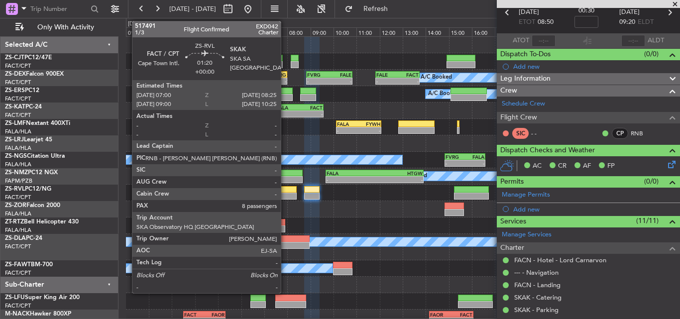
click at [285, 196] on div at bounding box center [280, 196] width 33 height 7
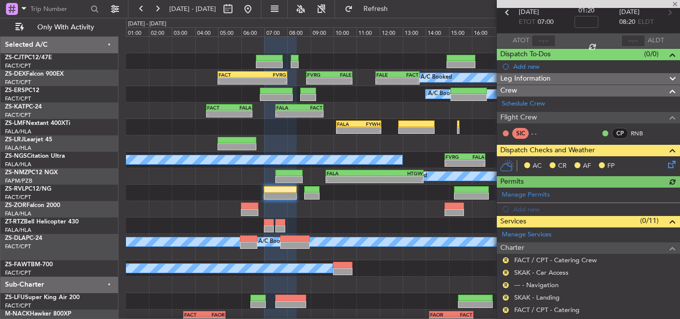
click at [666, 162] on icon at bounding box center [670, 163] width 8 height 8
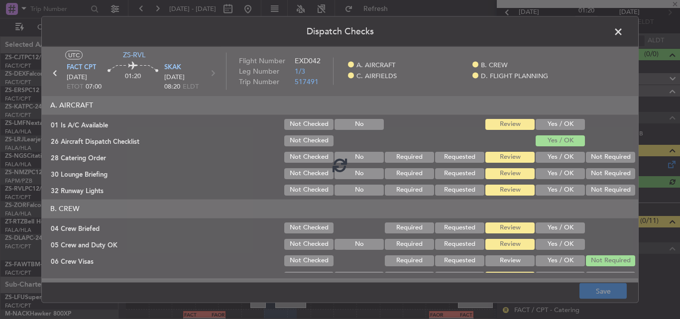
click at [556, 125] on div at bounding box center [340, 164] width 597 height 237
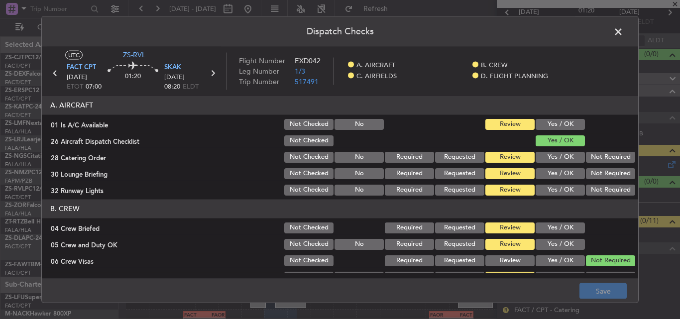
click at [562, 124] on button "Yes / OK" at bounding box center [560, 124] width 49 height 11
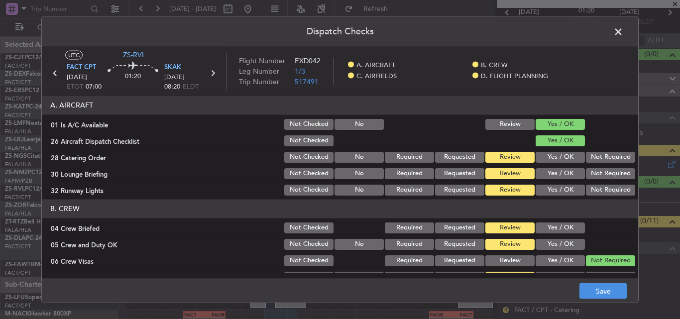
click at [590, 159] on button "Not Required" at bounding box center [610, 156] width 49 height 11
click at [589, 175] on button "Not Required" at bounding box center [610, 173] width 49 height 11
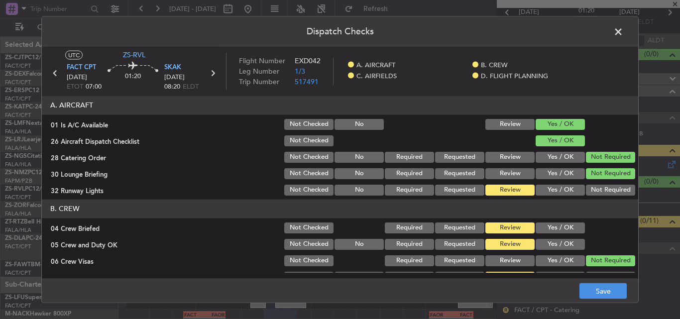
click at [589, 188] on button "Not Required" at bounding box center [610, 189] width 49 height 11
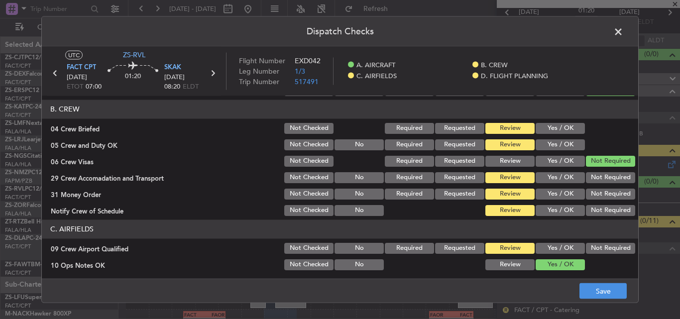
click at [559, 130] on button "Yes / OK" at bounding box center [560, 128] width 49 height 11
drag, startPoint x: 563, startPoint y: 147, endPoint x: 573, endPoint y: 158, distance: 14.5
click at [563, 148] on button "Yes / OK" at bounding box center [560, 144] width 49 height 11
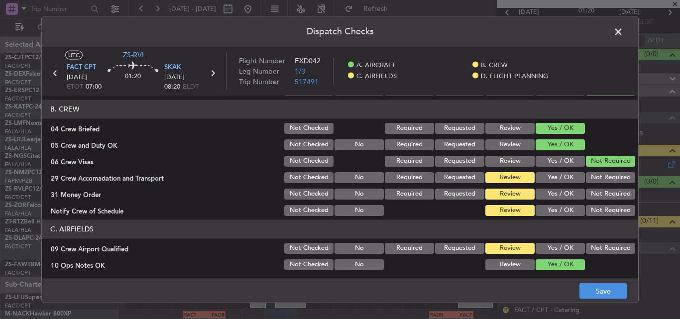
drag, startPoint x: 589, startPoint y: 176, endPoint x: 593, endPoint y: 195, distance: 19.2
click at [590, 178] on button "Not Required" at bounding box center [610, 177] width 49 height 11
drag, startPoint x: 593, startPoint y: 197, endPoint x: 592, endPoint y: 202, distance: 5.1
click at [592, 201] on div "Not Required" at bounding box center [610, 194] width 50 height 14
click at [590, 211] on button "Not Required" at bounding box center [610, 210] width 49 height 11
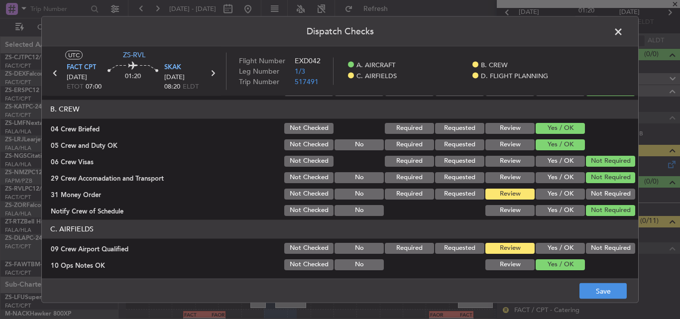
click at [594, 198] on button "Not Required" at bounding box center [610, 193] width 49 height 11
drag, startPoint x: 599, startPoint y: 249, endPoint x: 593, endPoint y: 245, distance: 7.2
click at [598, 249] on button "Not Required" at bounding box center [610, 248] width 49 height 11
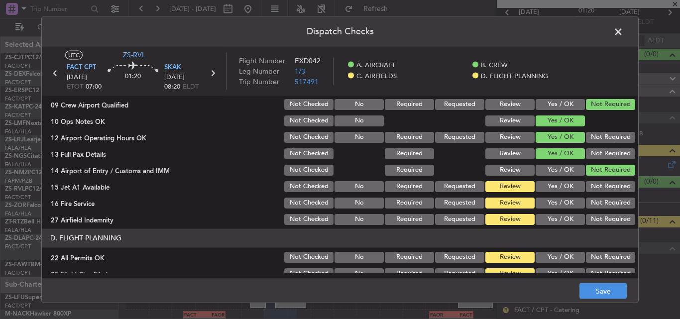
scroll to position [249, 0]
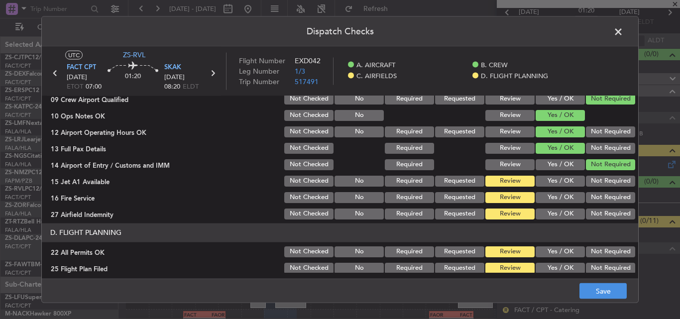
drag, startPoint x: 601, startPoint y: 181, endPoint x: 598, endPoint y: 192, distance: 11.4
click at [599, 186] on button "Not Required" at bounding box center [610, 180] width 49 height 11
drag, startPoint x: 598, startPoint y: 194, endPoint x: 596, endPoint y: 204, distance: 10.1
click at [598, 197] on button "Not Required" at bounding box center [610, 197] width 49 height 11
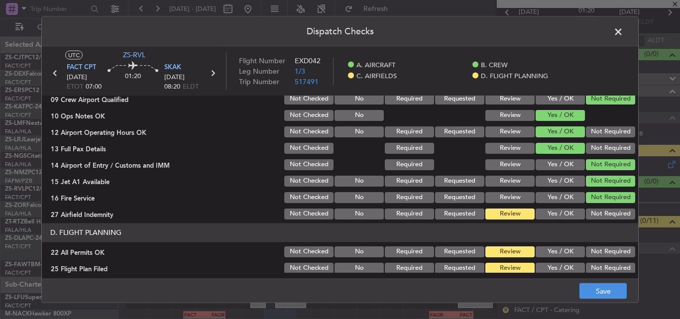
click at [595, 215] on button "Not Required" at bounding box center [610, 213] width 49 height 11
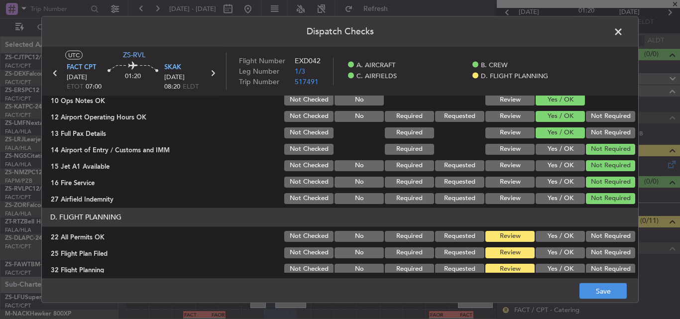
scroll to position [270, 0]
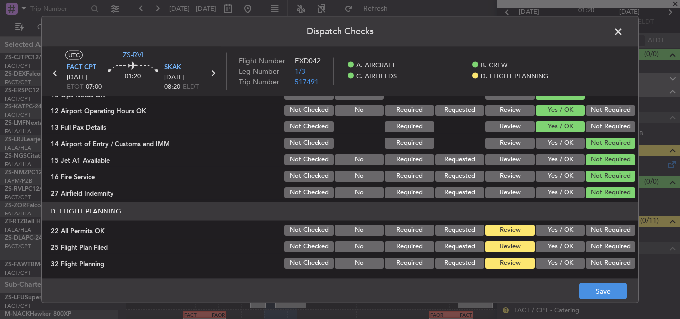
drag, startPoint x: 600, startPoint y: 230, endPoint x: 578, endPoint y: 241, distance: 24.5
click at [593, 231] on button "Not Required" at bounding box center [610, 230] width 49 height 11
drag, startPoint x: 557, startPoint y: 247, endPoint x: 557, endPoint y: 253, distance: 6.0
click at [557, 248] on button "Yes / OK" at bounding box center [560, 246] width 49 height 11
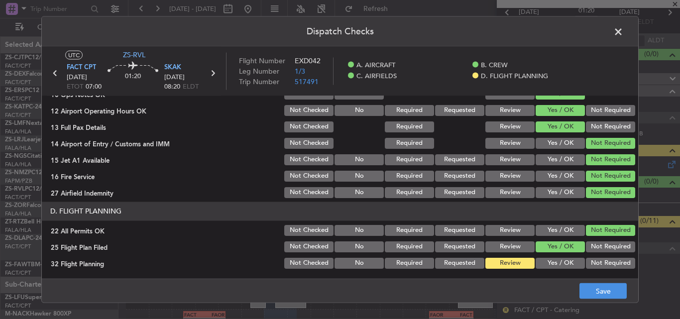
drag, startPoint x: 559, startPoint y: 260, endPoint x: 586, endPoint y: 281, distance: 34.8
click at [559, 261] on button "Yes / OK" at bounding box center [560, 262] width 49 height 11
click at [589, 282] on footer "Save" at bounding box center [340, 291] width 597 height 24
click at [593, 288] on button "Save" at bounding box center [603, 291] width 47 height 16
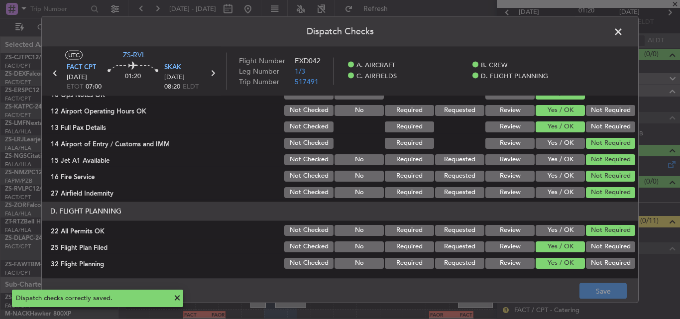
click at [624, 32] on span at bounding box center [624, 34] width 0 height 20
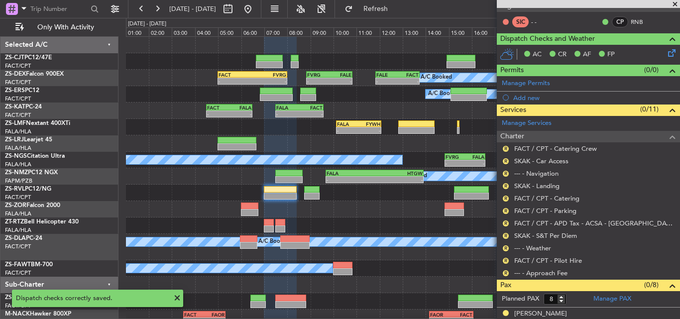
scroll to position [148, 0]
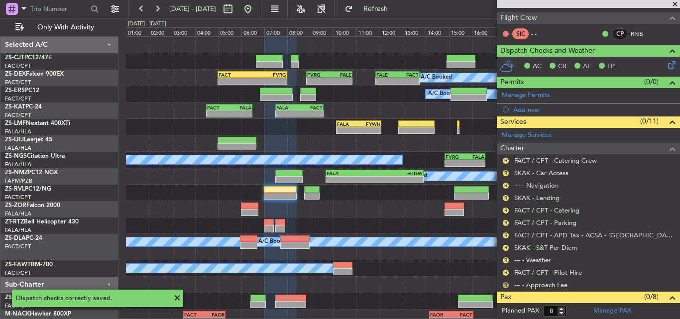
click at [504, 284] on button "R" at bounding box center [506, 285] width 6 height 6
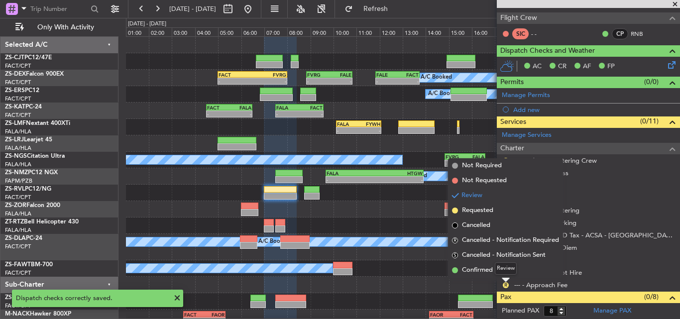
click at [496, 270] on div "Review" at bounding box center [506, 268] width 22 height 12
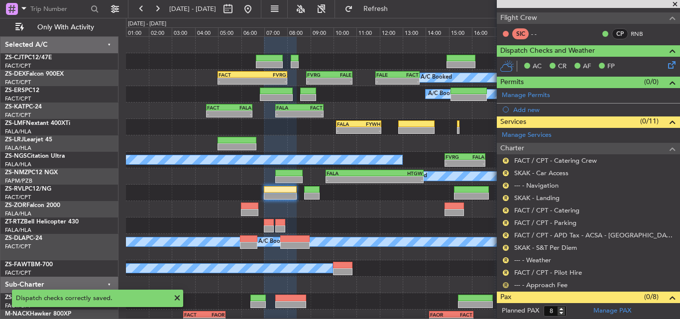
click at [507, 286] on button "R" at bounding box center [506, 285] width 6 height 6
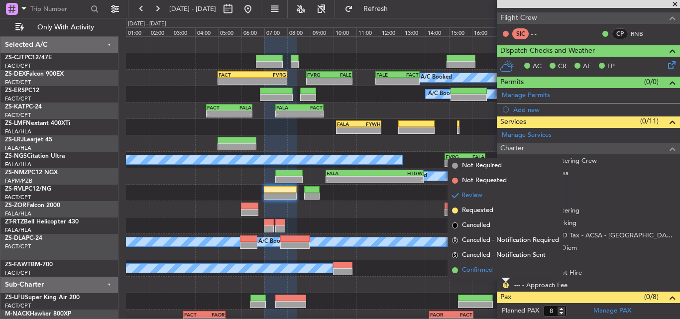
click at [497, 269] on li "Confirmed" at bounding box center [505, 270] width 115 height 15
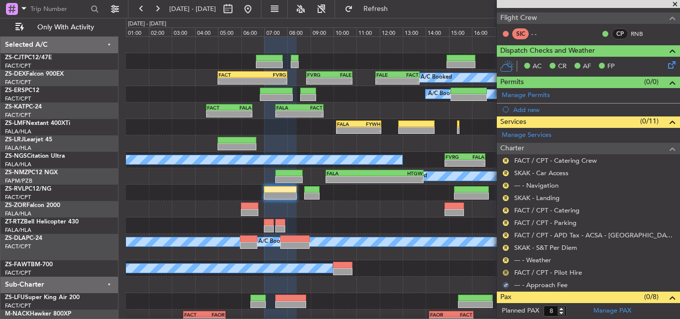
click at [505, 271] on button "R" at bounding box center [506, 273] width 6 height 6
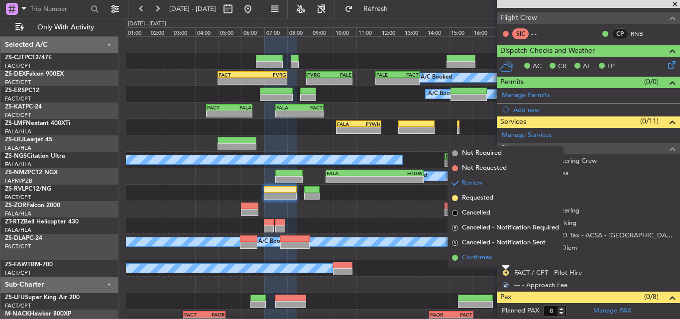
click at [497, 258] on li "Confirmed" at bounding box center [505, 258] width 115 height 15
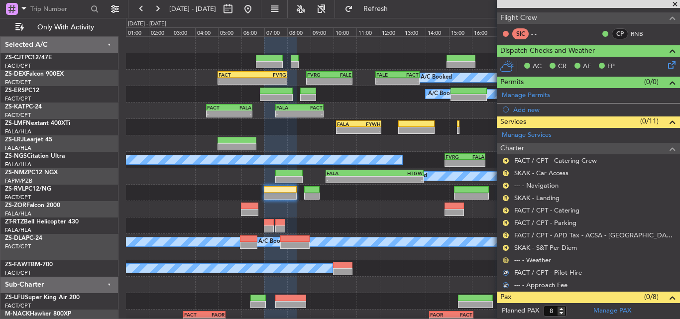
click at [504, 260] on button "R" at bounding box center [506, 260] width 6 height 6
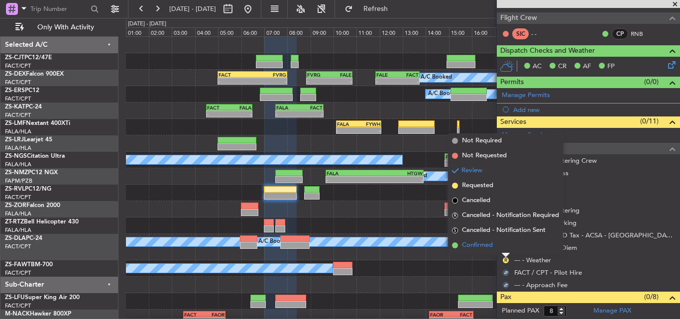
click at [502, 244] on li "Confirmed" at bounding box center [505, 245] width 115 height 15
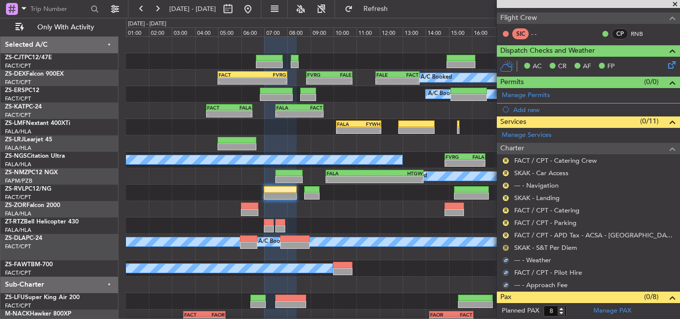
click at [503, 246] on button "R" at bounding box center [506, 248] width 6 height 6
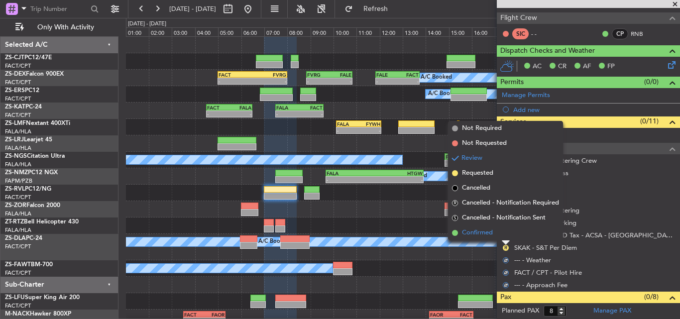
click at [498, 235] on li "Confirmed" at bounding box center [505, 233] width 115 height 15
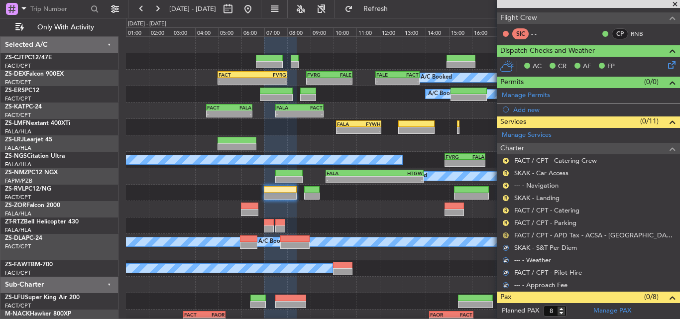
click at [504, 235] on button "R" at bounding box center [506, 236] width 6 height 6
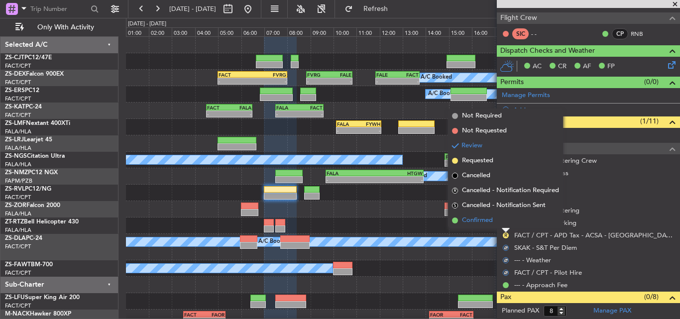
click at [499, 224] on li "Confirmed" at bounding box center [505, 220] width 115 height 15
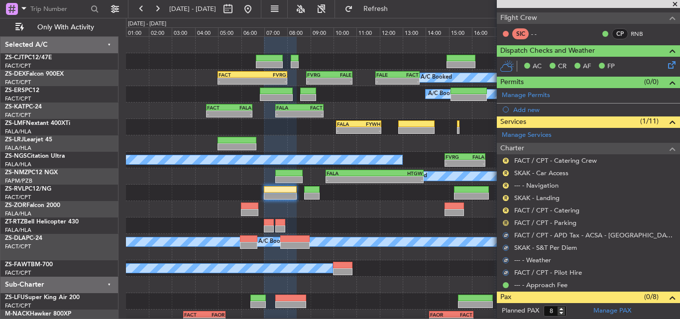
click at [507, 220] on button "R" at bounding box center [506, 223] width 6 height 6
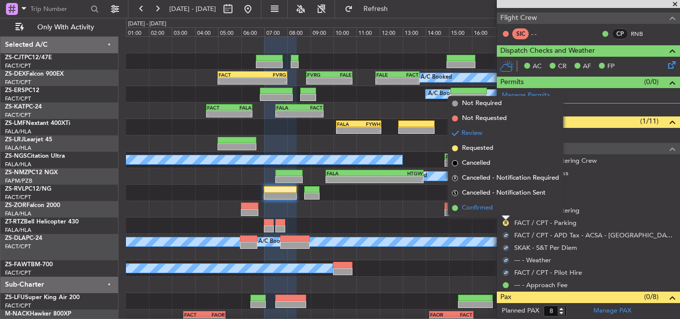
click at [502, 211] on li "Confirmed" at bounding box center [505, 208] width 115 height 15
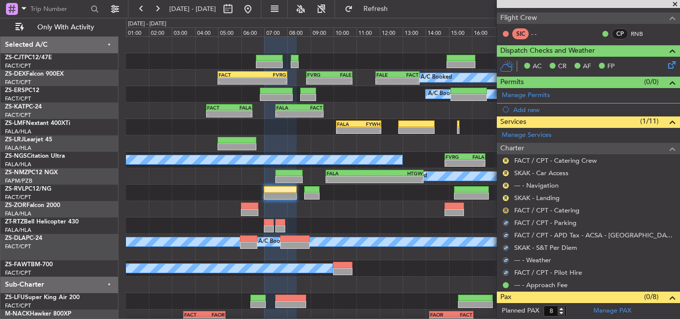
click at [506, 209] on button "R" at bounding box center [506, 211] width 6 height 6
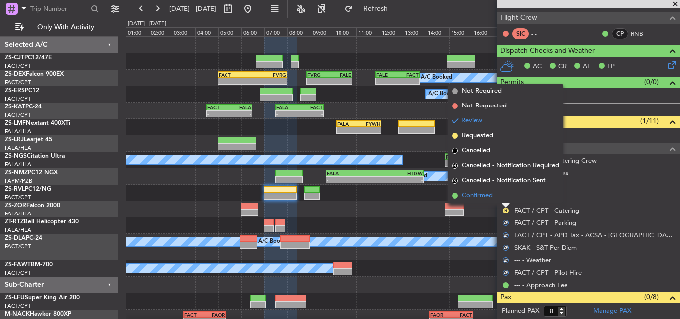
click at [500, 194] on li "Confirmed" at bounding box center [505, 195] width 115 height 15
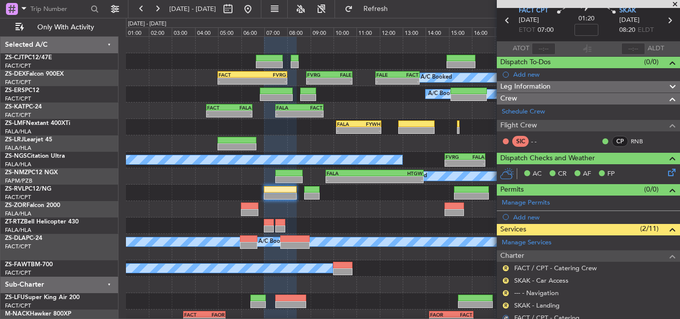
scroll to position [100, 0]
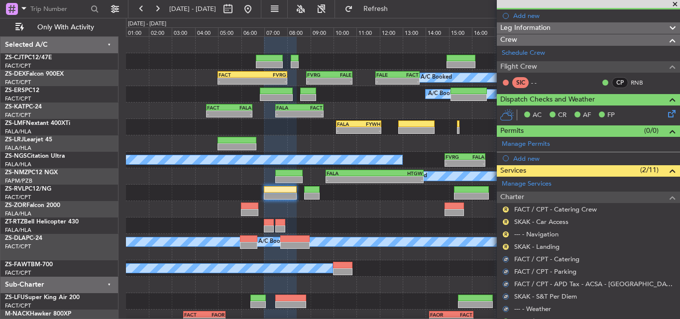
drag, startPoint x: 507, startPoint y: 247, endPoint x: 502, endPoint y: 246, distance: 5.2
click at [506, 247] on button "R" at bounding box center [506, 247] width 6 height 6
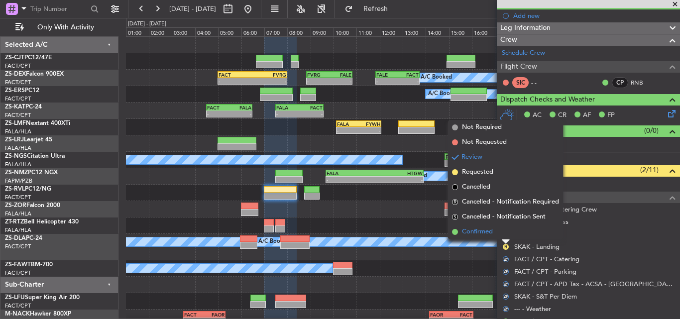
click at [488, 232] on span "Confirmed" at bounding box center [477, 232] width 31 height 10
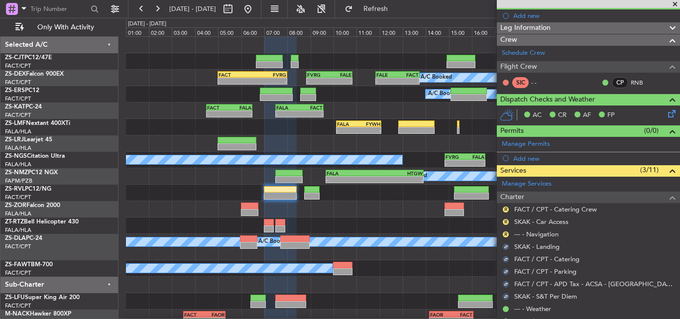
drag, startPoint x: 507, startPoint y: 234, endPoint x: 499, endPoint y: 232, distance: 8.1
click at [503, 234] on div "R" at bounding box center [506, 235] width 8 height 8
click at [504, 232] on button "R" at bounding box center [506, 235] width 6 height 6
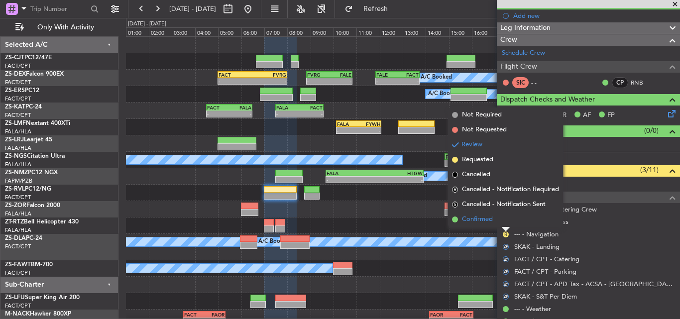
click at [491, 222] on span "Confirmed" at bounding box center [477, 220] width 31 height 10
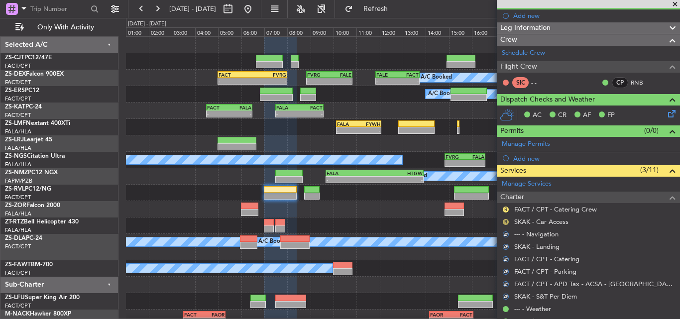
click at [506, 222] on button "R" at bounding box center [506, 222] width 6 height 6
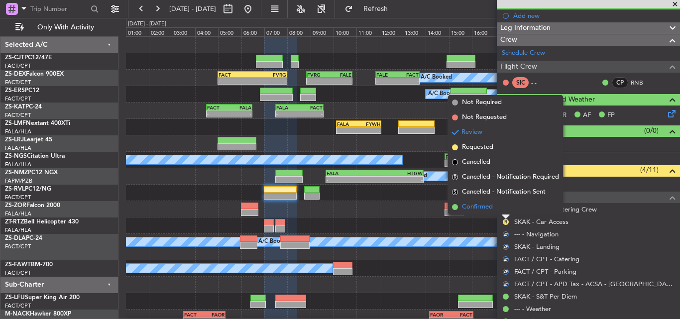
click at [493, 209] on span "Confirmed" at bounding box center [477, 207] width 31 height 10
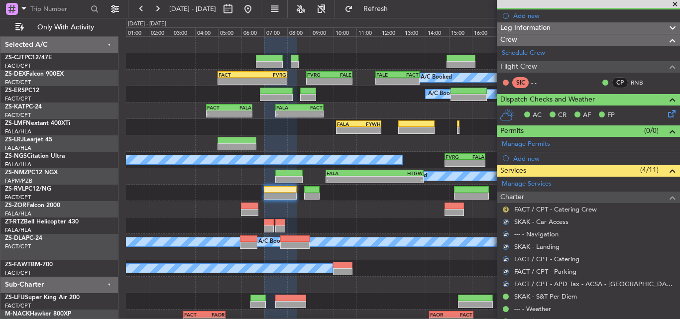
click at [505, 209] on button "R" at bounding box center [506, 210] width 6 height 6
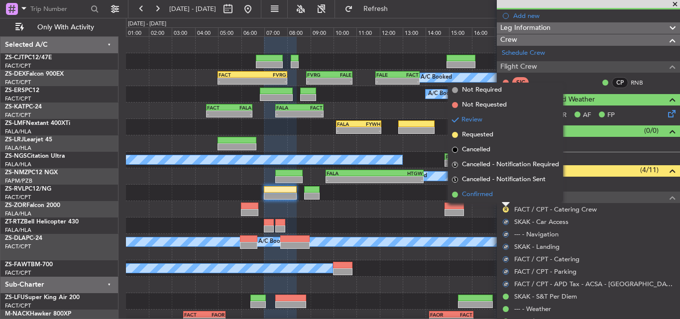
click at [498, 194] on li "Confirmed" at bounding box center [505, 194] width 115 height 15
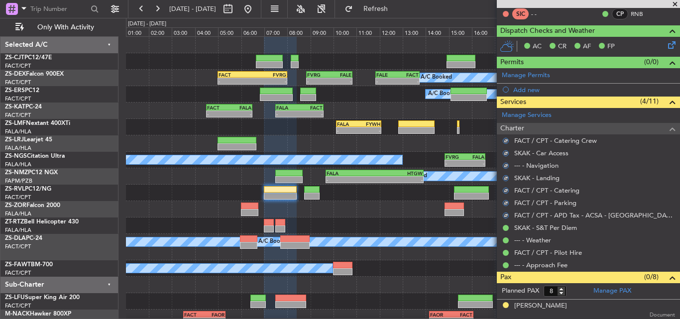
scroll to position [199, 0]
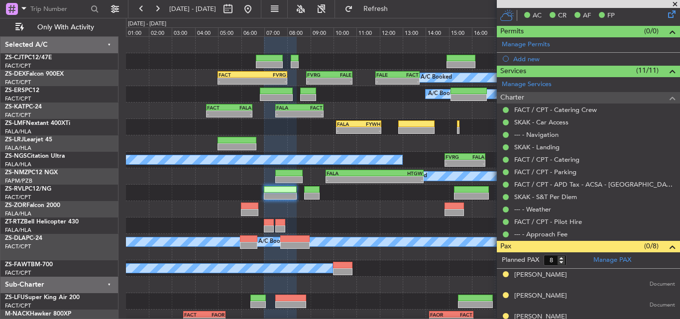
click at [675, 2] on span at bounding box center [675, 4] width 10 height 9
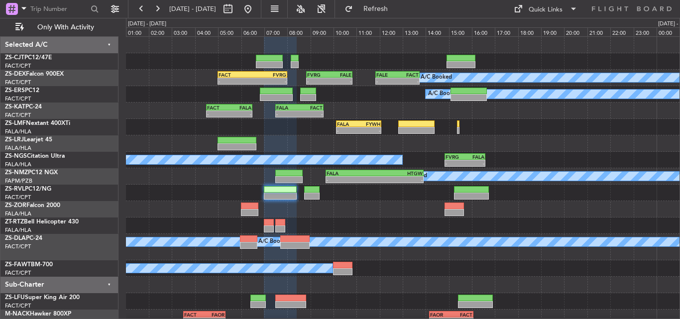
type input "0"
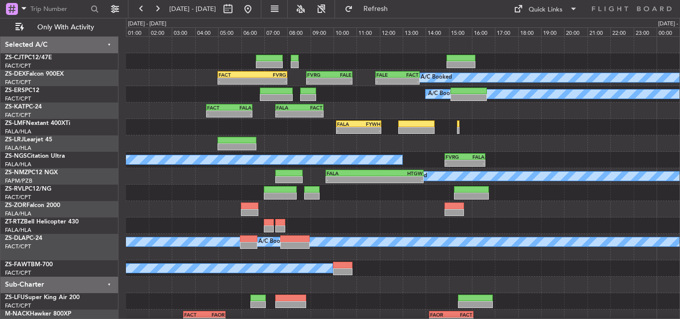
scroll to position [0, 0]
drag, startPoint x: 402, startPoint y: 11, endPoint x: 396, endPoint y: 12, distance: 6.1
click at [397, 11] on span "Refresh" at bounding box center [376, 8] width 42 height 7
click at [394, 12] on span "Refresh" at bounding box center [376, 8] width 42 height 7
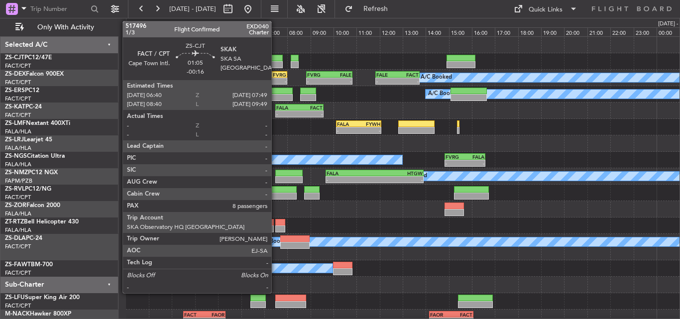
click at [276, 59] on div at bounding box center [269, 58] width 27 height 7
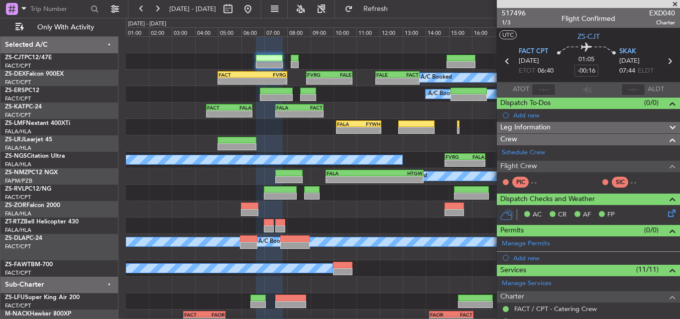
drag, startPoint x: 674, startPoint y: 5, endPoint x: 572, endPoint y: 31, distance: 105.3
click at [675, 6] on span at bounding box center [675, 4] width 10 height 9
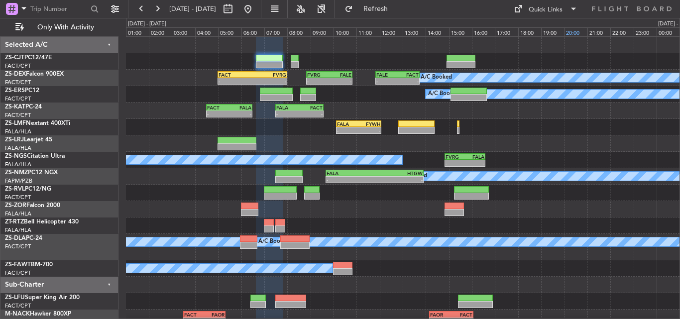
type input "0"
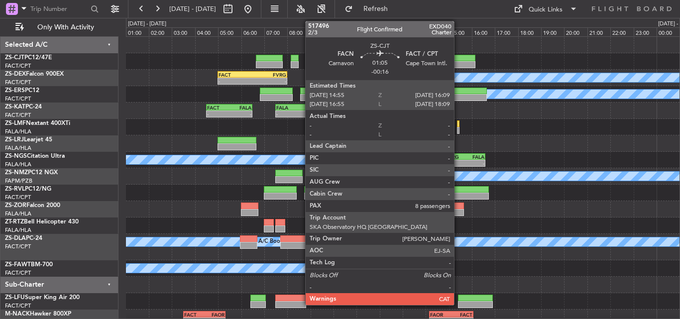
click at [464, 62] on div at bounding box center [461, 64] width 29 height 7
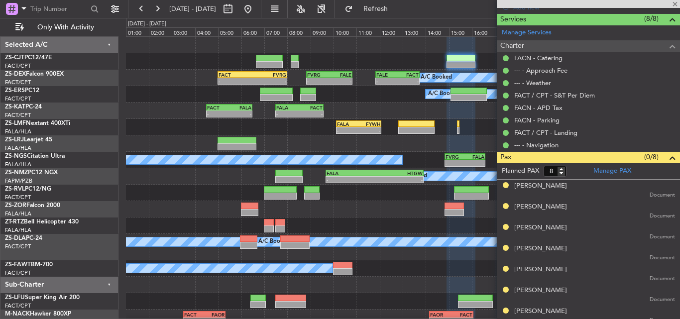
scroll to position [278, 0]
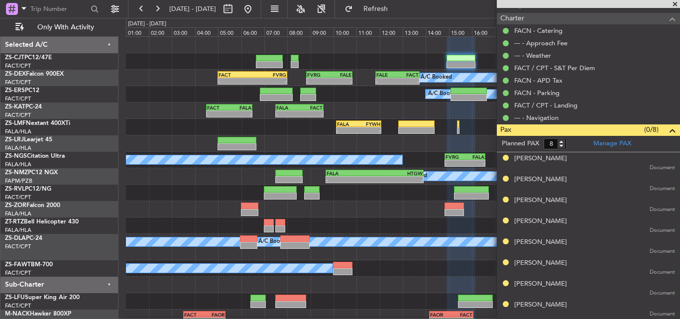
click at [676, 3] on span at bounding box center [675, 4] width 10 height 9
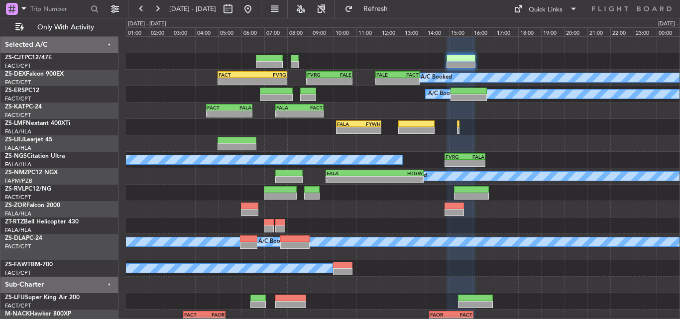
type input "0"
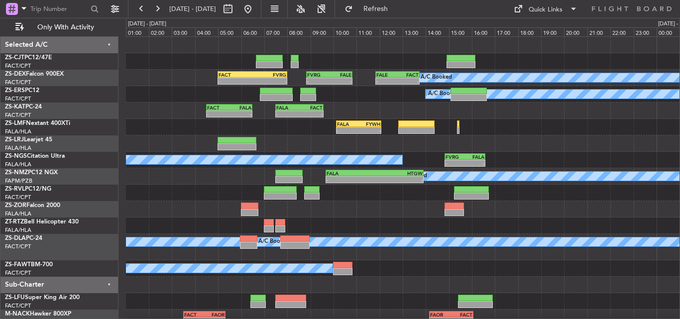
scroll to position [0, 0]
drag, startPoint x: 401, startPoint y: 6, endPoint x: 393, endPoint y: 7, distance: 7.6
click at [397, 6] on span "Refresh" at bounding box center [376, 8] width 42 height 7
click at [397, 11] on span "Refresh" at bounding box center [376, 8] width 42 height 7
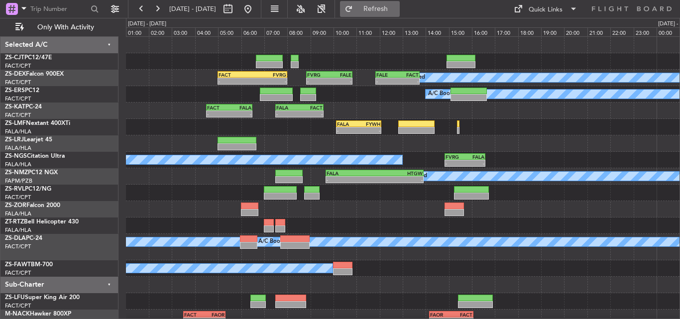
click at [384, 11] on button "Refresh" at bounding box center [370, 9] width 60 height 16
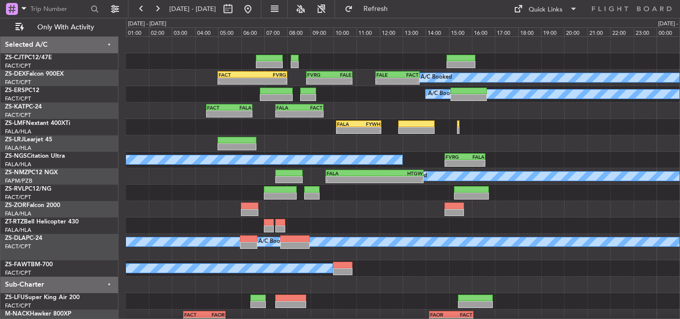
click at [385, 277] on div at bounding box center [403, 285] width 554 height 16
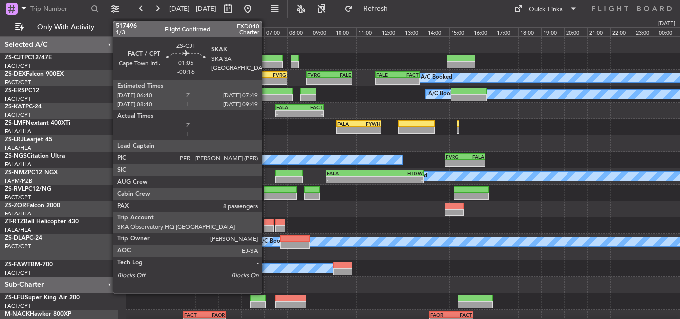
click at [263, 60] on div at bounding box center [269, 58] width 27 height 7
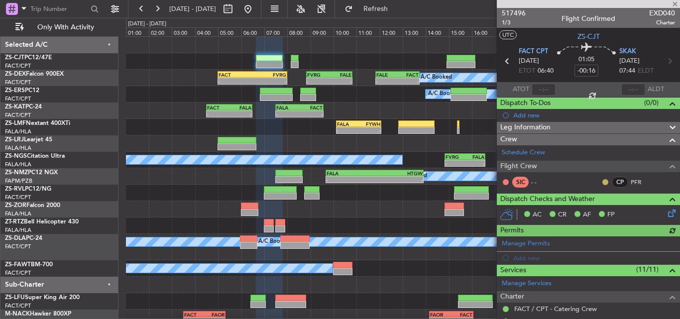
click at [603, 180] on button at bounding box center [606, 182] width 6 height 6
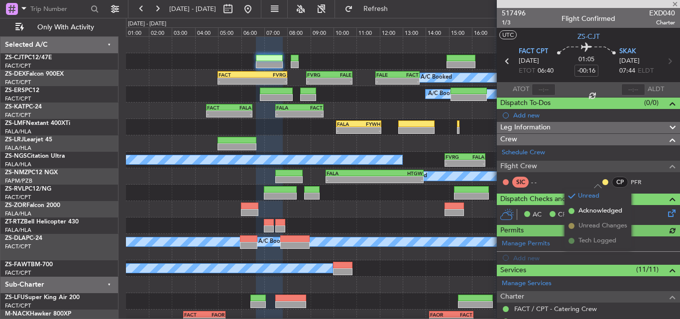
click at [593, 211] on span "Acknowledged" at bounding box center [601, 211] width 44 height 10
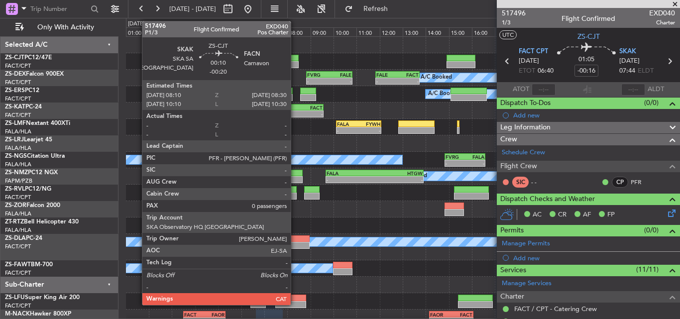
click at [295, 63] on div at bounding box center [295, 64] width 8 height 7
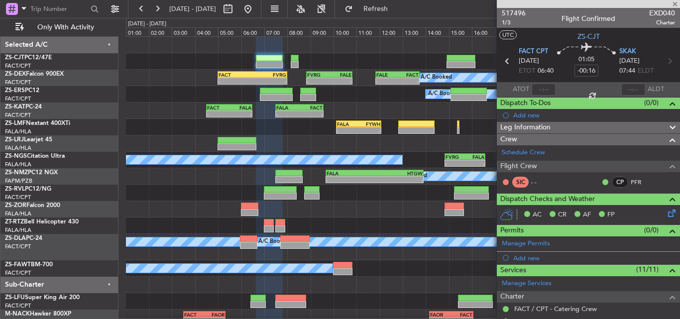
type input "-00:20"
type input "0"
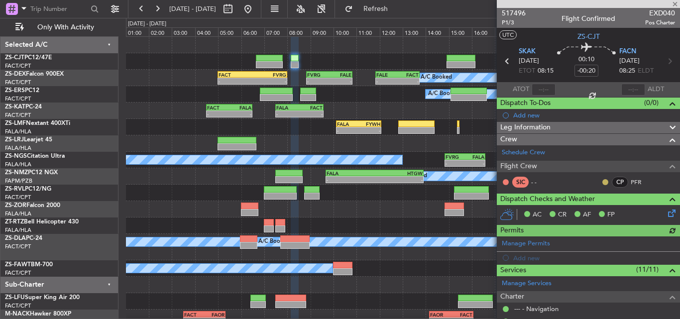
click at [603, 182] on button at bounding box center [606, 182] width 6 height 6
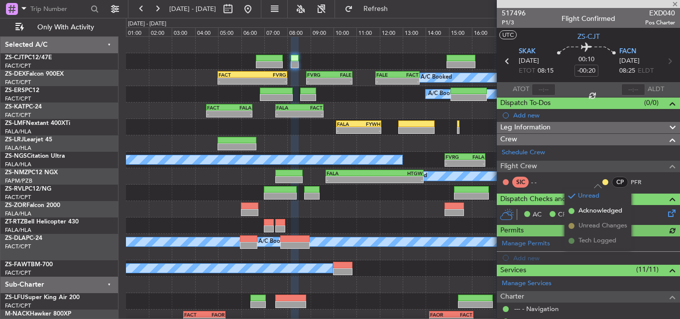
click at [587, 209] on mat-tooltip-component "Unread" at bounding box center [598, 198] width 36 height 26
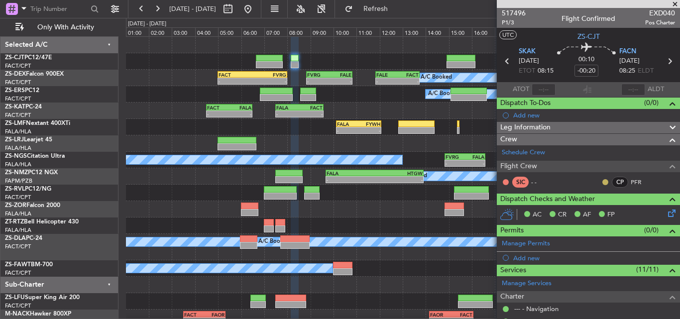
click at [603, 180] on button at bounding box center [606, 182] width 6 height 6
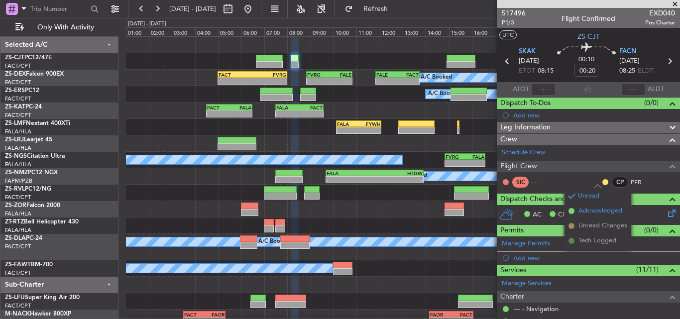
click at [606, 210] on span "Acknowledged" at bounding box center [601, 211] width 44 height 10
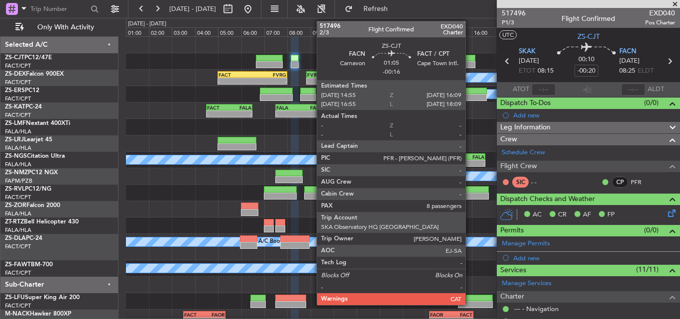
click at [470, 65] on div at bounding box center [461, 64] width 29 height 7
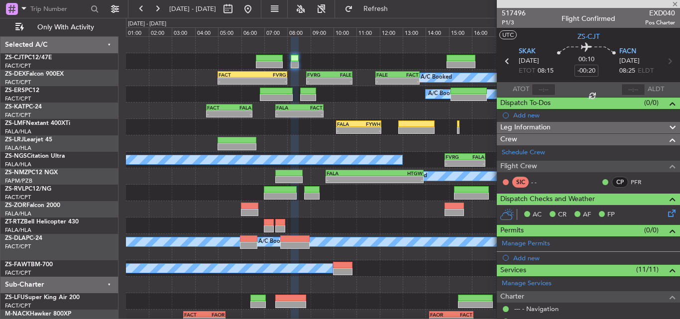
type input "-00:16"
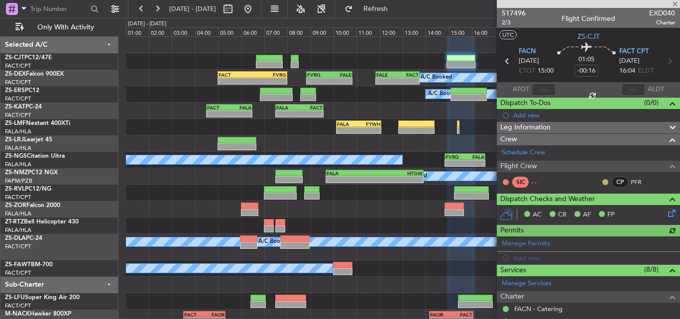
click at [603, 179] on button at bounding box center [606, 182] width 6 height 6
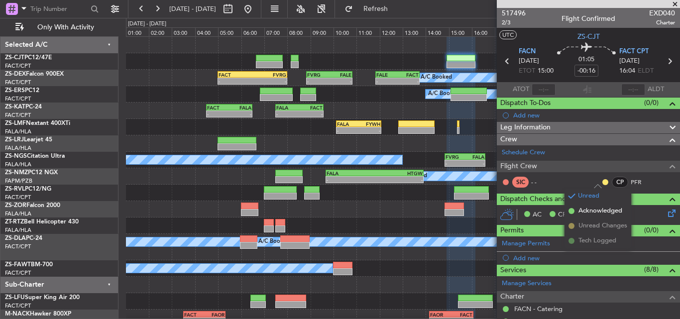
click at [594, 211] on span "Acknowledged" at bounding box center [601, 211] width 44 height 10
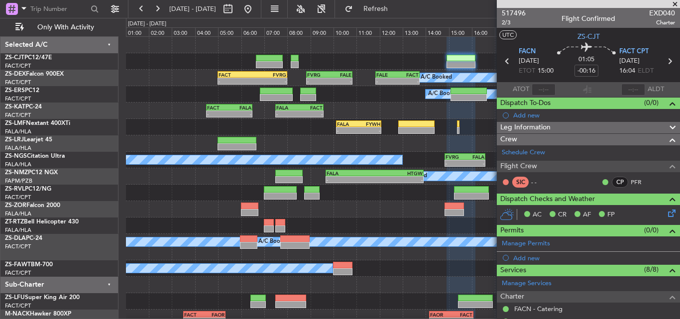
click at [676, 3] on span at bounding box center [675, 4] width 10 height 9
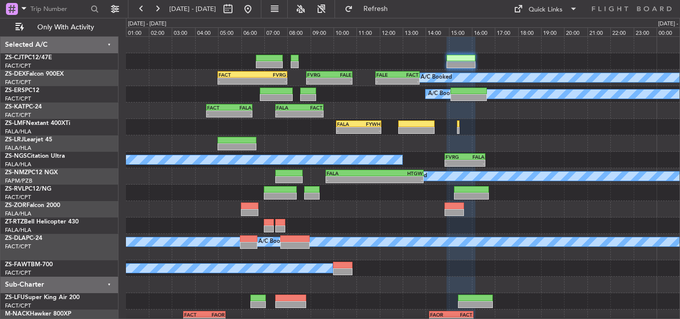
type input "0"
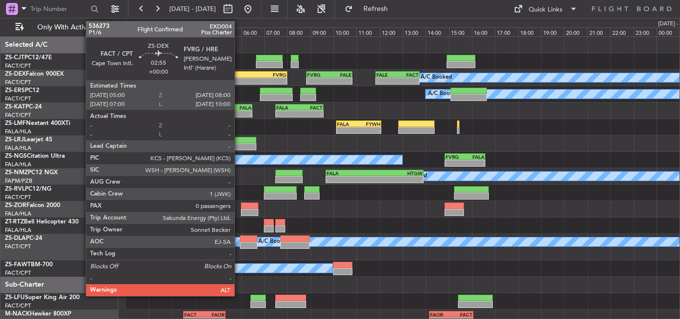
click at [239, 74] on div "FACT" at bounding box center [236, 75] width 34 height 6
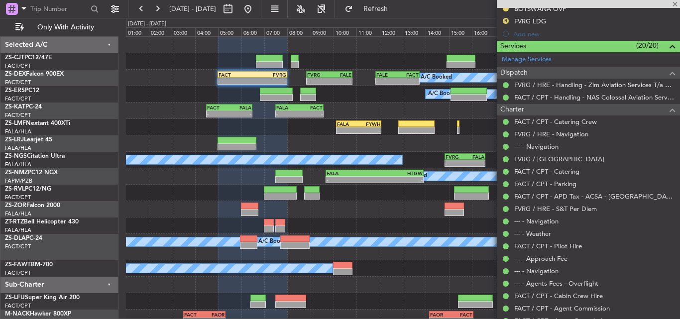
scroll to position [342, 0]
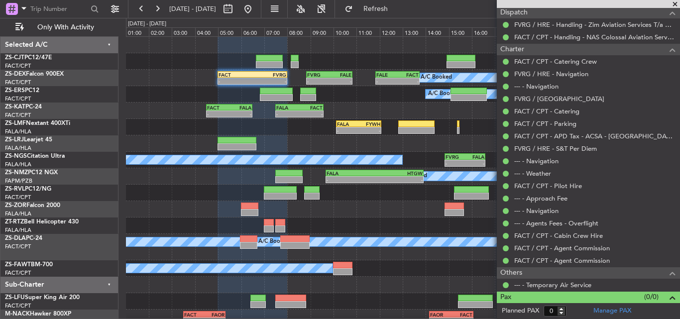
click at [673, 3] on span at bounding box center [675, 4] width 10 height 9
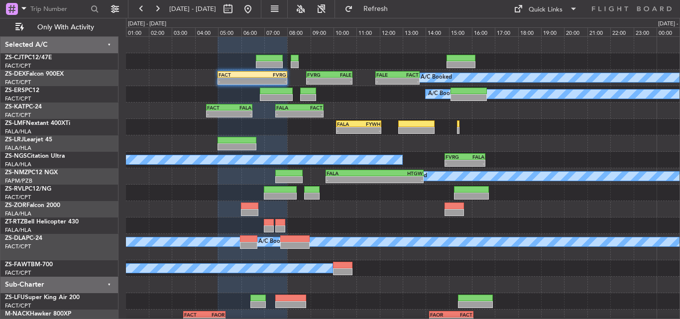
scroll to position [0, 0]
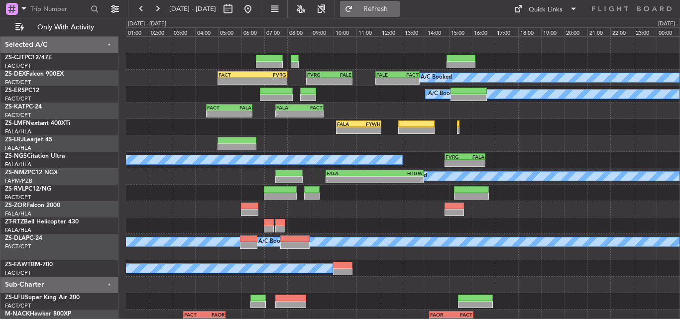
click at [397, 7] on span "Refresh" at bounding box center [376, 8] width 42 height 7
click at [256, 5] on button at bounding box center [248, 9] width 16 height 16
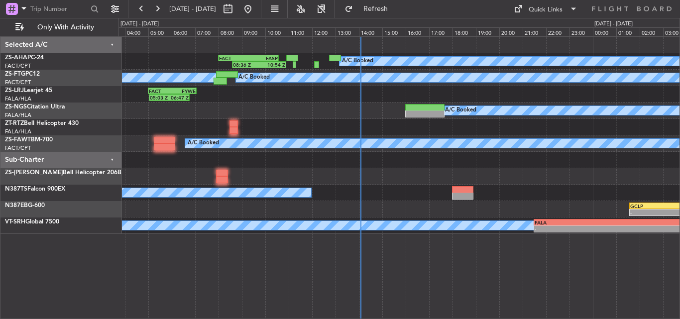
click at [375, 177] on div "A/C Booked 08:36 Z 10:54 Z FACT 08:00 Z FASP 10:35 Z A/C Booked A/C Booked 05:0…" at bounding box center [399, 135] width 561 height 197
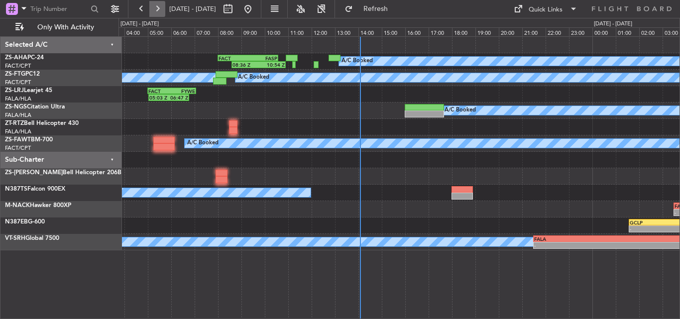
click at [159, 8] on button at bounding box center [157, 9] width 16 height 16
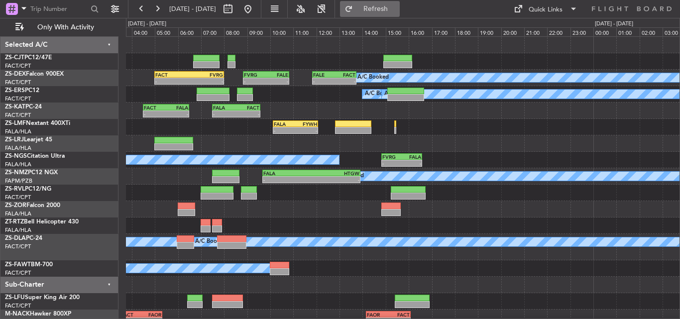
click at [387, 7] on span "Refresh" at bounding box center [376, 8] width 42 height 7
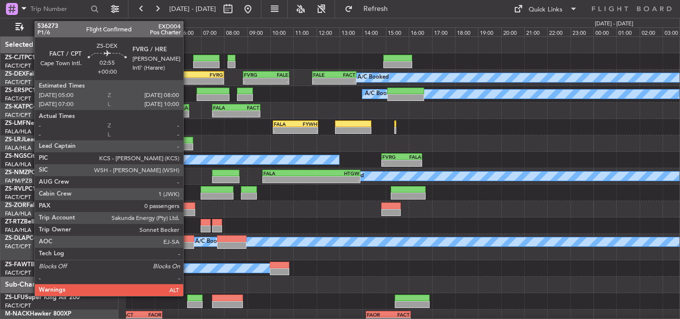
click at [188, 76] on div "FACT" at bounding box center [172, 75] width 34 height 6
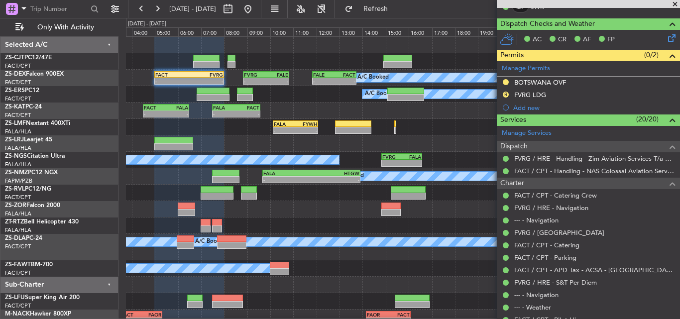
scroll to position [157, 0]
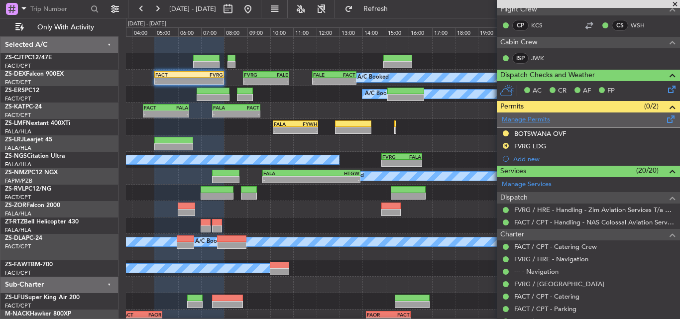
click at [514, 116] on link "Manage Permits" at bounding box center [526, 120] width 48 height 10
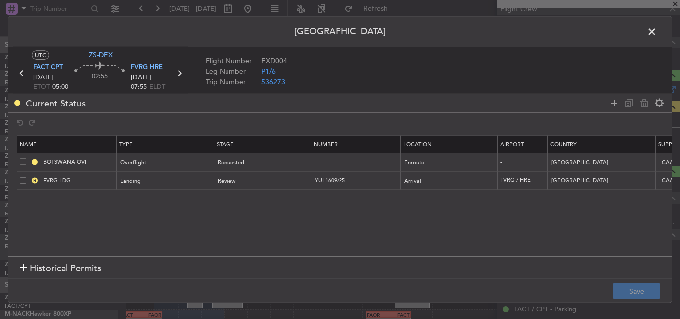
click at [657, 31] on span at bounding box center [657, 34] width 0 height 20
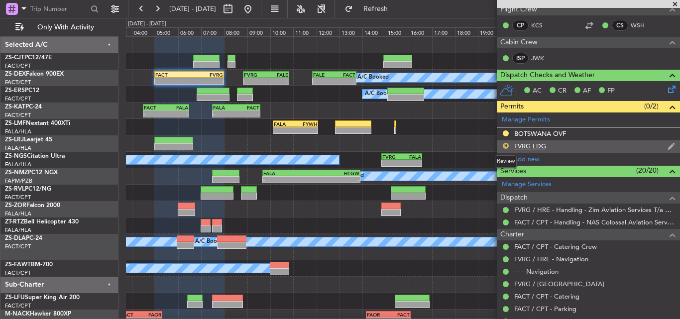
click at [506, 145] on button "R" at bounding box center [506, 146] width 6 height 6
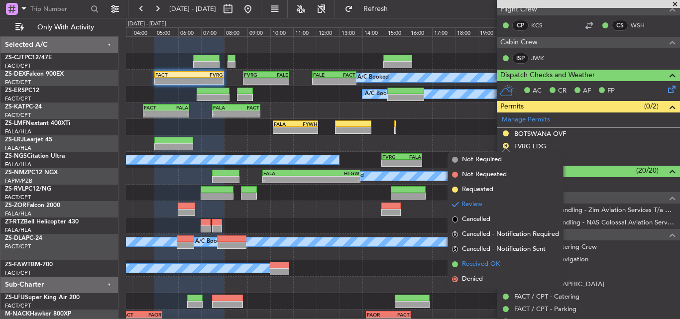
click at [466, 263] on span "Received OK" at bounding box center [481, 264] width 38 height 10
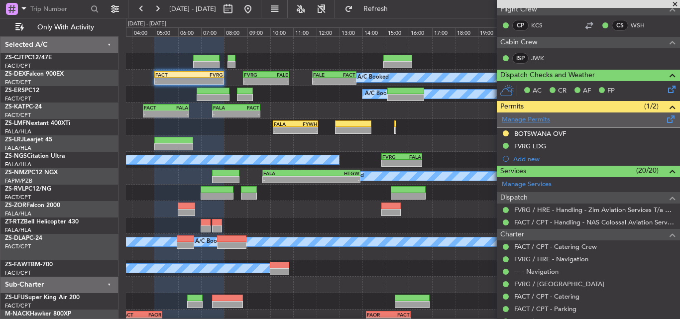
click at [531, 117] on link "Manage Permits" at bounding box center [526, 120] width 48 height 10
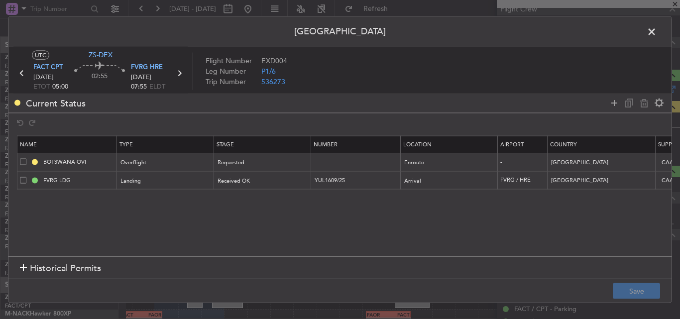
click at [657, 33] on span at bounding box center [657, 34] width 0 height 20
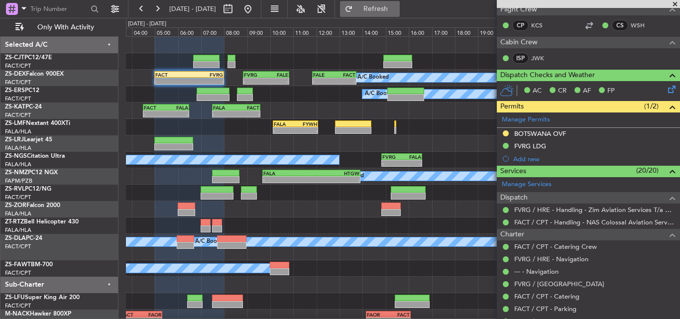
click at [396, 5] on span "Refresh" at bounding box center [376, 8] width 42 height 7
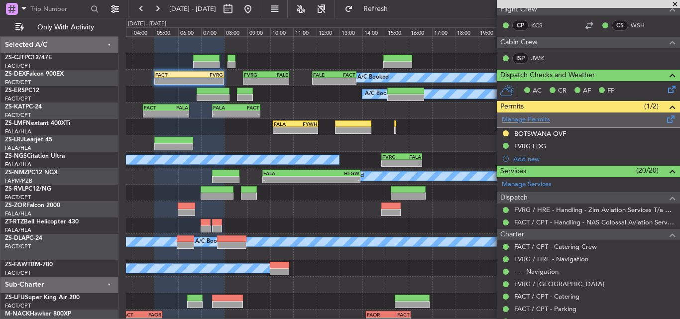
click at [665, 117] on span at bounding box center [671, 117] width 12 height 7
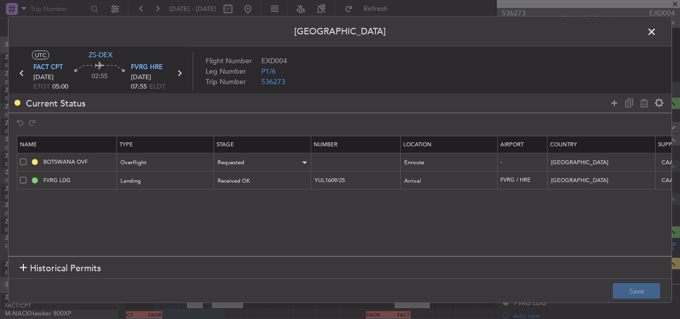
scroll to position [157, 0]
click at [657, 28] on span at bounding box center [657, 34] width 0 height 20
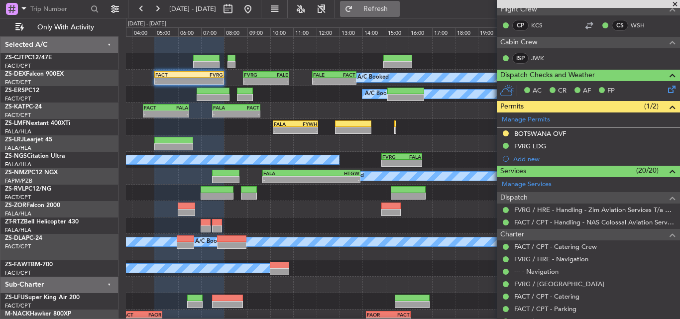
click at [396, 2] on button "Refresh" at bounding box center [370, 9] width 60 height 16
click at [675, 3] on span at bounding box center [675, 4] width 10 height 9
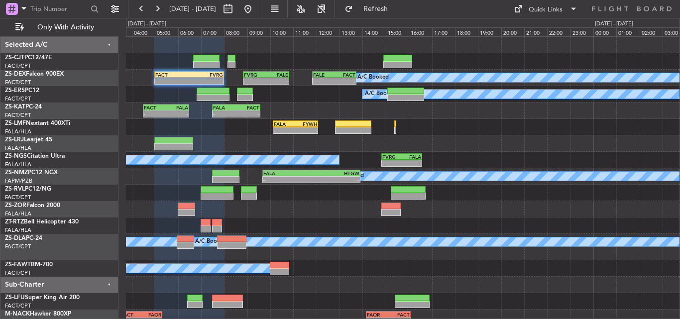
scroll to position [0, 0]
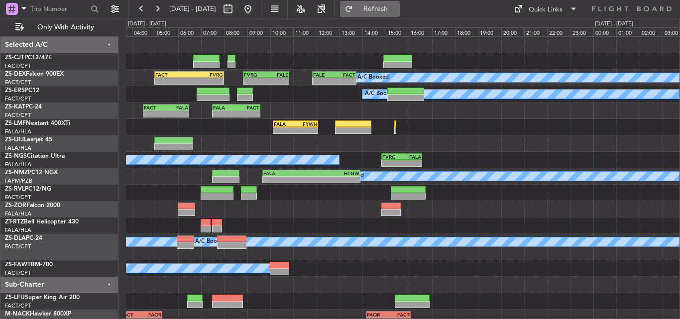
click at [397, 5] on span "Refresh" at bounding box center [376, 8] width 42 height 7
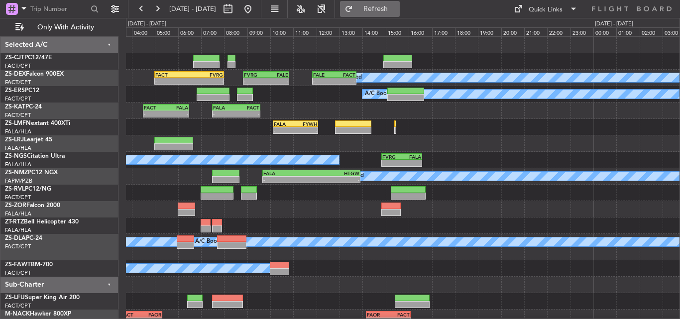
click at [397, 5] on span "Refresh" at bounding box center [376, 8] width 42 height 7
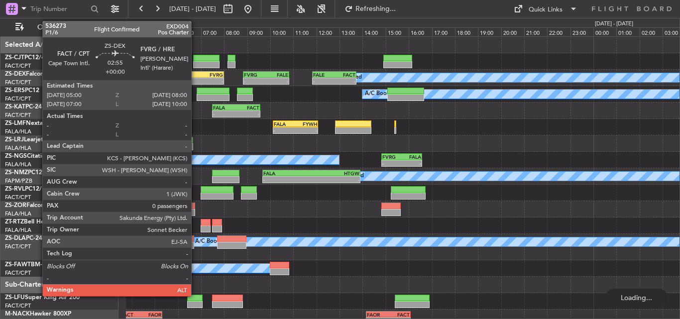
click at [196, 76] on div "FVRG" at bounding box center [206, 75] width 34 height 6
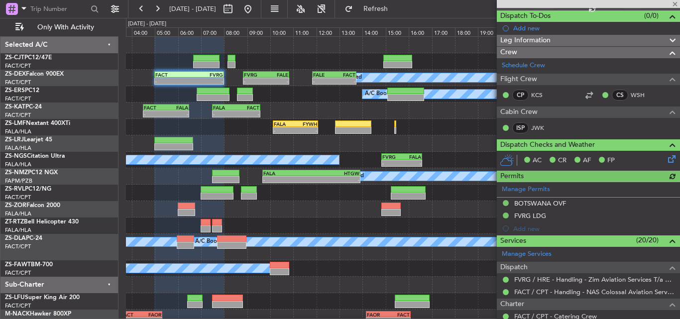
scroll to position [149, 0]
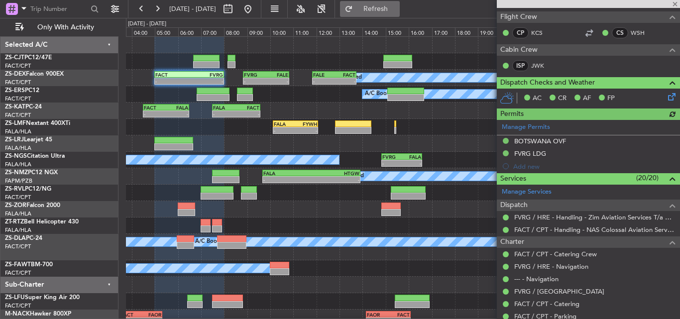
click at [397, 9] on span "Refresh" at bounding box center [376, 8] width 42 height 7
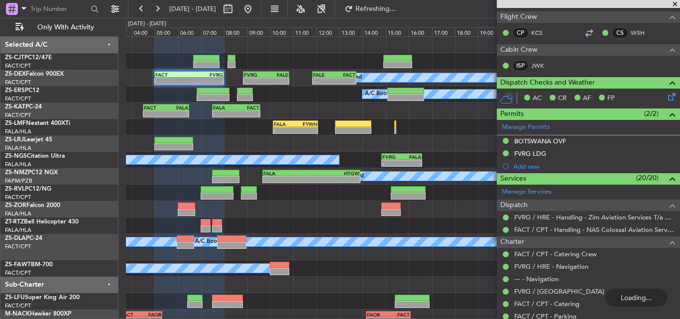
click at [676, 2] on span at bounding box center [675, 4] width 10 height 9
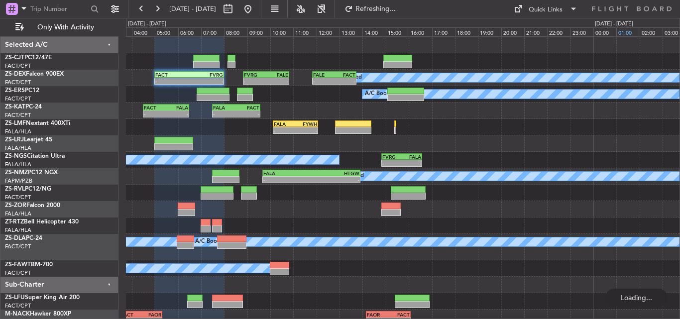
scroll to position [0, 0]
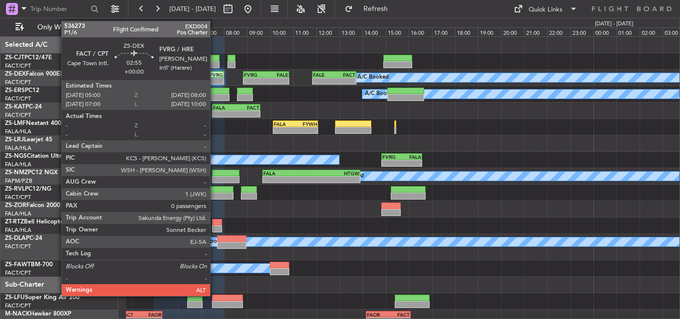
click at [215, 81] on div "-" at bounding box center [206, 81] width 34 height 6
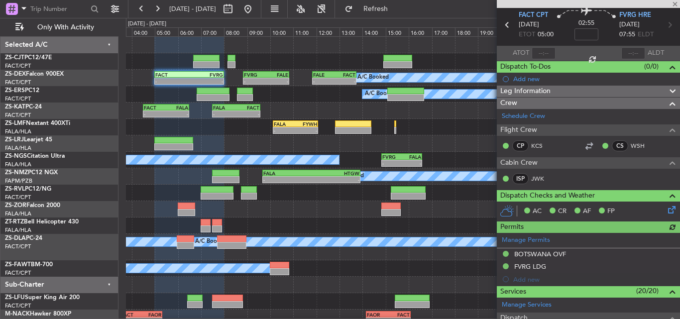
scroll to position [50, 0]
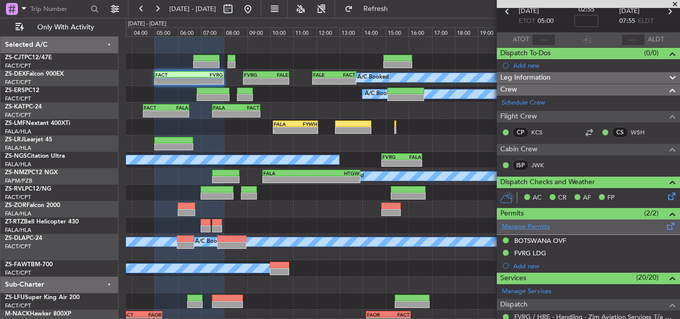
click at [529, 228] on link "Manage Permits" at bounding box center [526, 227] width 48 height 10
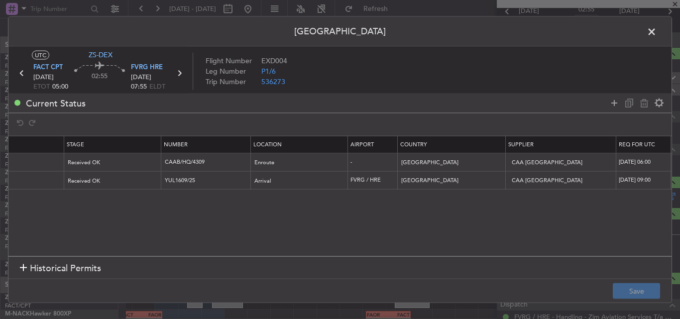
scroll to position [0, 0]
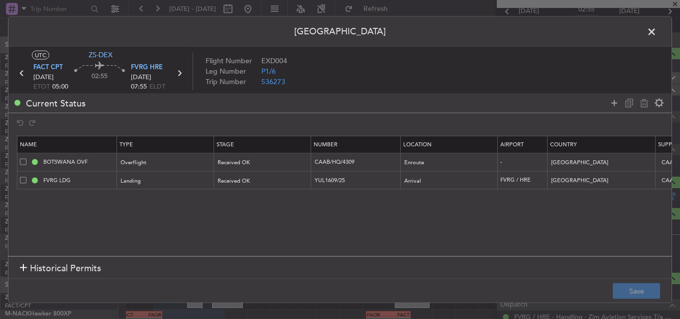
click at [657, 29] on span at bounding box center [657, 34] width 0 height 20
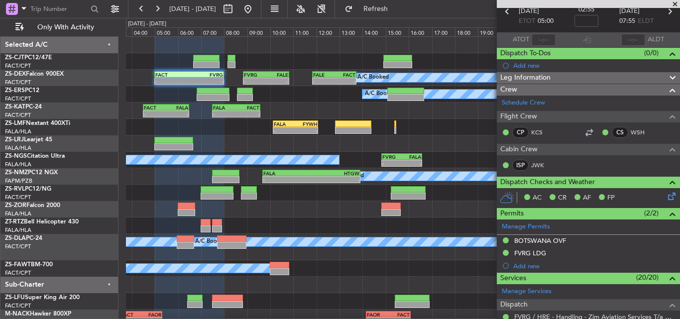
click at [679, 2] on span at bounding box center [675, 4] width 10 height 9
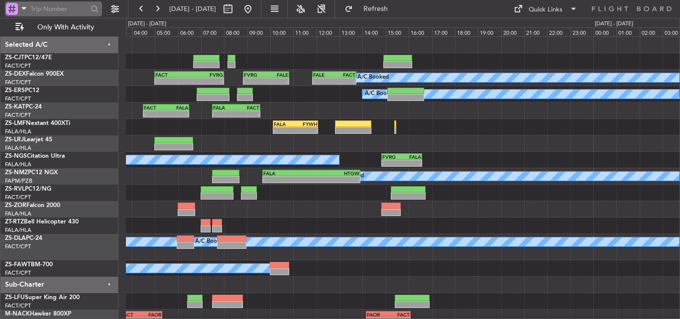
click at [57, 5] on input "text" at bounding box center [58, 8] width 57 height 15
type input "536232"
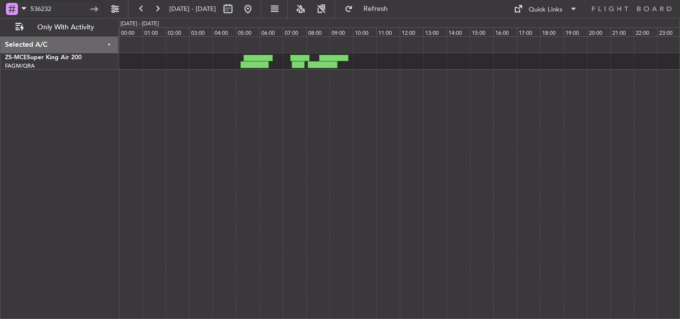
drag, startPoint x: 57, startPoint y: 6, endPoint x: 0, endPoint y: 14, distance: 57.3
click at [0, 14] on div "536232" at bounding box center [64, 9] width 128 height 18
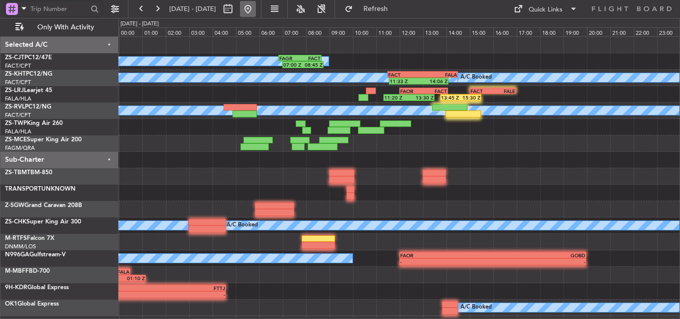
click at [256, 7] on button at bounding box center [248, 9] width 16 height 16
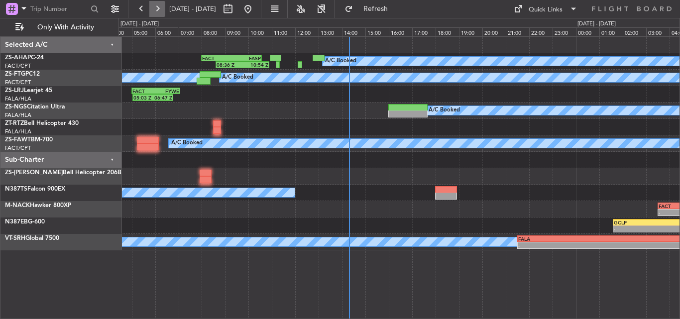
click at [162, 6] on button at bounding box center [157, 9] width 16 height 16
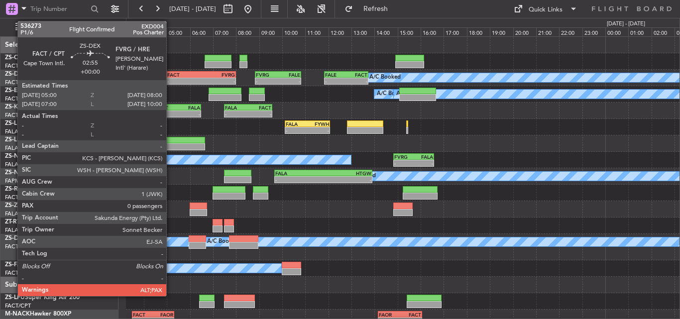
click at [174, 75] on div "FACT" at bounding box center [184, 75] width 34 height 6
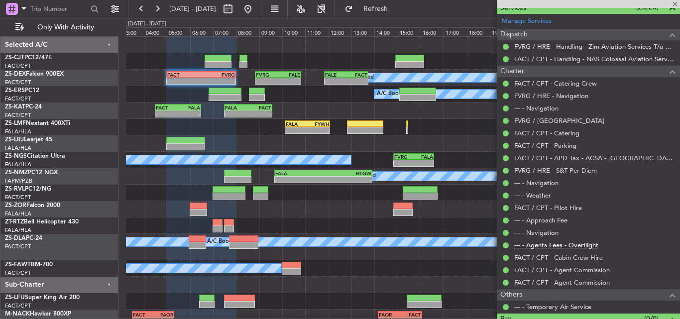
scroll to position [342, 0]
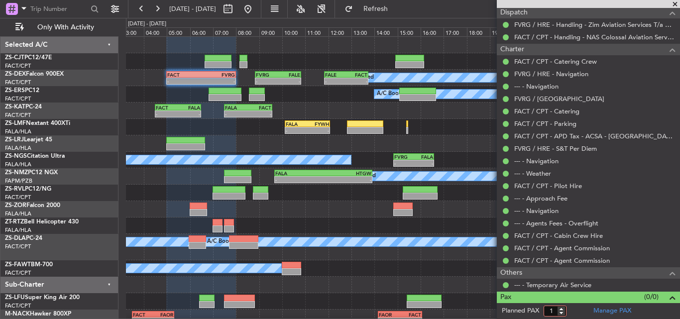
type input "1"
click at [562, 307] on input "1" at bounding box center [555, 311] width 23 height 11
click at [575, 315] on form "Planned PAX 1" at bounding box center [543, 311] width 92 height 16
click at [399, 1] on button "Refresh" at bounding box center [370, 9] width 60 height 16
type input "1"
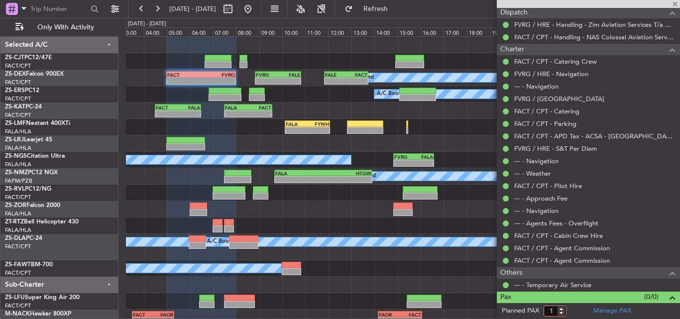
click at [562, 307] on input "1" at bounding box center [555, 311] width 23 height 11
click at [572, 310] on form "Planned PAX" at bounding box center [543, 311] width 92 height 16
click at [562, 313] on input "-1" at bounding box center [555, 311] width 23 height 11
click at [575, 308] on form "Planned PAX -1" at bounding box center [543, 311] width 92 height 16
drag, startPoint x: 563, startPoint y: 309, endPoint x: 521, endPoint y: 307, distance: 41.4
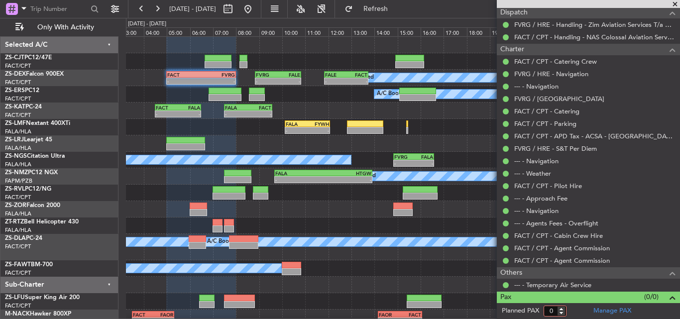
type input "0"
click at [561, 309] on input "0" at bounding box center [555, 311] width 23 height 11
click at [483, 288] on div at bounding box center [403, 285] width 554 height 16
drag, startPoint x: 676, startPoint y: 2, endPoint x: 441, endPoint y: 0, distance: 234.6
click at [675, 2] on span at bounding box center [675, 4] width 10 height 9
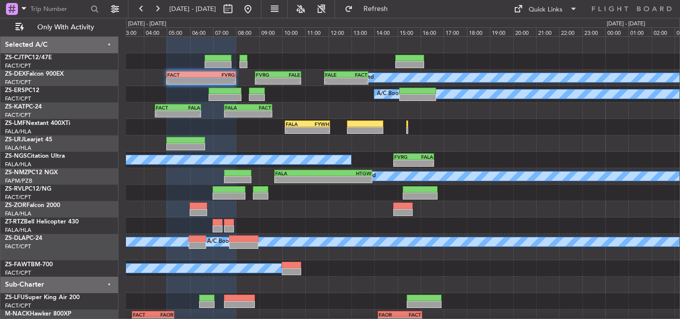
scroll to position [0, 0]
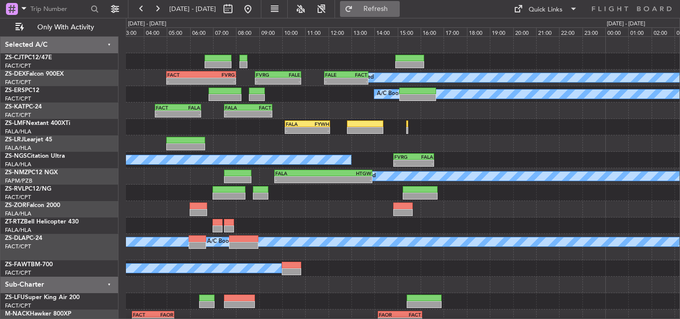
click at [397, 11] on span "Refresh" at bounding box center [376, 8] width 42 height 7
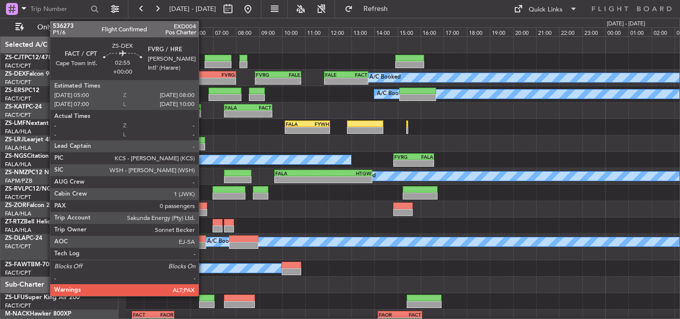
click at [203, 72] on div "FVRG" at bounding box center [218, 75] width 34 height 6
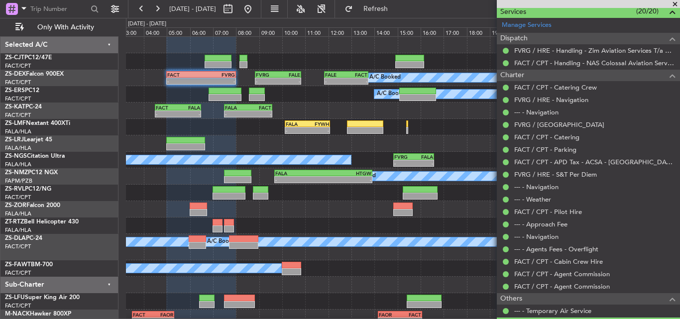
scroll to position [342, 0]
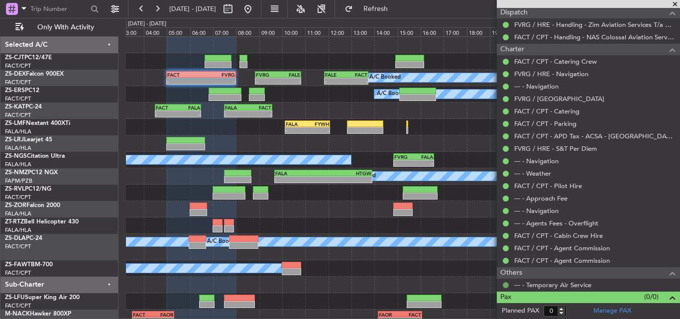
click at [505, 283] on button at bounding box center [506, 285] width 6 height 6
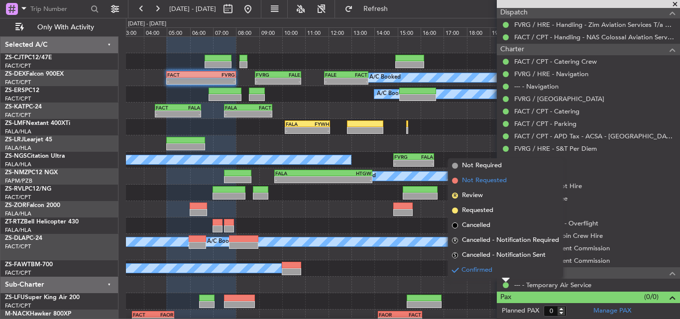
click at [483, 179] on span "Not Requested" at bounding box center [484, 181] width 45 height 10
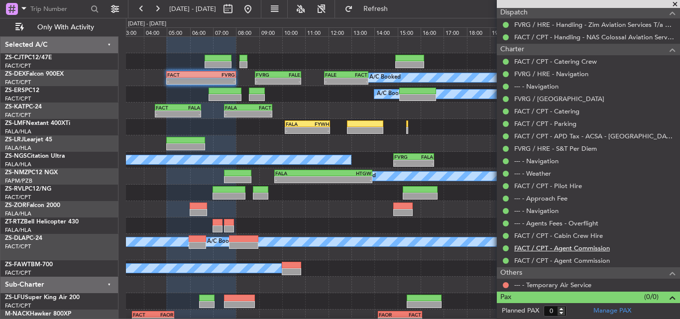
scroll to position [243, 0]
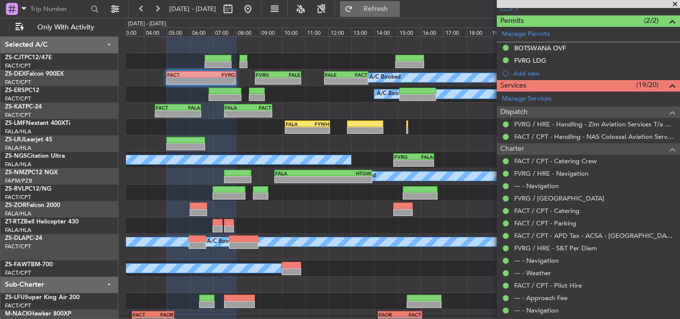
click at [398, 13] on button "Refresh" at bounding box center [370, 9] width 60 height 16
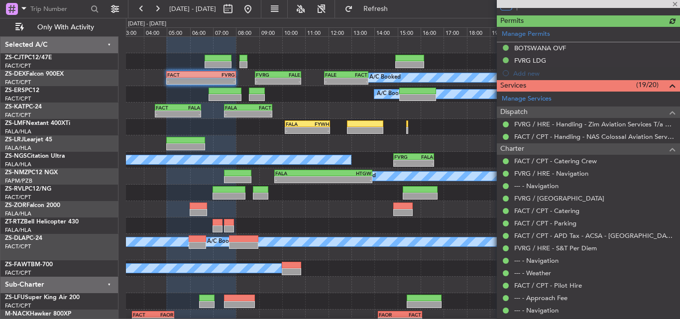
scroll to position [342, 0]
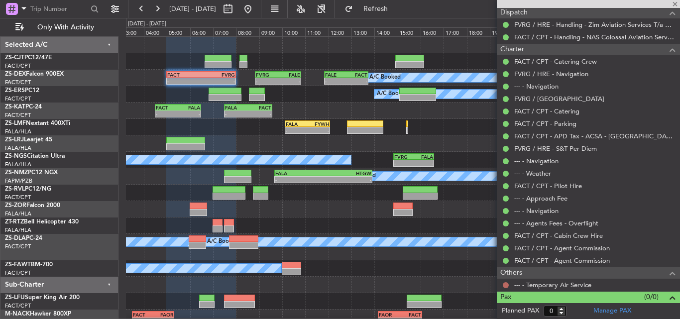
click at [506, 284] on button at bounding box center [506, 285] width 6 height 6
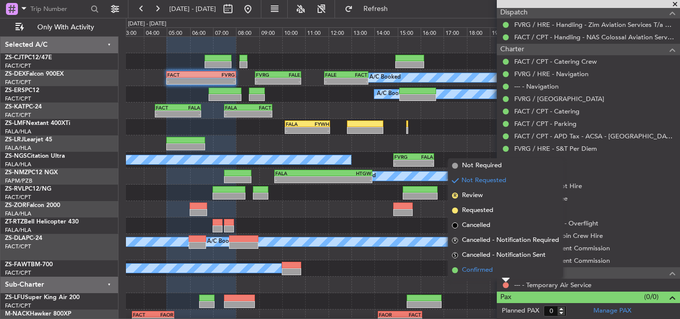
click at [472, 268] on span "Confirmed" at bounding box center [477, 270] width 31 height 10
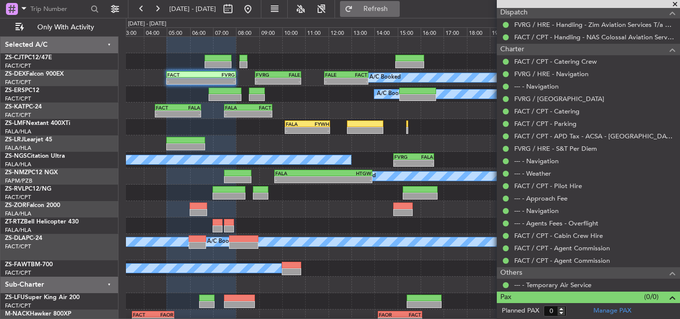
click at [397, 10] on span "Refresh" at bounding box center [376, 8] width 42 height 7
click at [680, 3] on div at bounding box center [588, 4] width 183 height 8
click at [674, 3] on span at bounding box center [675, 4] width 10 height 9
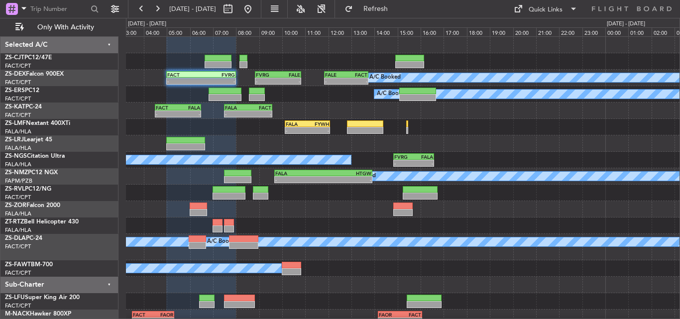
scroll to position [0, 0]
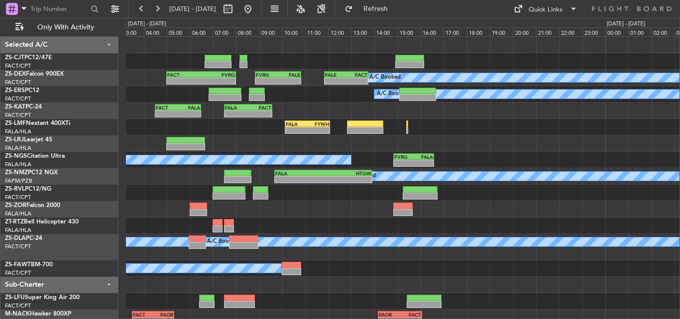
click at [342, 221] on div at bounding box center [403, 226] width 554 height 16
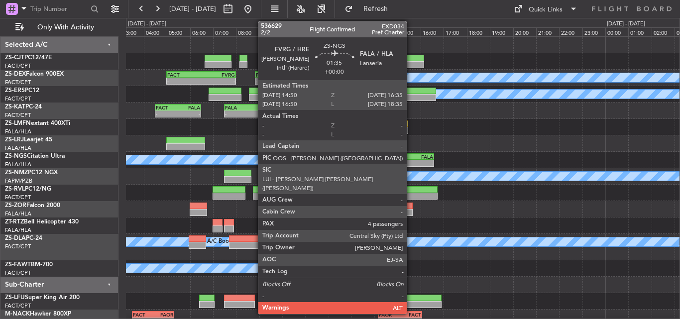
click at [411, 161] on div "-" at bounding box center [403, 163] width 19 height 6
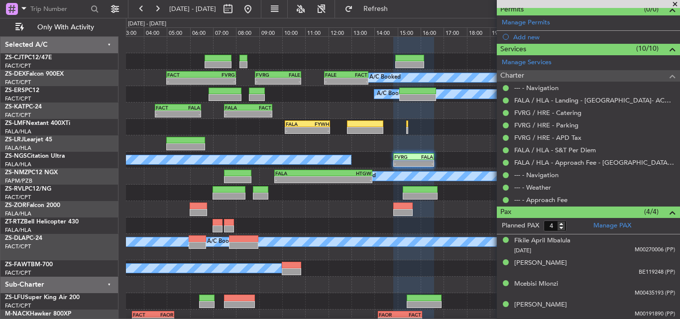
click at [675, 3] on span at bounding box center [675, 4] width 10 height 9
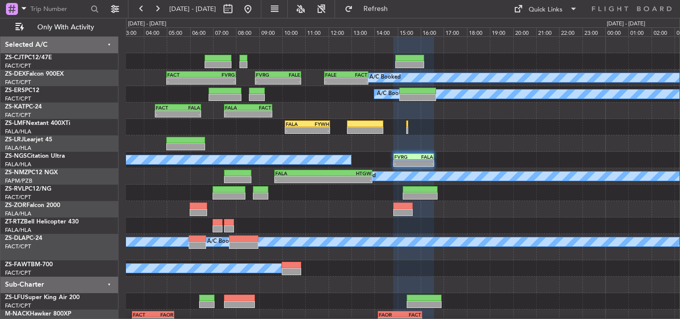
type input "0"
